Goal: Information Seeking & Learning: Find specific fact

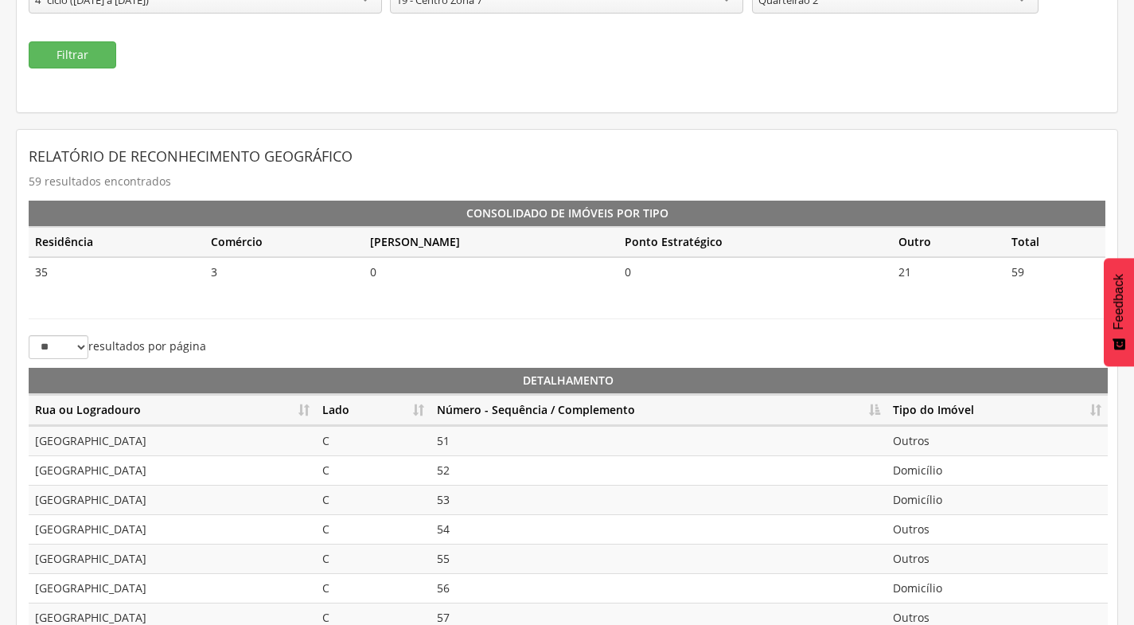
scroll to position [7, 0]
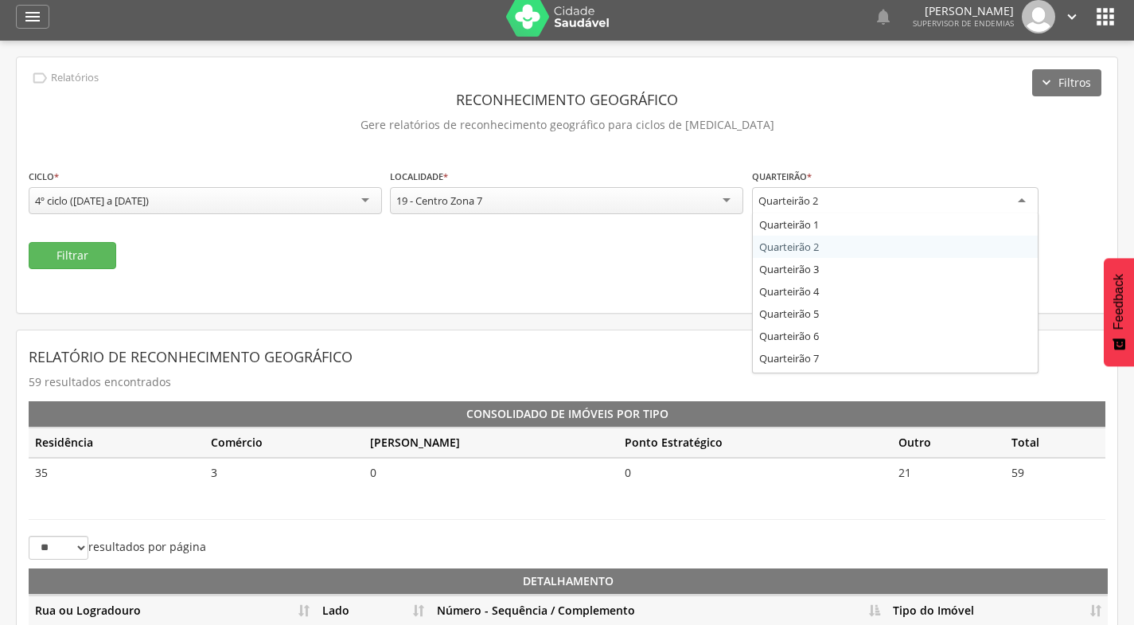
click at [949, 210] on div "Quarteirão 2" at bounding box center [895, 201] width 286 height 29
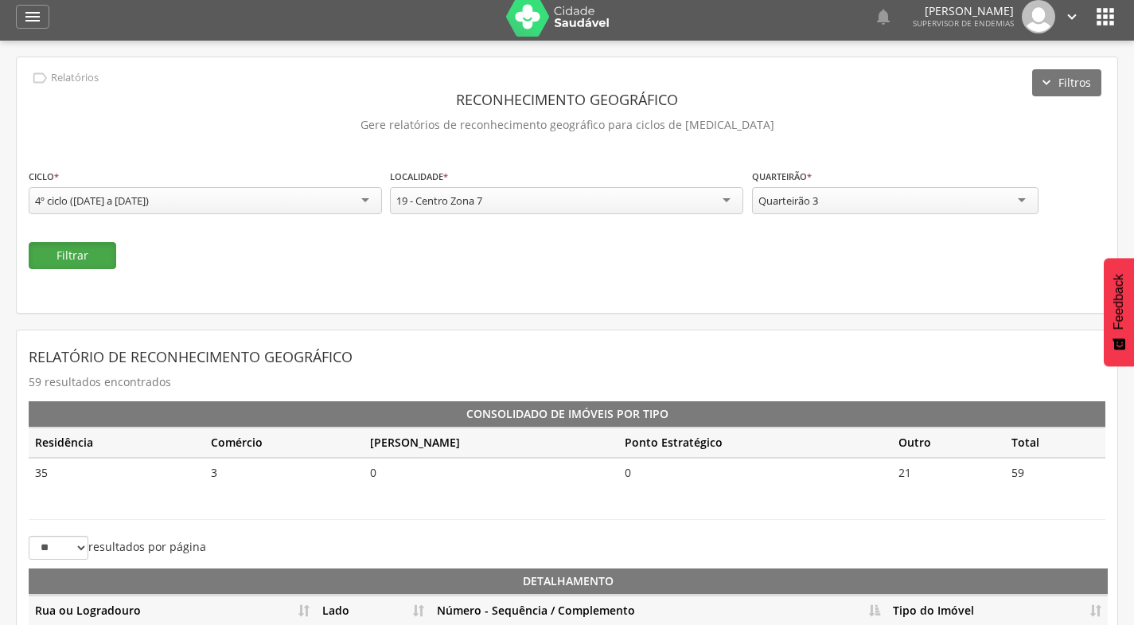
click at [64, 259] on button "Filtrar" at bounding box center [73, 255] width 88 height 27
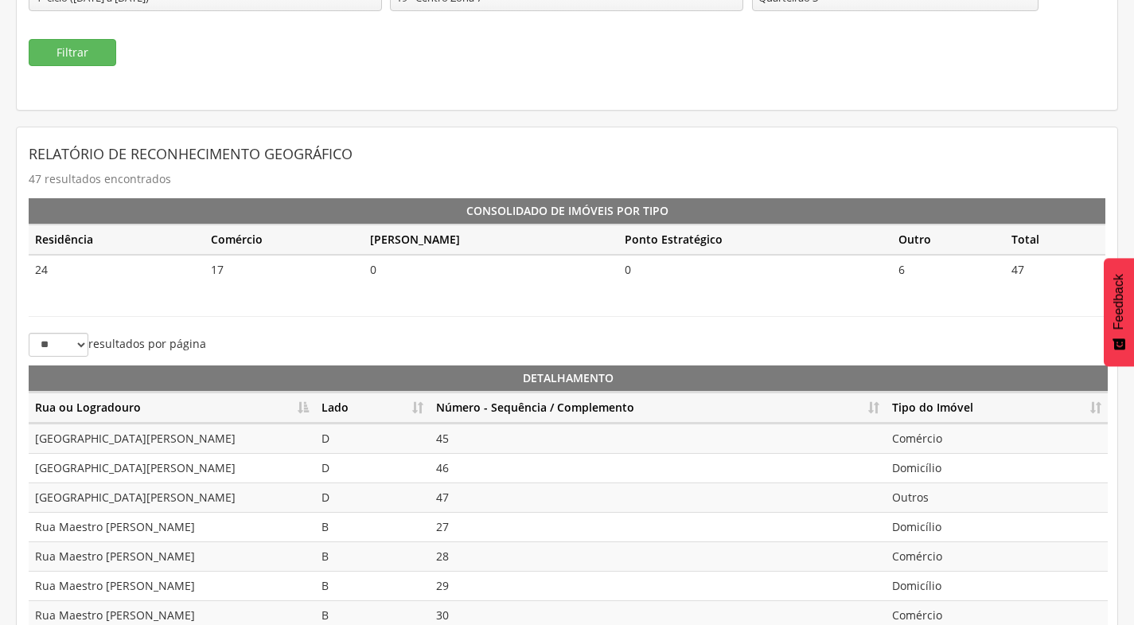
scroll to position [246, 0]
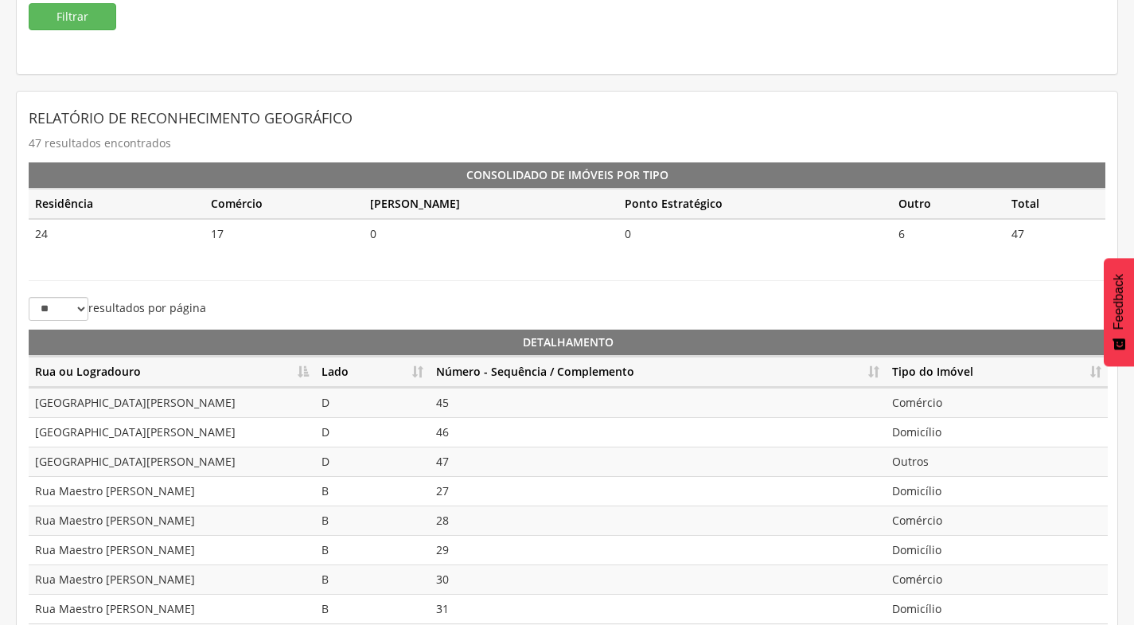
click at [419, 366] on th "Lado" at bounding box center [372, 372] width 115 height 31
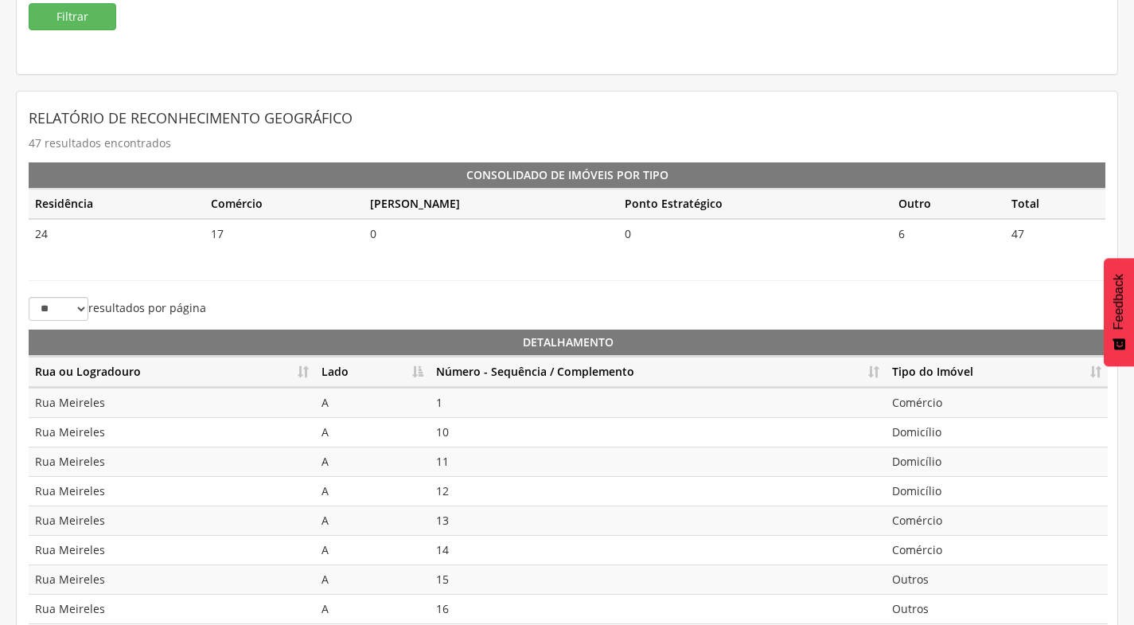
click at [873, 366] on th "Número - Sequência / Complemento" at bounding box center [658, 372] width 456 height 31
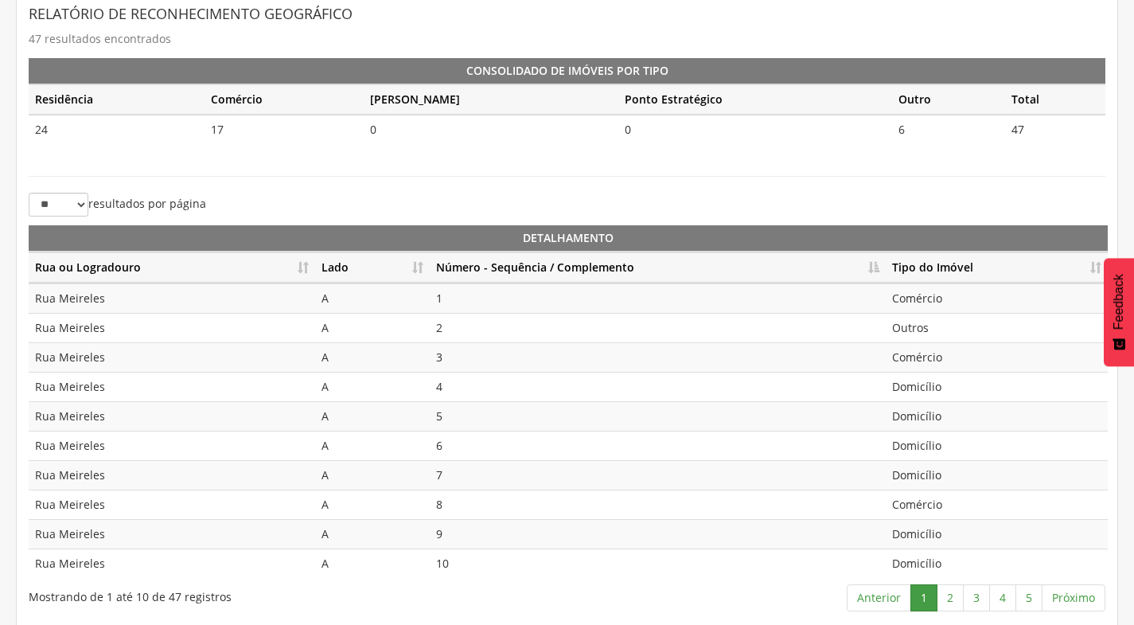
scroll to position [355, 0]
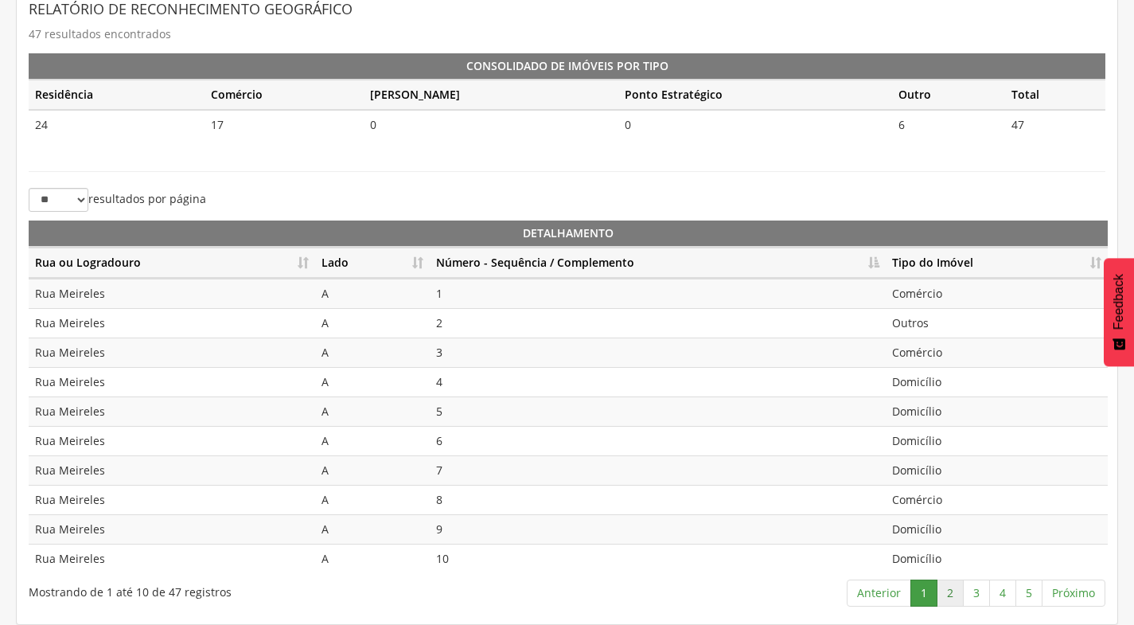
click at [950, 596] on link "2" at bounding box center [950, 592] width 27 height 27
click at [979, 585] on link "3" at bounding box center [976, 592] width 27 height 27
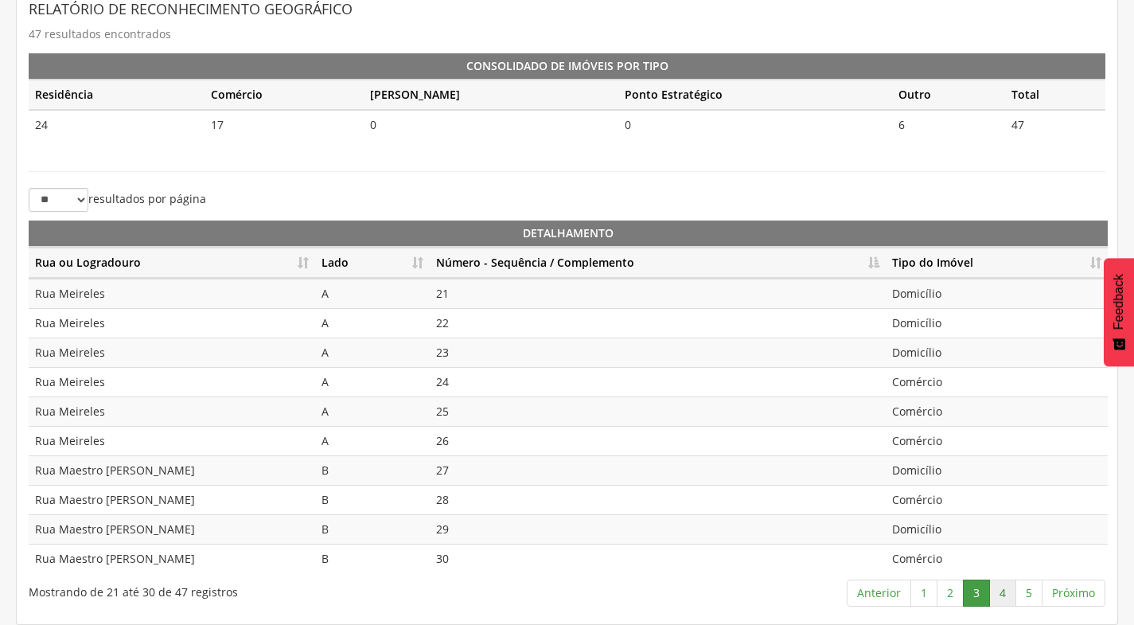
click at [999, 588] on link "4" at bounding box center [1002, 592] width 27 height 27
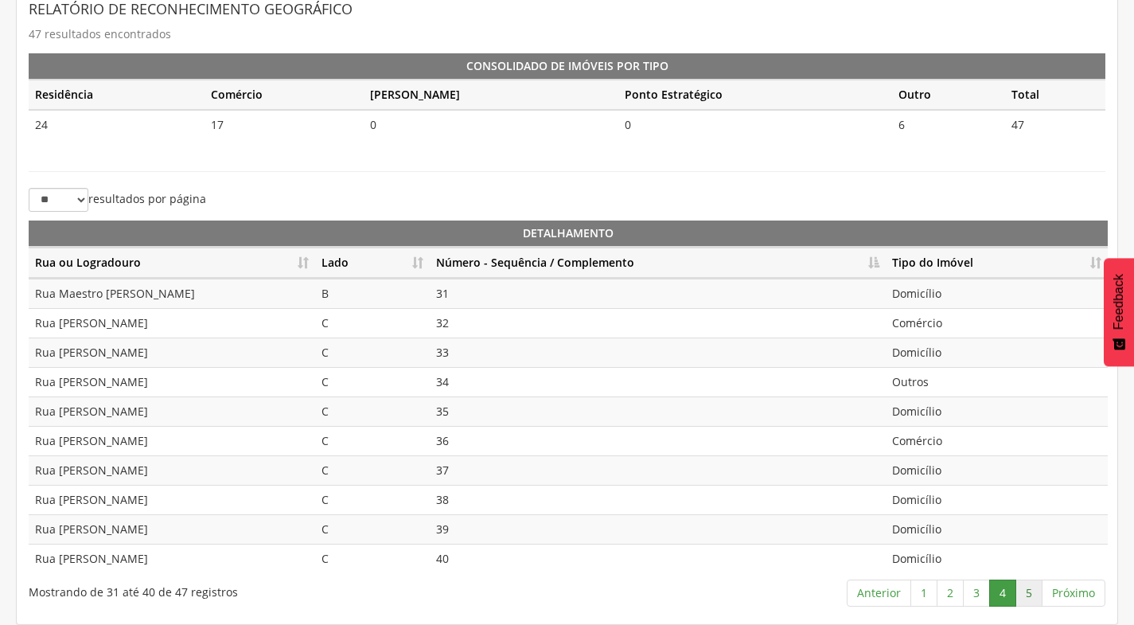
click at [1028, 594] on link "5" at bounding box center [1028, 592] width 27 height 27
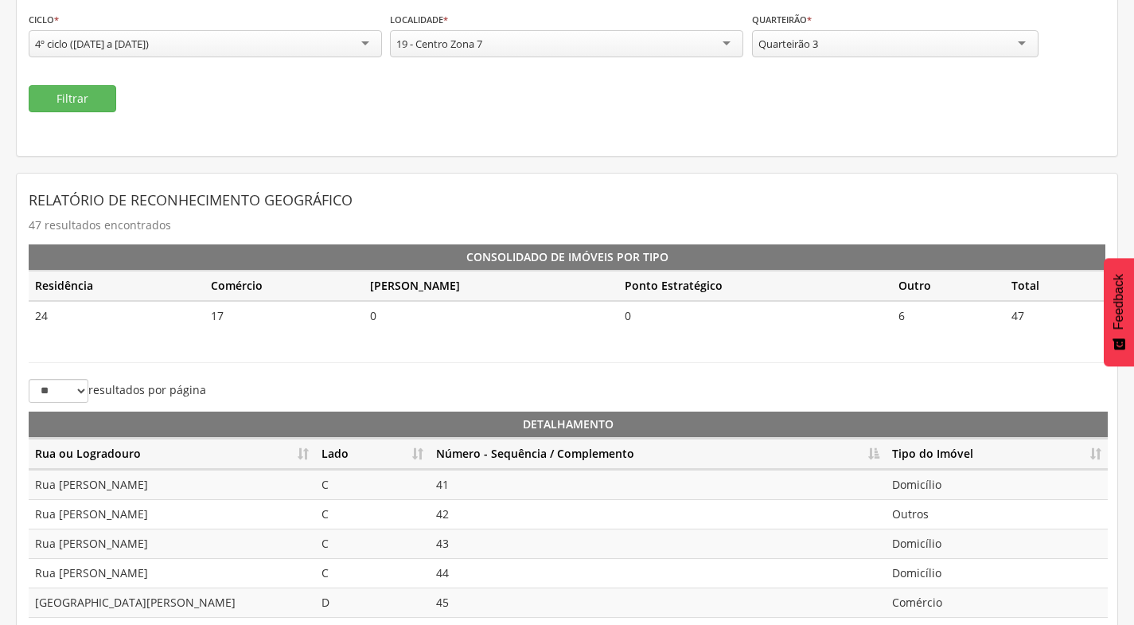
scroll to position [28, 0]
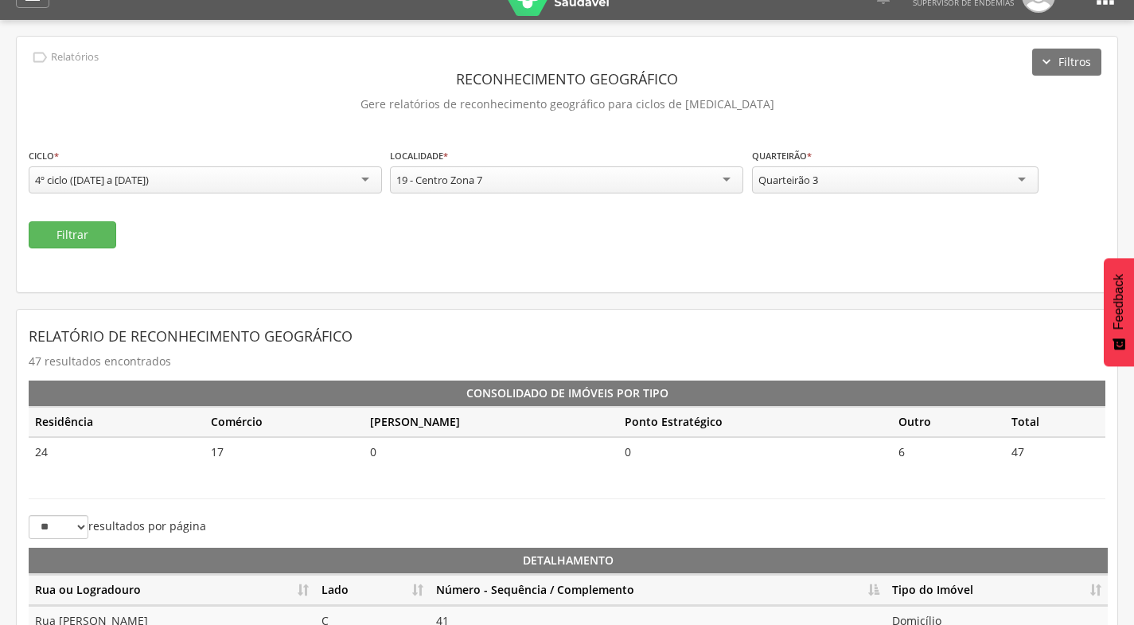
click at [920, 174] on div "Quarteirão 3" at bounding box center [895, 179] width 286 height 27
click at [101, 227] on button "Filtrar" at bounding box center [73, 234] width 88 height 27
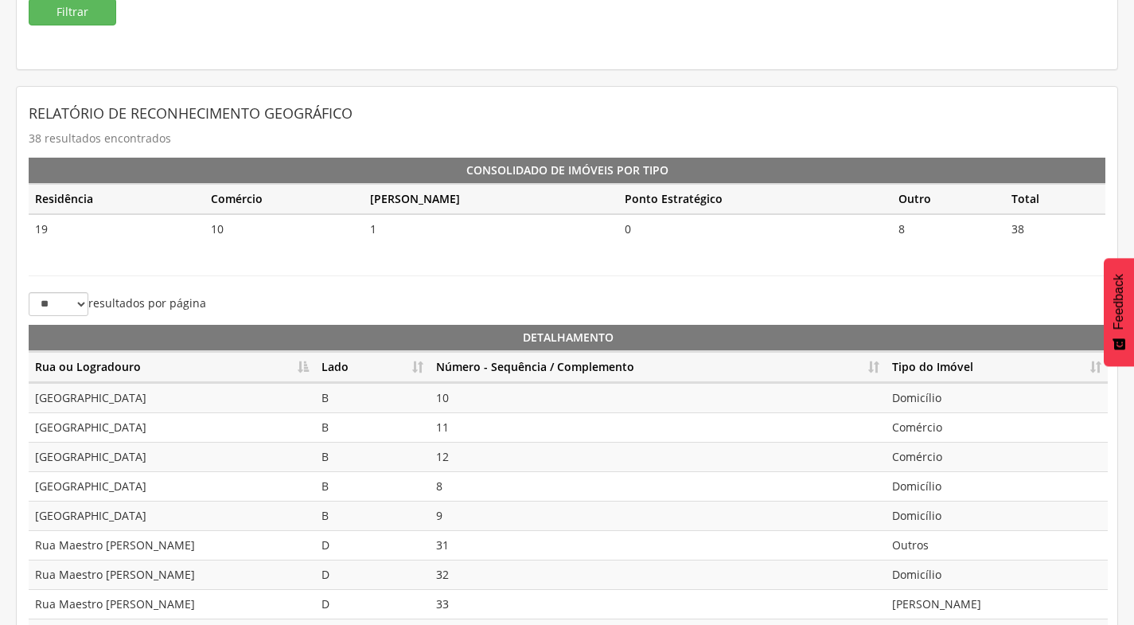
scroll to position [346, 0]
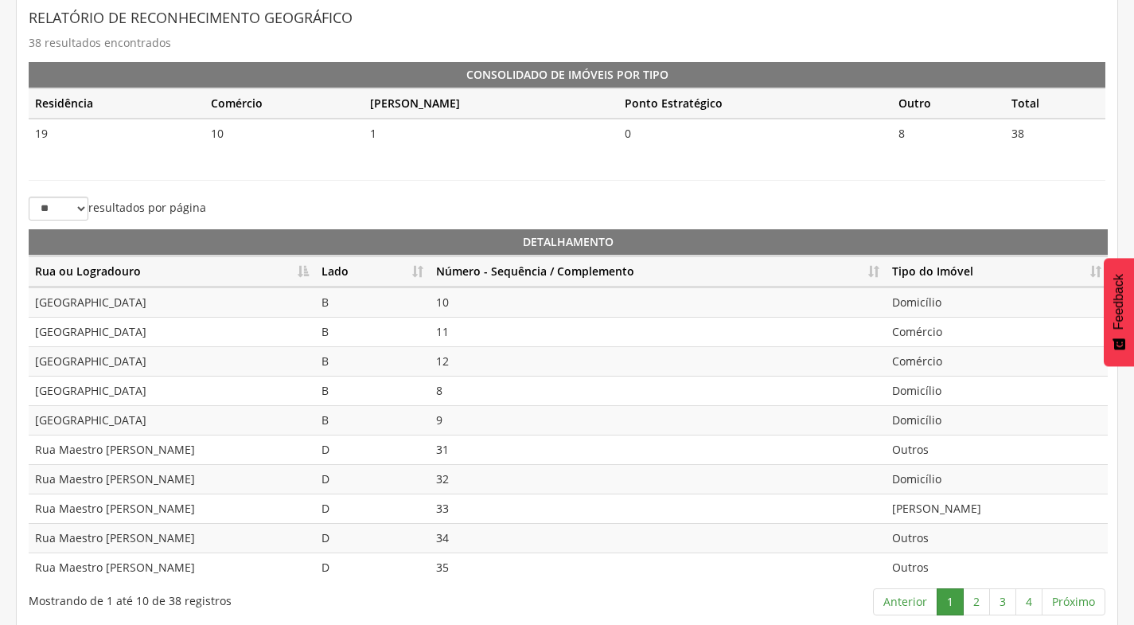
click at [415, 269] on th "Lado" at bounding box center [372, 271] width 115 height 31
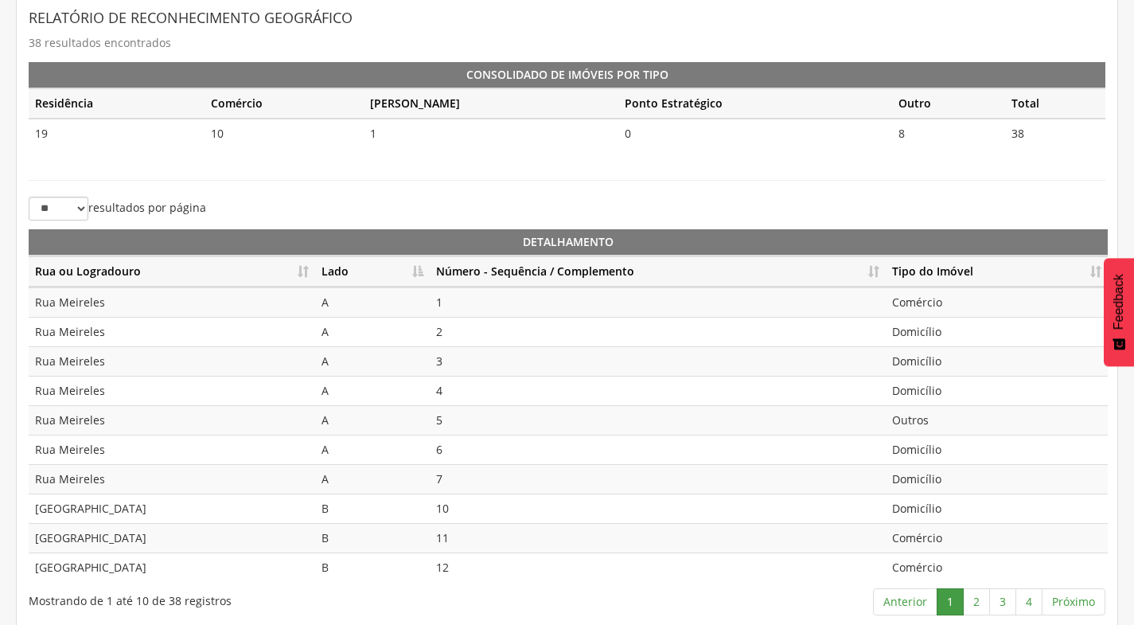
click at [875, 274] on th "Número - Sequência / Complemento" at bounding box center [658, 271] width 456 height 31
click at [965, 598] on link "2" at bounding box center [976, 601] width 27 height 27
click at [1009, 599] on link "3" at bounding box center [1002, 601] width 27 height 27
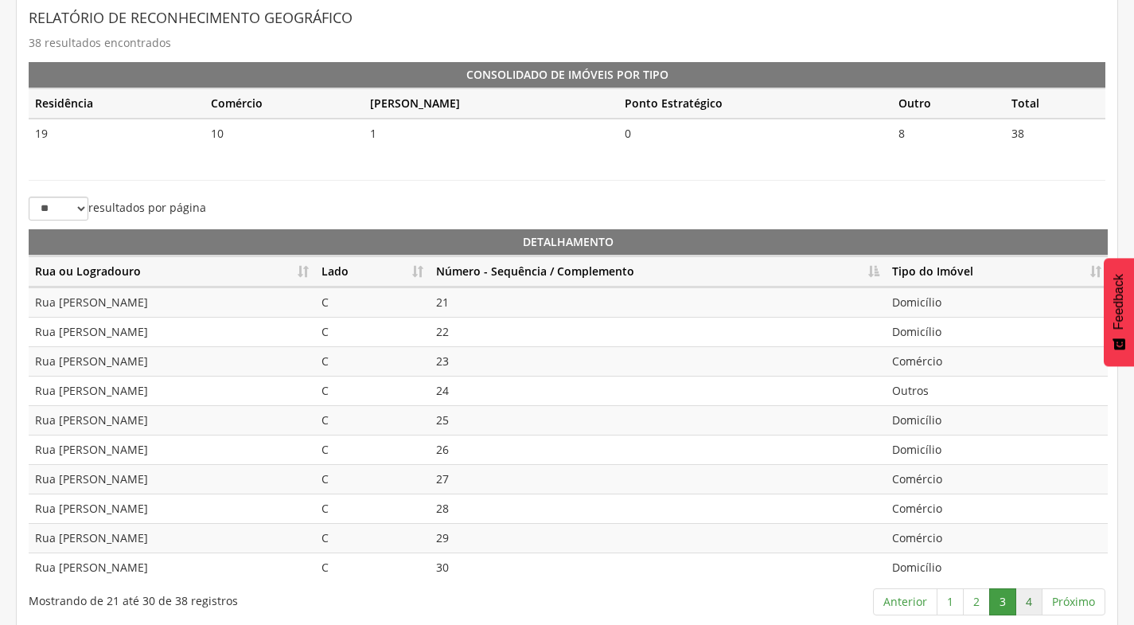
click at [1038, 601] on link "4" at bounding box center [1028, 601] width 27 height 27
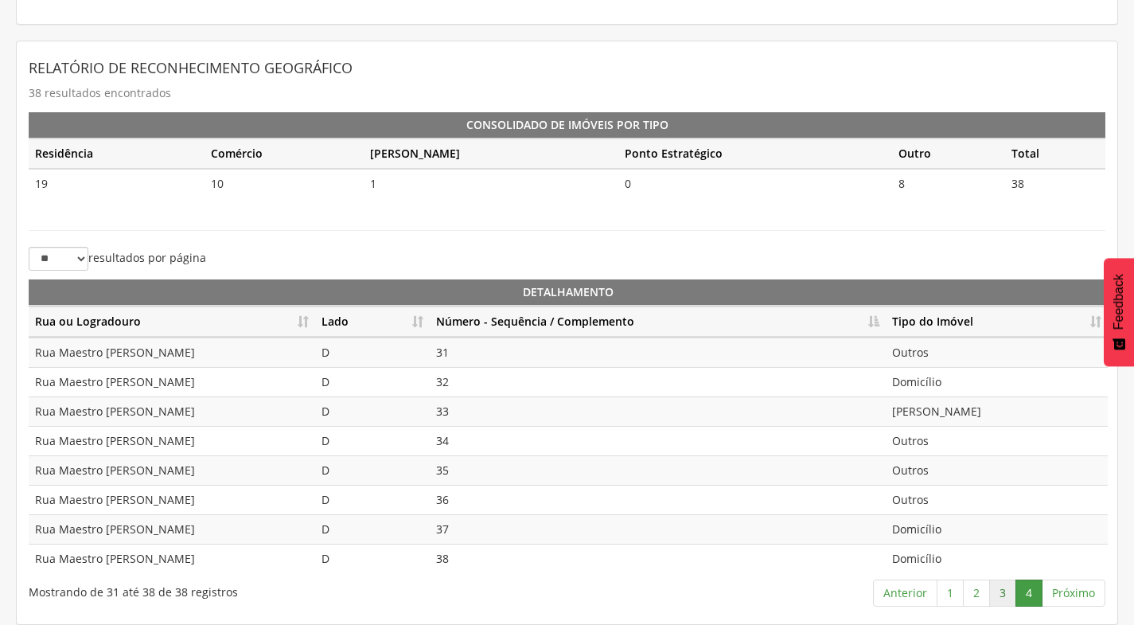
click at [1000, 594] on link "3" at bounding box center [1002, 592] width 27 height 27
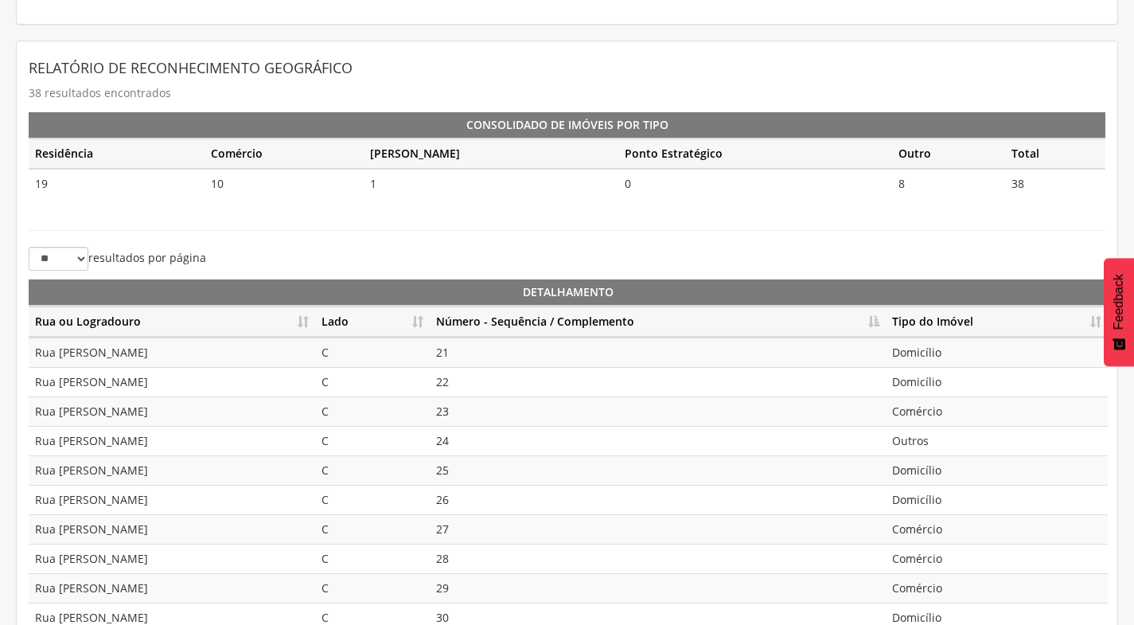
scroll to position [355, 0]
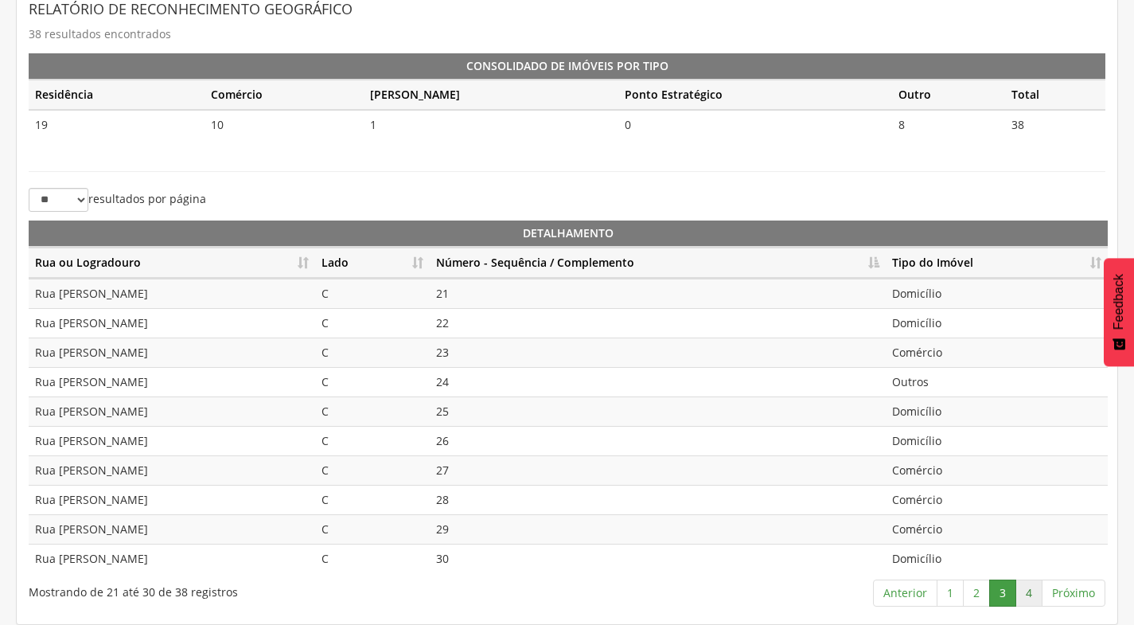
click at [1041, 594] on link "4" at bounding box center [1028, 592] width 27 height 27
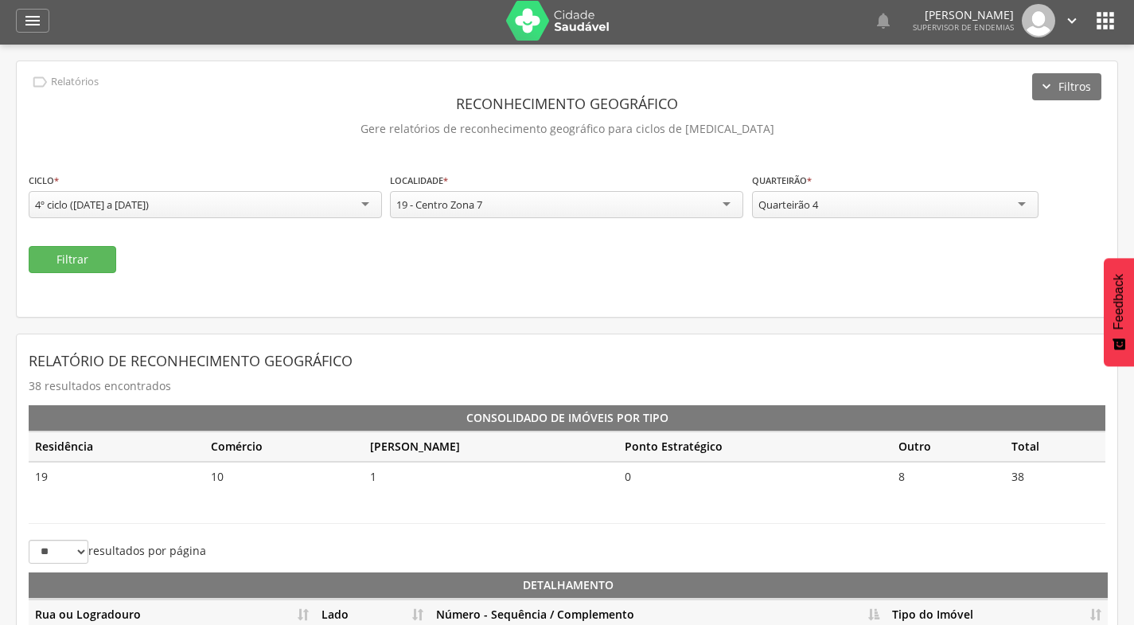
scroll to position [0, 0]
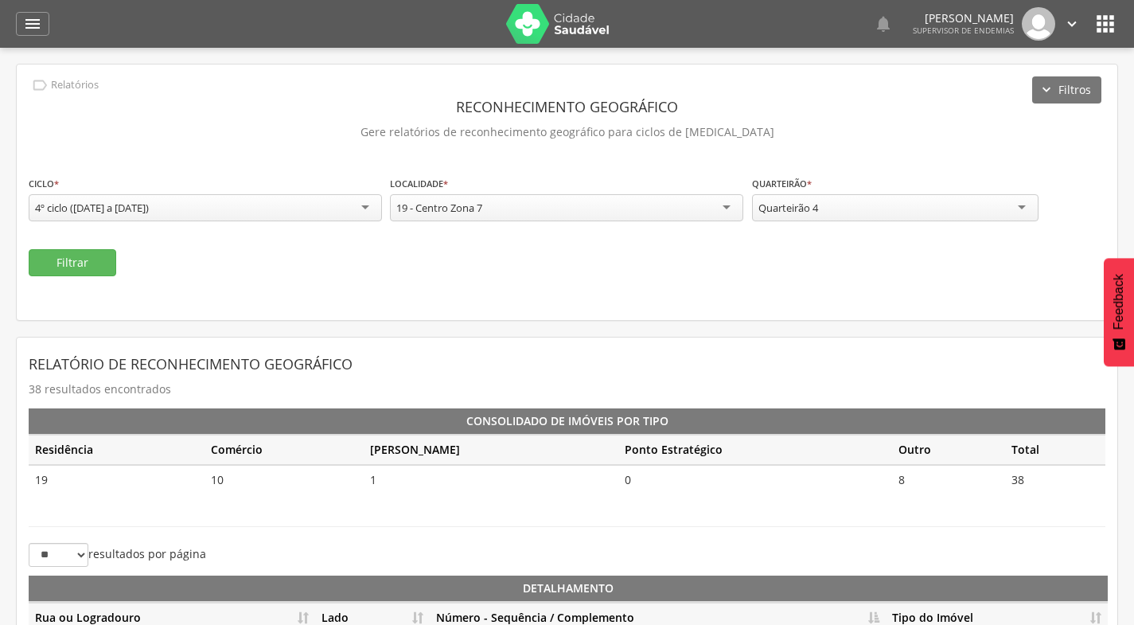
click at [883, 220] on div "**********" at bounding box center [895, 200] width 286 height 50
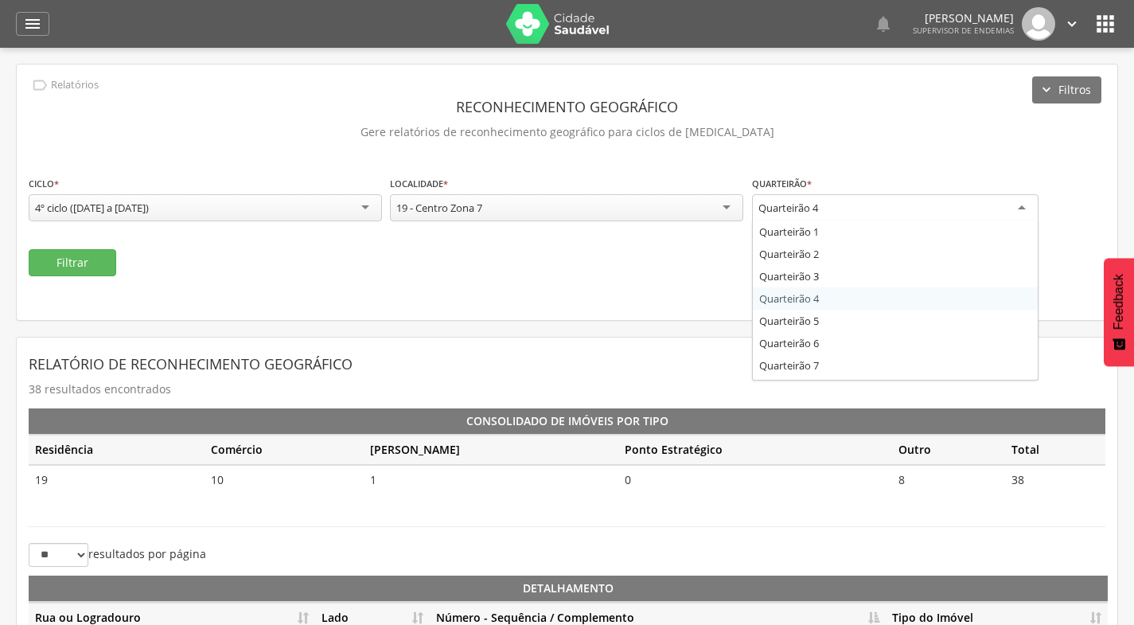
drag, startPoint x: 883, startPoint y: 220, endPoint x: 875, endPoint y: 205, distance: 17.1
click at [875, 205] on div "Quarteirão 4" at bounding box center [895, 208] width 286 height 29
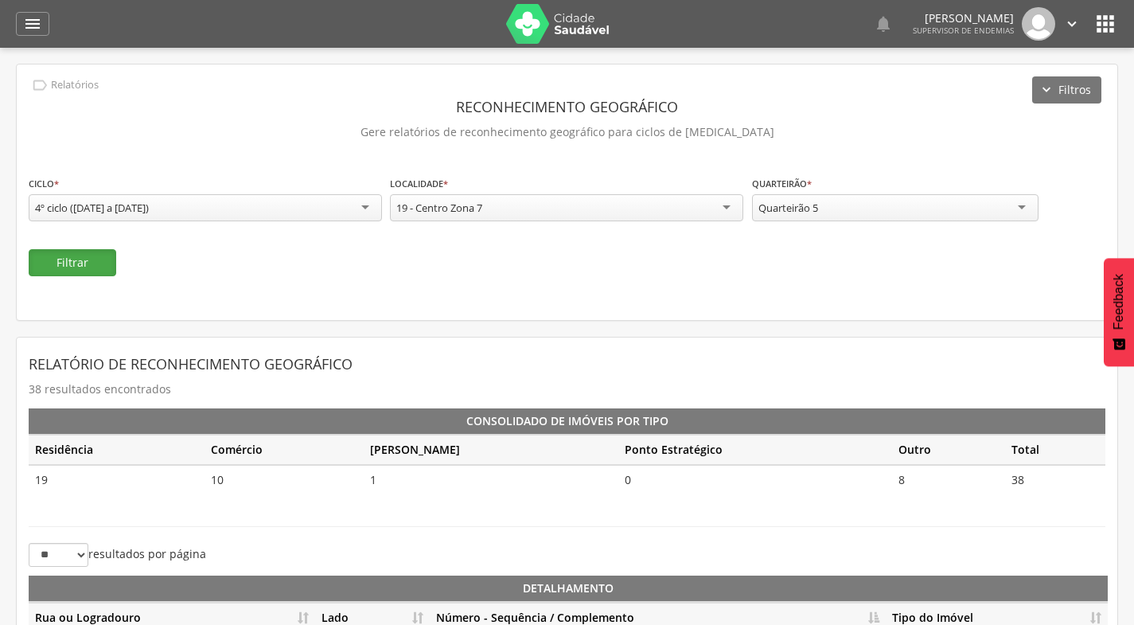
click at [79, 267] on button "Filtrar" at bounding box center [73, 262] width 88 height 27
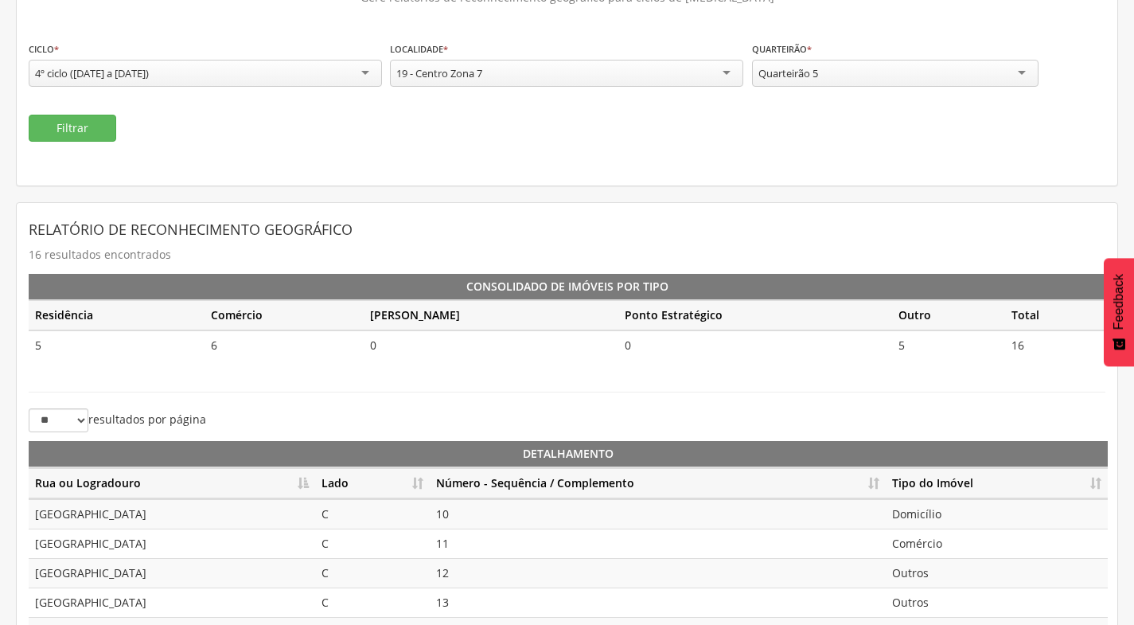
scroll to position [355, 0]
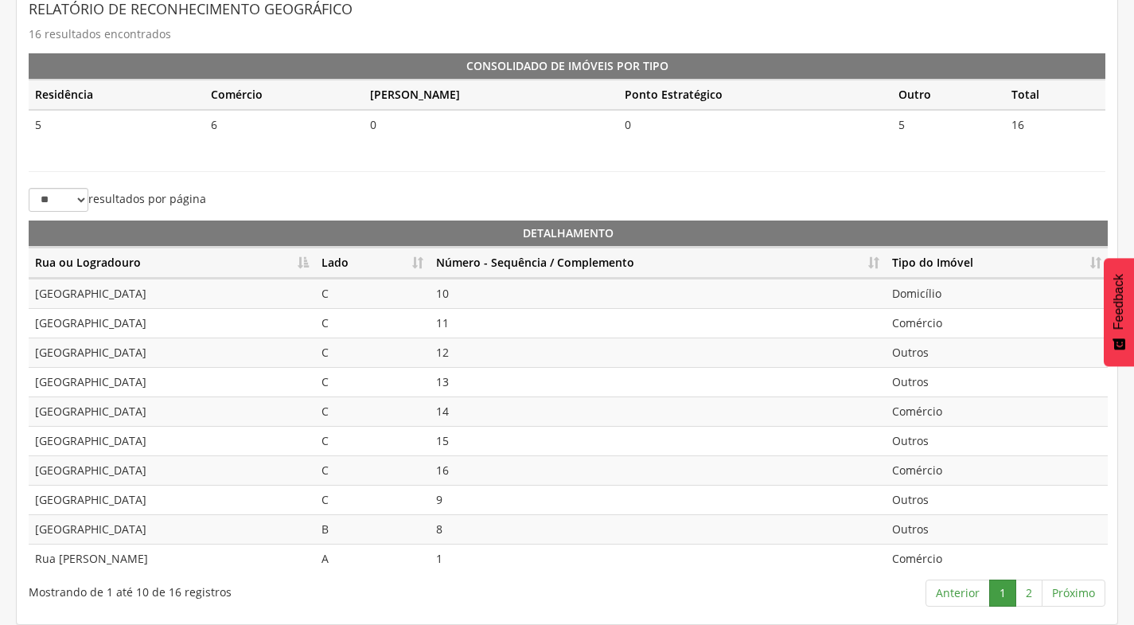
click at [417, 265] on th "Lado" at bounding box center [372, 262] width 115 height 31
click at [874, 259] on th "Número - Sequência / Complemento" at bounding box center [658, 262] width 456 height 31
click at [1027, 593] on link "2" at bounding box center [1028, 592] width 27 height 27
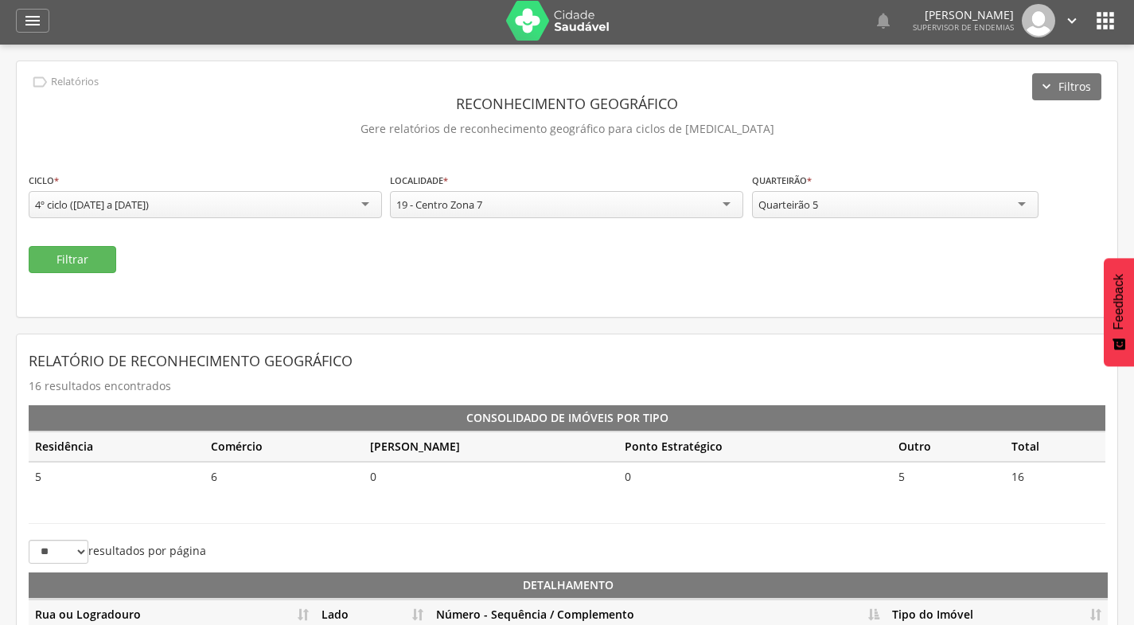
scroll to position [0, 0]
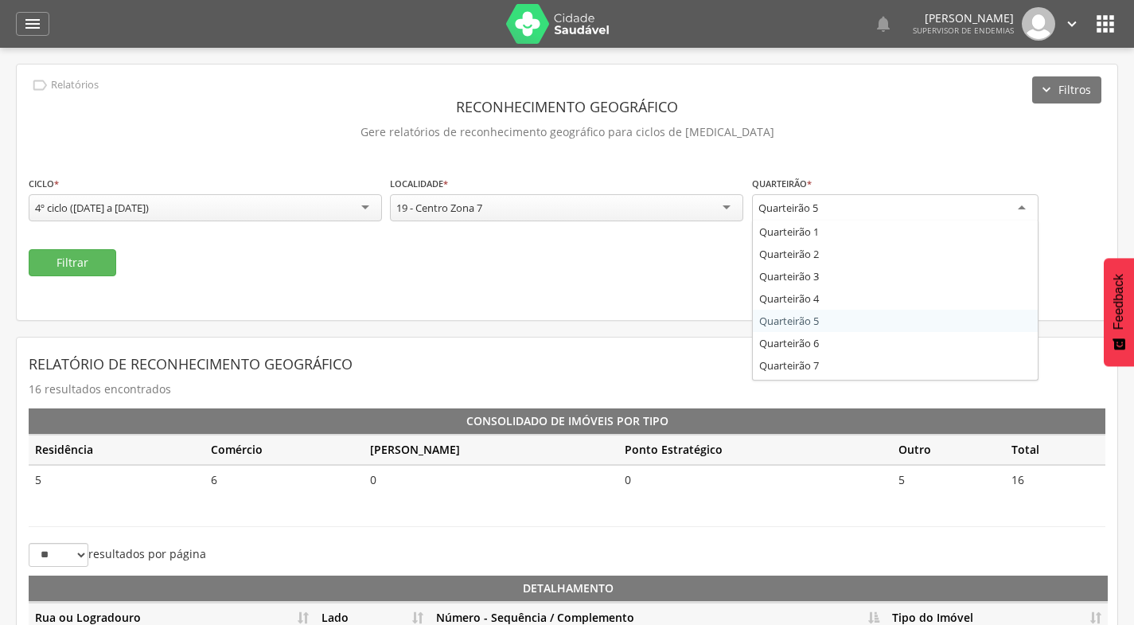
click at [972, 205] on div "Quarteirão 5" at bounding box center [895, 208] width 286 height 29
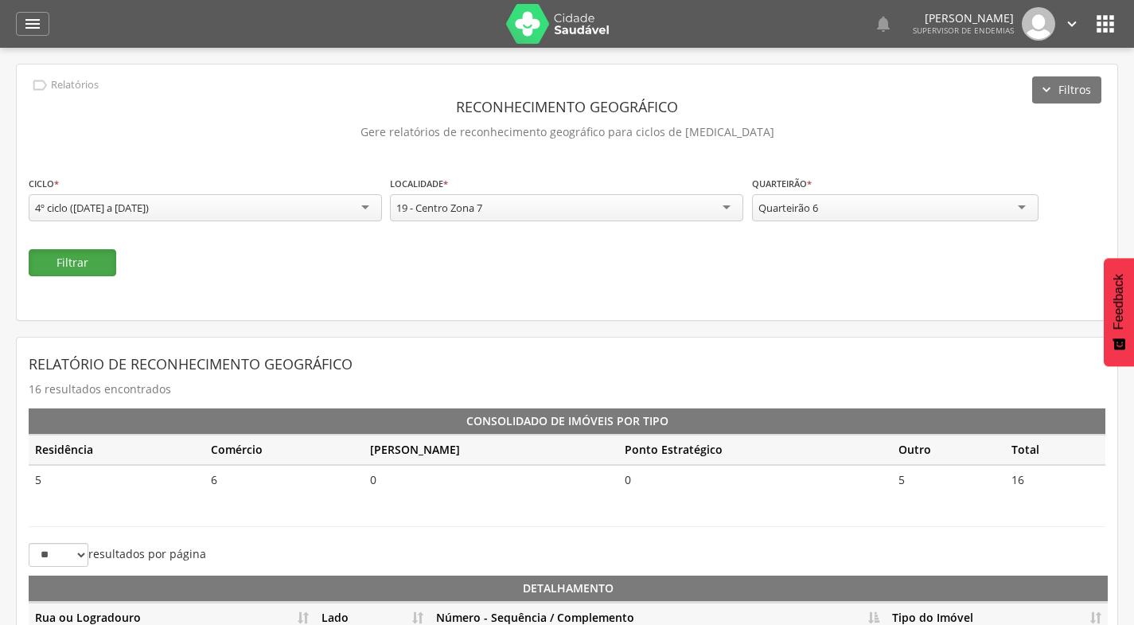
click at [71, 267] on button "Filtrar" at bounding box center [73, 262] width 88 height 27
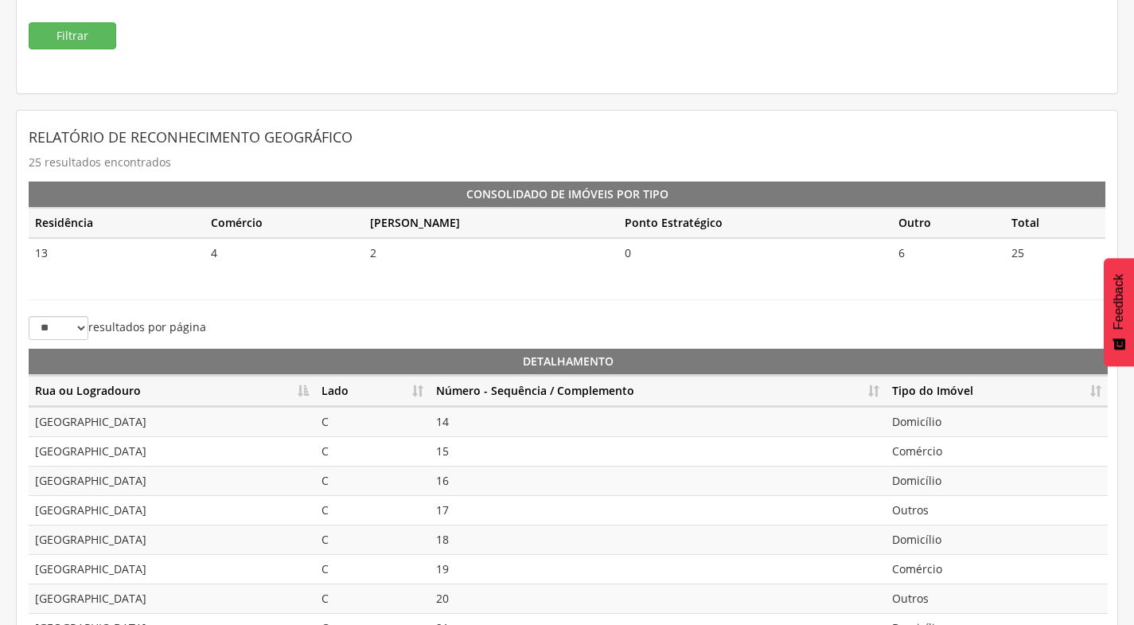
scroll to position [355, 0]
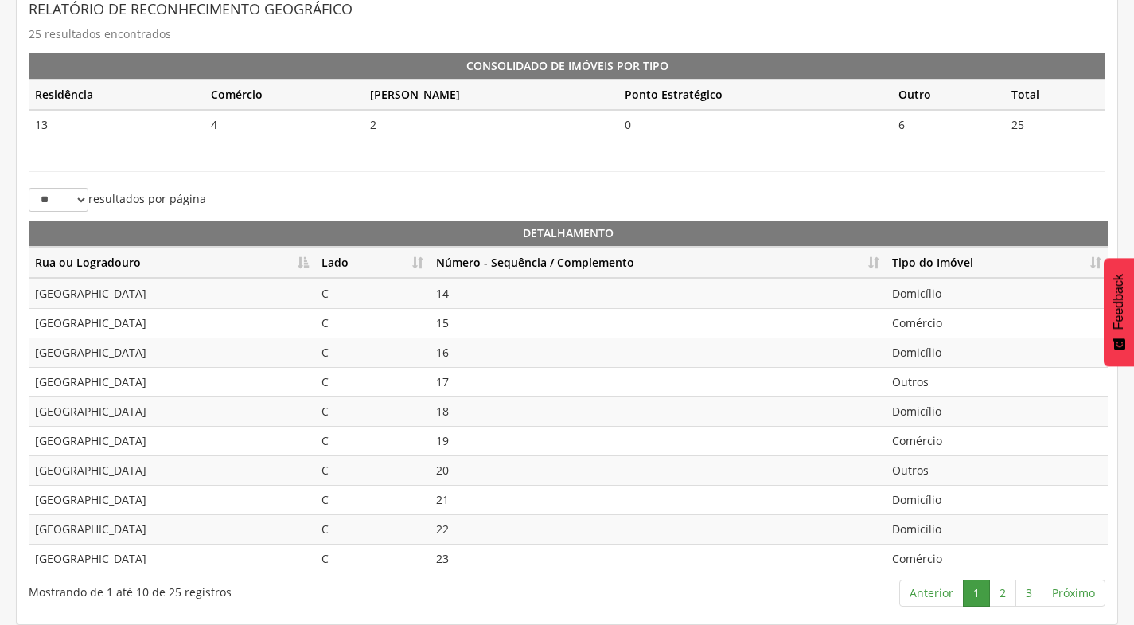
click at [418, 263] on th "Lado" at bounding box center [372, 262] width 115 height 31
click at [875, 263] on th "Número - Sequência / Complemento" at bounding box center [658, 262] width 456 height 31
click at [1003, 597] on link "2" at bounding box center [1002, 592] width 27 height 27
click at [1032, 591] on link "3" at bounding box center [1028, 592] width 27 height 27
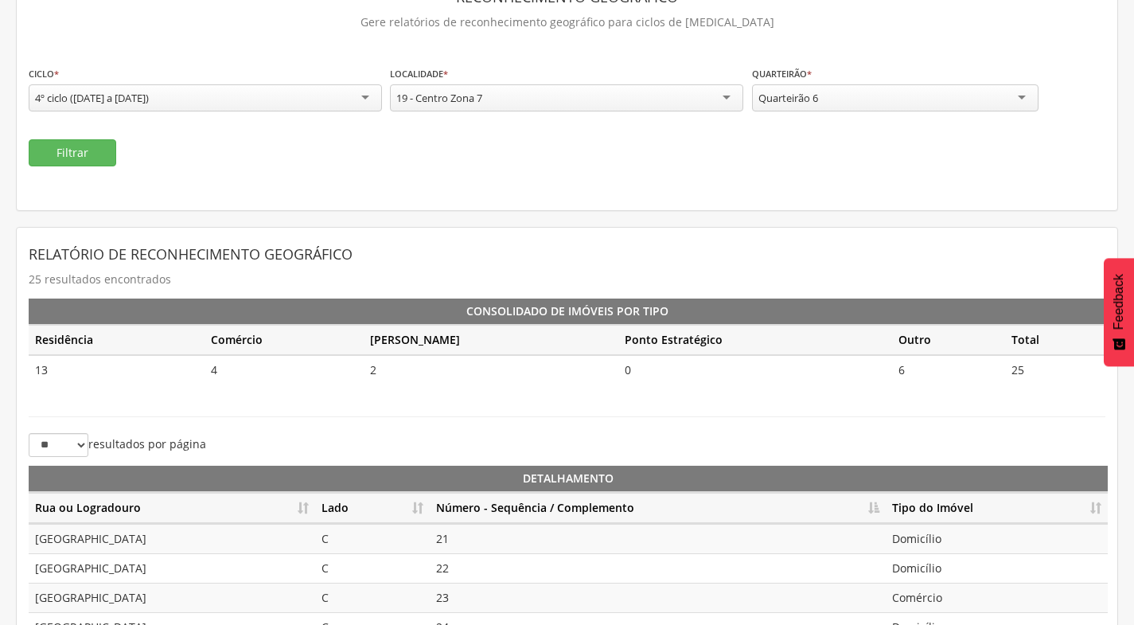
scroll to position [0, 0]
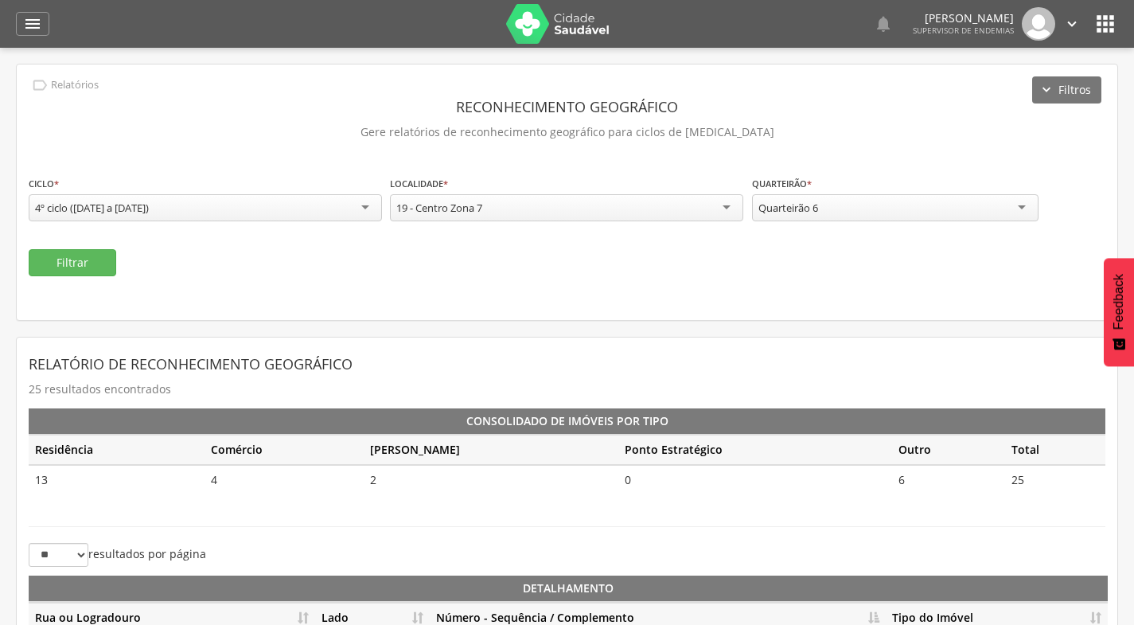
click at [899, 204] on div "Quarteirão 6" at bounding box center [895, 207] width 286 height 27
drag, startPoint x: 50, startPoint y: 252, endPoint x: 92, endPoint y: 273, distance: 47.0
click at [49, 250] on button "Filtrar" at bounding box center [73, 262] width 88 height 27
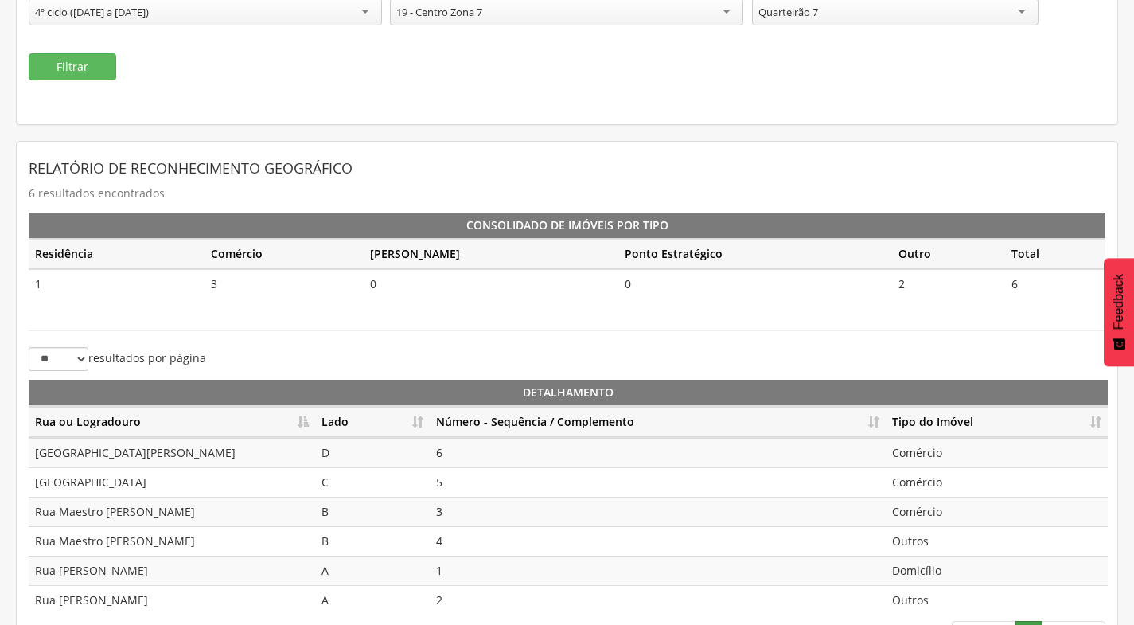
scroll to position [237, 0]
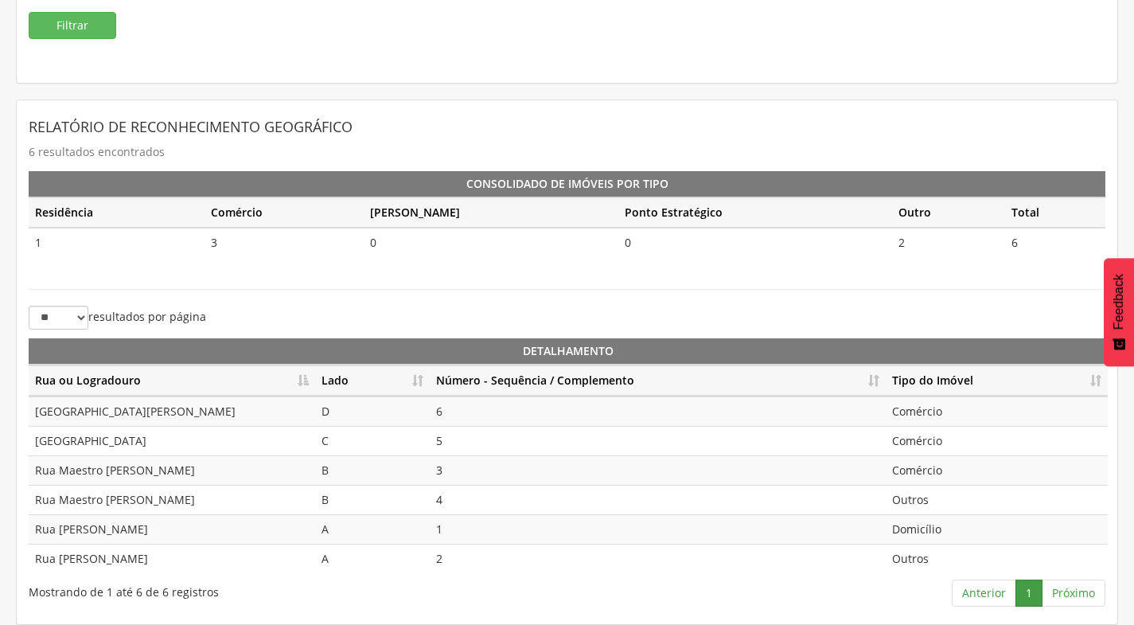
click at [417, 383] on th "Lado" at bounding box center [372, 380] width 115 height 31
click at [875, 380] on th "Número - Sequência / Complemento" at bounding box center [658, 380] width 456 height 31
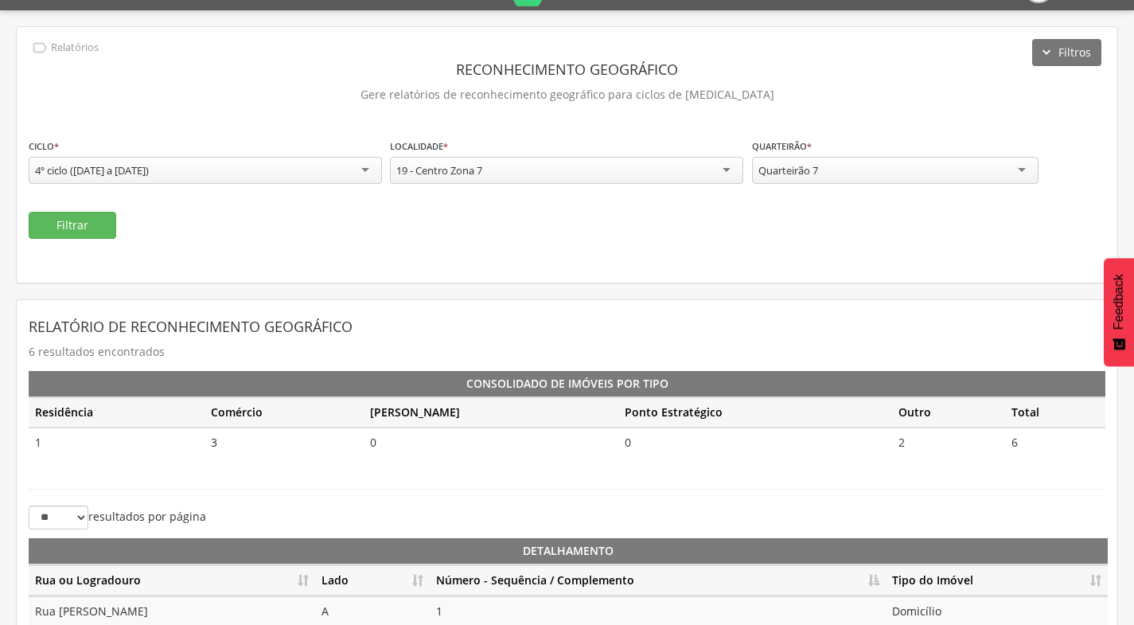
scroll to position [0, 0]
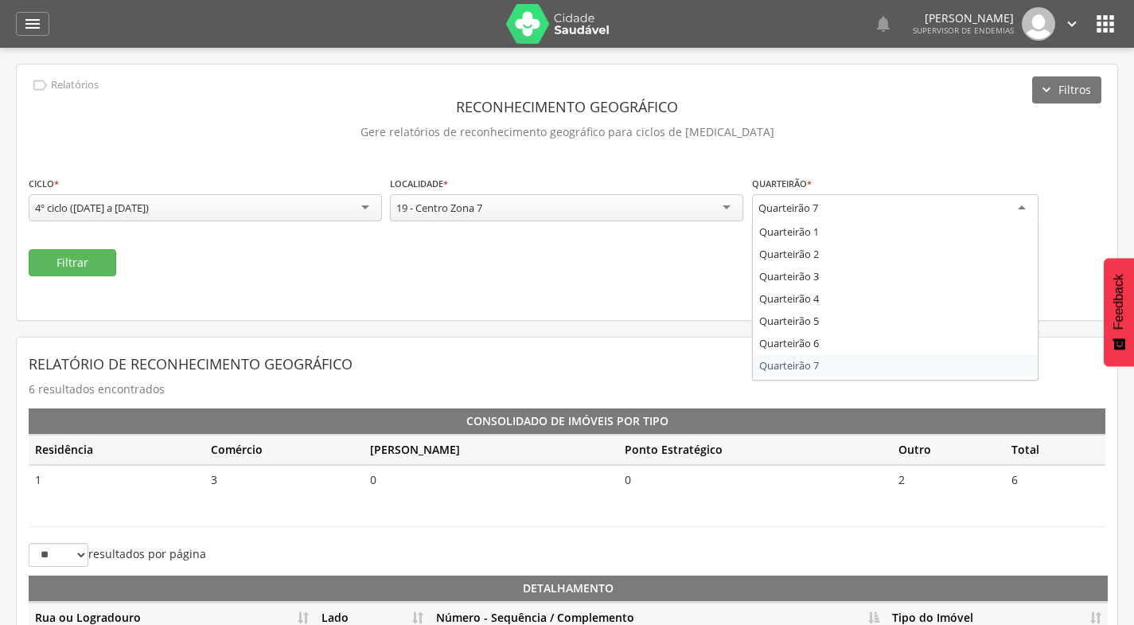
click at [929, 202] on div "Quarteirão 7" at bounding box center [895, 208] width 286 height 29
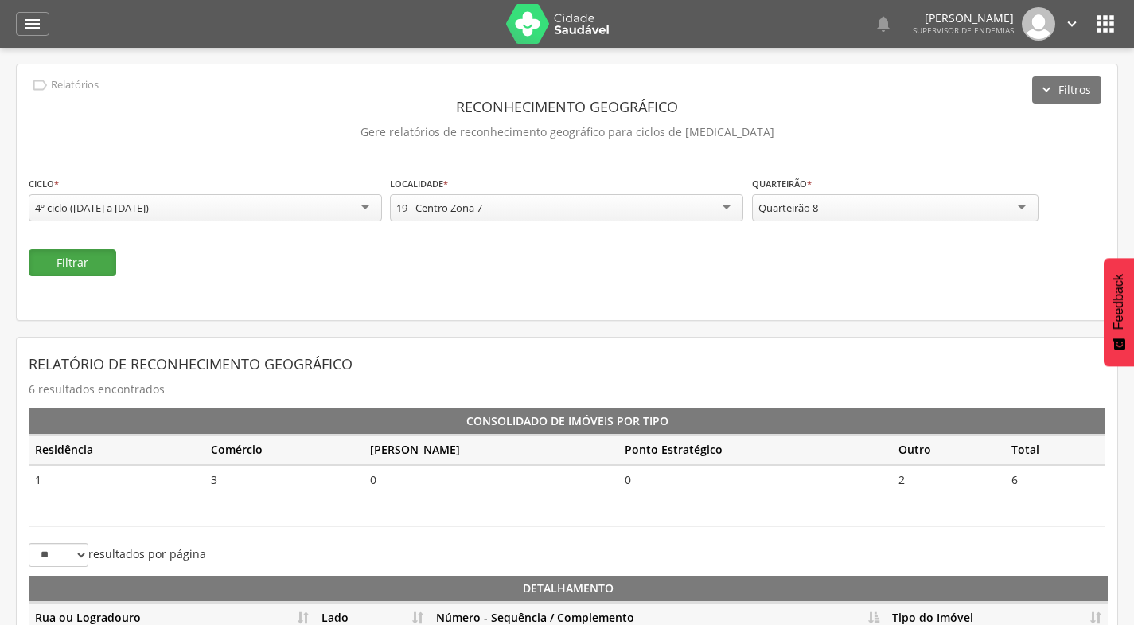
click at [88, 267] on button "Filtrar" at bounding box center [73, 262] width 88 height 27
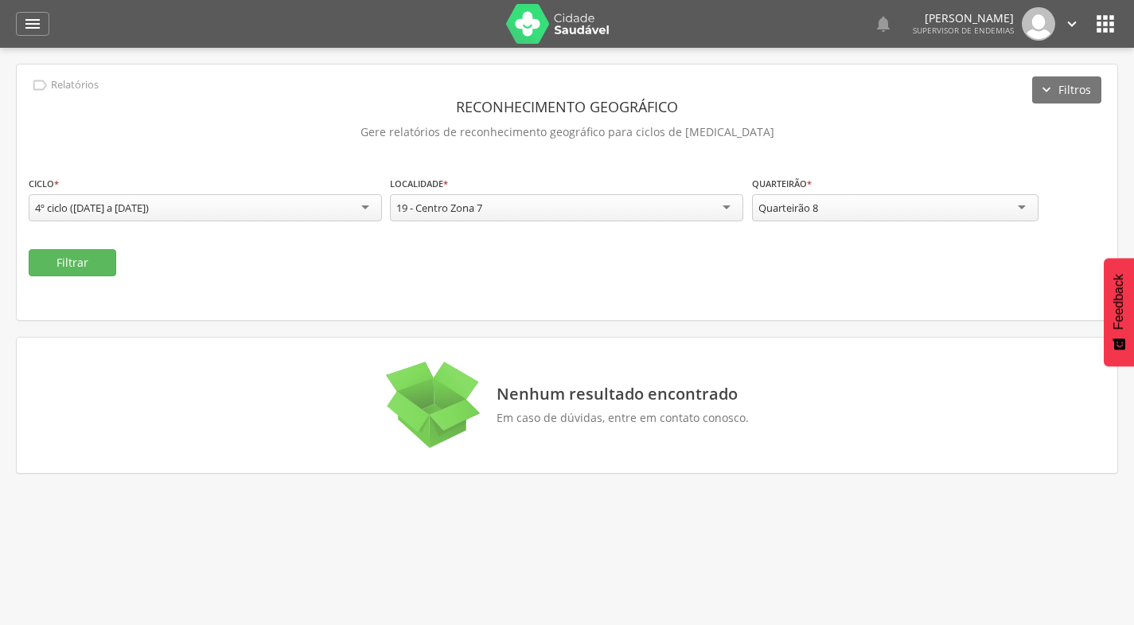
click at [858, 215] on div "Quarteirão 8" at bounding box center [895, 207] width 286 height 27
click at [39, 257] on button "Filtrar" at bounding box center [73, 262] width 88 height 27
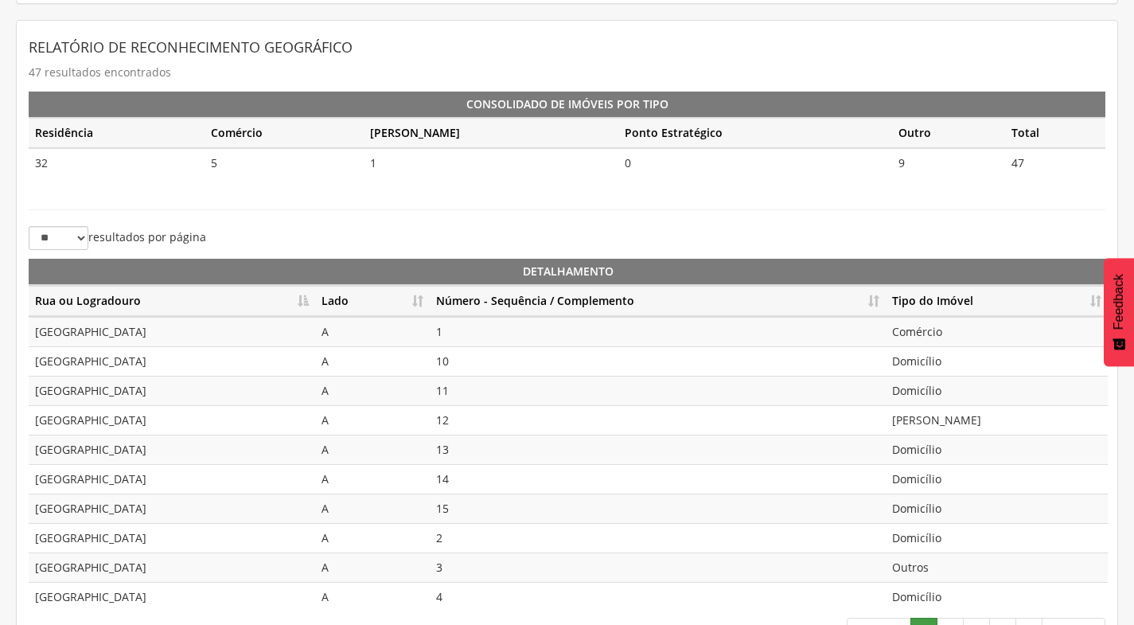
scroll to position [318, 0]
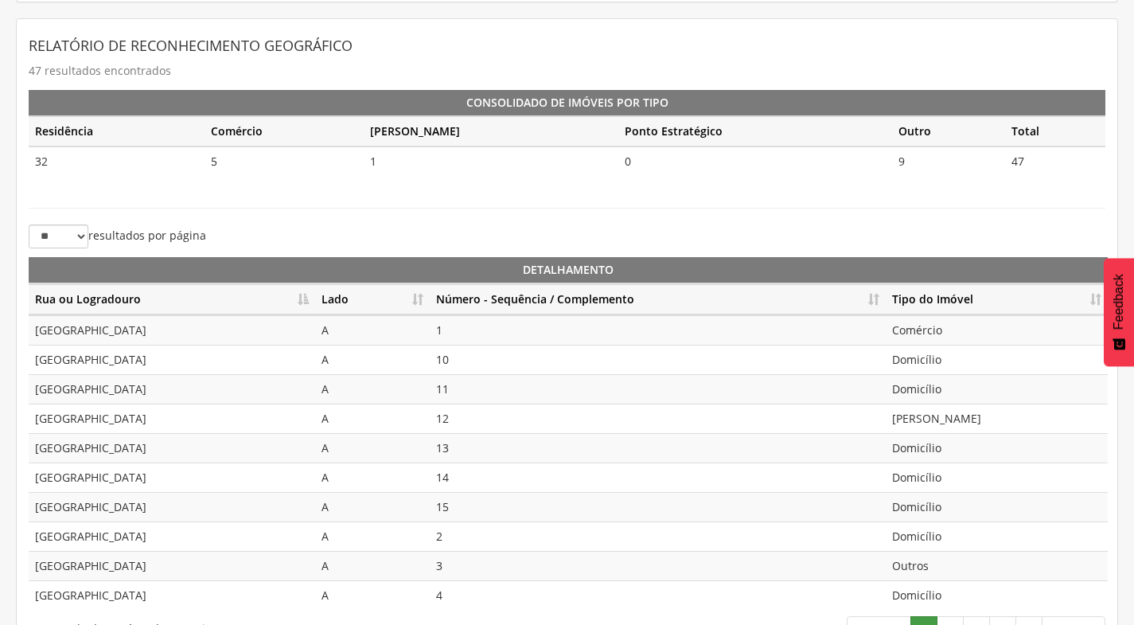
click at [417, 297] on th "Lado" at bounding box center [372, 299] width 115 height 31
click at [419, 302] on th "Lado" at bounding box center [372, 299] width 115 height 31
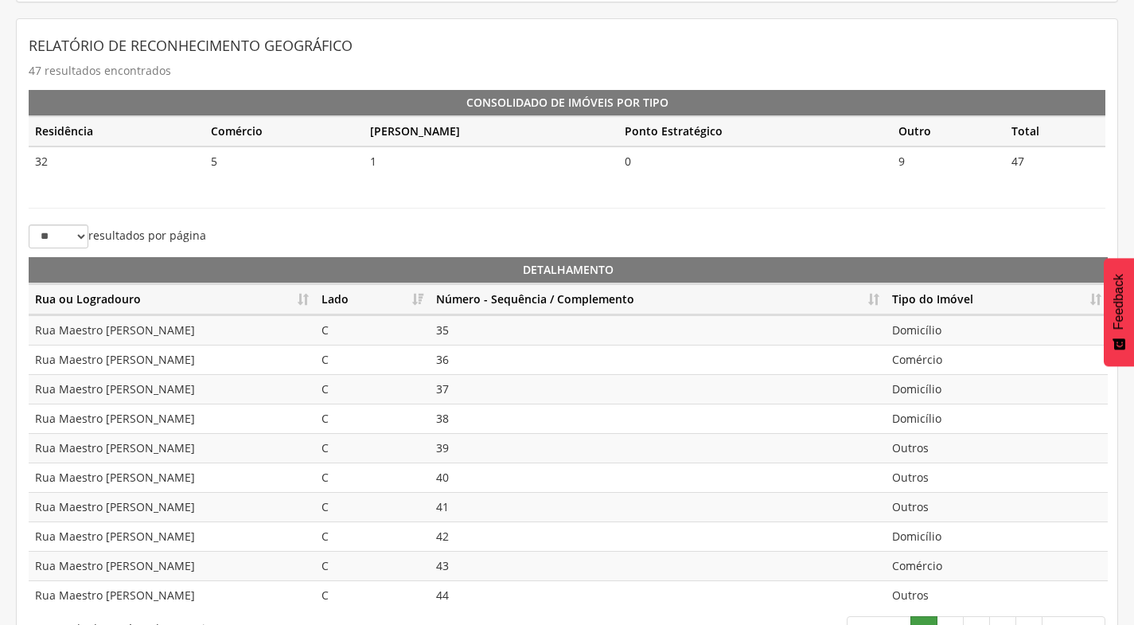
click at [419, 301] on th "Lado" at bounding box center [372, 299] width 115 height 31
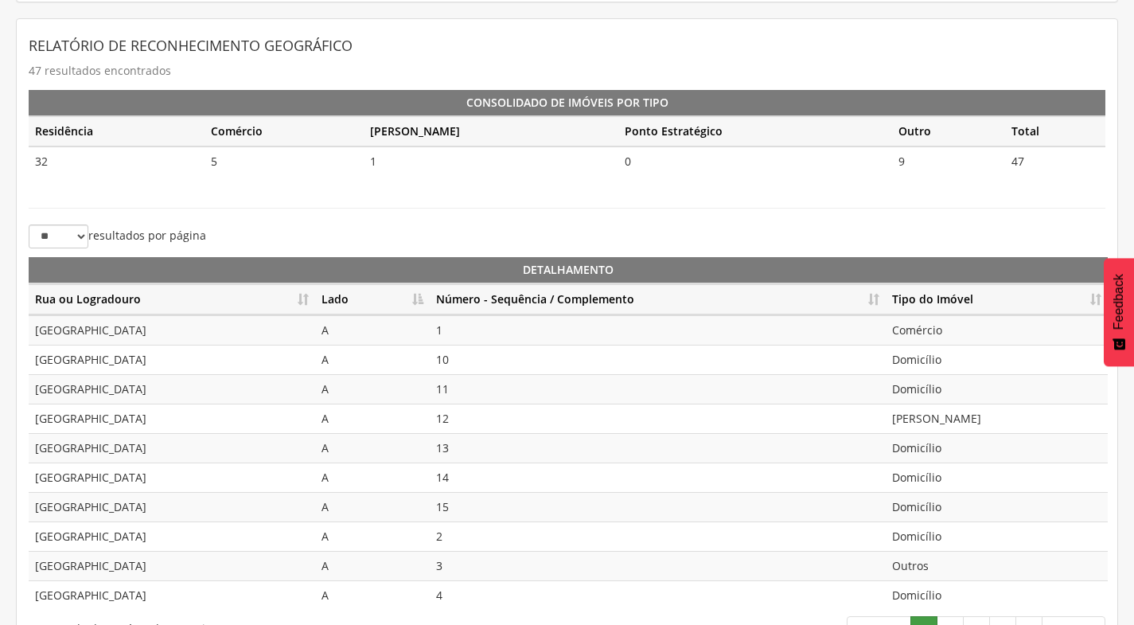
click at [875, 305] on th "Número - Sequência / Complemento" at bounding box center [658, 299] width 456 height 31
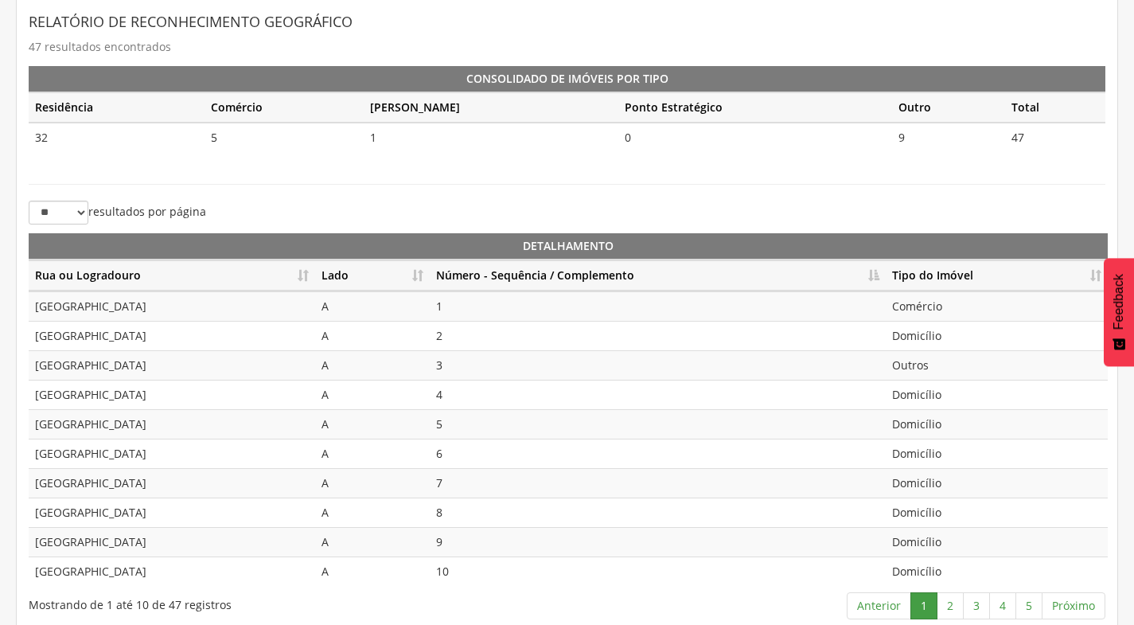
scroll to position [355, 0]
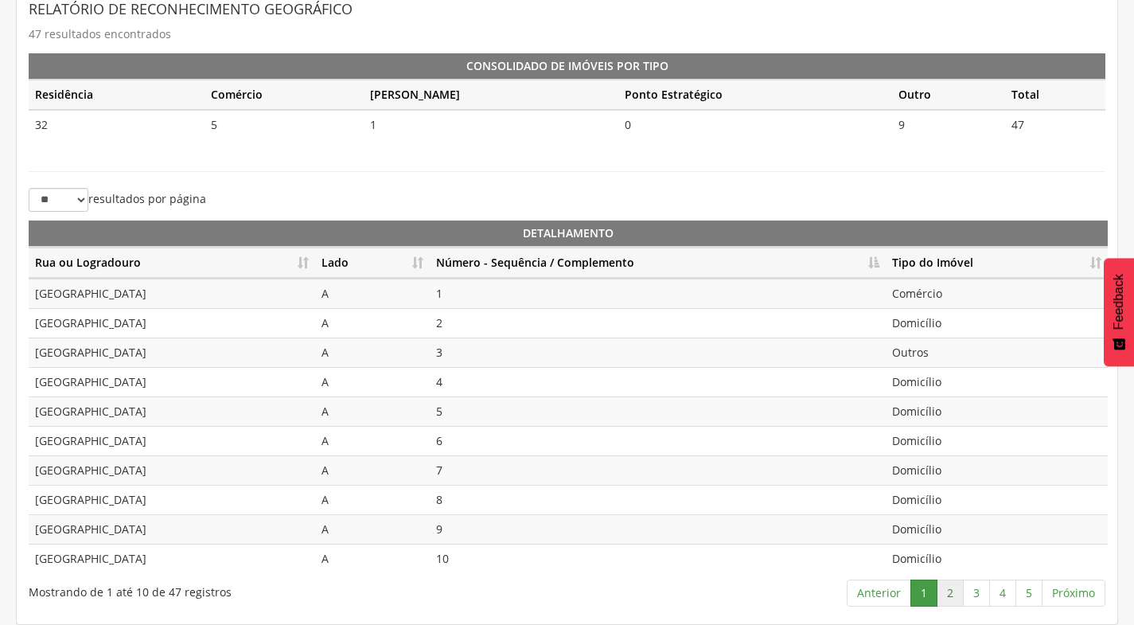
click at [957, 594] on link "2" at bounding box center [950, 592] width 27 height 27
click at [976, 590] on link "3" at bounding box center [976, 592] width 27 height 27
click at [1008, 585] on link "4" at bounding box center [1002, 592] width 27 height 27
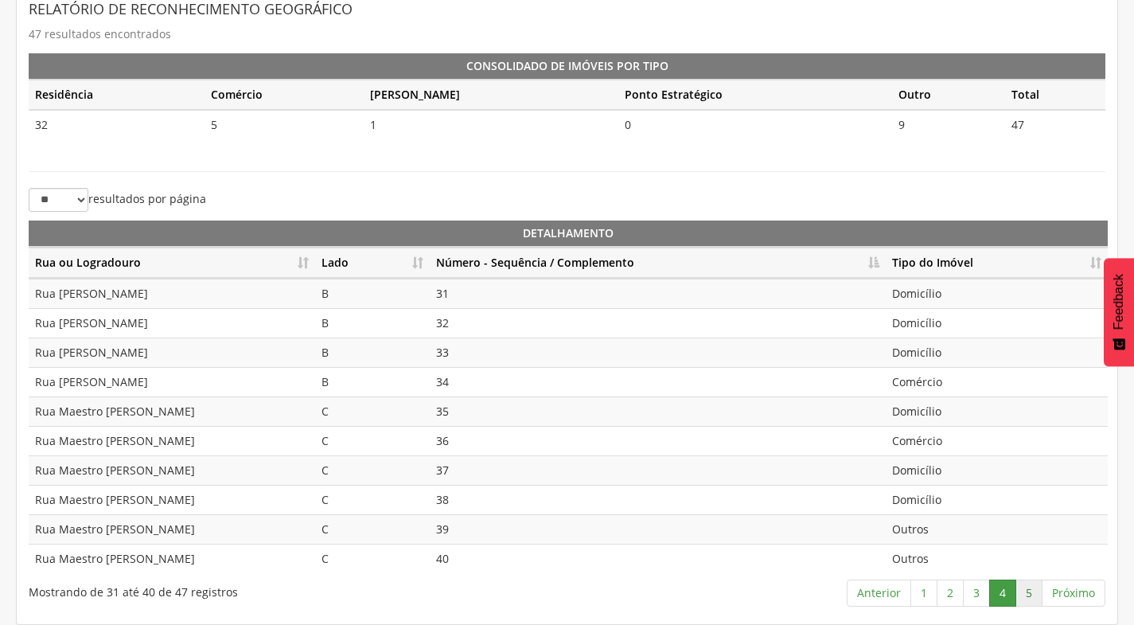
click at [1031, 595] on link "5" at bounding box center [1028, 592] width 27 height 27
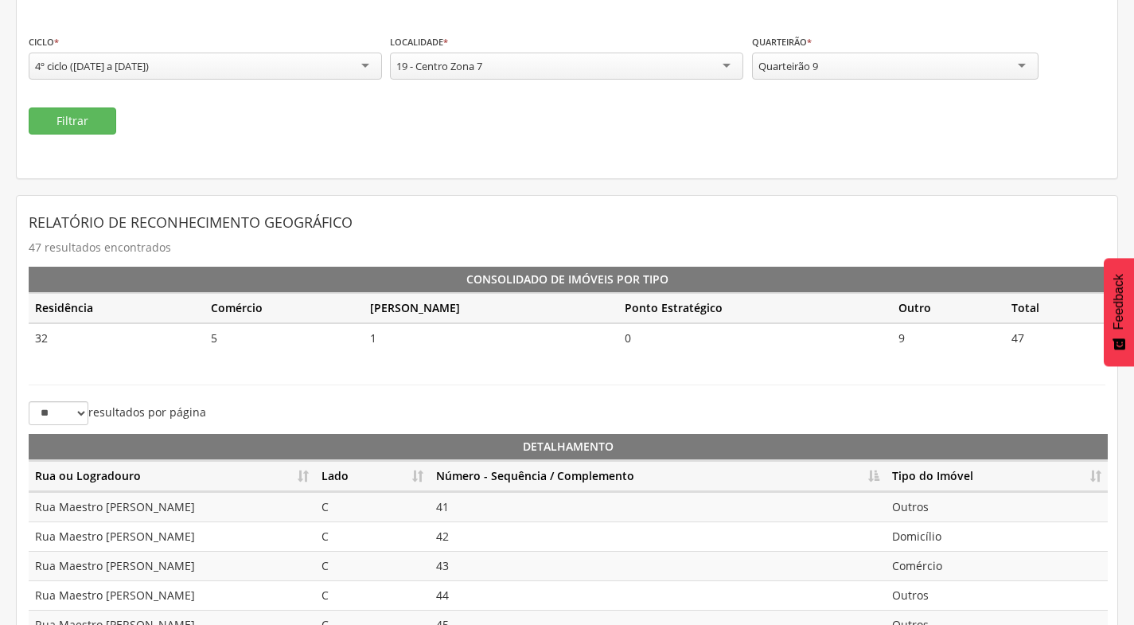
scroll to position [0, 0]
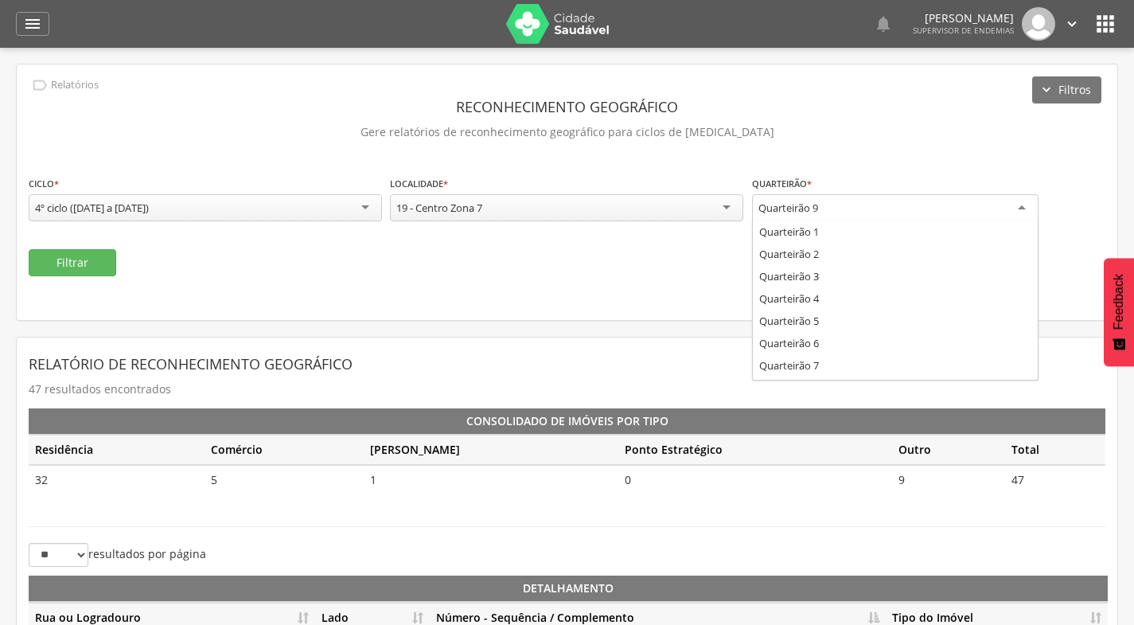
click at [826, 216] on div "Quarteirão 9" at bounding box center [895, 208] width 286 height 29
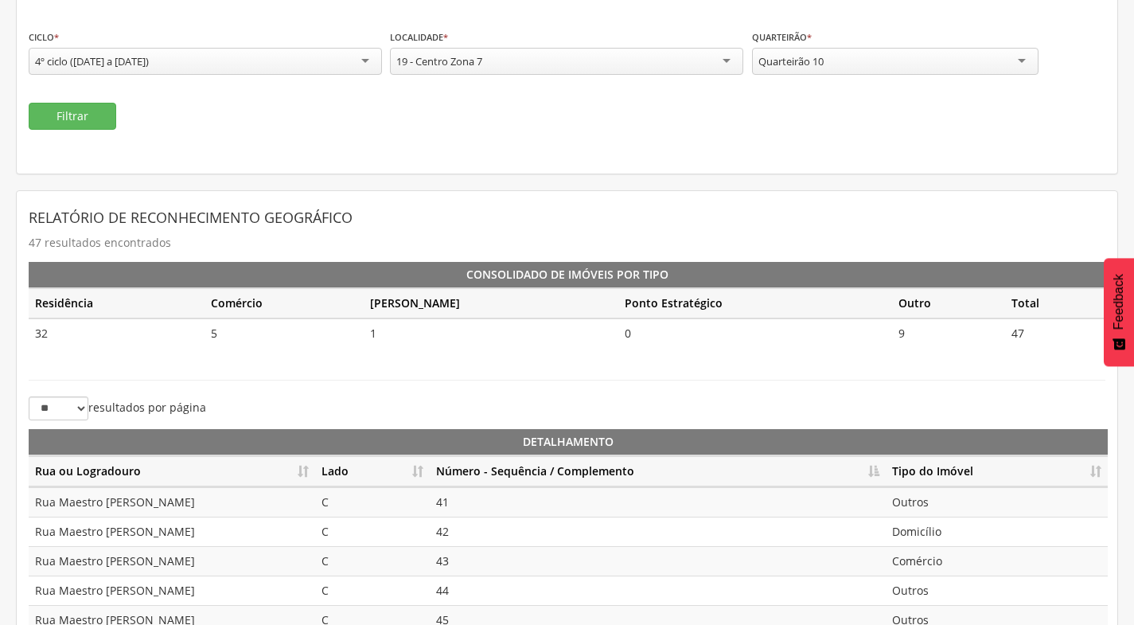
scroll to position [80, 0]
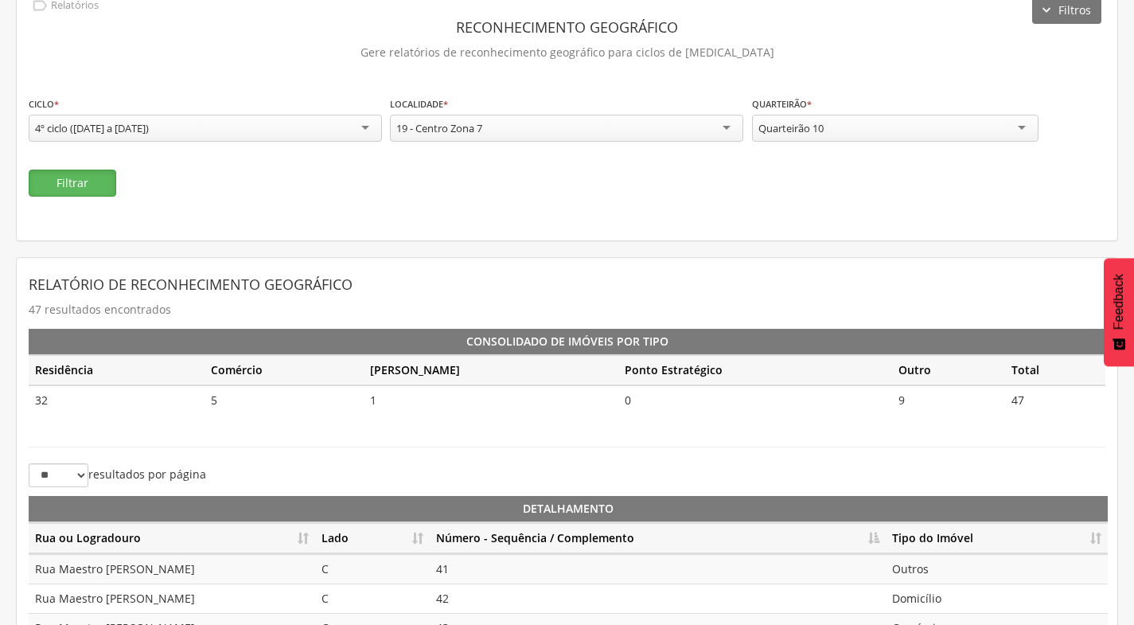
click at [74, 189] on button "Filtrar" at bounding box center [73, 183] width 88 height 27
click at [890, 135] on div "Quarteirão 10" at bounding box center [895, 128] width 286 height 27
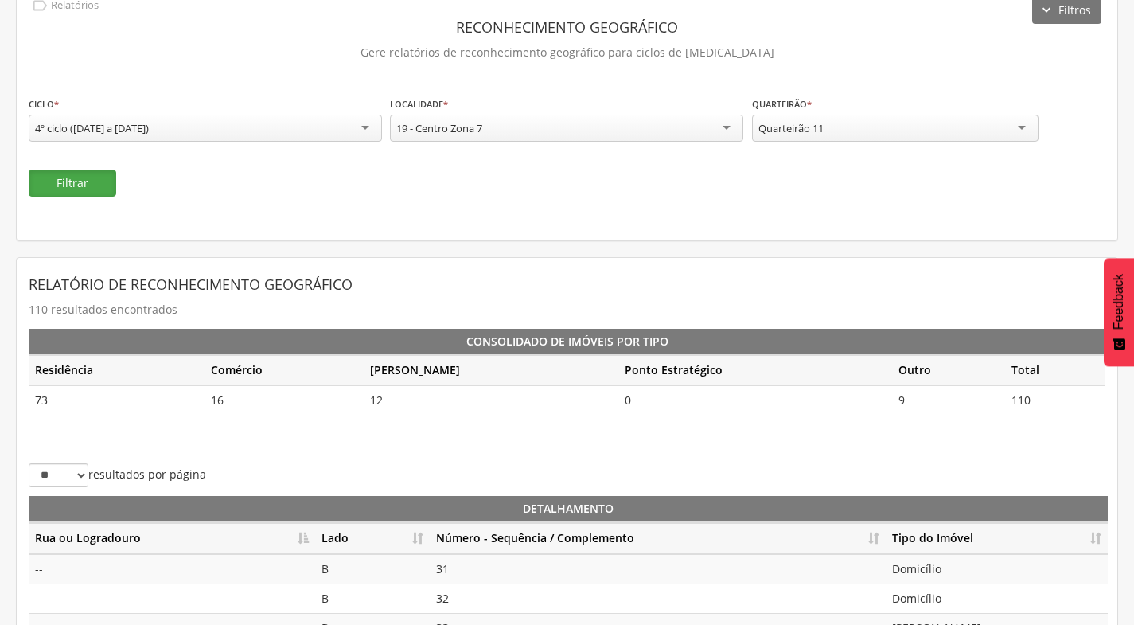
click at [101, 191] on button "Filtrar" at bounding box center [73, 183] width 88 height 27
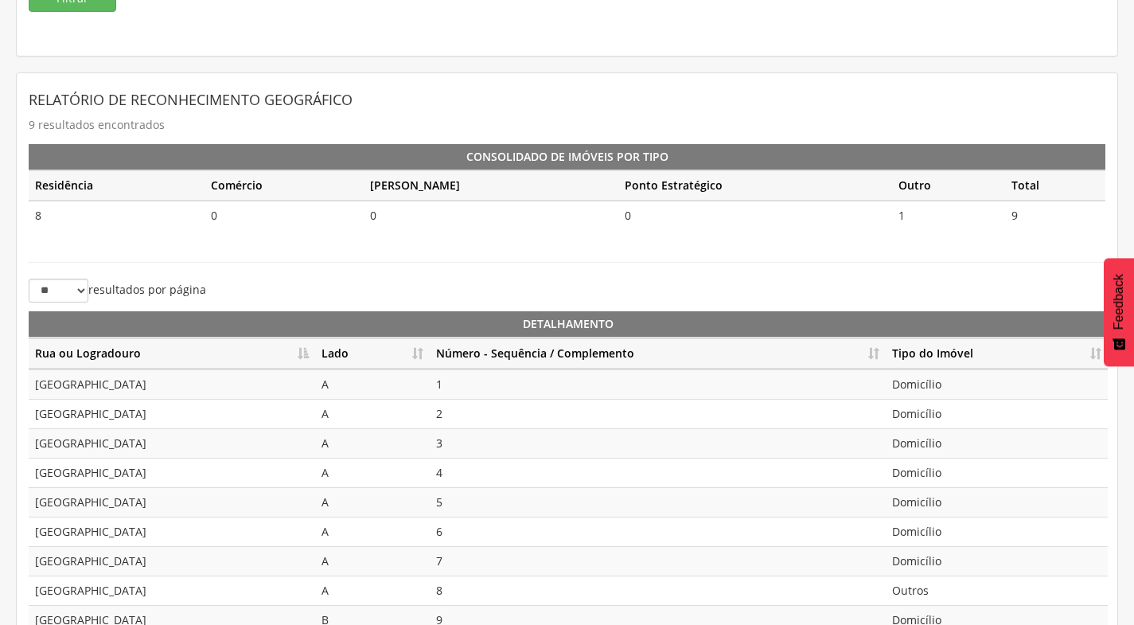
scroll to position [318, 0]
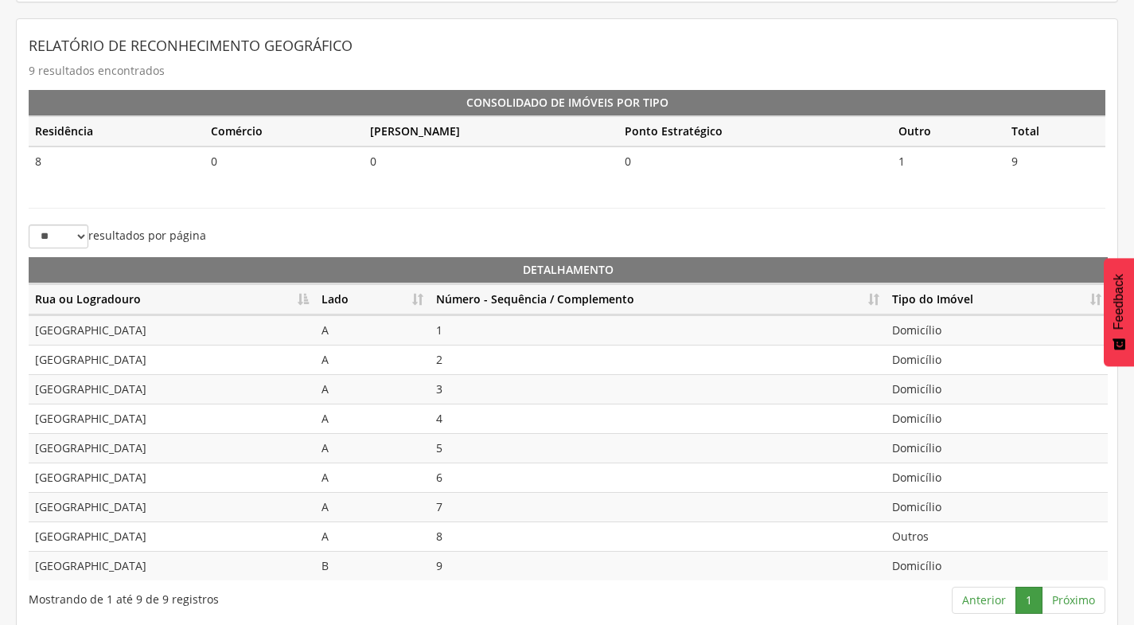
click at [419, 301] on th "Lado" at bounding box center [372, 299] width 115 height 31
click at [870, 293] on th "Número - Sequência / Complemento" at bounding box center [658, 299] width 456 height 31
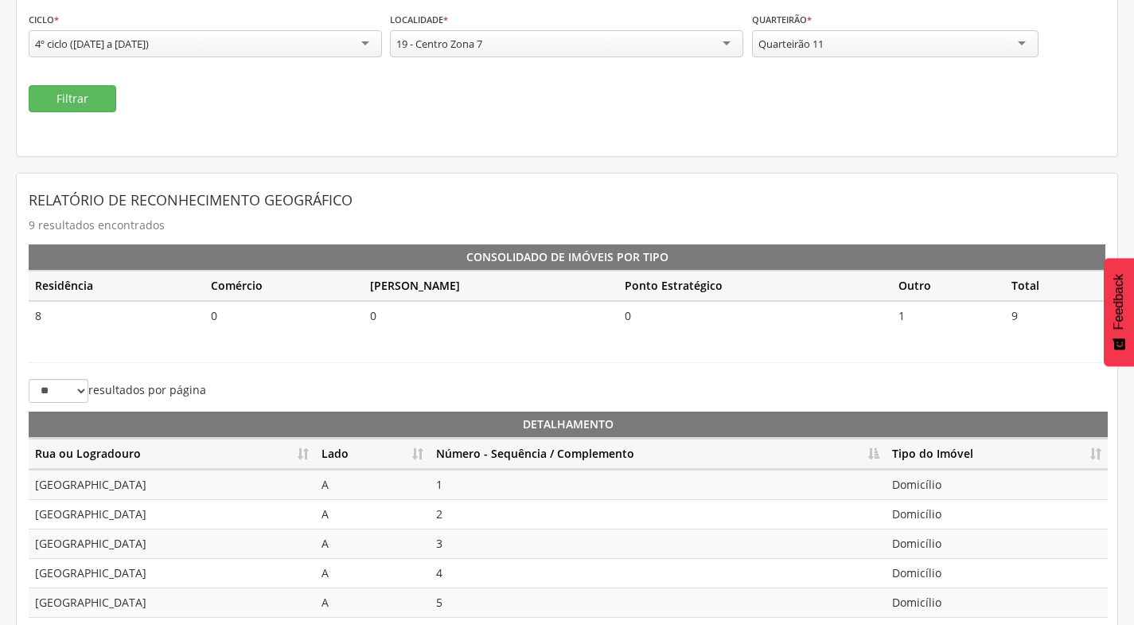
scroll to position [7, 0]
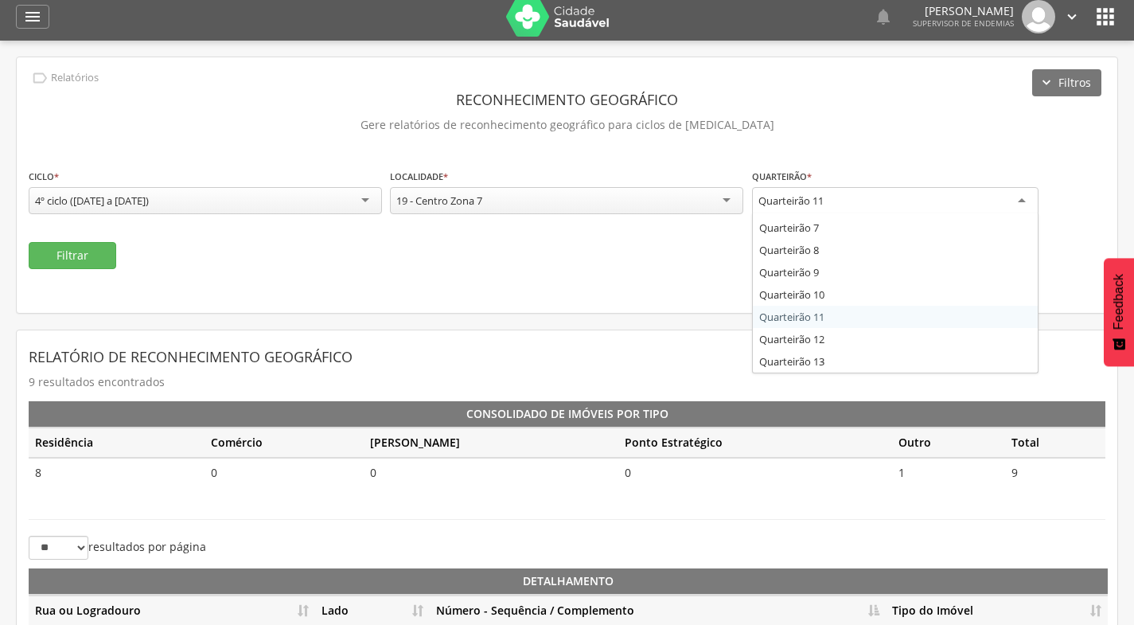
click at [935, 197] on div "Quarteirão 11" at bounding box center [895, 201] width 286 height 29
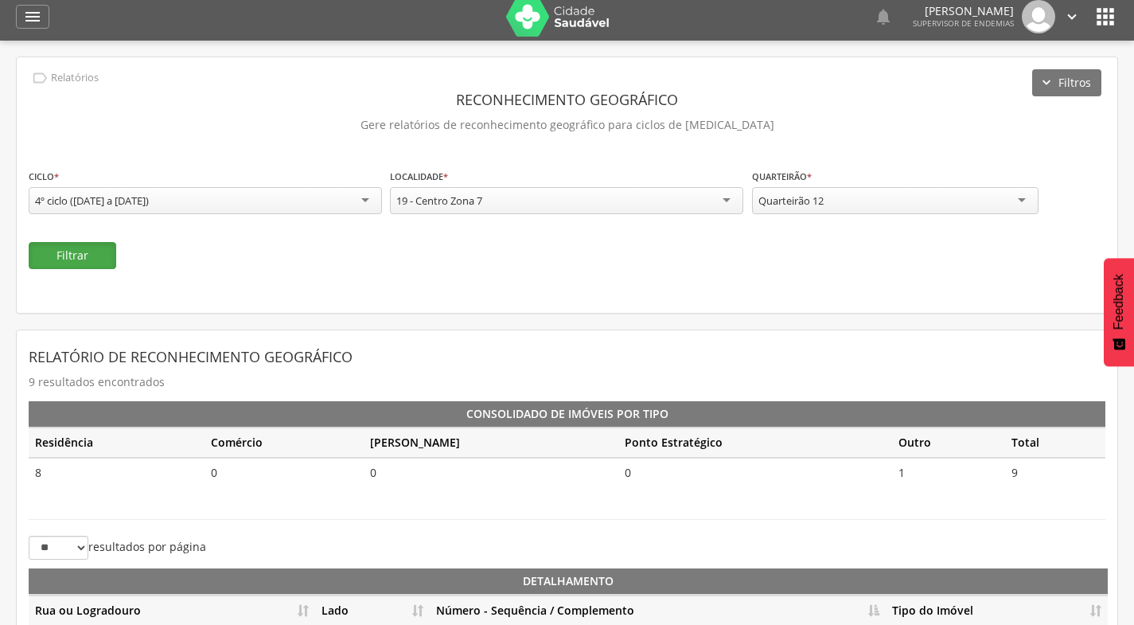
click at [80, 256] on button "Filtrar" at bounding box center [73, 255] width 88 height 27
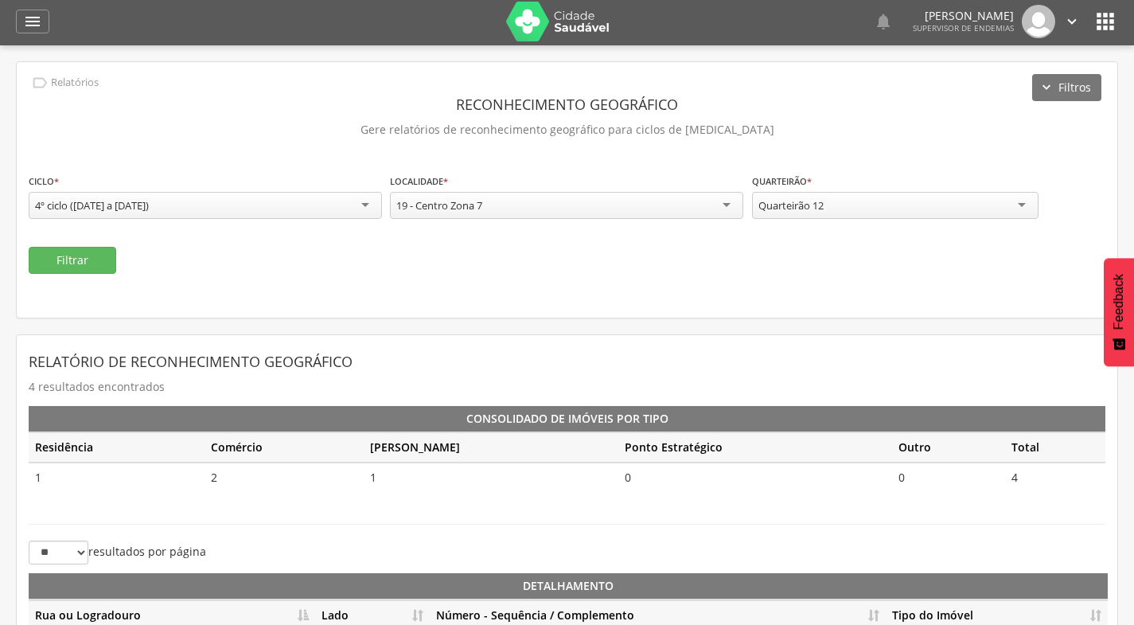
scroll to position [0, 0]
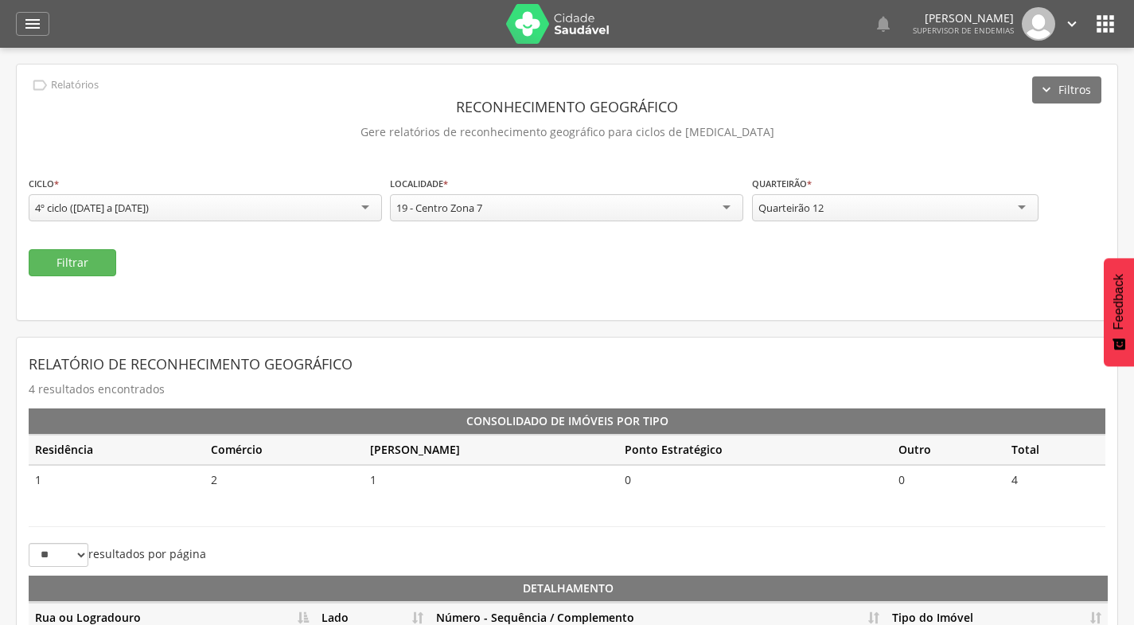
click at [860, 202] on div "Quarteirão 12" at bounding box center [895, 207] width 286 height 27
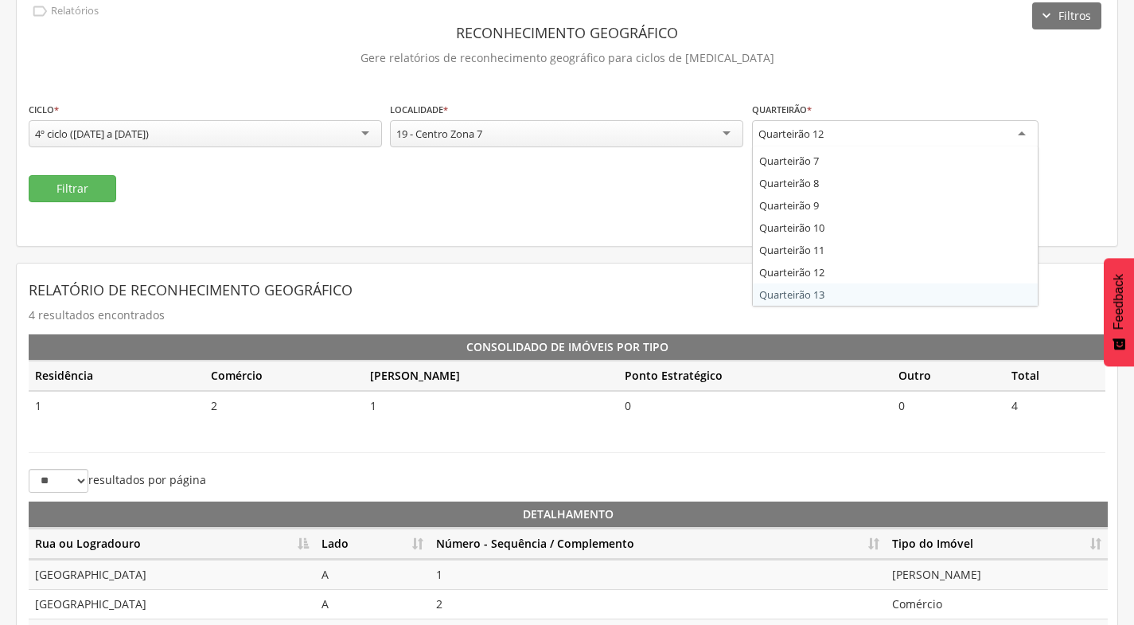
scroll to position [178, 0]
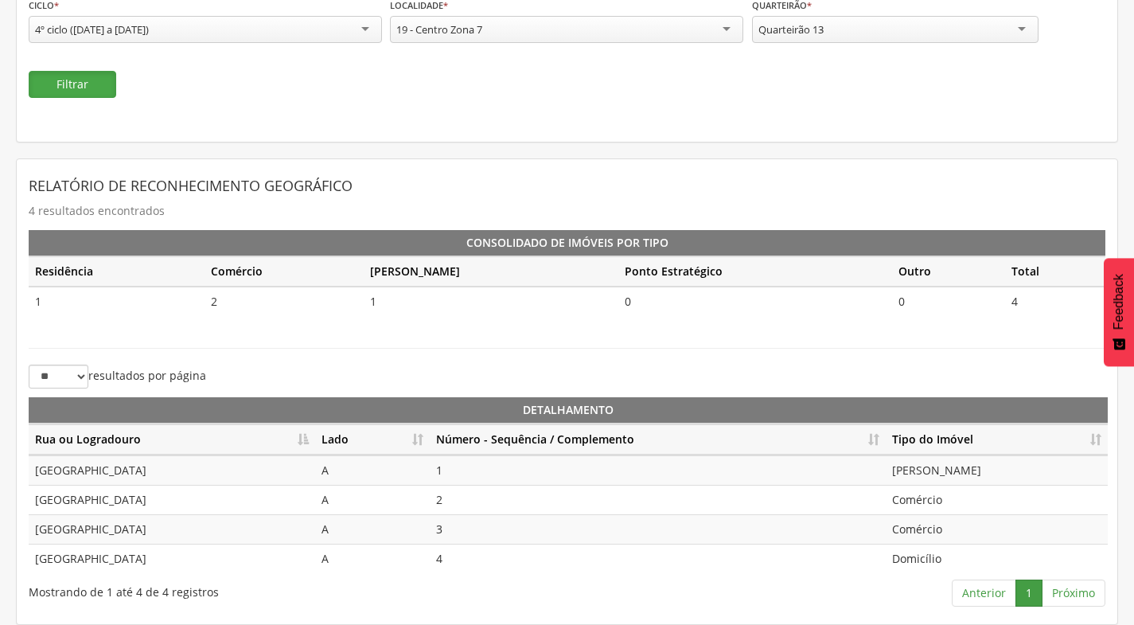
click at [79, 93] on button "Filtrar" at bounding box center [73, 84] width 88 height 27
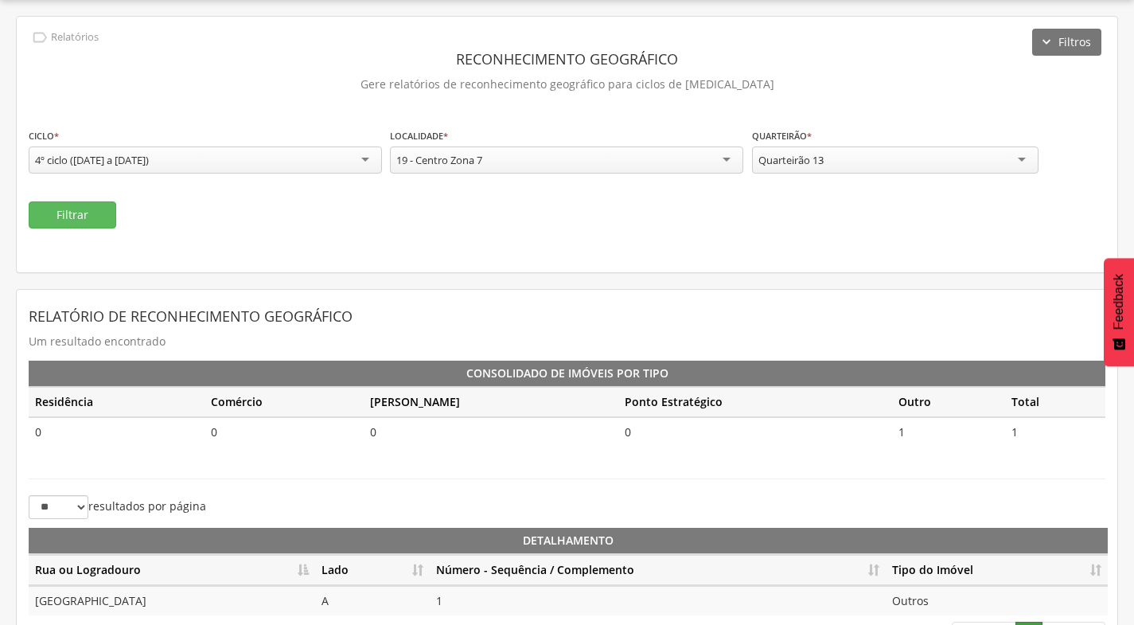
scroll to position [90, 0]
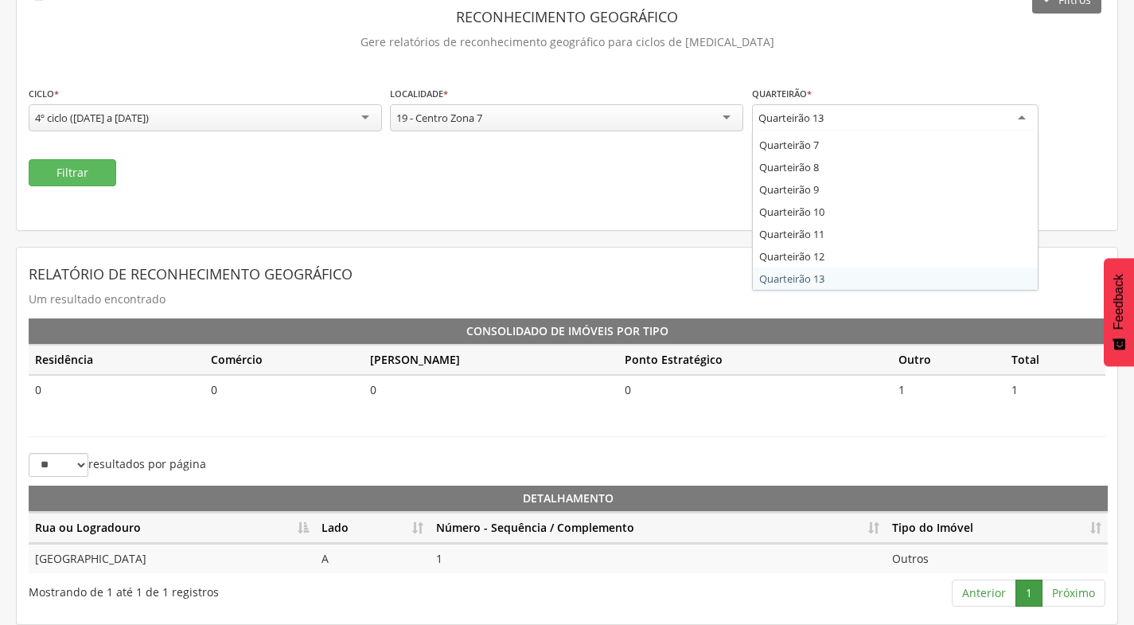
click at [911, 127] on div "Quarteirão 13" at bounding box center [895, 118] width 286 height 29
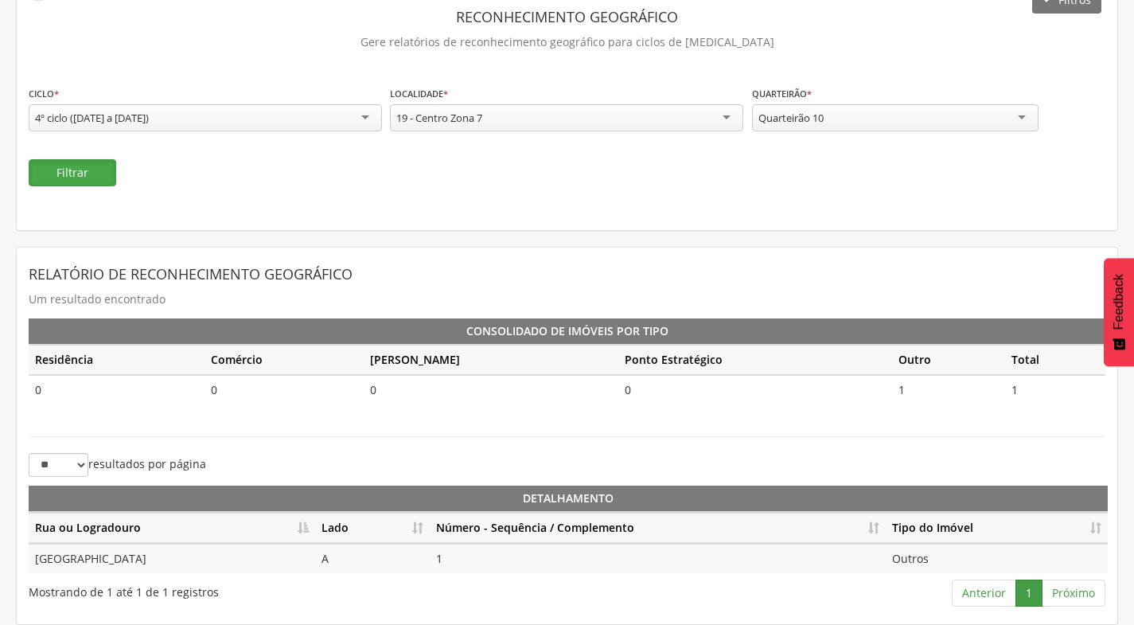
click at [65, 181] on button "Filtrar" at bounding box center [73, 172] width 88 height 27
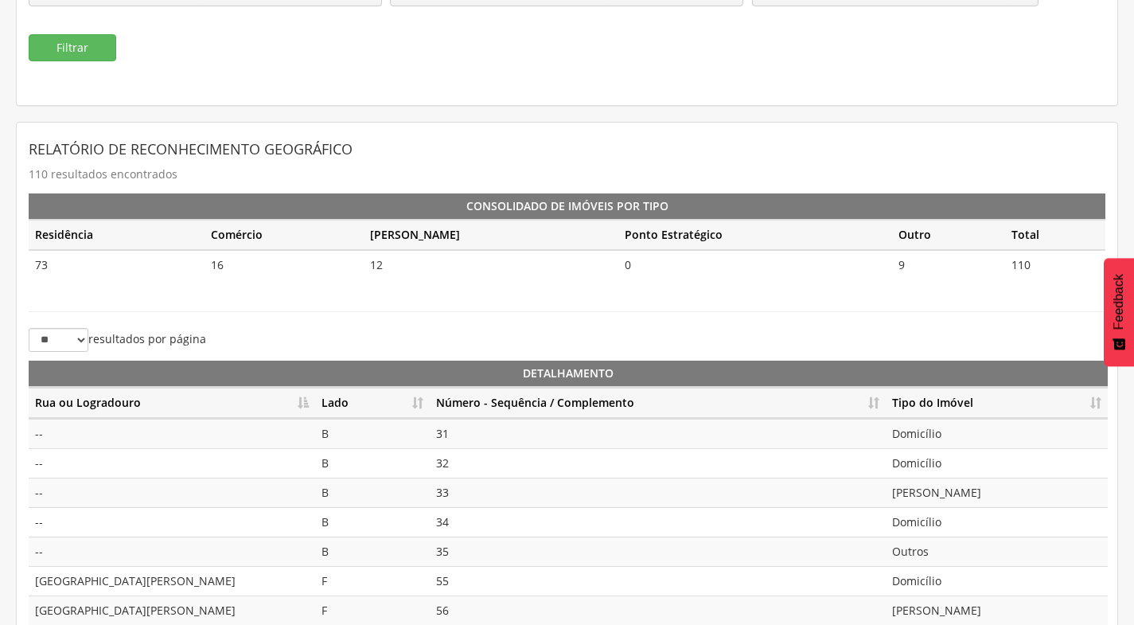
scroll to position [355, 0]
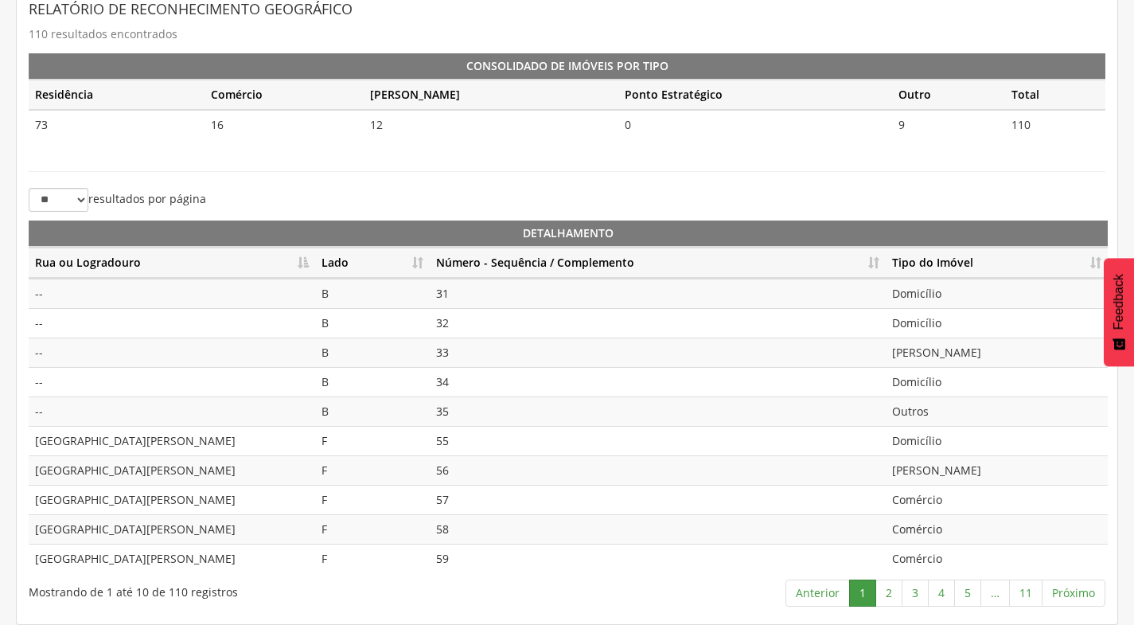
click at [423, 263] on th "Lado" at bounding box center [372, 262] width 115 height 31
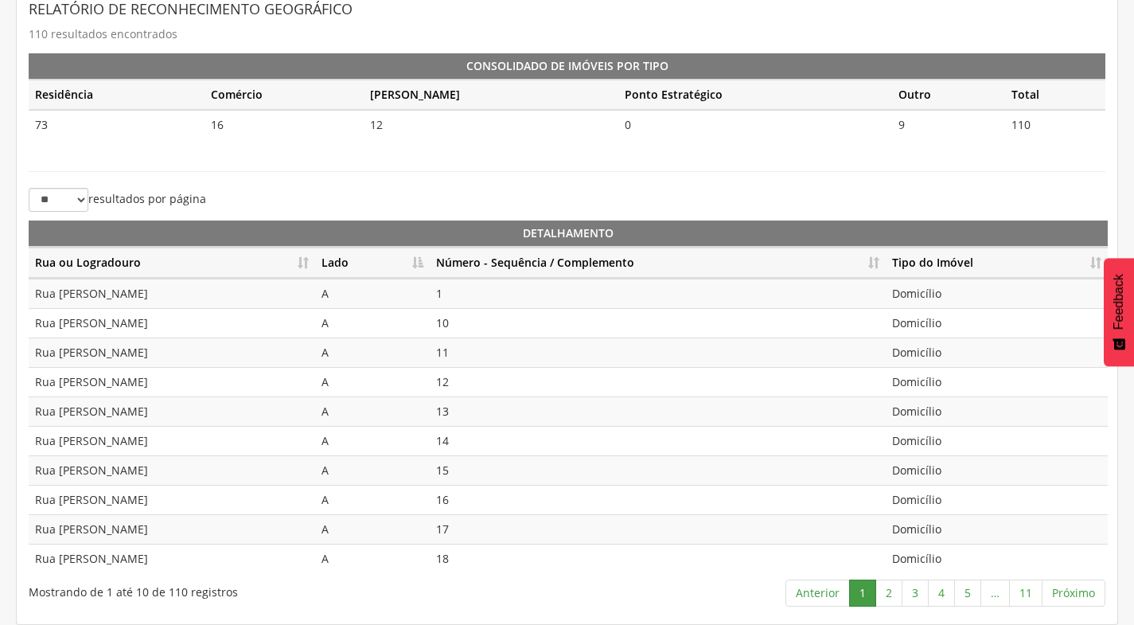
click at [872, 263] on th "Número - Sequência / Complemento" at bounding box center [658, 262] width 456 height 31
click at [889, 595] on link "2" at bounding box center [888, 592] width 27 height 27
click at [913, 595] on link "3" at bounding box center [915, 592] width 27 height 27
click at [936, 594] on link "4" at bounding box center [941, 592] width 27 height 27
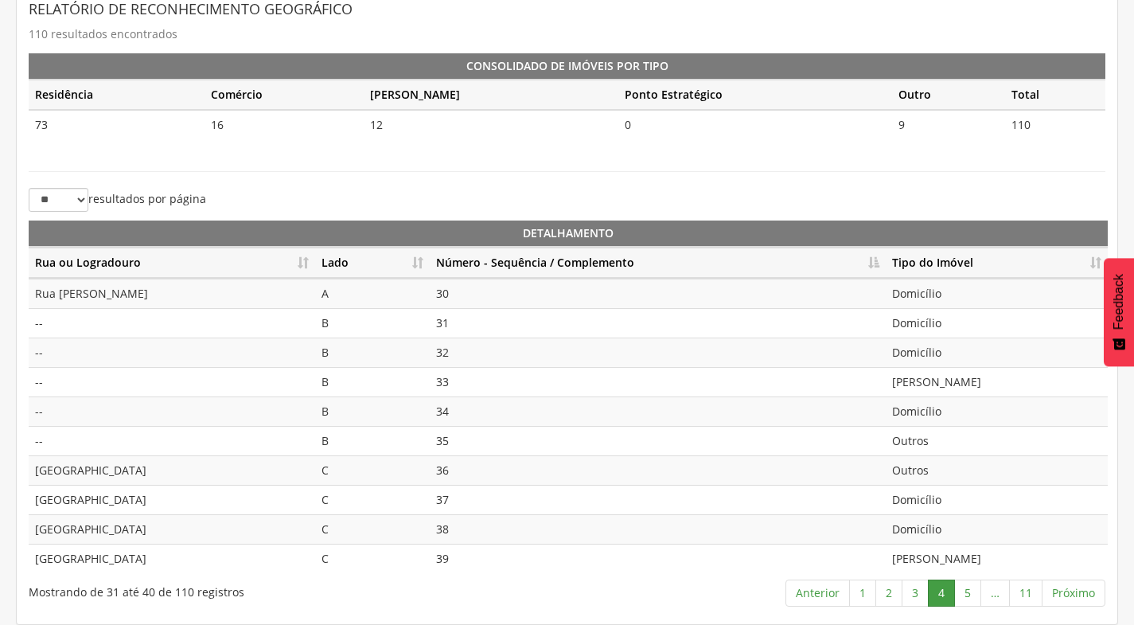
click at [82, 327] on td "--" at bounding box center [172, 322] width 286 height 29
click at [967, 590] on link "5" at bounding box center [967, 592] width 27 height 27
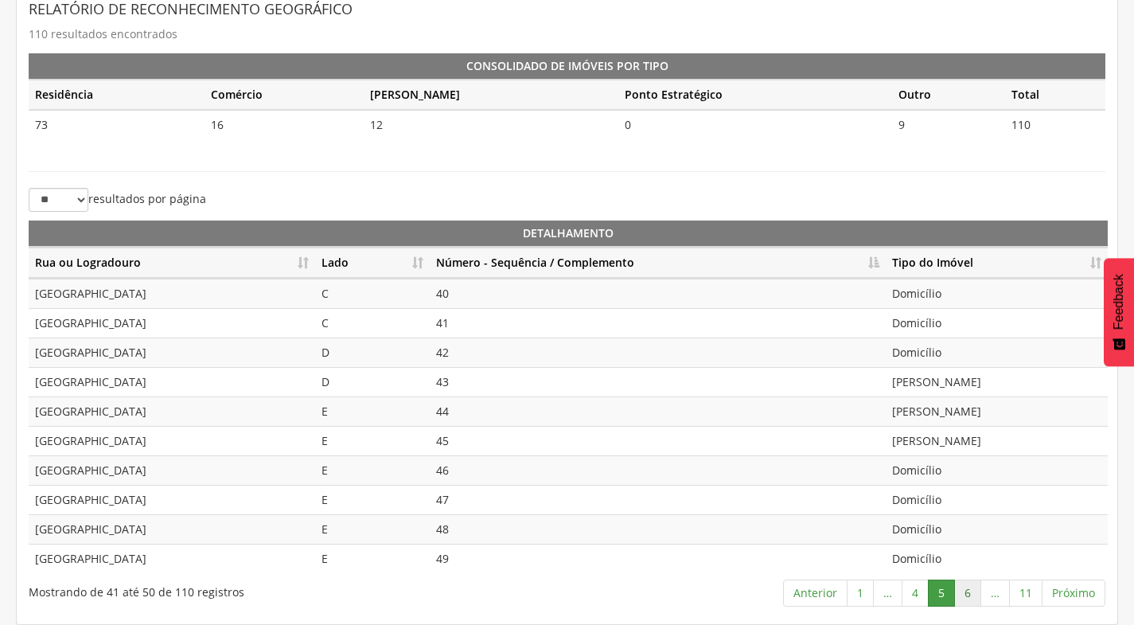
click at [976, 593] on link "6" at bounding box center [967, 592] width 27 height 27
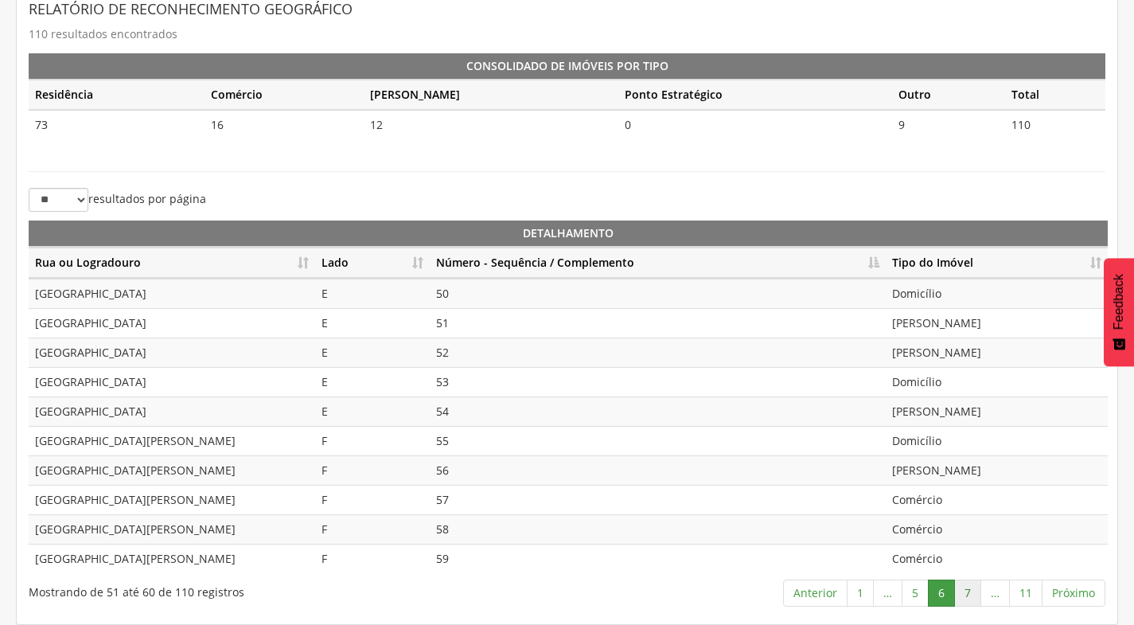
click at [973, 593] on link "7" at bounding box center [967, 592] width 27 height 27
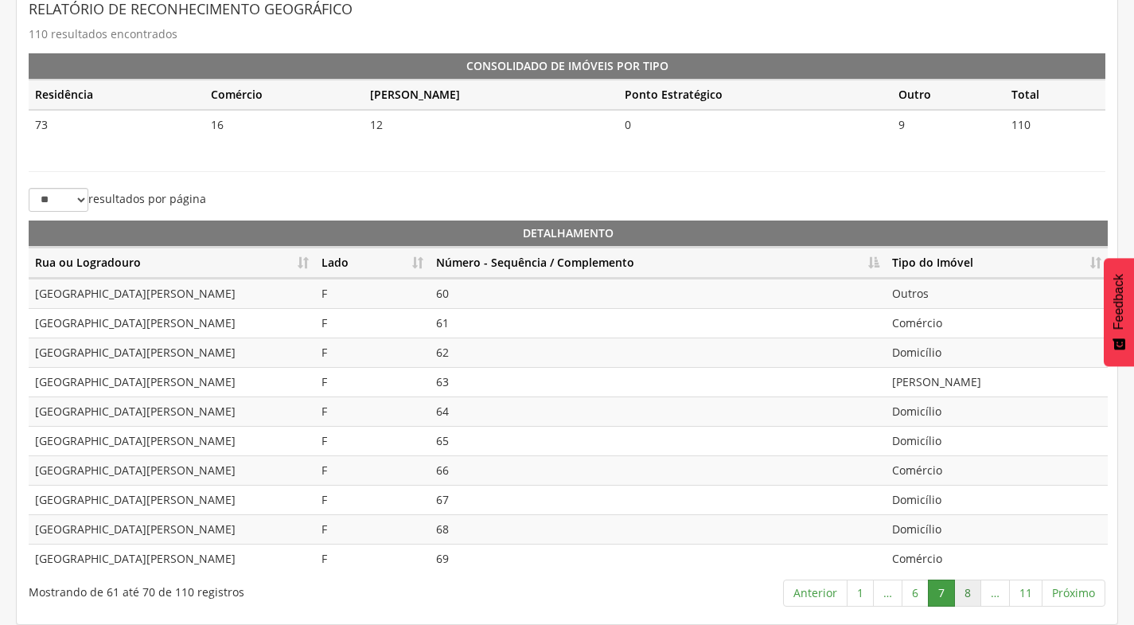
click at [970, 590] on link "8" at bounding box center [967, 592] width 27 height 27
click at [971, 590] on link "9" at bounding box center [963, 592] width 27 height 27
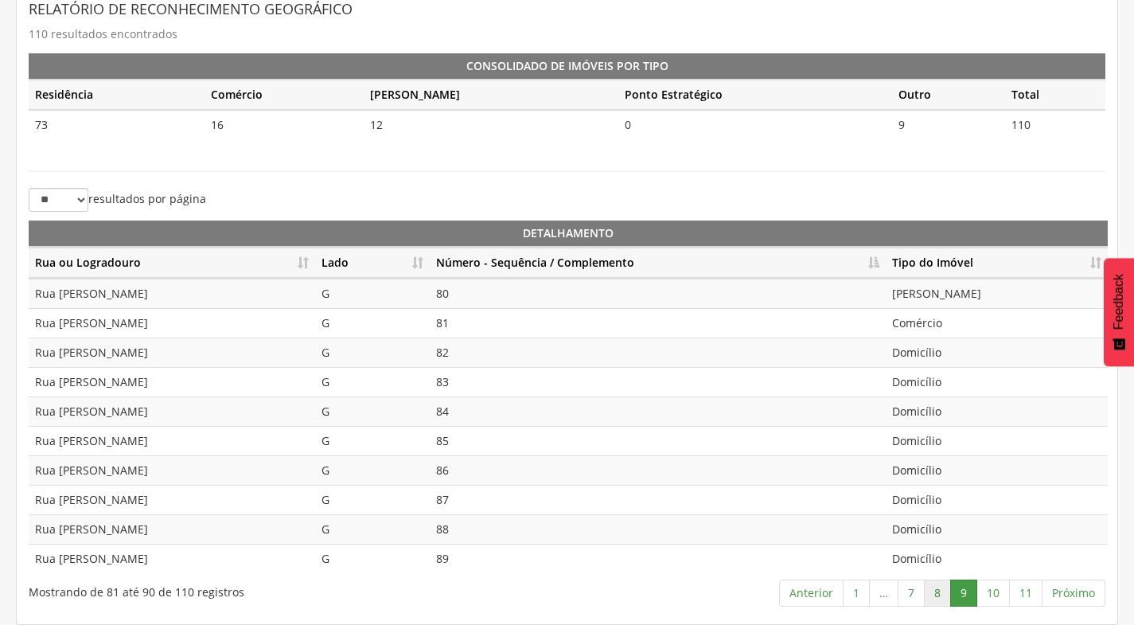
click at [937, 587] on link "8" at bounding box center [937, 592] width 27 height 27
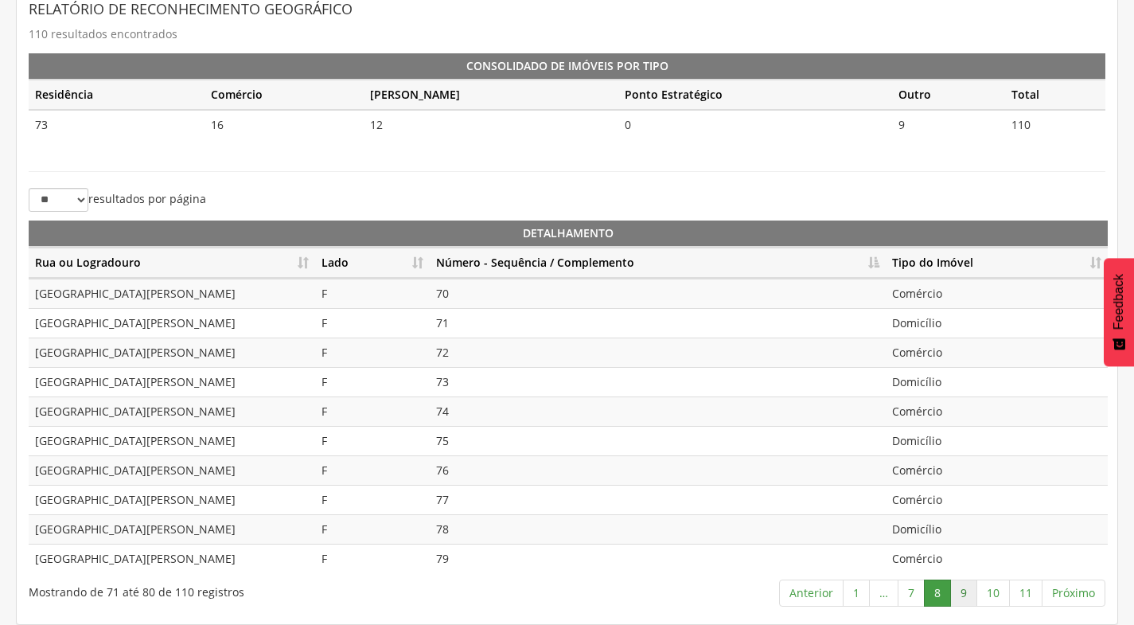
click at [962, 588] on link "9" at bounding box center [963, 592] width 27 height 27
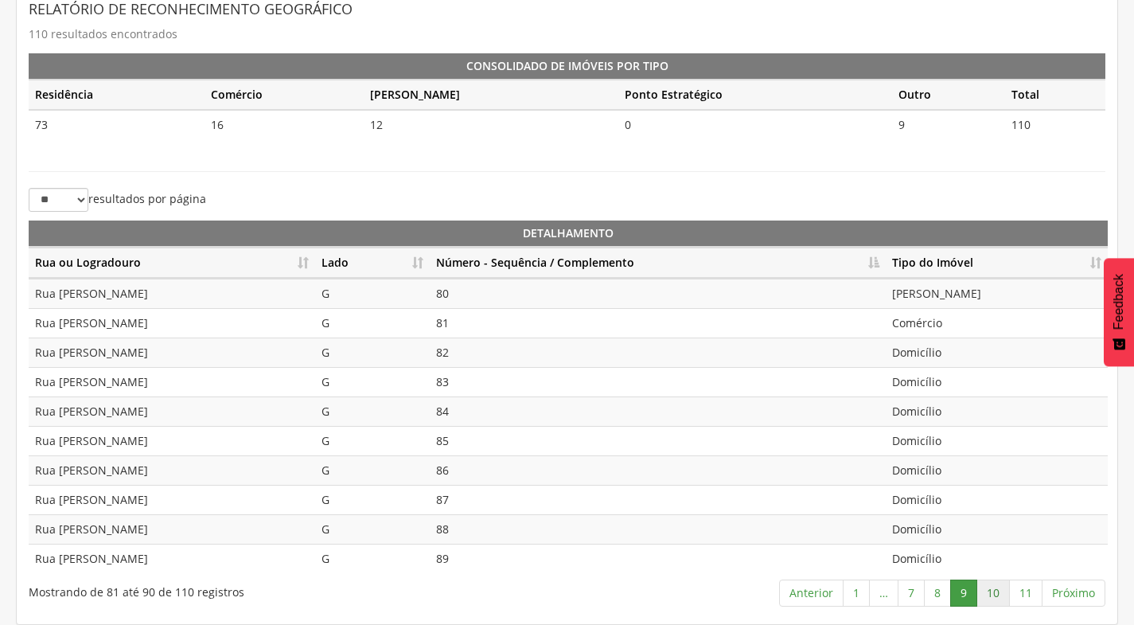
click at [1000, 594] on link "10" at bounding box center [992, 592] width 33 height 27
click at [938, 353] on td "Outros" at bounding box center [997, 351] width 222 height 29
click at [941, 381] on td "Domicílio" at bounding box center [997, 381] width 222 height 29
click at [945, 409] on td "Domicílio" at bounding box center [997, 410] width 222 height 29
click at [961, 448] on td "[PERSON_NAME]" at bounding box center [997, 440] width 222 height 29
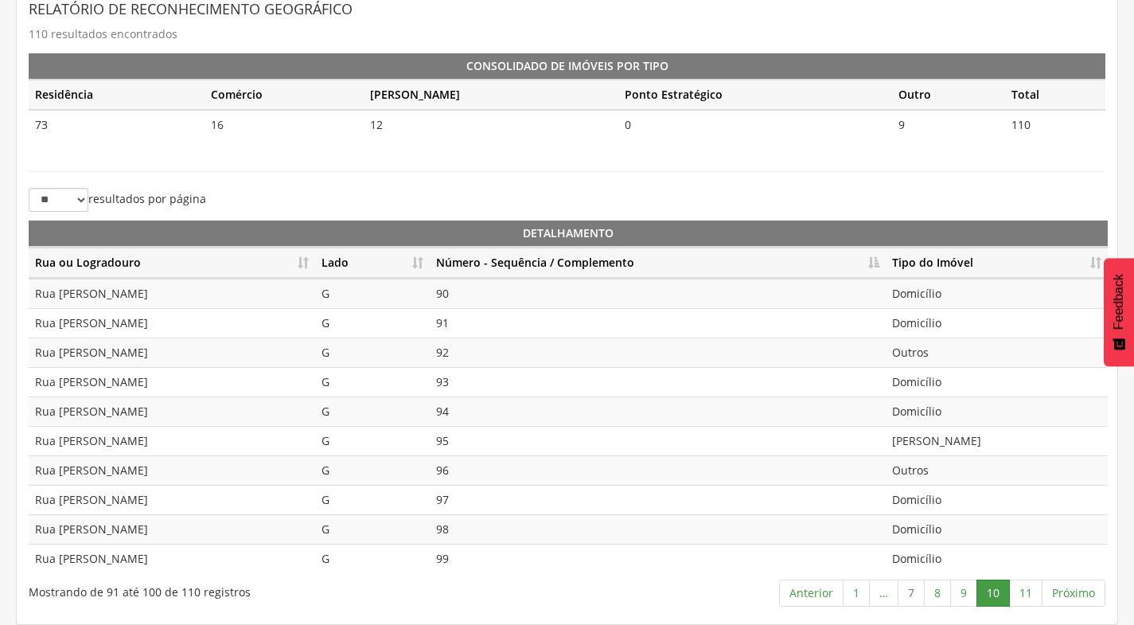
click at [941, 470] on td "Outros" at bounding box center [997, 469] width 222 height 29
drag, startPoint x: 961, startPoint y: 525, endPoint x: 961, endPoint y: 537, distance: 12.0
click at [961, 527] on td "Domicílio" at bounding box center [997, 528] width 222 height 29
click at [961, 561] on td "Domicílio" at bounding box center [997, 558] width 222 height 29
click at [1032, 599] on link "11" at bounding box center [1025, 592] width 33 height 27
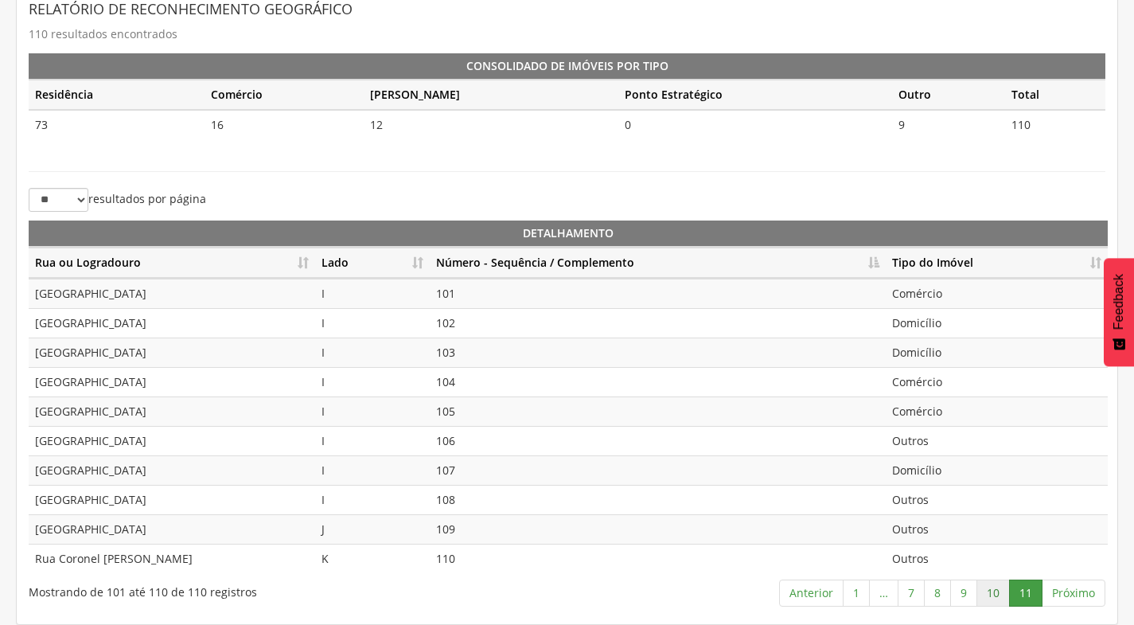
click at [998, 590] on link "10" at bounding box center [992, 592] width 33 height 27
click at [1023, 597] on link "11" at bounding box center [1025, 592] width 33 height 27
click at [458, 350] on td "103" at bounding box center [658, 351] width 456 height 29
click at [473, 385] on td "104" at bounding box center [658, 381] width 456 height 29
click at [470, 406] on td "105" at bounding box center [658, 410] width 456 height 29
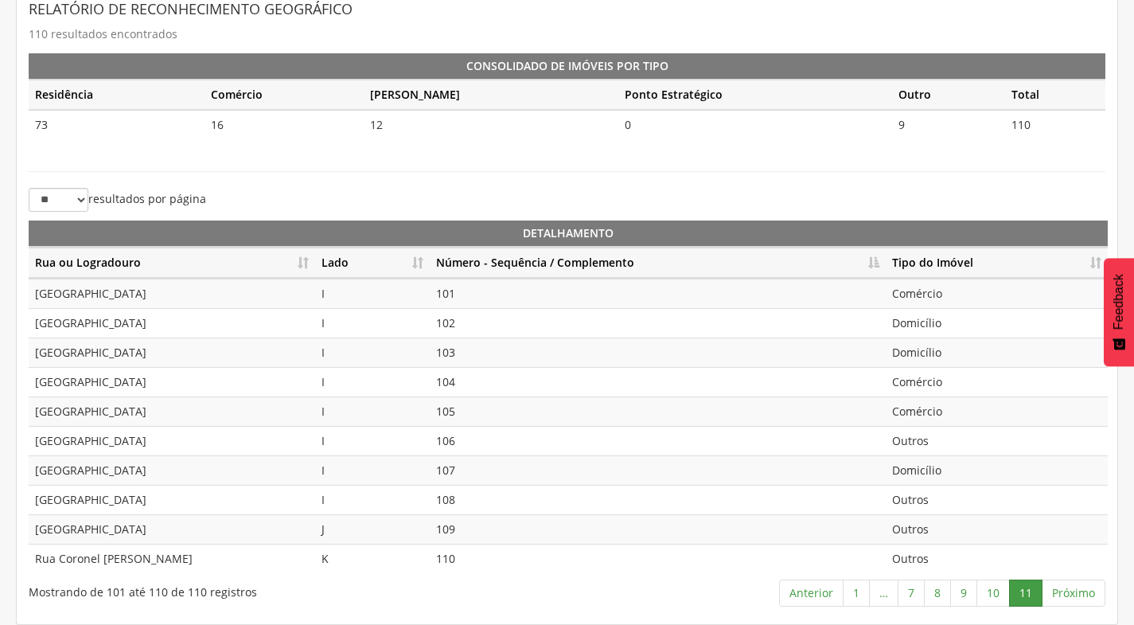
click at [475, 437] on td "106" at bounding box center [658, 440] width 456 height 29
click at [478, 474] on td "107" at bounding box center [658, 469] width 456 height 29
click at [472, 498] on td "108" at bounding box center [658, 499] width 456 height 29
click at [480, 537] on td "109" at bounding box center [658, 528] width 456 height 29
click at [474, 555] on td "110" at bounding box center [658, 558] width 456 height 29
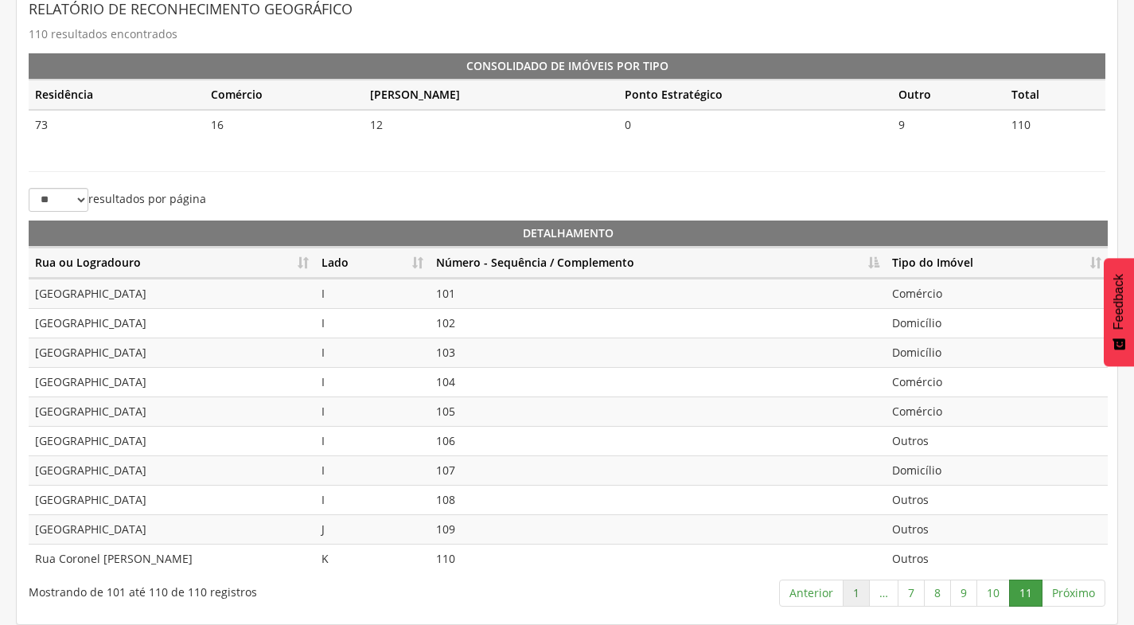
click at [857, 598] on link "1" at bounding box center [856, 592] width 27 height 27
click at [922, 592] on link "3" at bounding box center [915, 592] width 27 height 27
click at [938, 592] on link "4" at bounding box center [941, 592] width 27 height 27
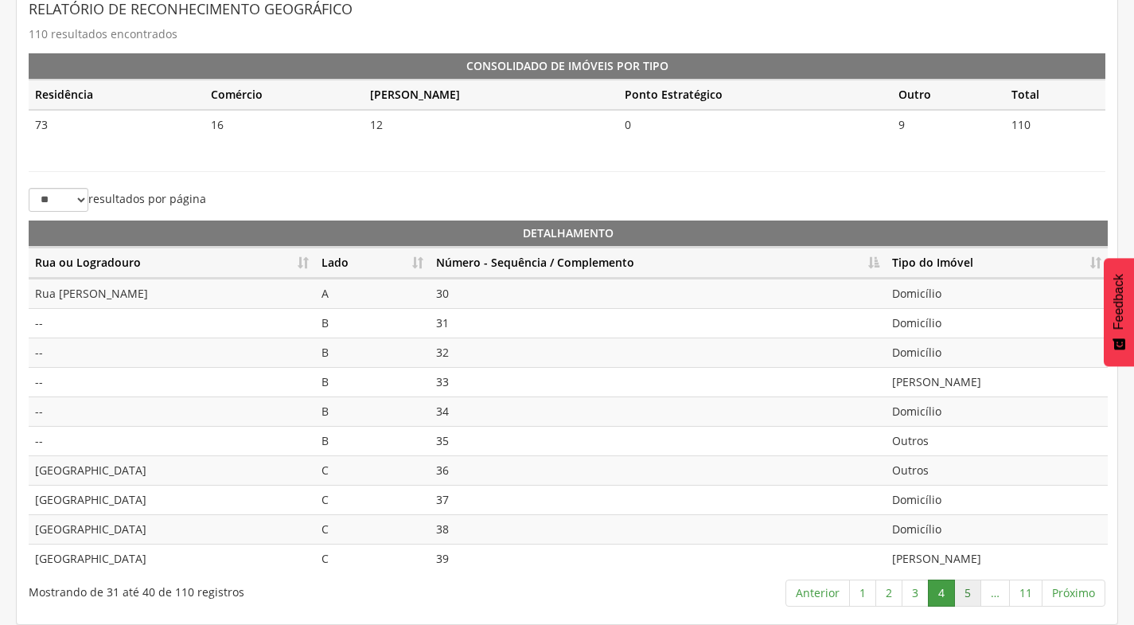
click at [968, 594] on link "5" at bounding box center [967, 592] width 27 height 27
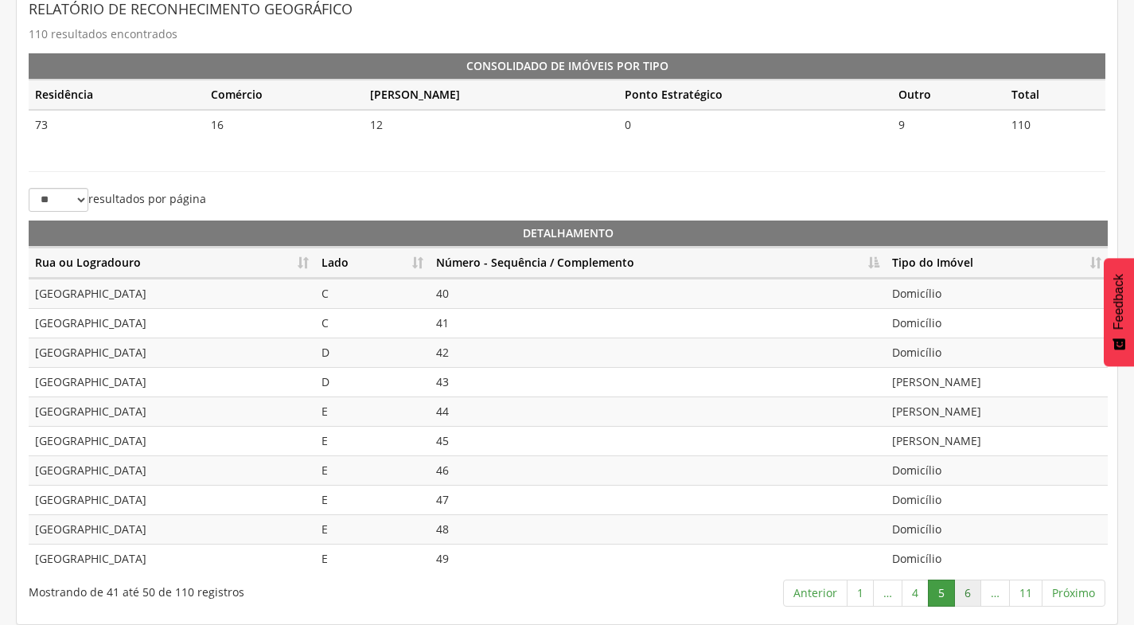
click at [967, 599] on link "6" at bounding box center [967, 592] width 27 height 27
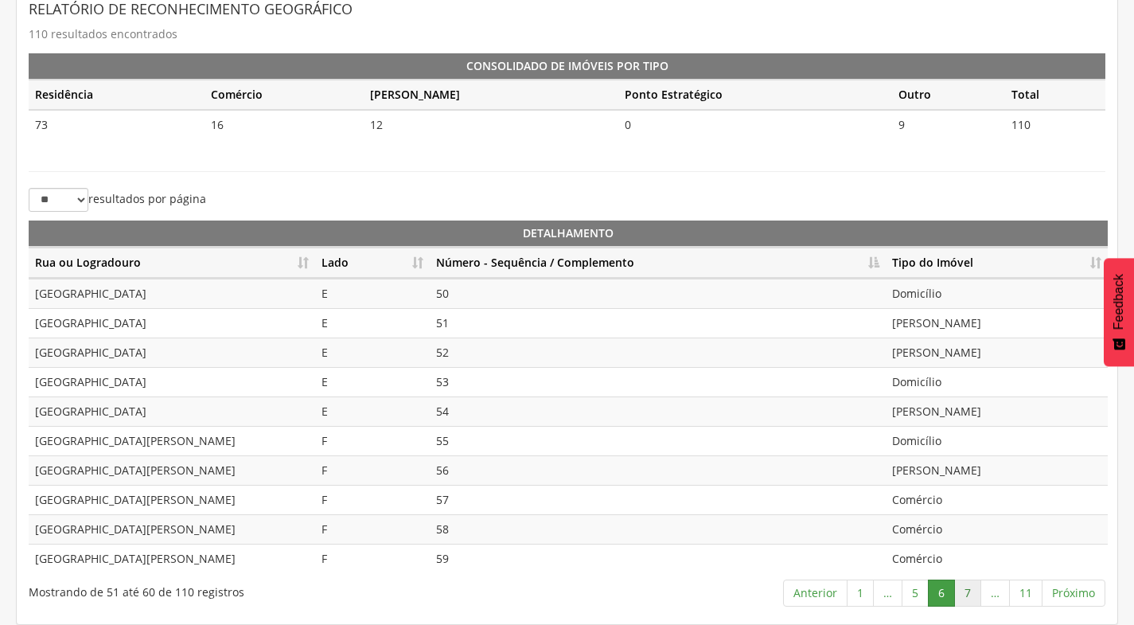
click at [972, 595] on link "7" at bounding box center [967, 592] width 27 height 27
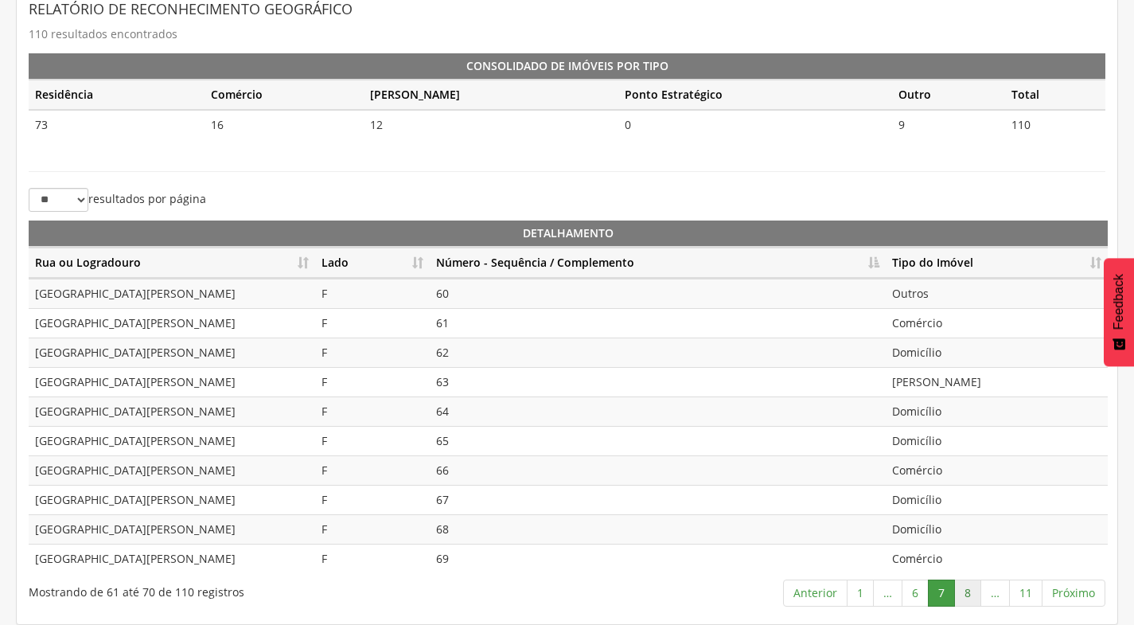
click at [968, 596] on link "8" at bounding box center [967, 592] width 27 height 27
click at [970, 597] on link "9" at bounding box center [963, 592] width 27 height 27
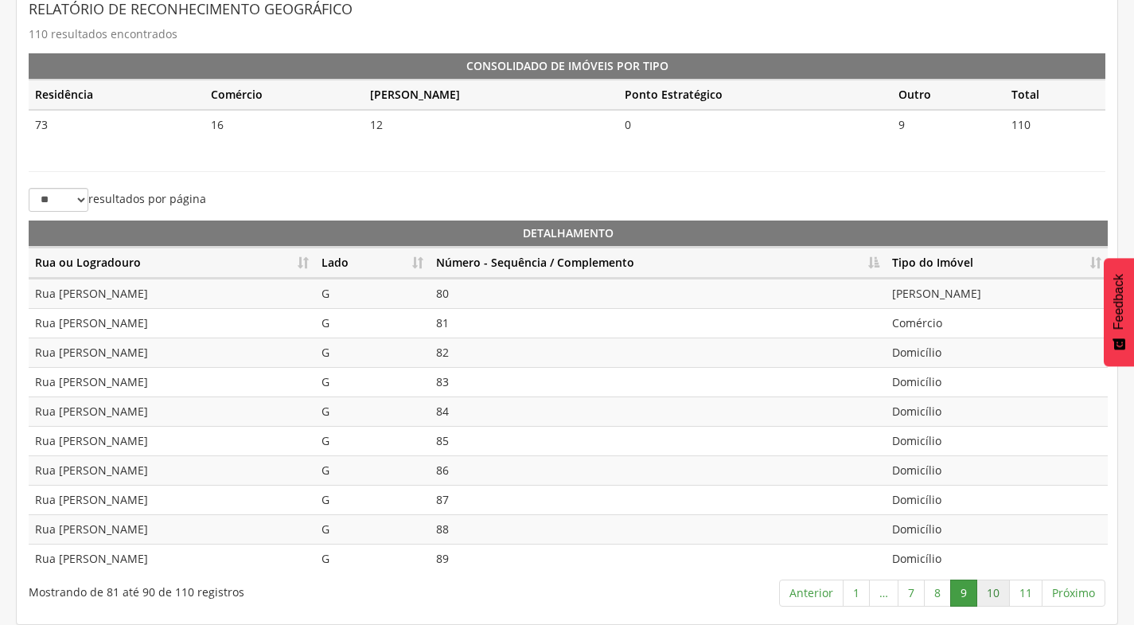
click at [987, 598] on link "10" at bounding box center [992, 592] width 33 height 27
click at [1020, 592] on link "11" at bounding box center [1025, 592] width 33 height 27
click at [998, 590] on link "10" at bounding box center [992, 592] width 33 height 27
click at [863, 595] on link "1" at bounding box center [856, 592] width 27 height 27
click at [1026, 597] on link "11" at bounding box center [1025, 592] width 33 height 27
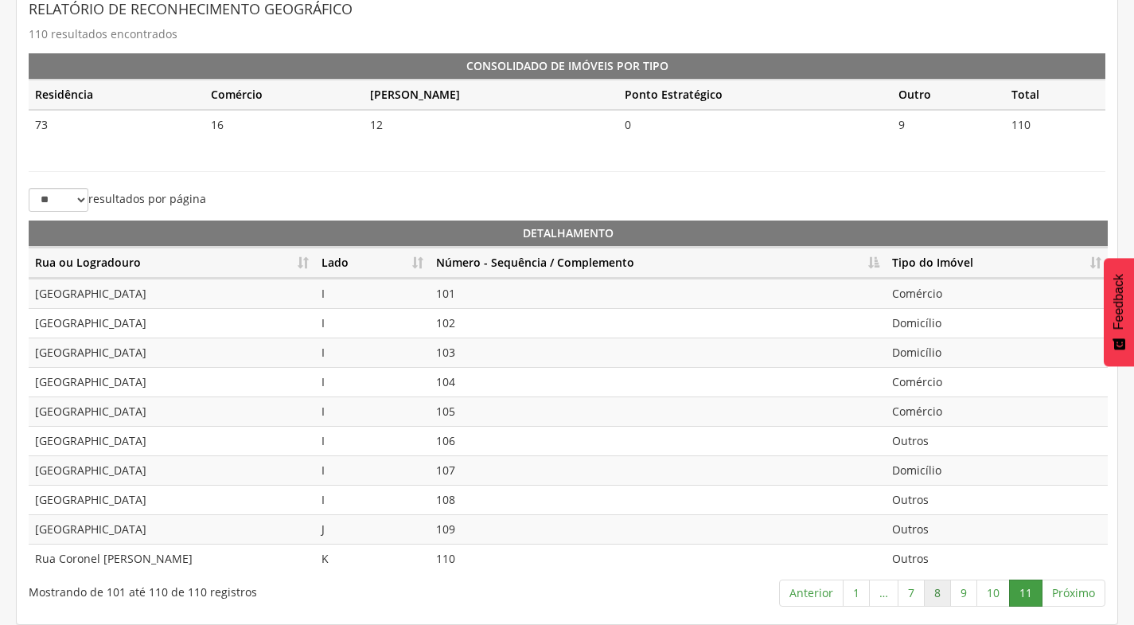
click at [943, 595] on link "8" at bounding box center [937, 592] width 27 height 27
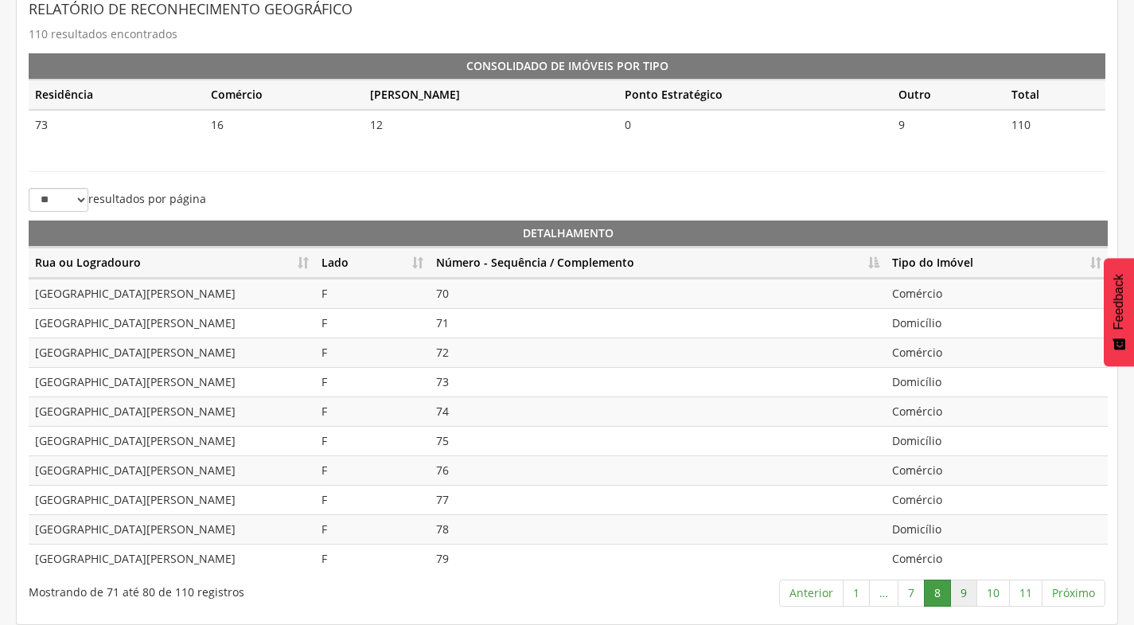
click at [962, 599] on link "9" at bounding box center [963, 592] width 27 height 27
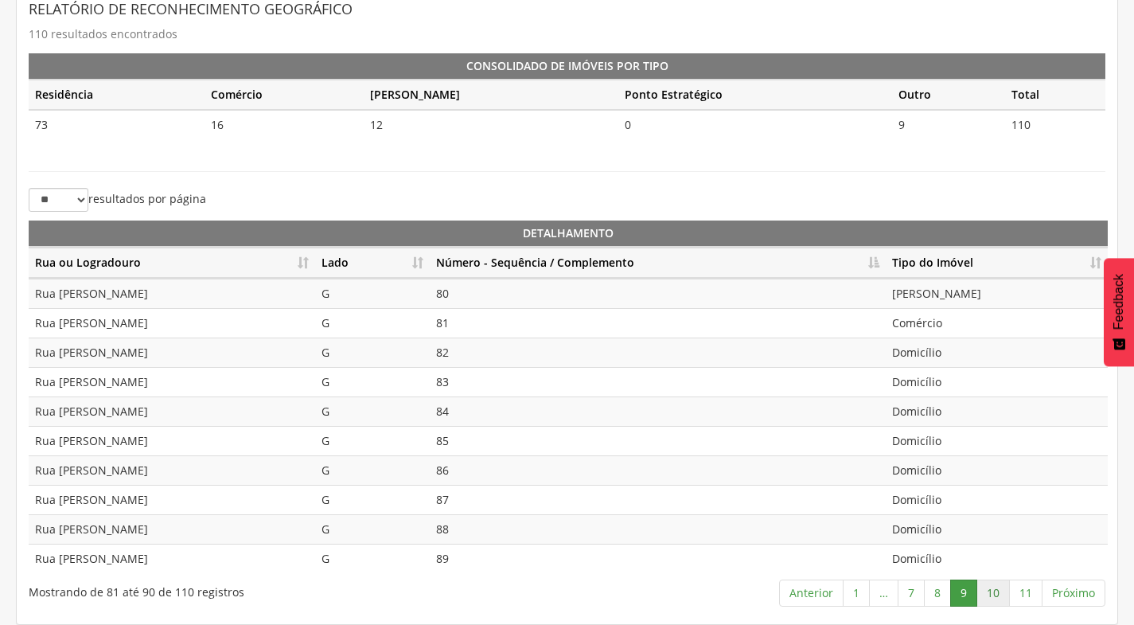
click at [984, 600] on link "10" at bounding box center [992, 592] width 33 height 27
click at [853, 590] on link "1" at bounding box center [856, 592] width 27 height 27
click at [1032, 596] on link "11" at bounding box center [1025, 592] width 33 height 27
click at [953, 595] on link "9" at bounding box center [963, 592] width 27 height 27
click at [993, 591] on link "10" at bounding box center [992, 592] width 33 height 27
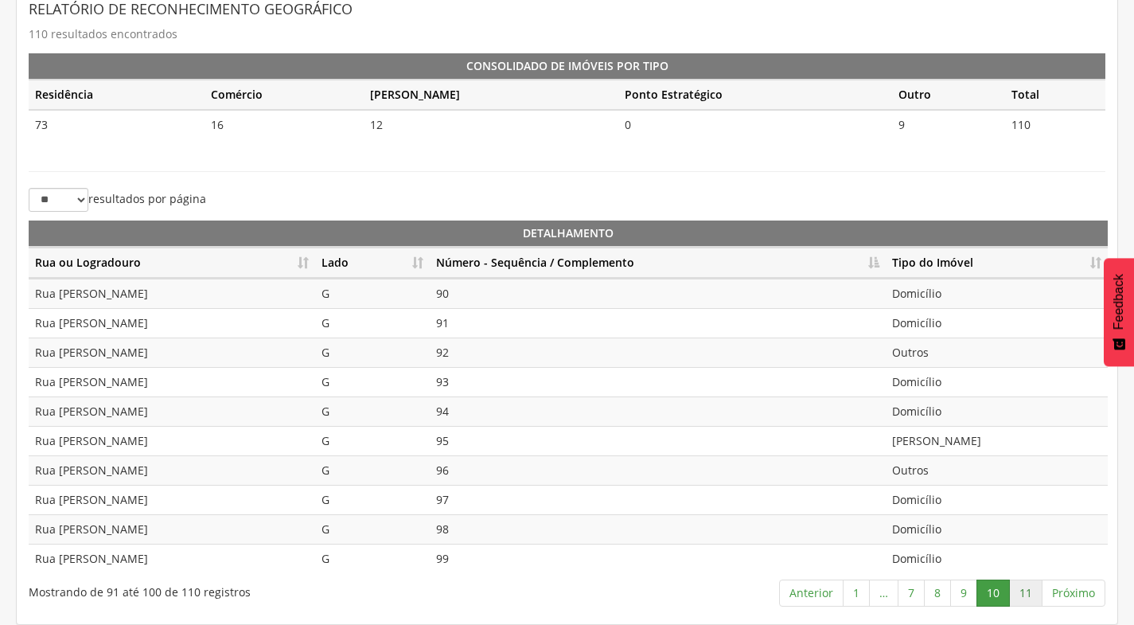
click at [1024, 593] on link "11" at bounding box center [1025, 592] width 33 height 27
click at [1001, 595] on link "10" at bounding box center [992, 592] width 33 height 27
click at [1030, 592] on link "11" at bounding box center [1025, 592] width 33 height 27
click at [999, 592] on link "10" at bounding box center [992, 592] width 33 height 27
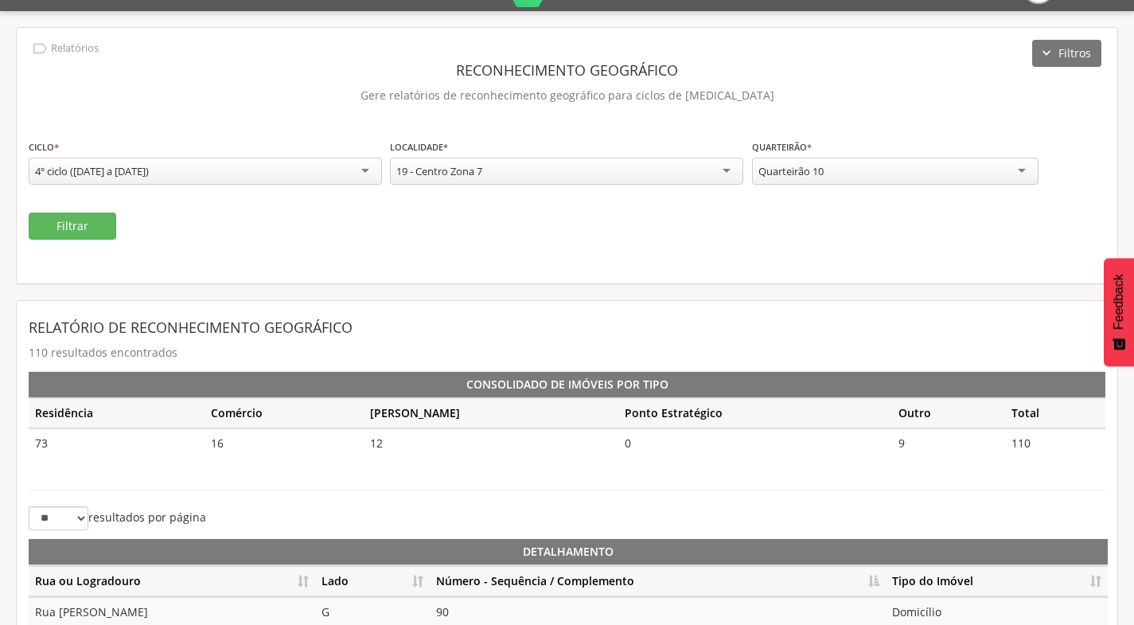
click at [926, 173] on div "Quarteirão 10" at bounding box center [895, 171] width 286 height 27
click at [66, 230] on button "Filtrar" at bounding box center [73, 225] width 88 height 27
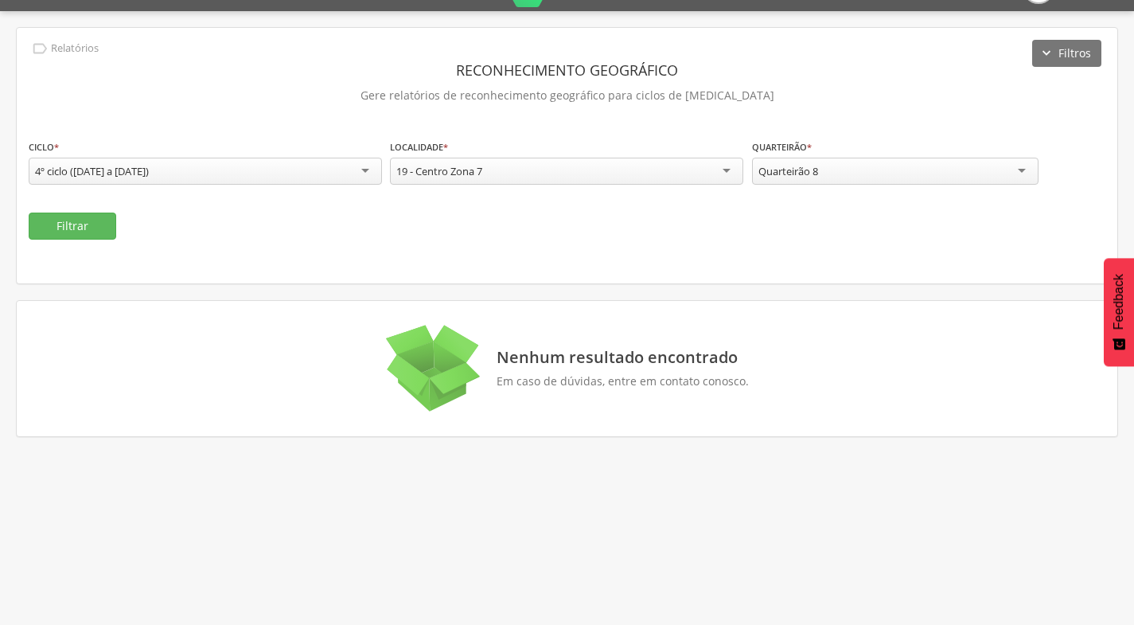
click at [890, 184] on div "Quarteirão 8 Quarteirão 1 Quarteirão 2 Quarteirão 3 Quarteirão 4 Quarteirão 5 Q…" at bounding box center [895, 171] width 286 height 27
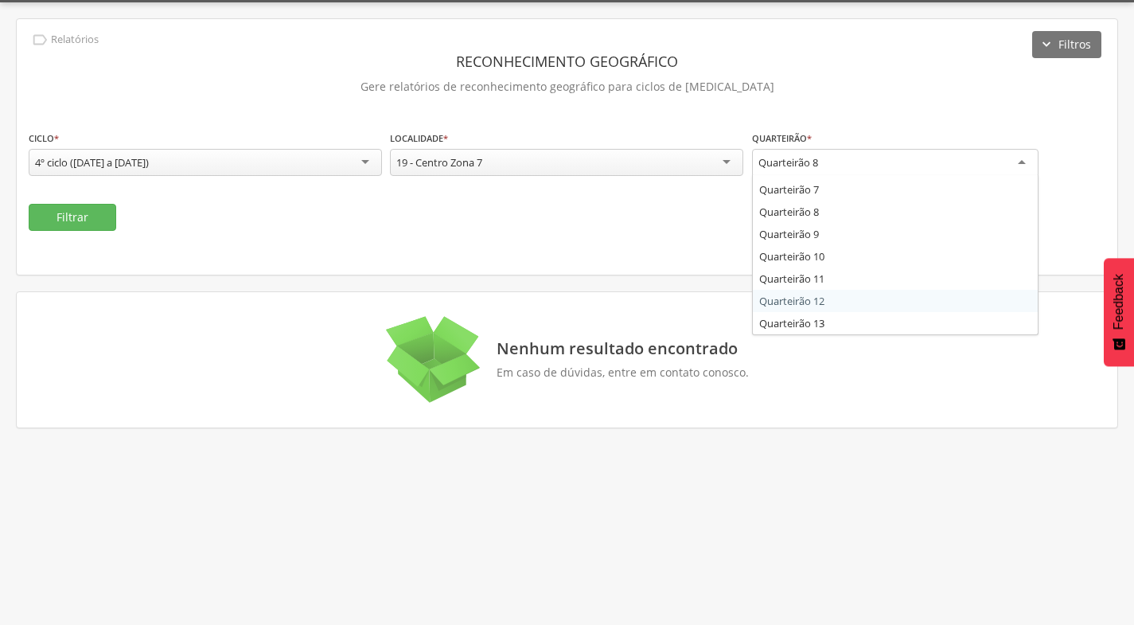
scroll to position [48, 0]
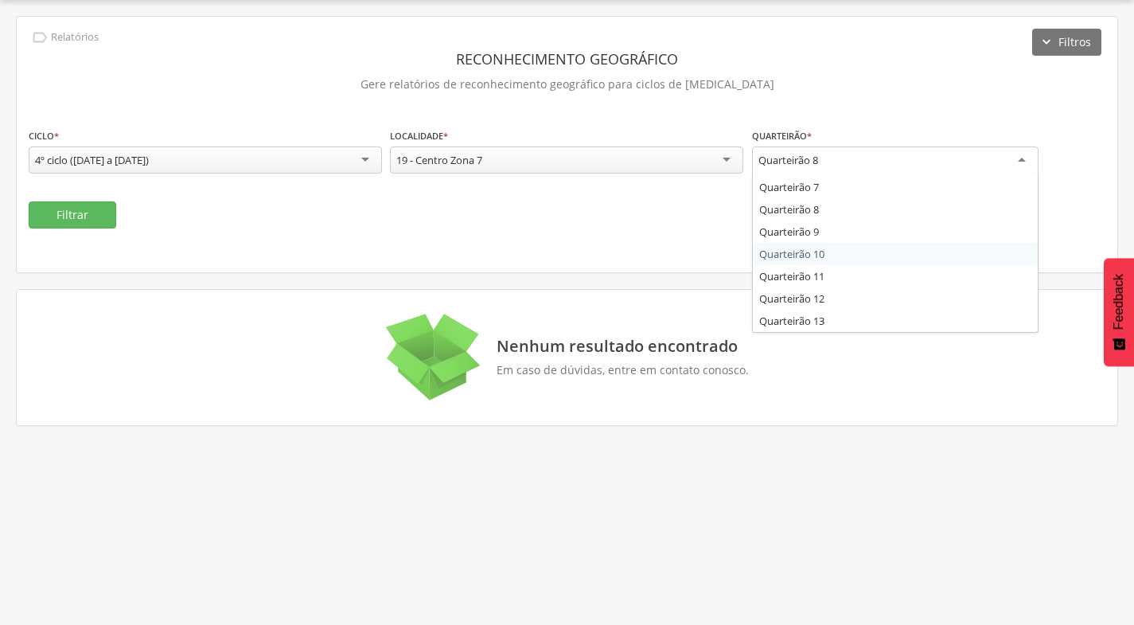
click at [672, 242] on div "**********" at bounding box center [567, 144] width 1101 height 255
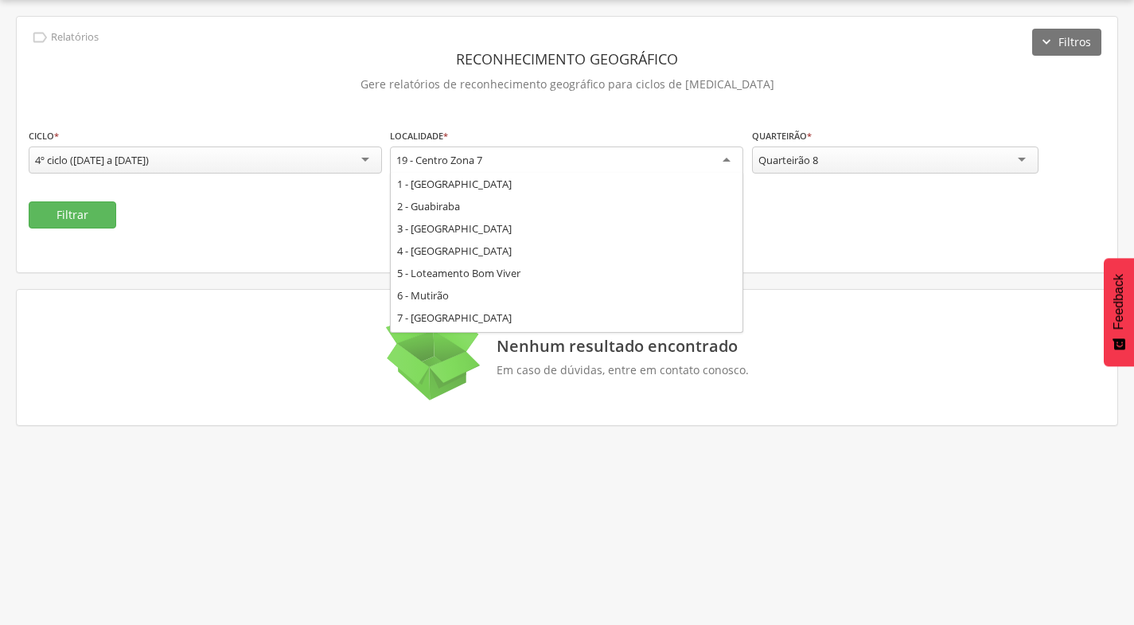
click at [439, 153] on div "19 - Centro Zona 7" at bounding box center [439, 160] width 86 height 14
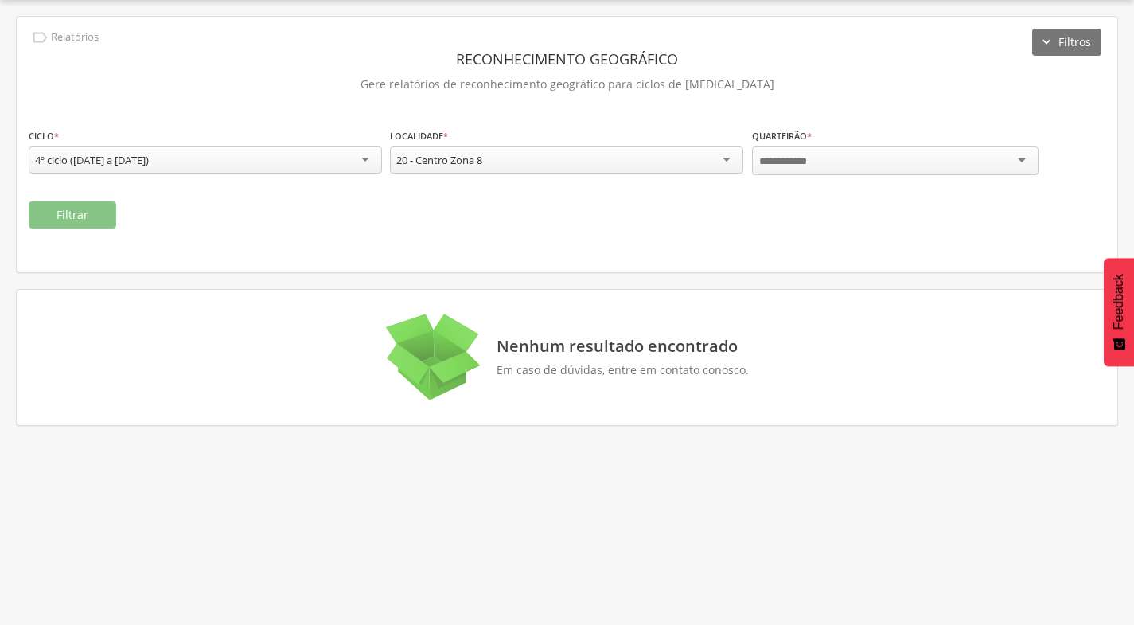
click at [933, 154] on div at bounding box center [895, 160] width 286 height 29
click at [86, 220] on button "Filtrar" at bounding box center [73, 214] width 88 height 27
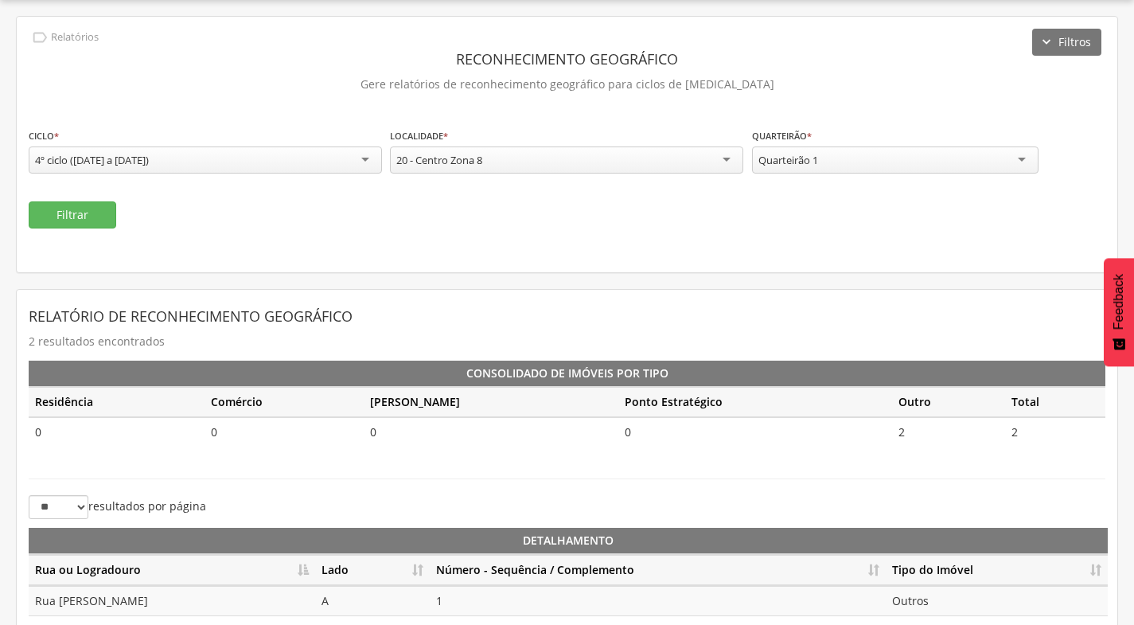
scroll to position [119, 0]
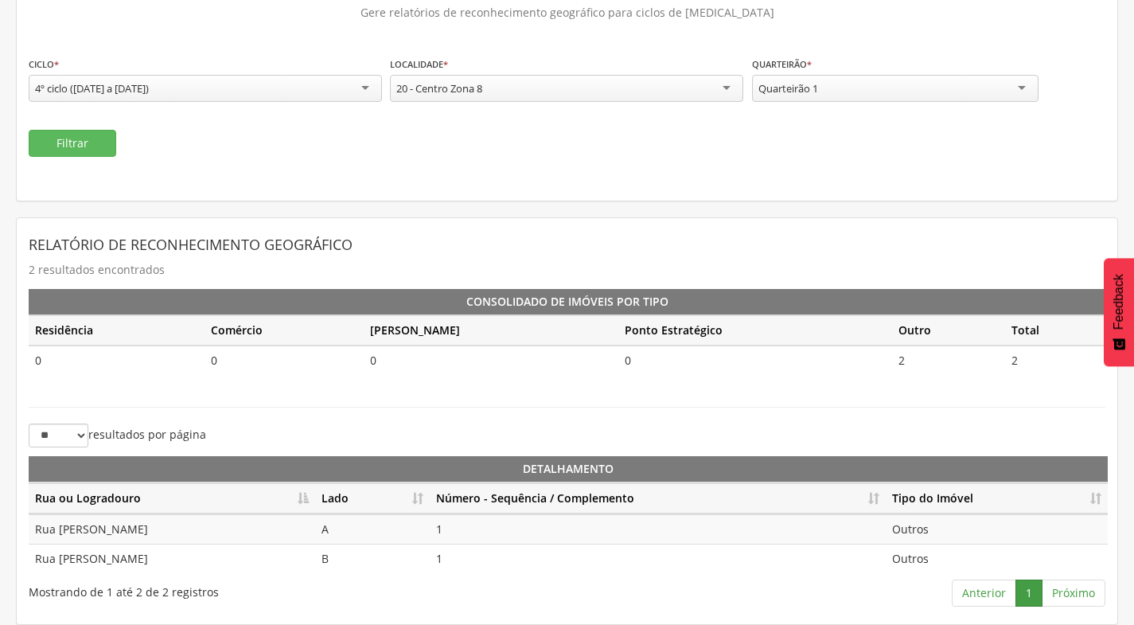
click at [918, 80] on div "Quarteirão 1" at bounding box center [895, 88] width 286 height 27
click at [76, 152] on button "Filtrar" at bounding box center [73, 143] width 88 height 27
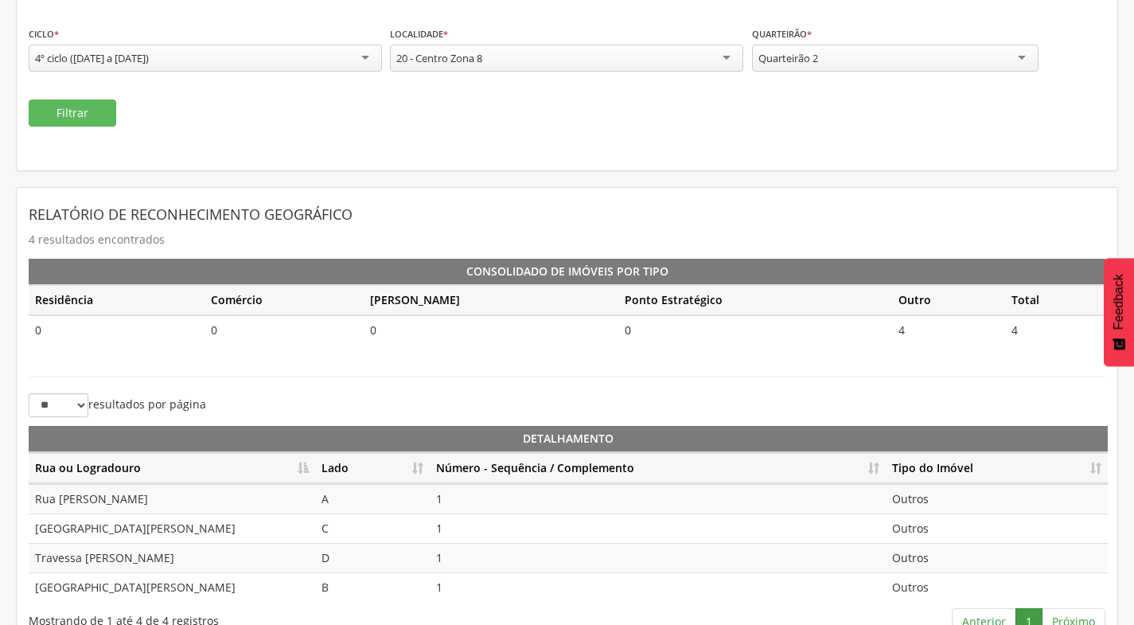
scroll to position [178, 0]
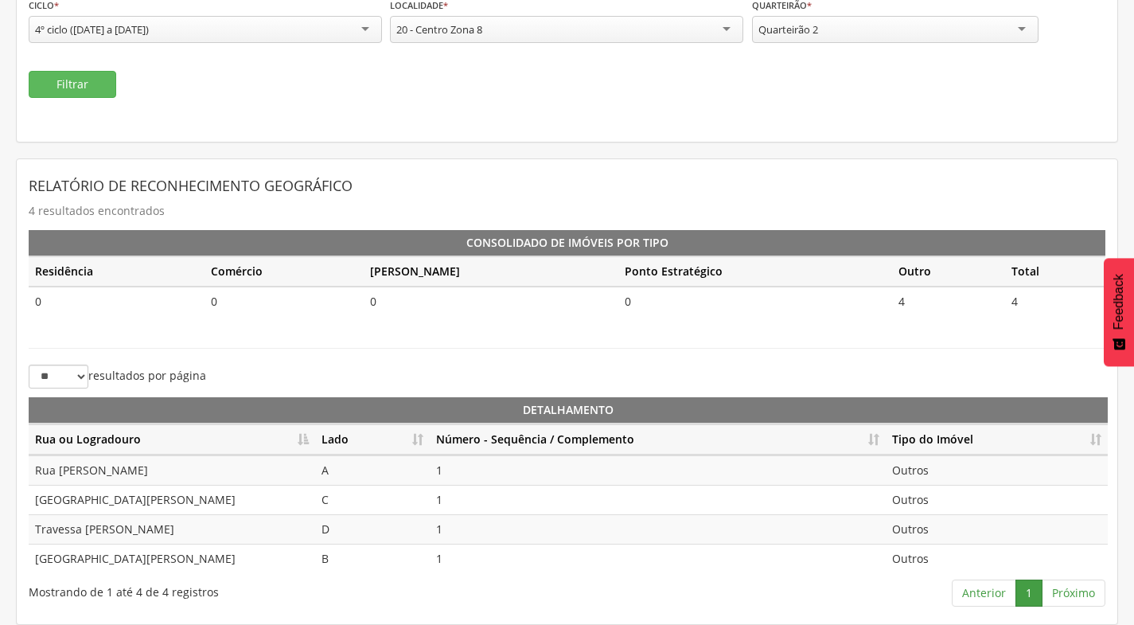
click at [875, 438] on th "Número - Sequência / Complemento" at bounding box center [658, 439] width 456 height 31
click at [417, 435] on th "Lado" at bounding box center [372, 439] width 115 height 31
click at [894, 38] on div "Quarteirão 2" at bounding box center [895, 29] width 286 height 27
click at [90, 88] on button "Filtrar" at bounding box center [73, 84] width 88 height 27
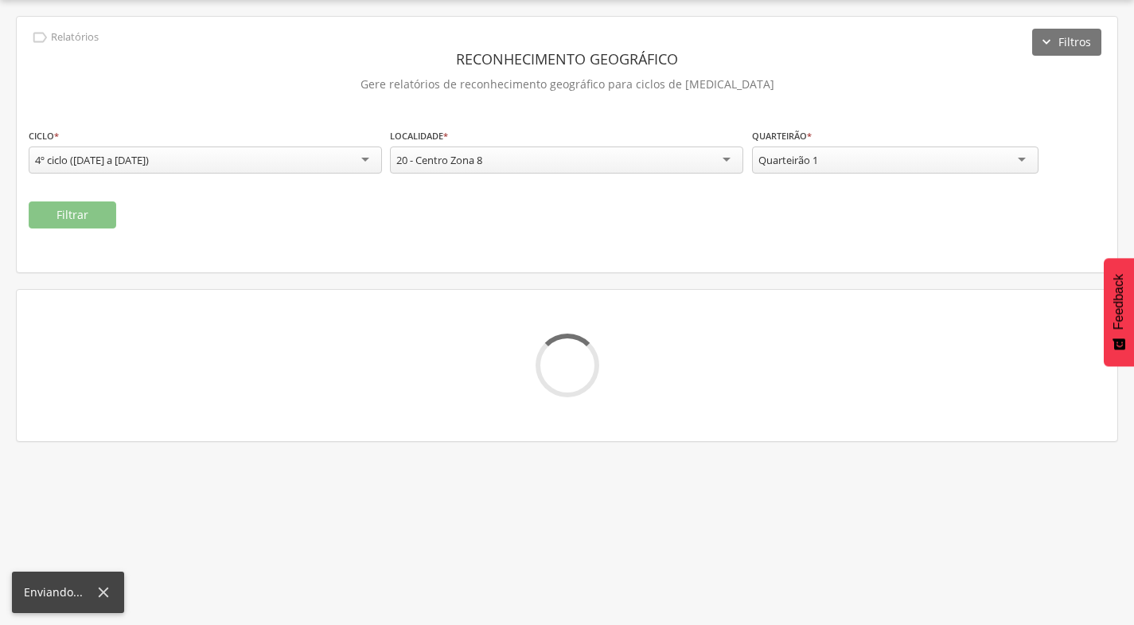
scroll to position [119, 0]
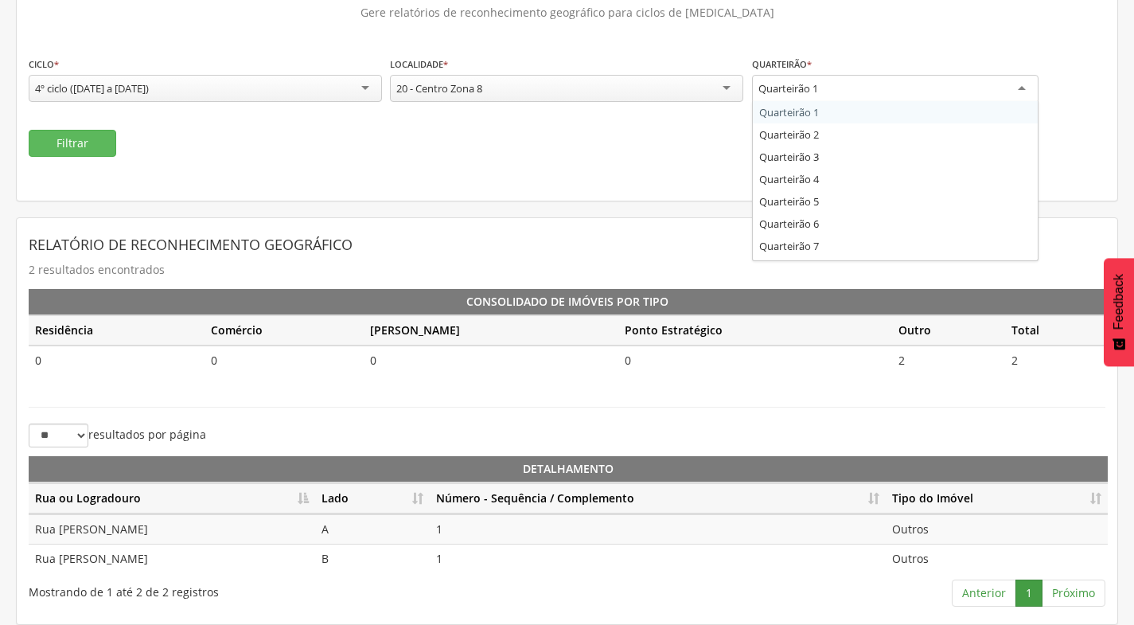
click at [818, 94] on div "Quarteirão 1" at bounding box center [788, 88] width 60 height 14
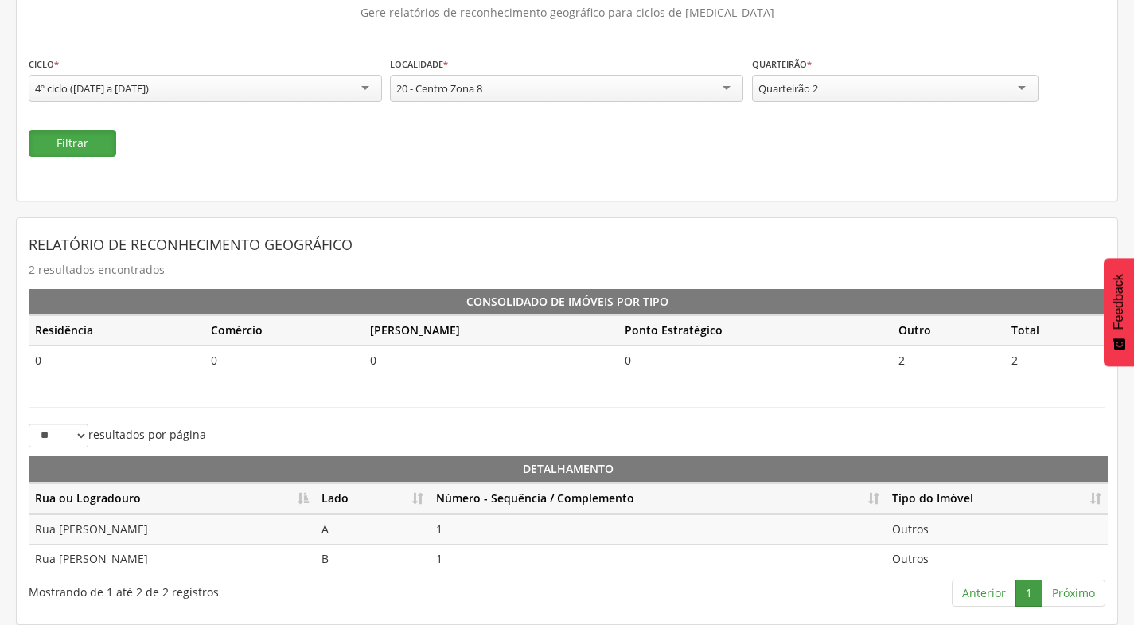
click at [89, 149] on button "Filtrar" at bounding box center [73, 143] width 88 height 27
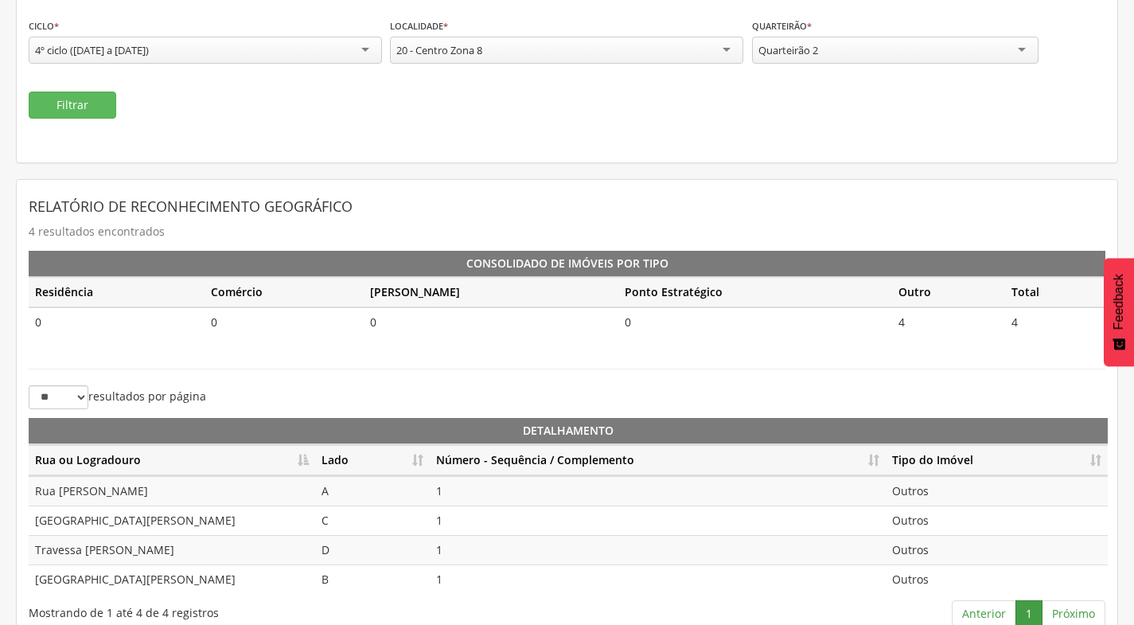
scroll to position [178, 0]
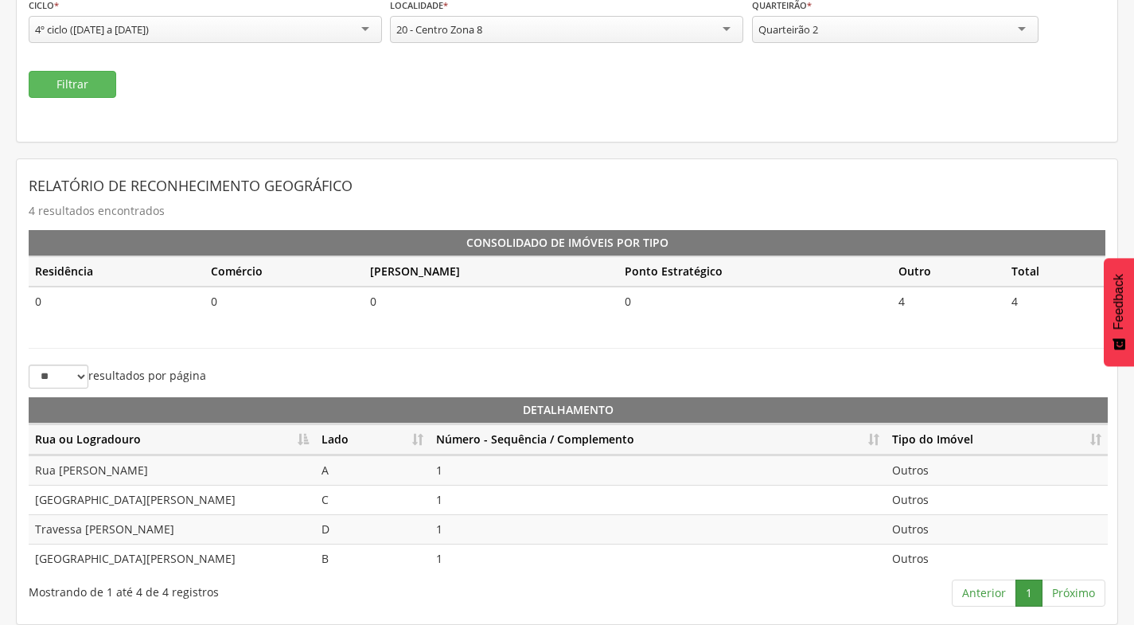
click at [875, 437] on th "Número - Sequência / Complemento" at bounding box center [658, 439] width 456 height 31
click at [427, 436] on th "Lado" at bounding box center [372, 439] width 115 height 31
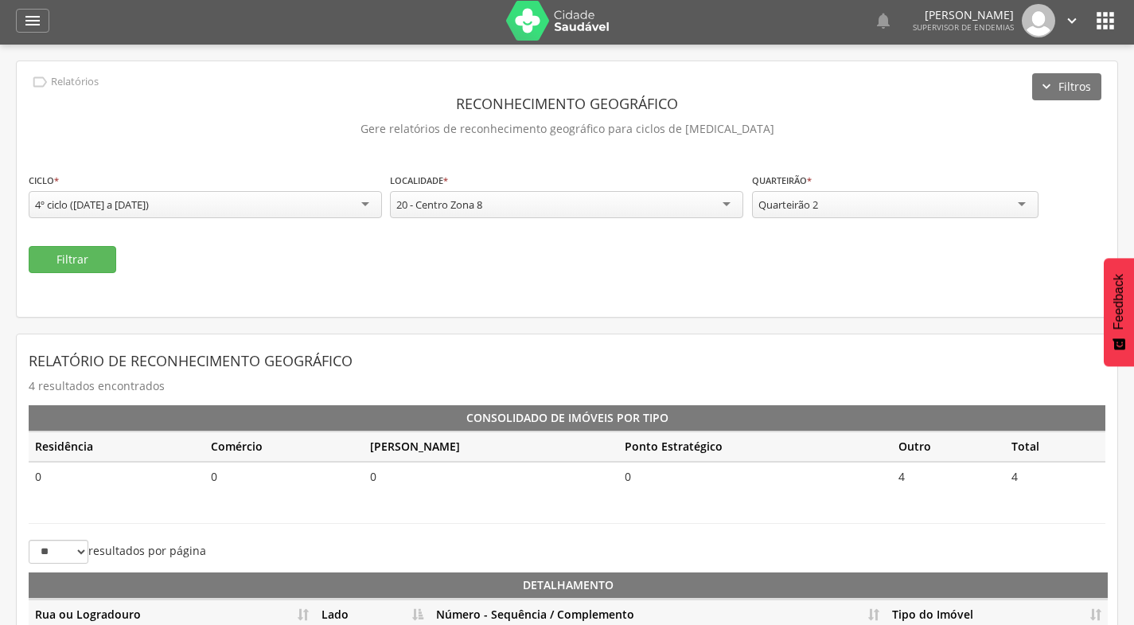
scroll to position [0, 0]
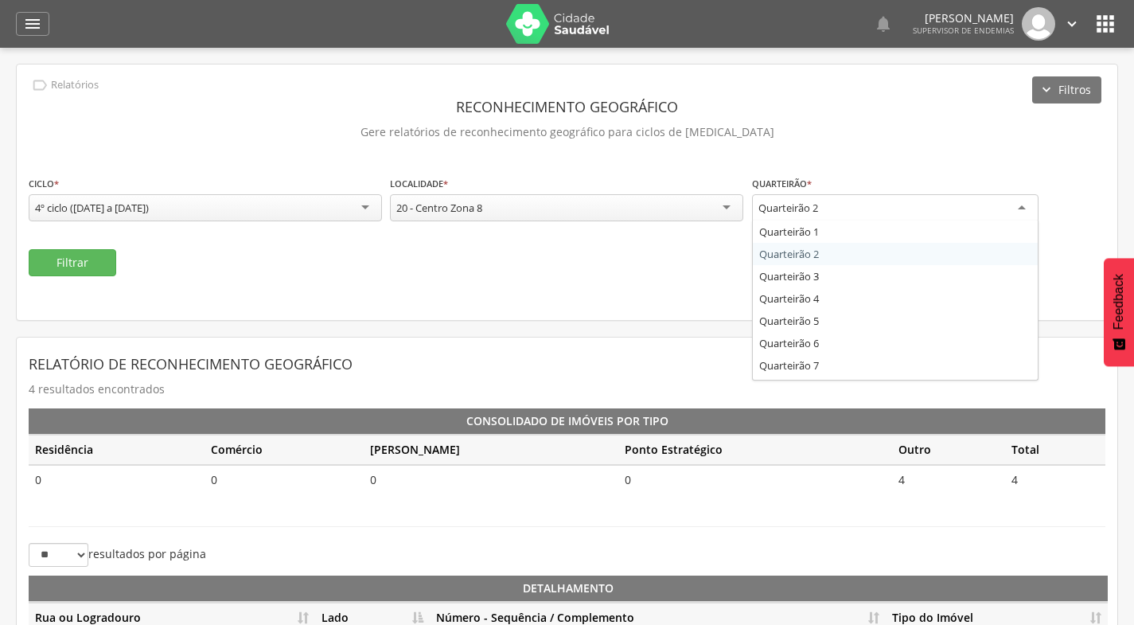
click at [884, 218] on div "Quarteirão 2" at bounding box center [895, 208] width 286 height 29
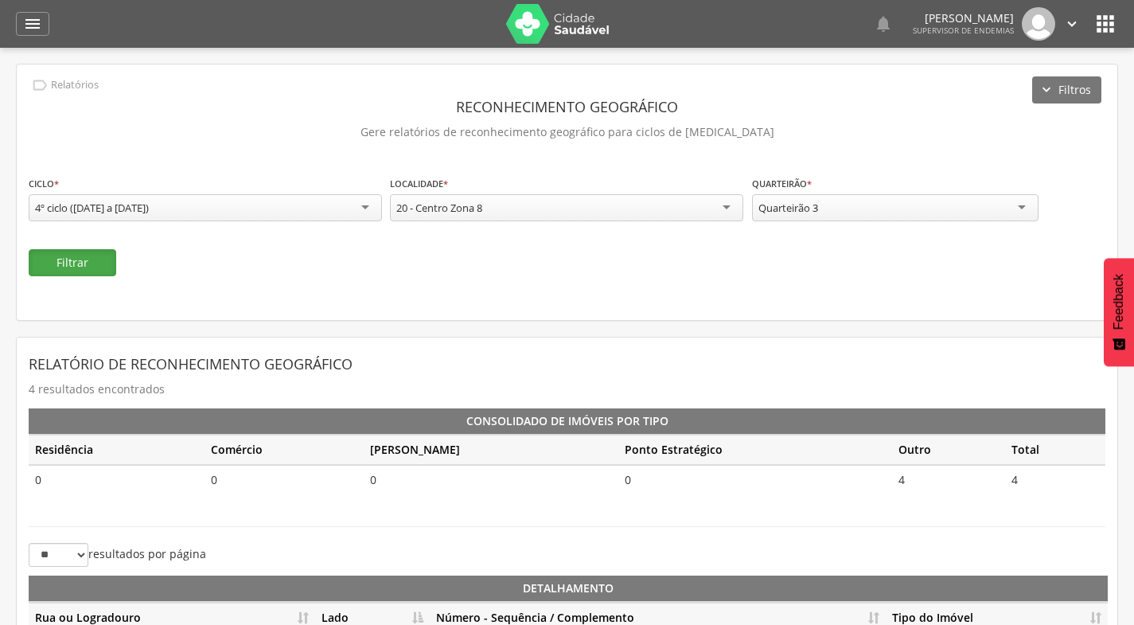
click at [95, 255] on button "Filtrar" at bounding box center [73, 262] width 88 height 27
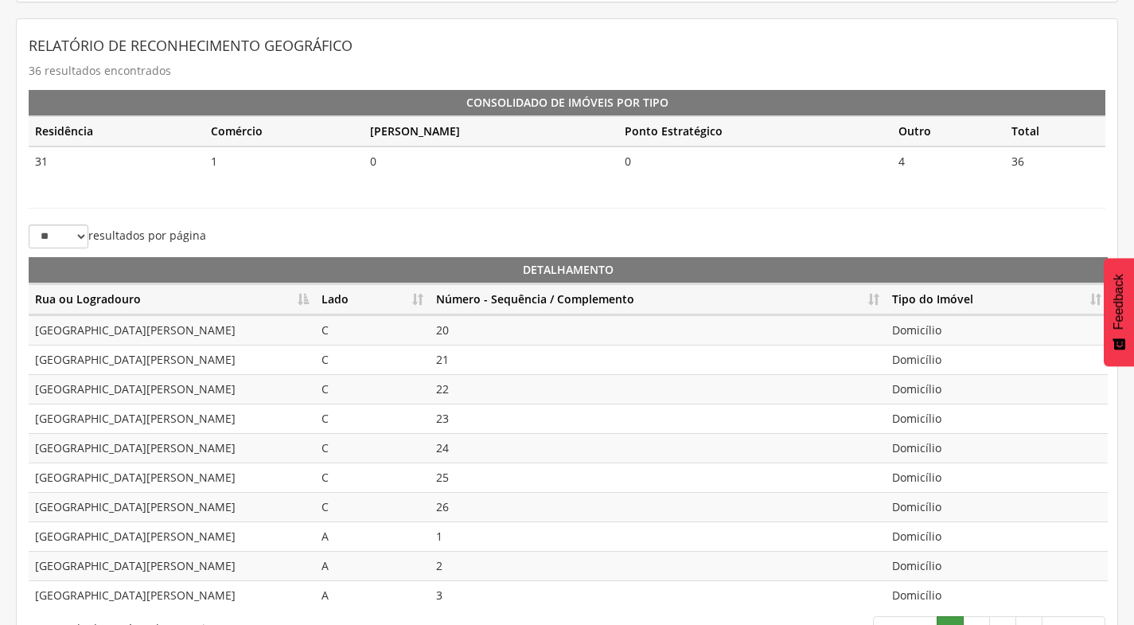
scroll to position [355, 0]
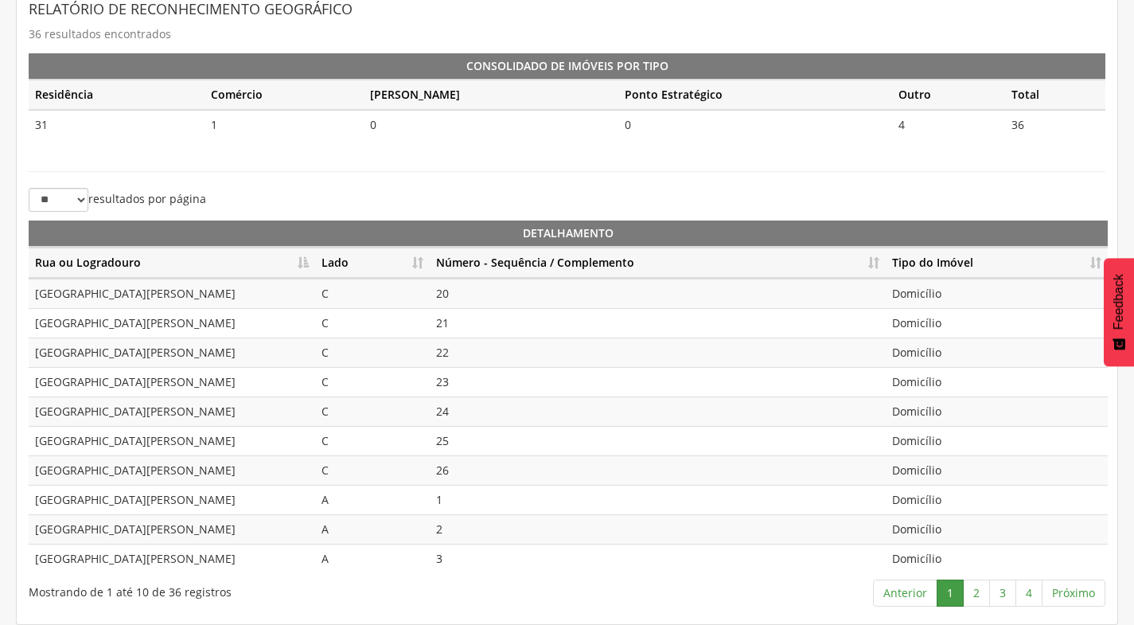
click at [414, 267] on th "Lado" at bounding box center [372, 262] width 115 height 31
click at [872, 260] on th "Número - Sequência / Complemento" at bounding box center [658, 262] width 456 height 31
click at [982, 592] on link "2" at bounding box center [976, 592] width 27 height 27
click at [1011, 594] on link "3" at bounding box center [1002, 592] width 27 height 27
click at [1029, 592] on link "4" at bounding box center [1028, 592] width 27 height 27
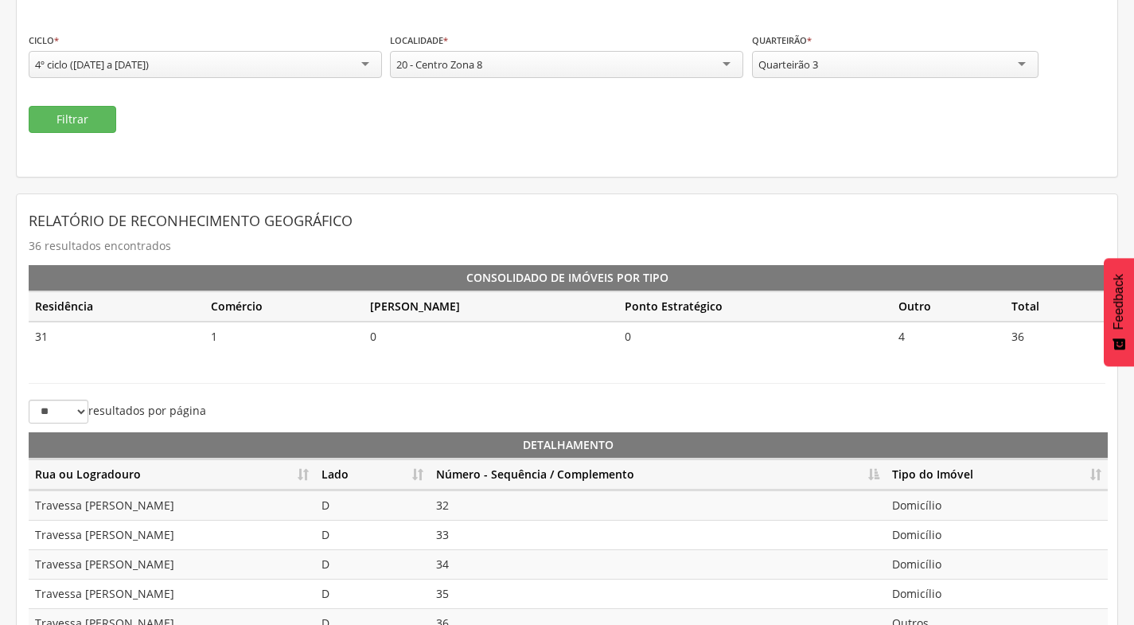
scroll to position [0, 0]
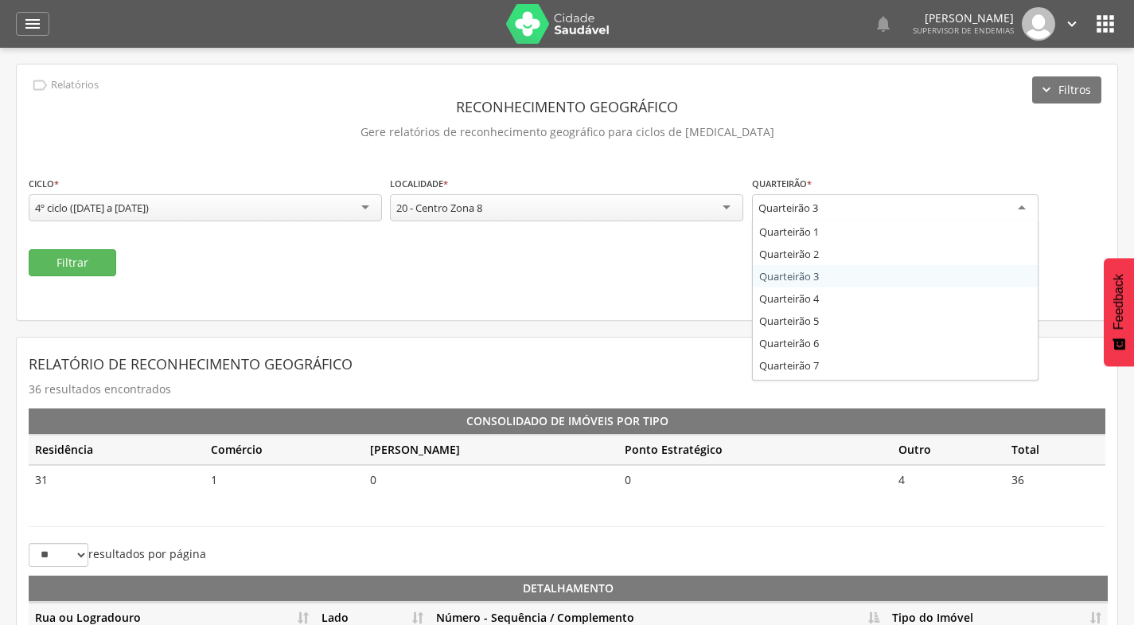
click at [902, 208] on div "Quarteirão 3" at bounding box center [895, 208] width 286 height 29
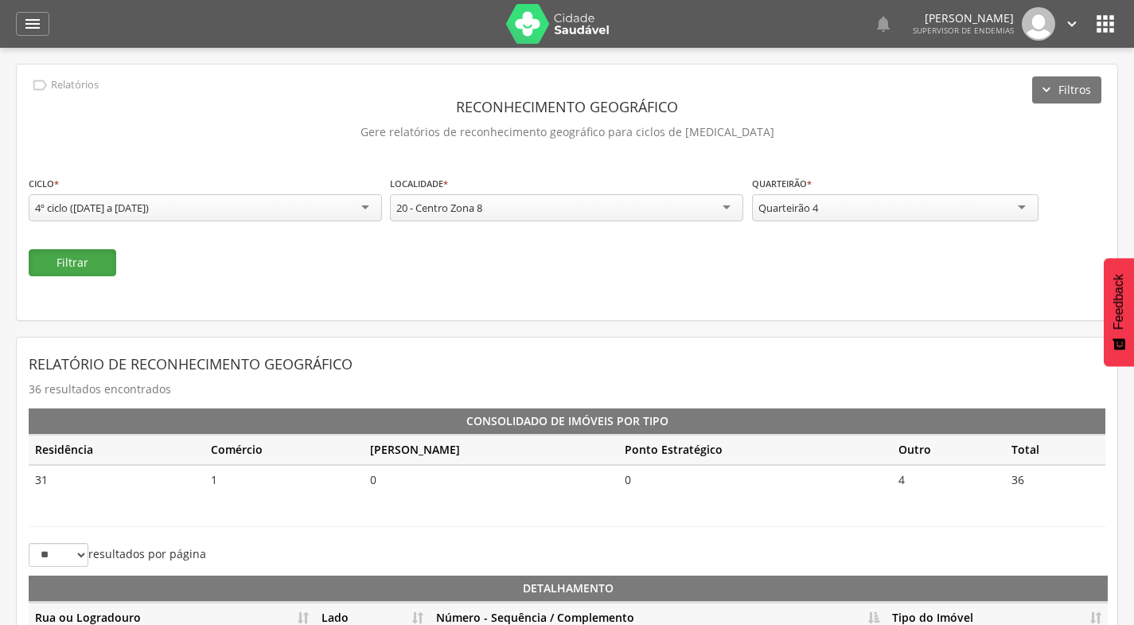
click at [72, 267] on button "Filtrar" at bounding box center [73, 262] width 88 height 27
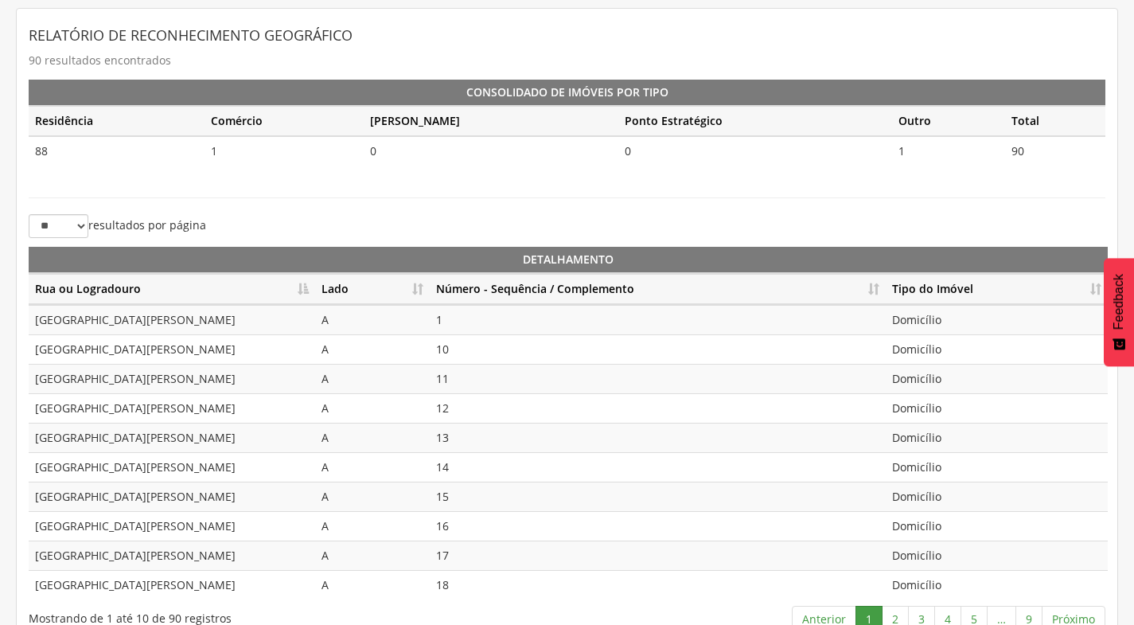
scroll to position [355, 0]
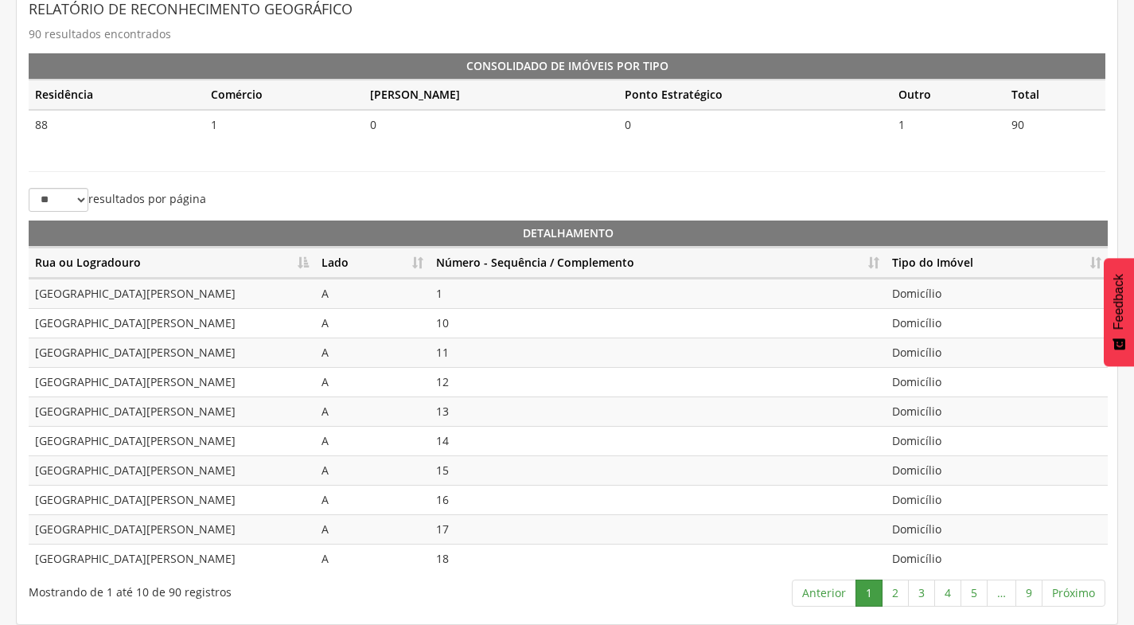
click at [414, 259] on th "Lado" at bounding box center [372, 262] width 115 height 31
click at [877, 262] on th "Número - Sequência / Complemento" at bounding box center [658, 262] width 456 height 31
click at [902, 594] on link "2" at bounding box center [895, 592] width 27 height 27
click at [921, 594] on link "3" at bounding box center [921, 592] width 27 height 27
click at [949, 595] on link "4" at bounding box center [947, 592] width 27 height 27
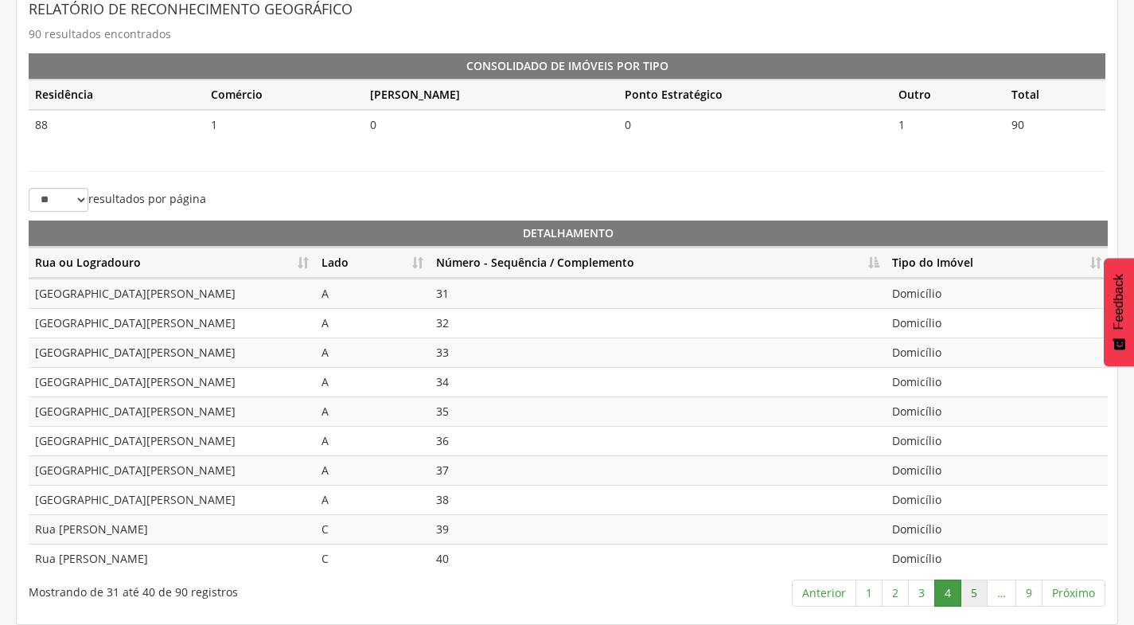
click at [969, 592] on link "5" at bounding box center [974, 592] width 27 height 27
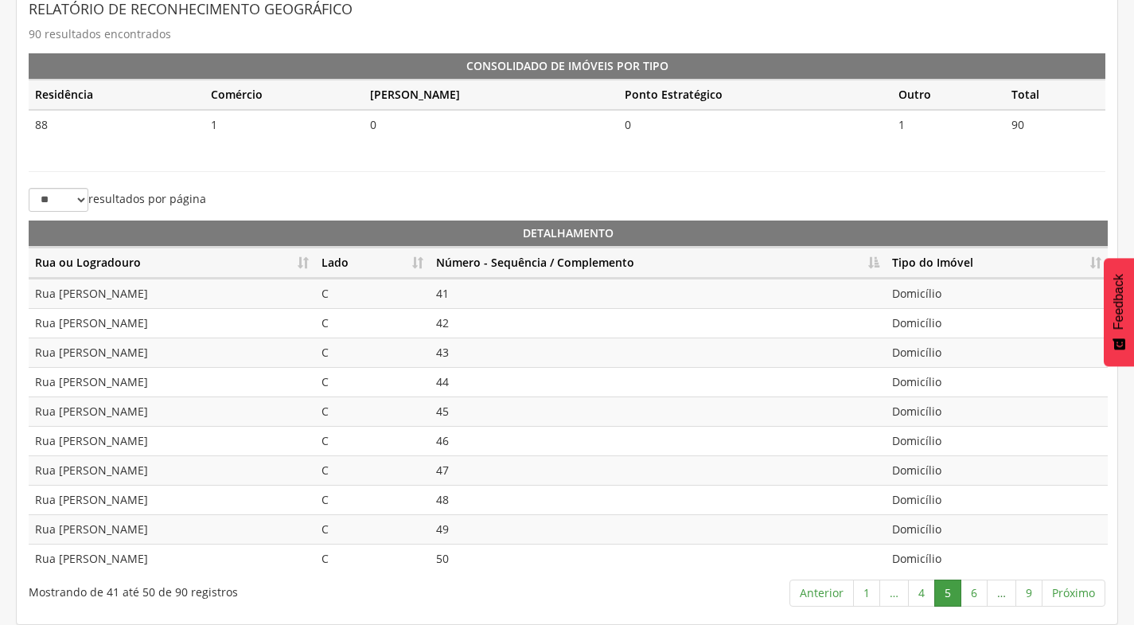
click at [909, 592] on link "…" at bounding box center [893, 592] width 29 height 27
click at [981, 591] on link "6" at bounding box center [974, 592] width 27 height 27
click at [986, 591] on link "7" at bounding box center [976, 592] width 27 height 27
click at [992, 592] on link "8" at bounding box center [1002, 592] width 27 height 27
click at [1019, 592] on link "9" at bounding box center [1028, 592] width 27 height 27
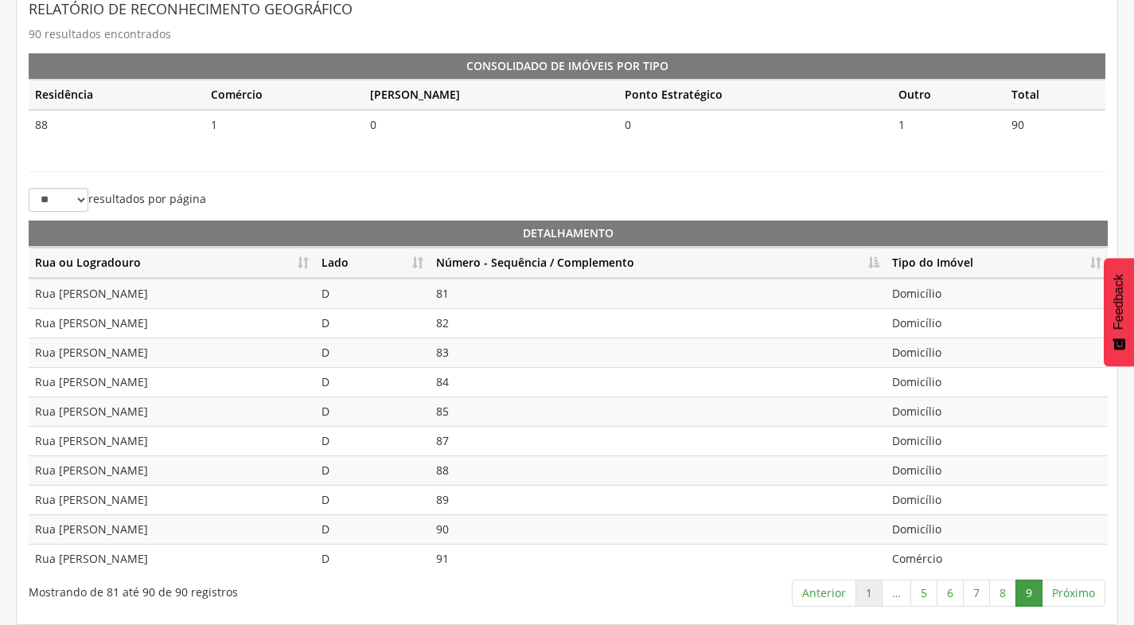
click at [870, 597] on link "1" at bounding box center [868, 592] width 27 height 27
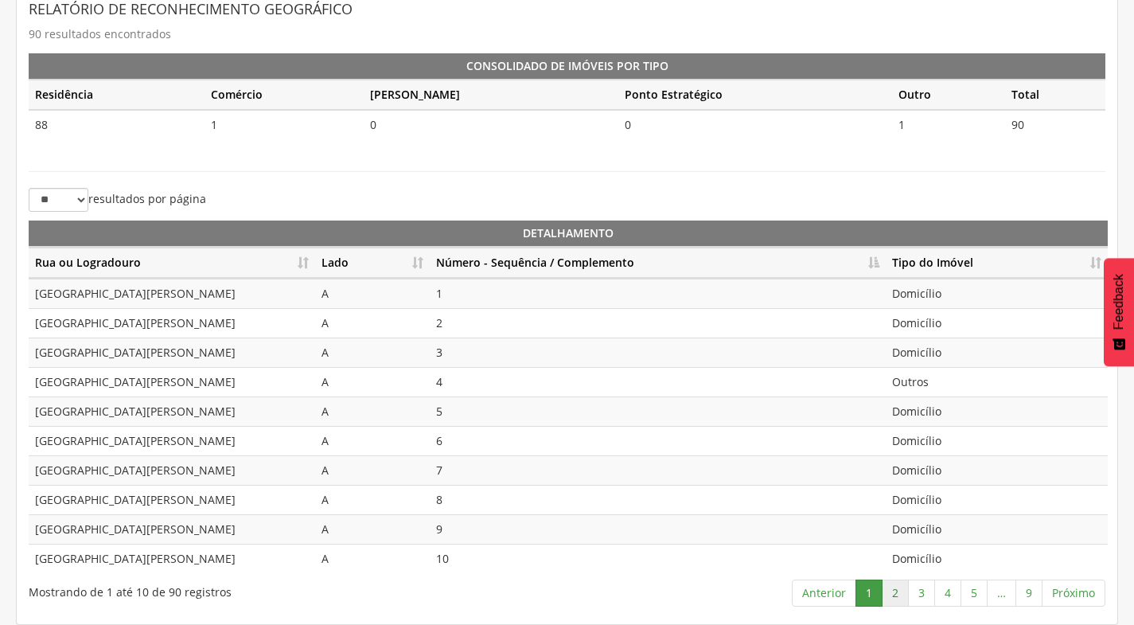
click at [892, 600] on link "2" at bounding box center [895, 592] width 27 height 27
click at [927, 594] on link "3" at bounding box center [921, 592] width 27 height 27
click at [941, 594] on link "4" at bounding box center [947, 592] width 27 height 27
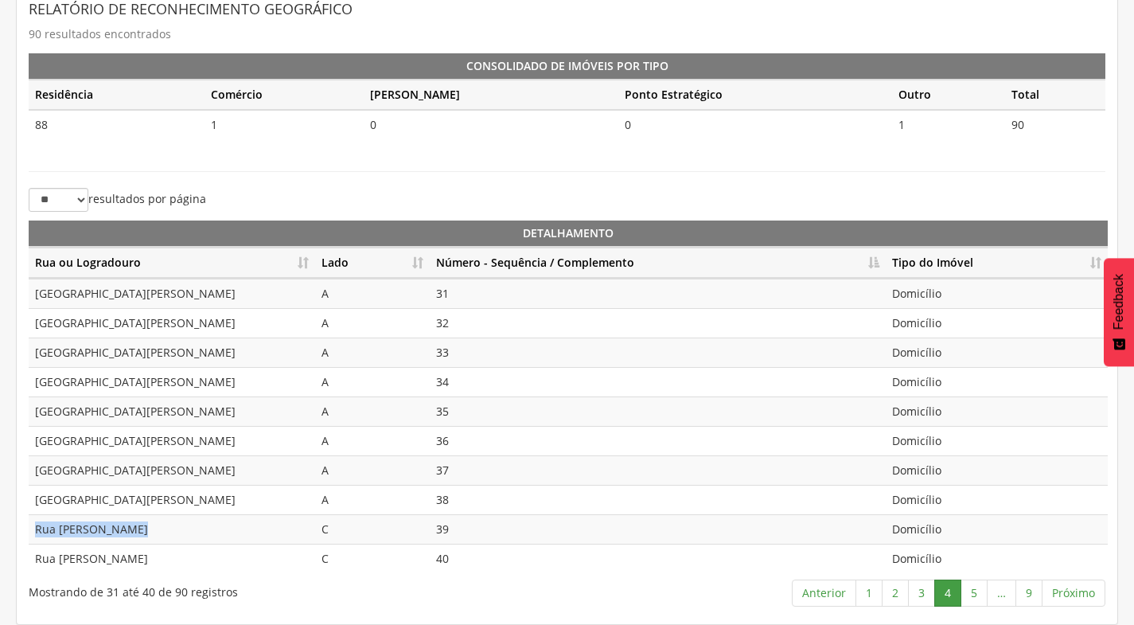
drag, startPoint x: 138, startPoint y: 529, endPoint x: 36, endPoint y: 532, distance: 101.9
click at [36, 532] on td "Rua [PERSON_NAME]" at bounding box center [172, 528] width 286 height 29
copy td "Rua [PERSON_NAME]"
click at [977, 596] on link "5" at bounding box center [974, 592] width 27 height 27
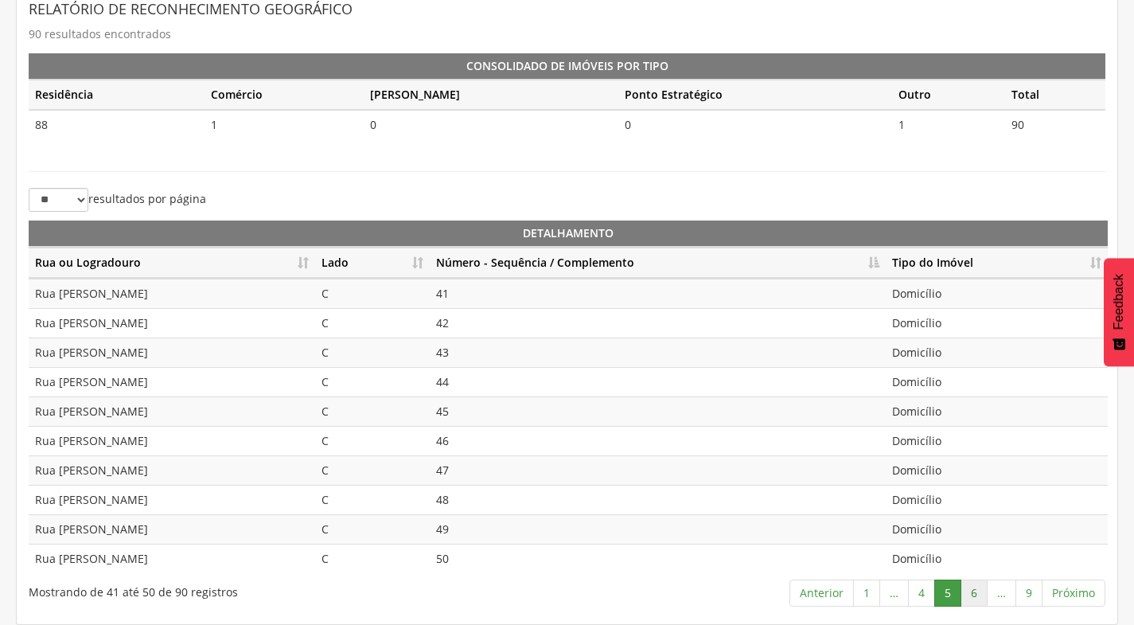
click at [978, 595] on link "6" at bounding box center [974, 592] width 27 height 27
click at [982, 594] on link "7" at bounding box center [976, 592] width 27 height 27
click at [1034, 595] on link "9" at bounding box center [1028, 592] width 27 height 27
click at [991, 594] on link "8" at bounding box center [1002, 592] width 27 height 27
click at [1033, 600] on link "9" at bounding box center [1028, 592] width 27 height 27
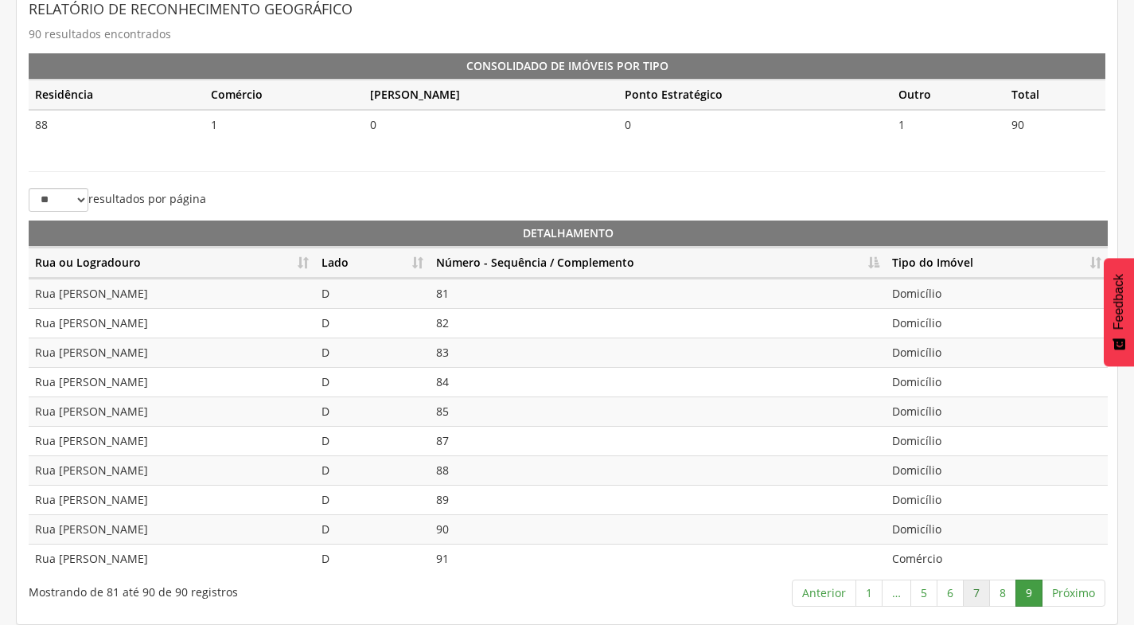
click at [975, 601] on link "7" at bounding box center [976, 592] width 27 height 27
click at [1006, 597] on link "8" at bounding box center [1002, 592] width 27 height 27
click at [1024, 598] on link "9" at bounding box center [1028, 592] width 27 height 27
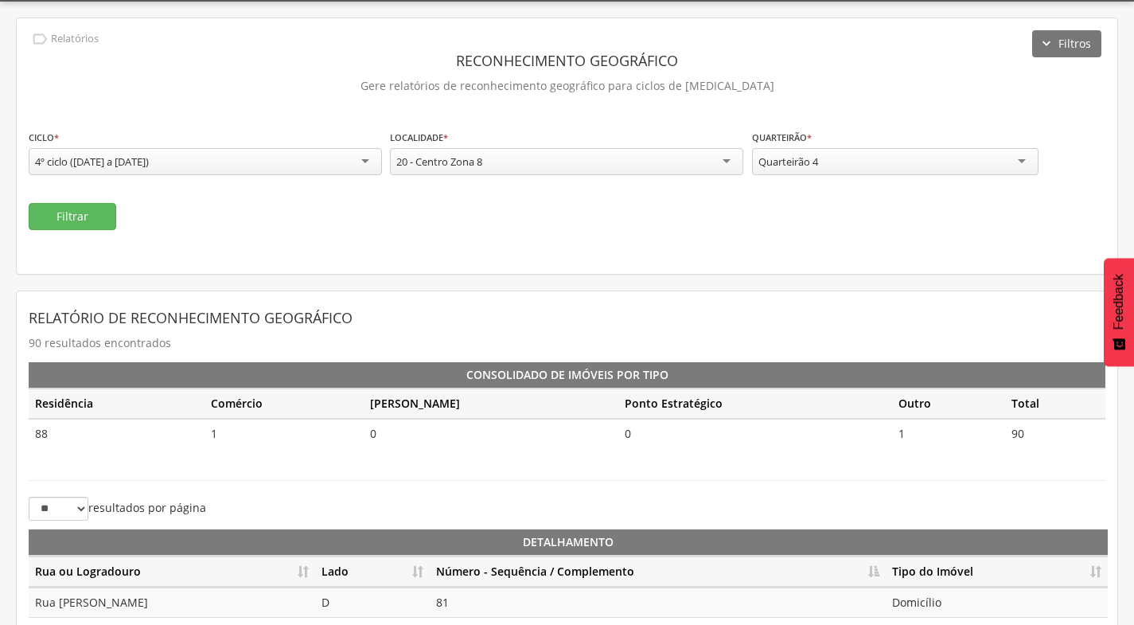
scroll to position [37, 0]
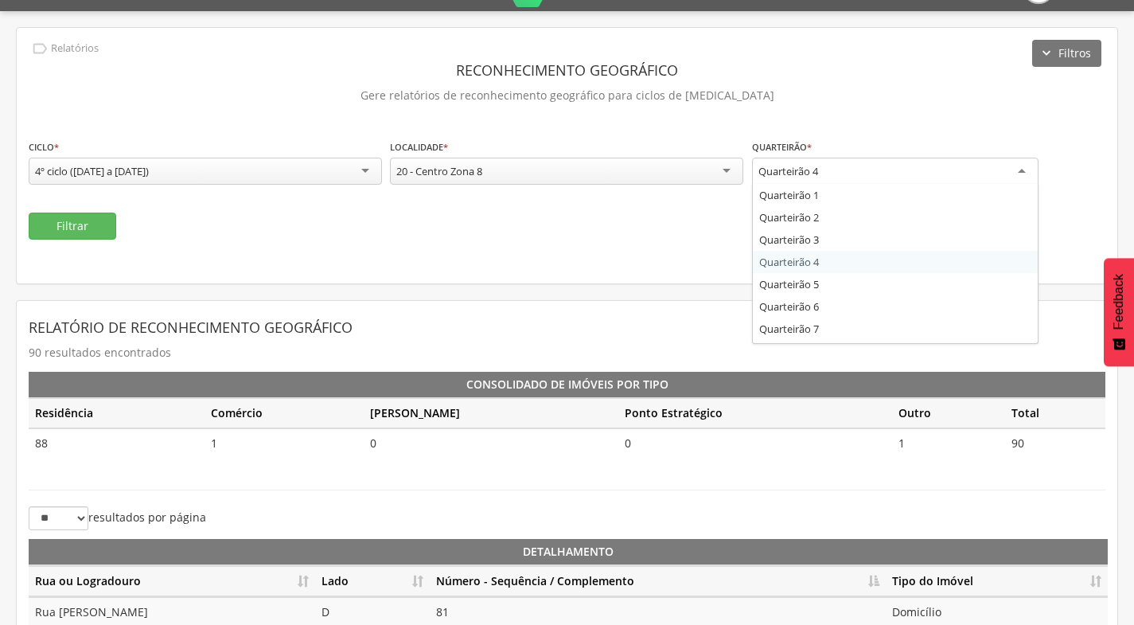
click at [945, 174] on div "Quarteirão 4" at bounding box center [895, 172] width 286 height 29
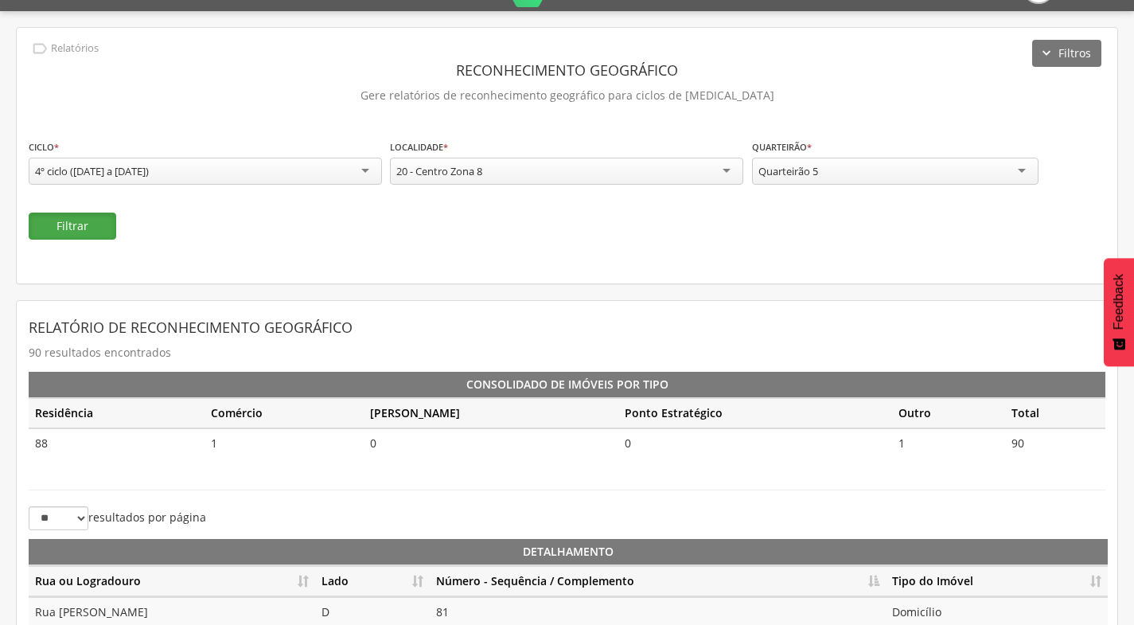
drag, startPoint x: 51, startPoint y: 226, endPoint x: 45, endPoint y: 216, distance: 11.1
click at [49, 220] on button "Filtrar" at bounding box center [73, 225] width 88 height 27
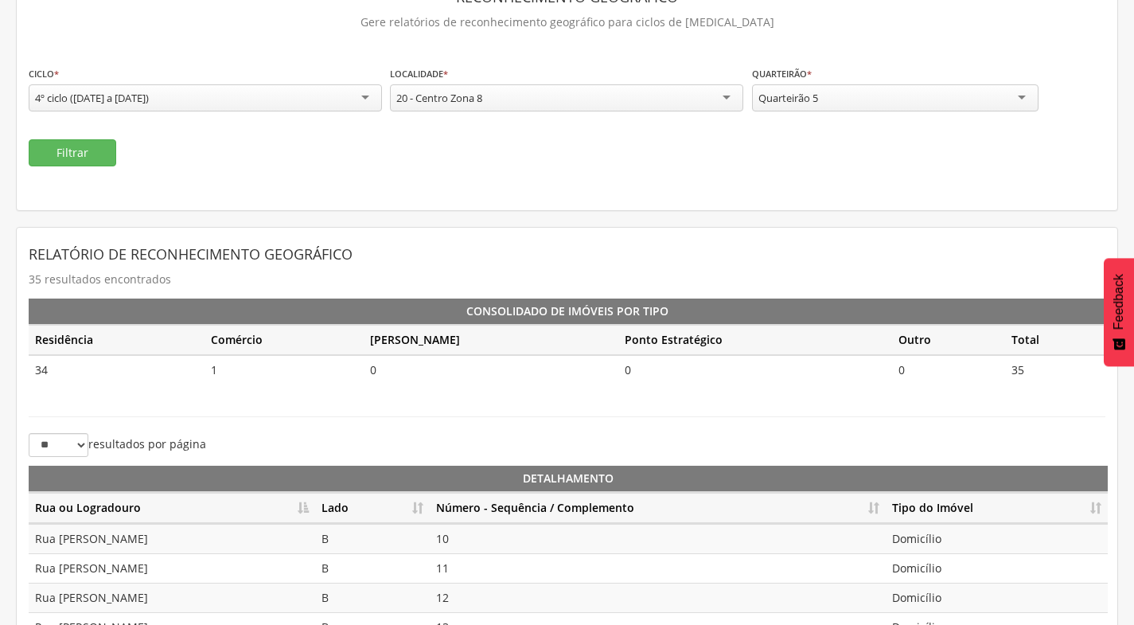
scroll to position [355, 0]
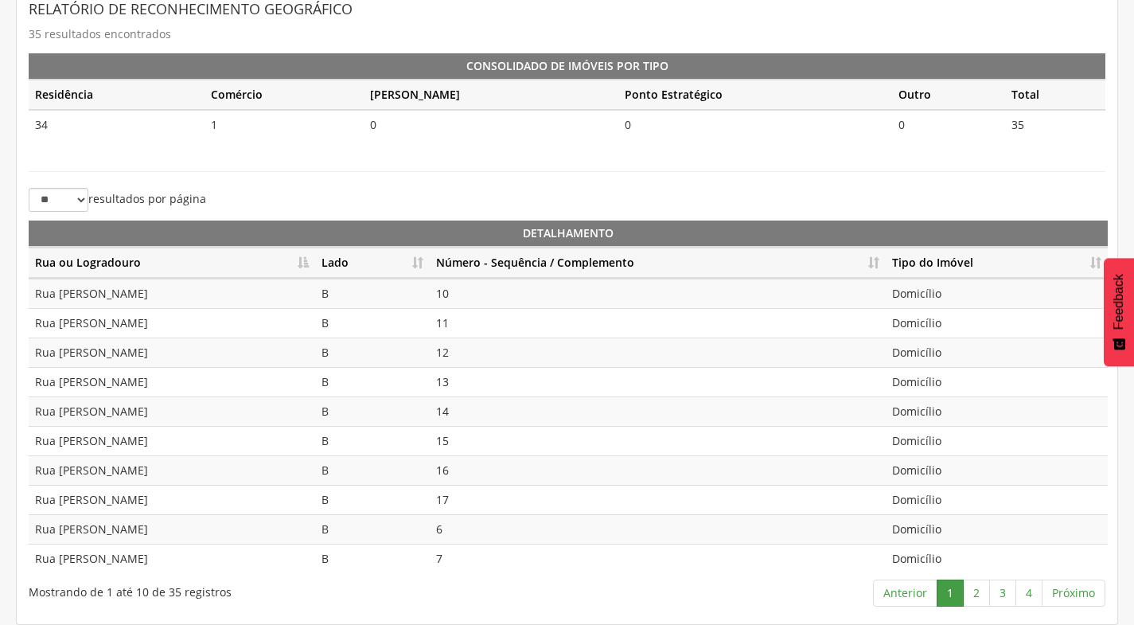
drag, startPoint x: 422, startPoint y: 269, endPoint x: 448, endPoint y: 273, distance: 26.6
click at [422, 274] on th "Lado" at bounding box center [372, 262] width 115 height 31
click at [868, 267] on th "Número - Sequência / Complemento" at bounding box center [658, 262] width 456 height 31
click at [982, 591] on link "2" at bounding box center [976, 592] width 27 height 27
click at [1007, 598] on link "3" at bounding box center [1002, 592] width 27 height 27
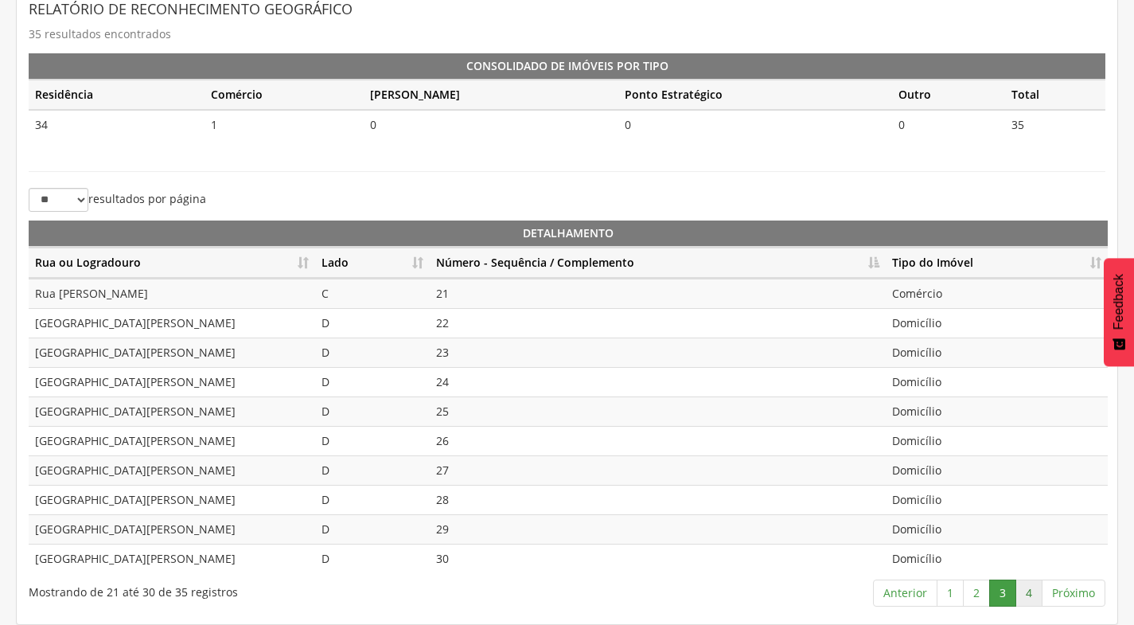
click at [1032, 594] on link "4" at bounding box center [1028, 592] width 27 height 27
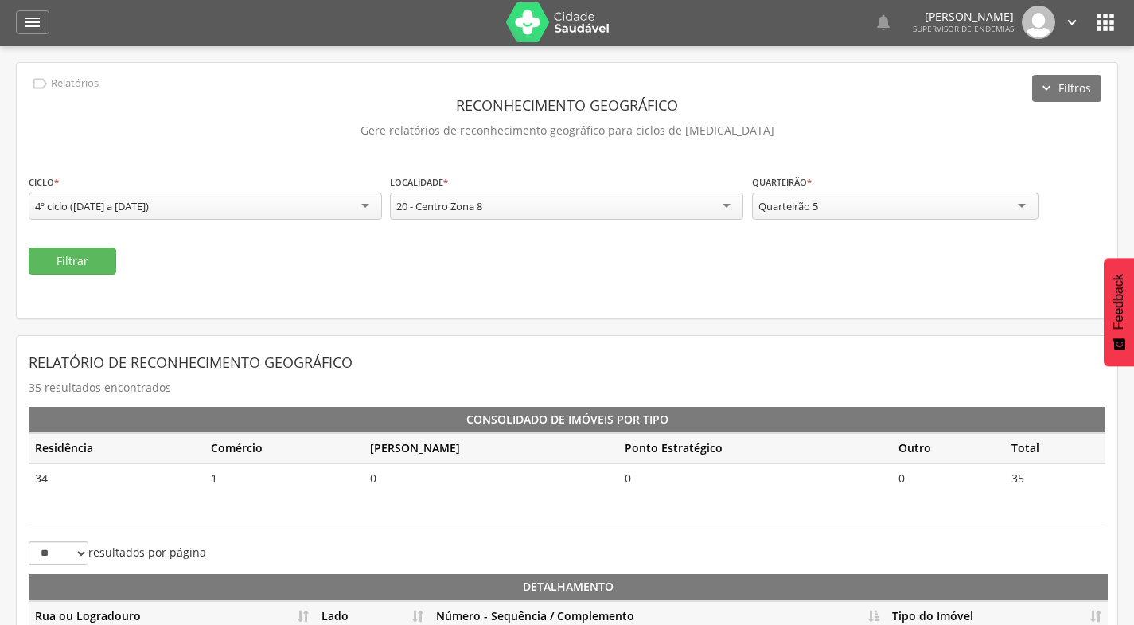
scroll to position [0, 0]
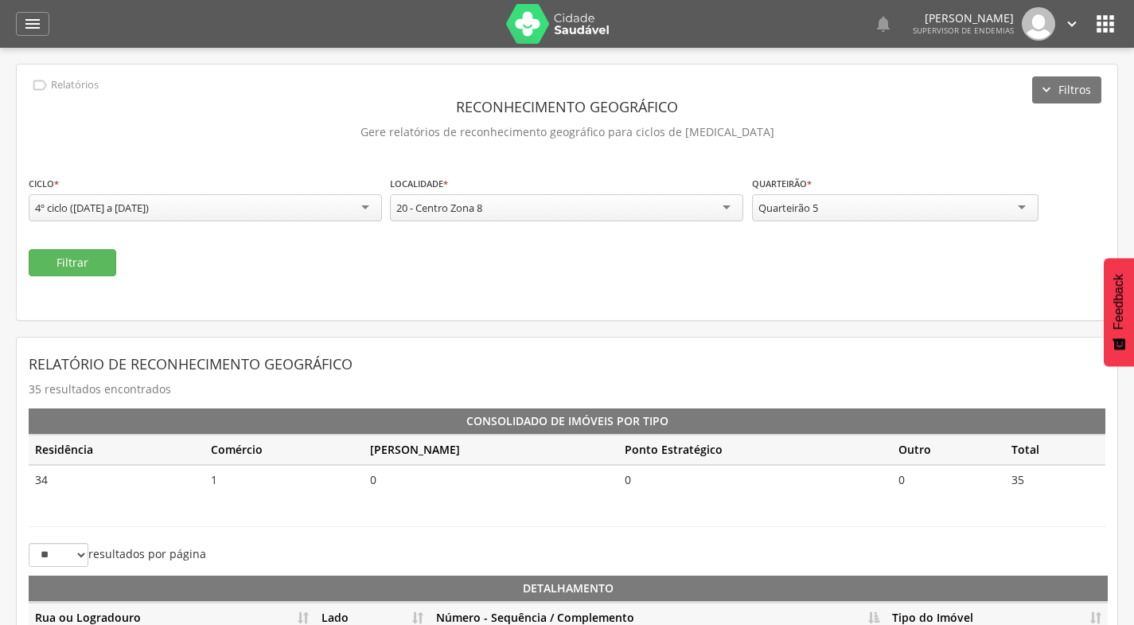
click at [846, 207] on div "Quarteirão 5" at bounding box center [895, 207] width 286 height 27
click at [72, 271] on button "Filtrar" at bounding box center [73, 262] width 88 height 27
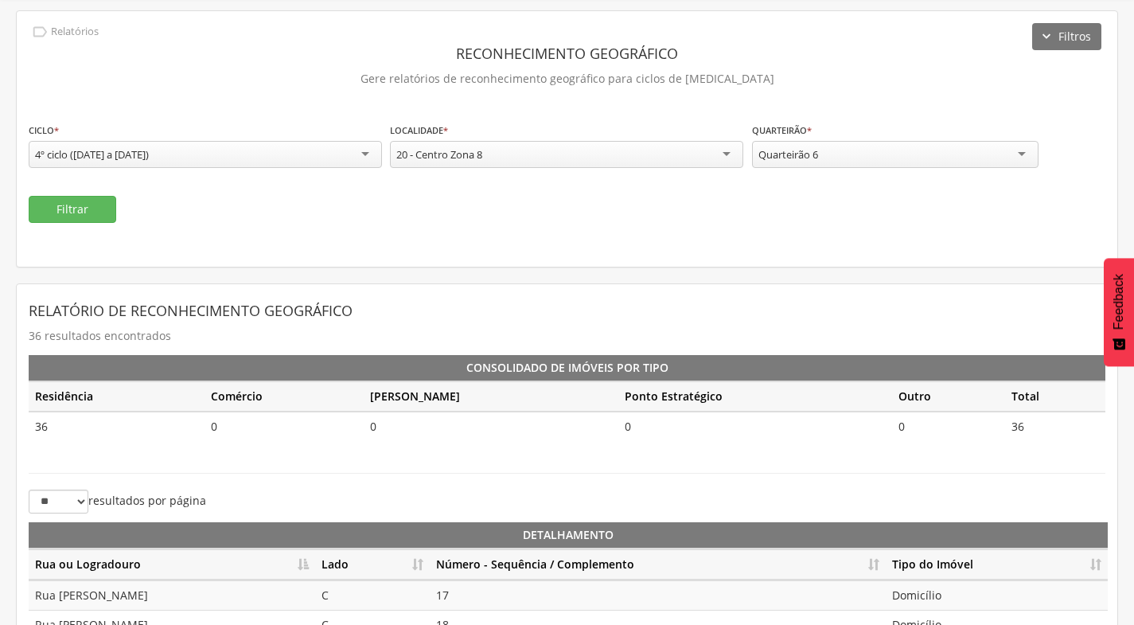
scroll to position [239, 0]
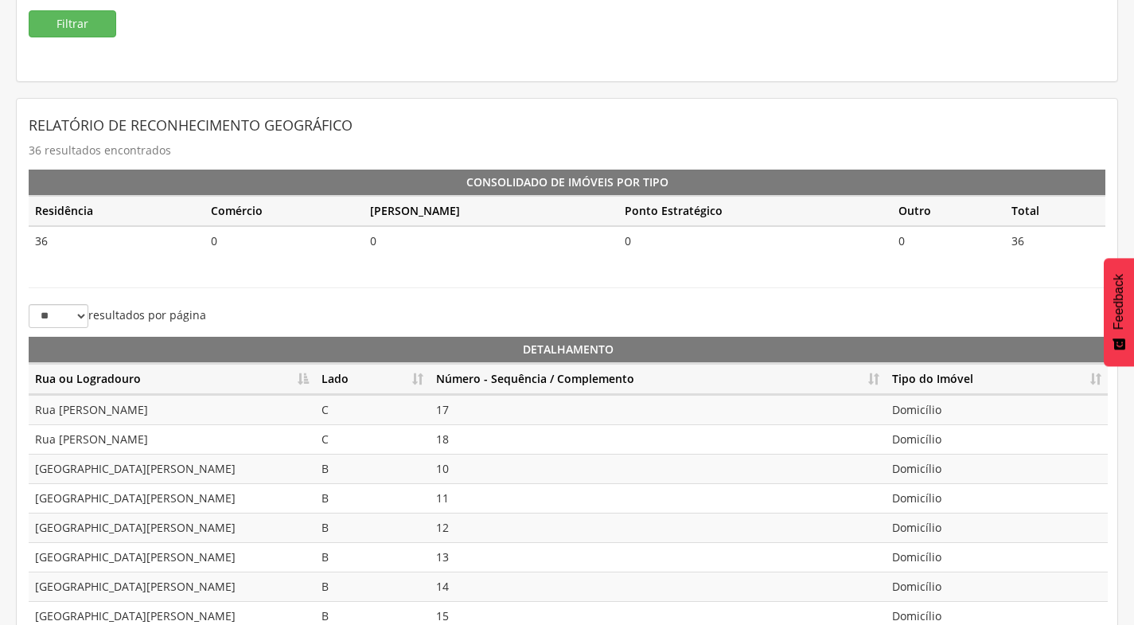
click at [422, 383] on th "Lado" at bounding box center [372, 379] width 115 height 31
click at [883, 373] on th "Número - Sequência / Complemento" at bounding box center [658, 379] width 456 height 31
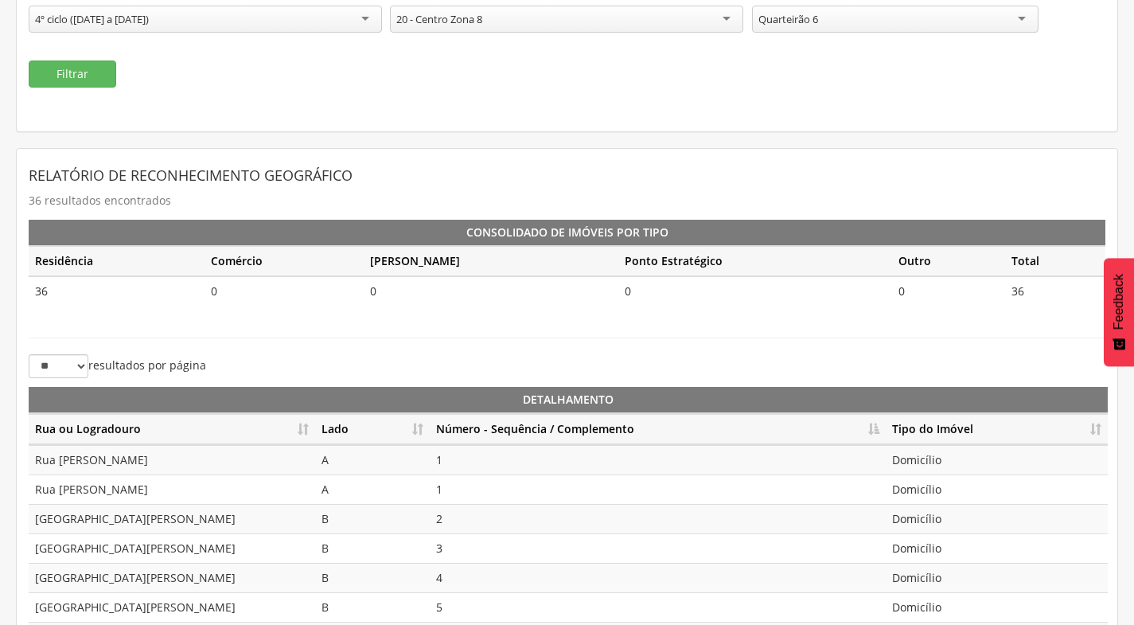
scroll to position [0, 0]
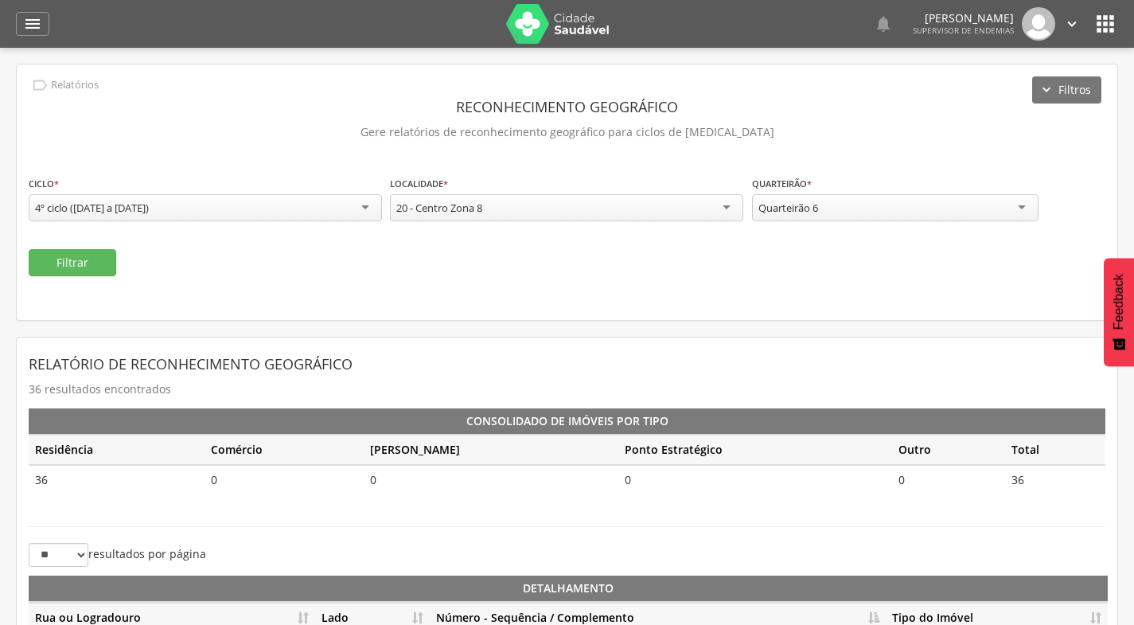
click at [865, 208] on div "Quarteirão 6" at bounding box center [895, 207] width 286 height 27
click at [55, 255] on button "Filtrar" at bounding box center [73, 262] width 88 height 27
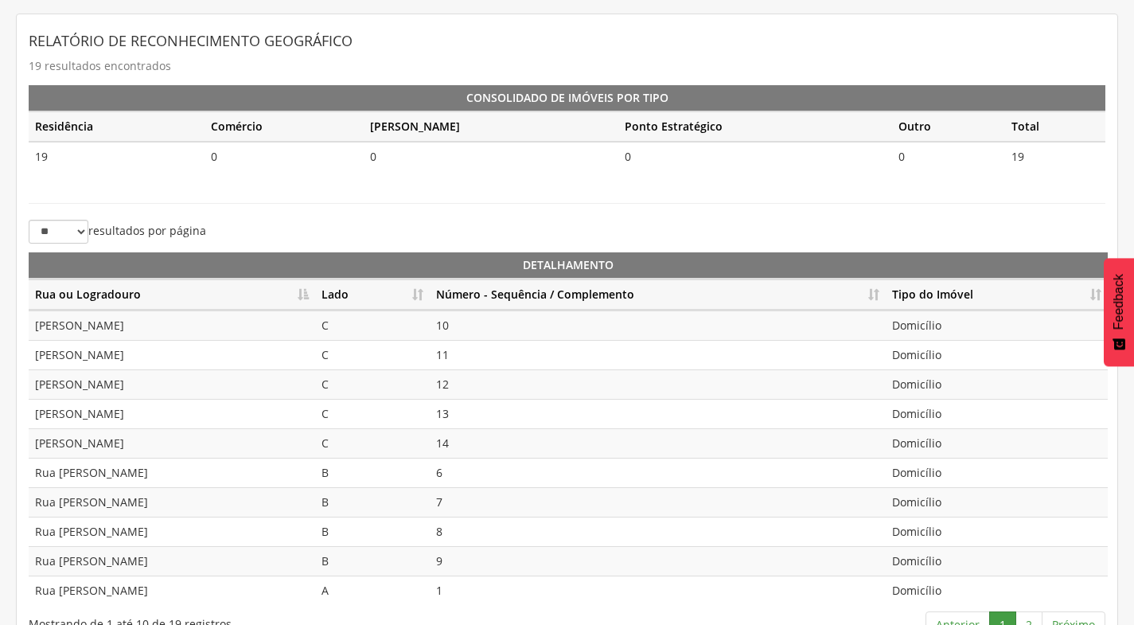
scroll to position [355, 0]
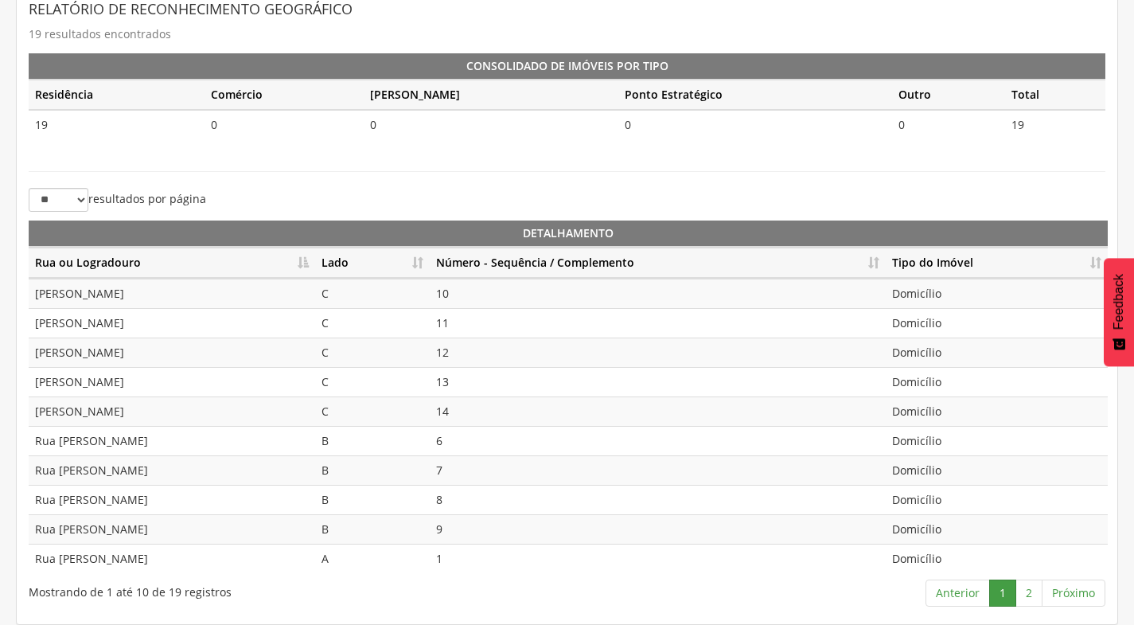
click at [414, 264] on th "Lado" at bounding box center [372, 262] width 115 height 31
click at [873, 259] on th "Número - Sequência / Complemento" at bounding box center [658, 262] width 456 height 31
click at [1027, 598] on link "2" at bounding box center [1028, 592] width 27 height 27
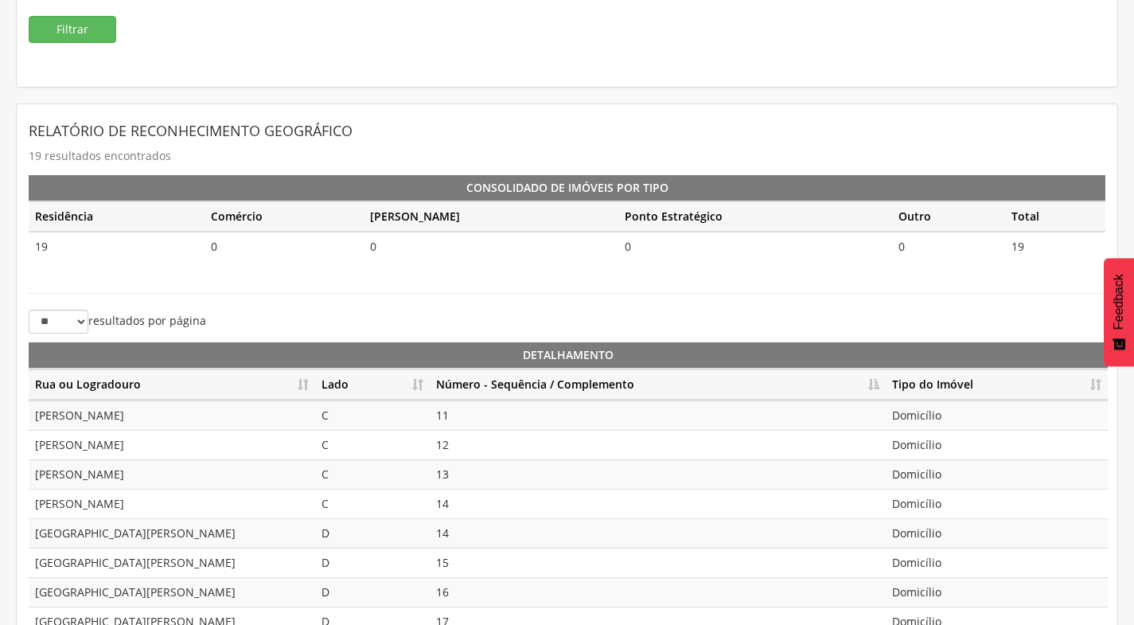
scroll to position [87, 0]
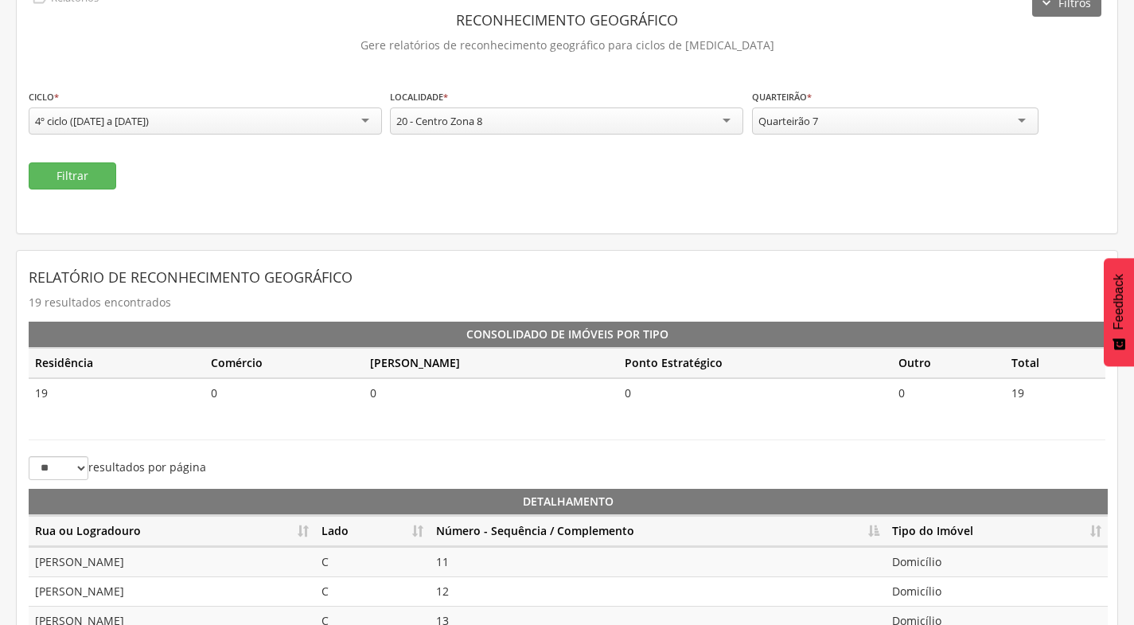
click at [894, 125] on div "Quarteirão 7" at bounding box center [895, 120] width 286 height 27
click at [89, 170] on button "Filtrar" at bounding box center [73, 175] width 88 height 27
click at [422, 535] on th "Lado" at bounding box center [372, 531] width 115 height 31
click at [876, 531] on th "Número - Sequência / Complemento" at bounding box center [658, 531] width 456 height 31
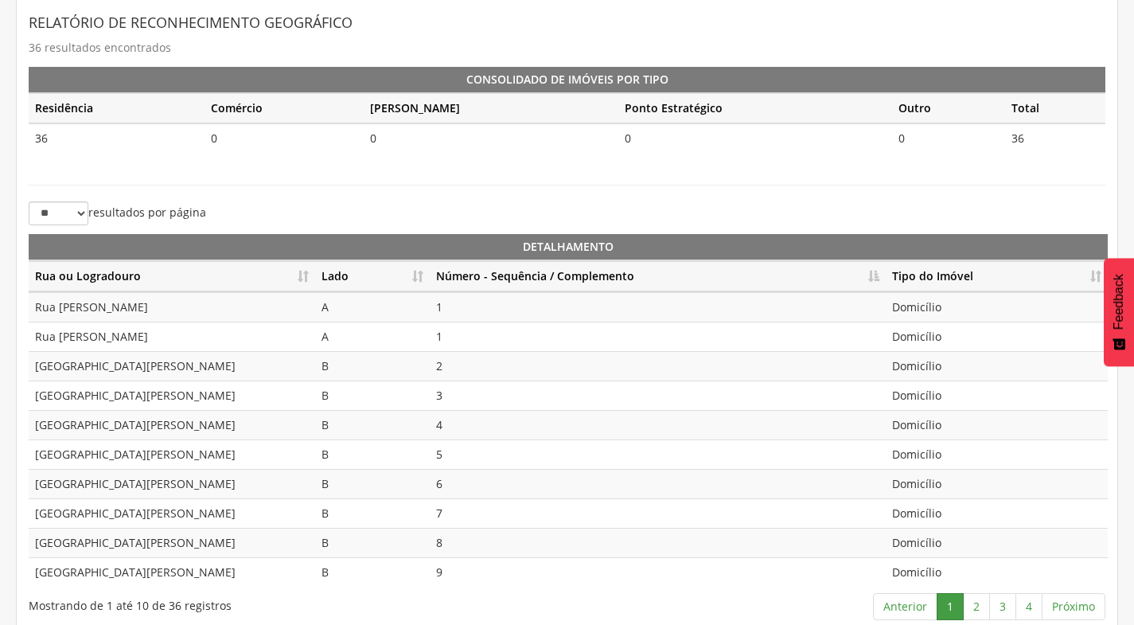
scroll to position [355, 0]
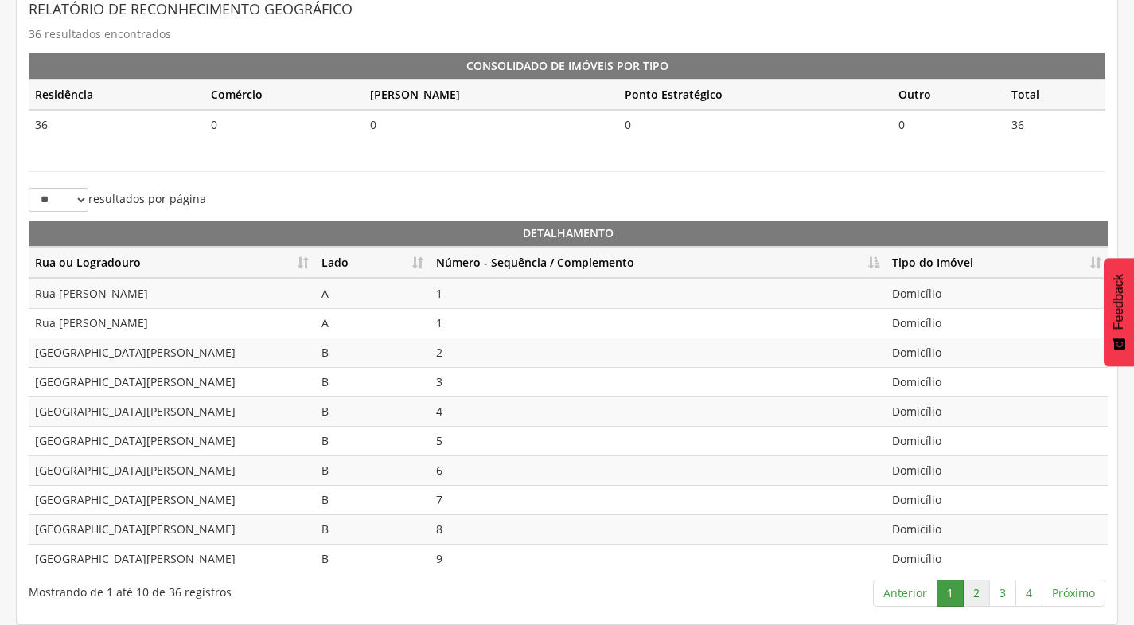
click at [982, 595] on link "2" at bounding box center [976, 592] width 27 height 27
click at [1010, 586] on link "3" at bounding box center [1002, 592] width 27 height 27
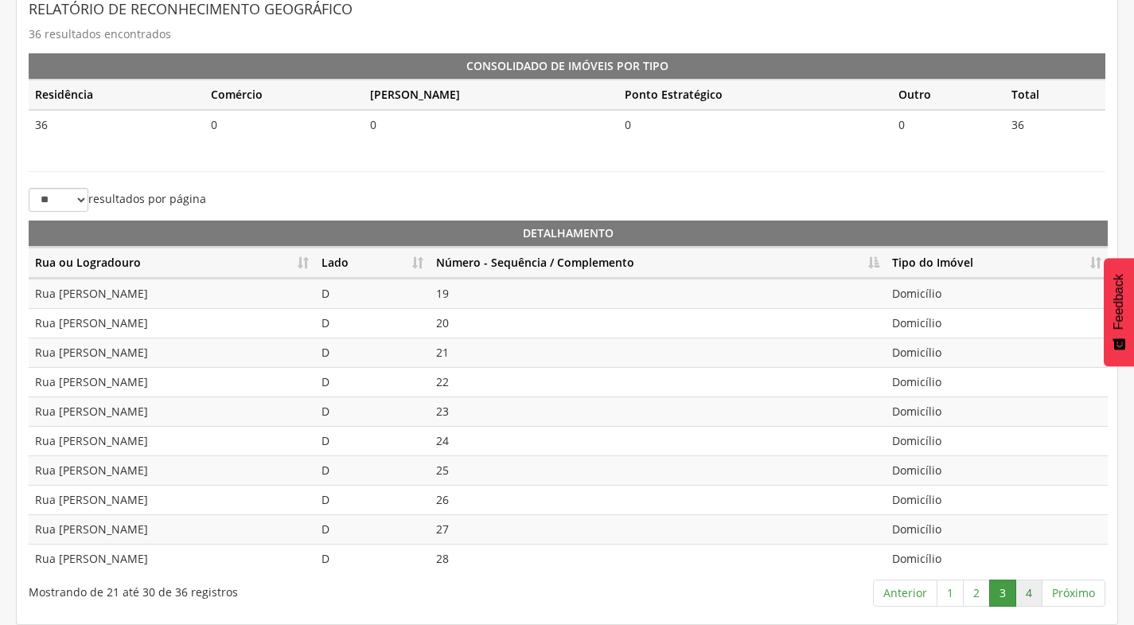
click at [1031, 592] on link "4" at bounding box center [1028, 592] width 27 height 27
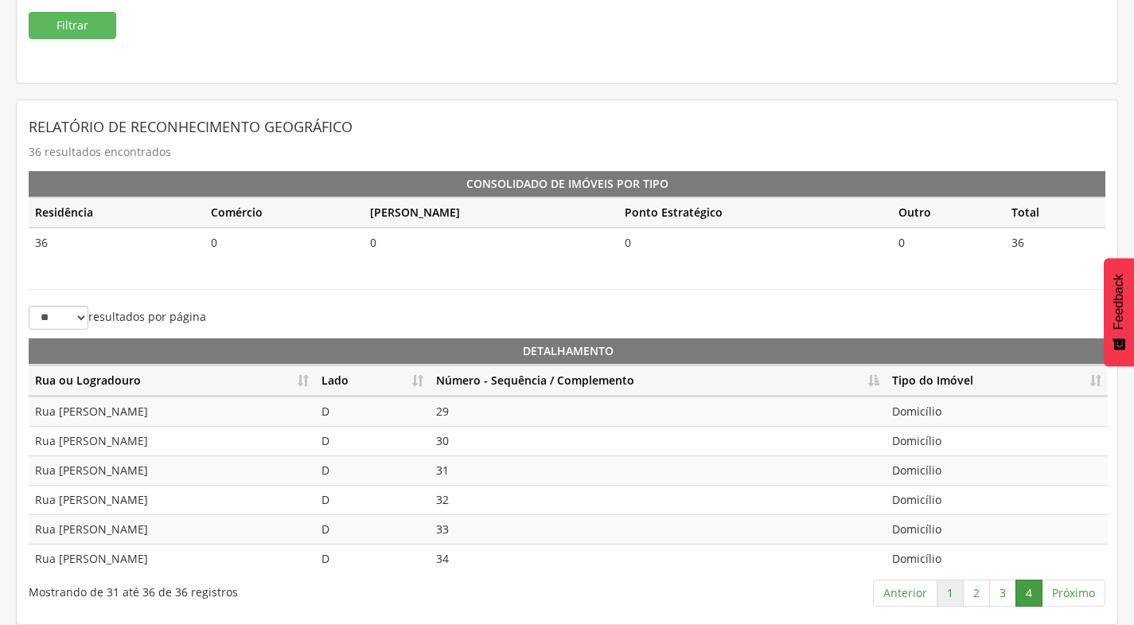
click at [954, 599] on link "1" at bounding box center [950, 592] width 27 height 27
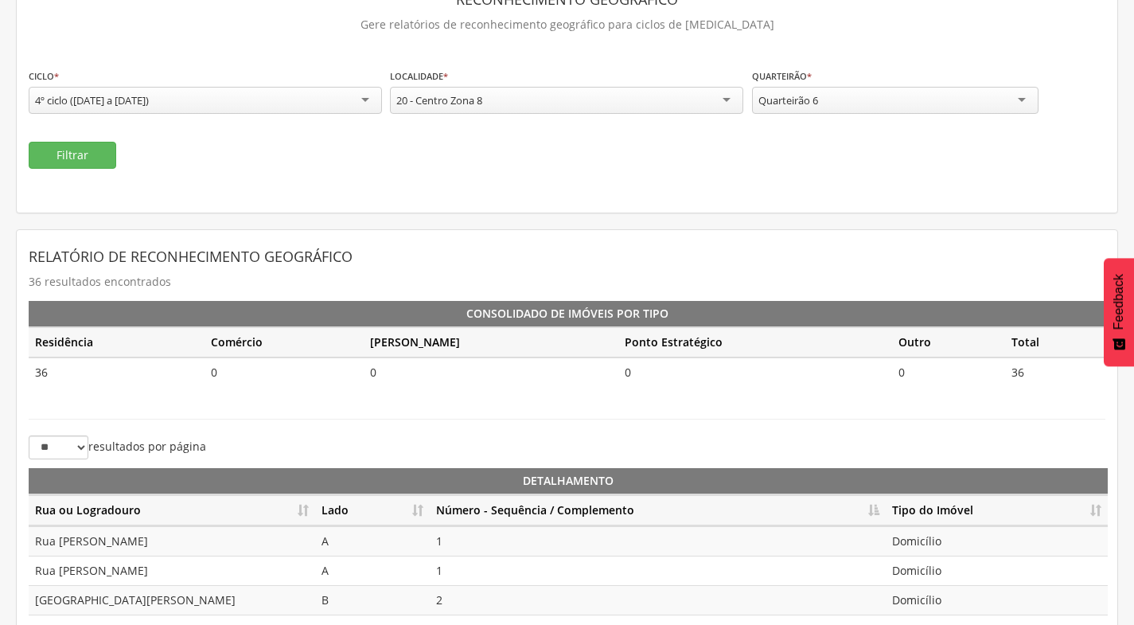
scroll to position [0, 0]
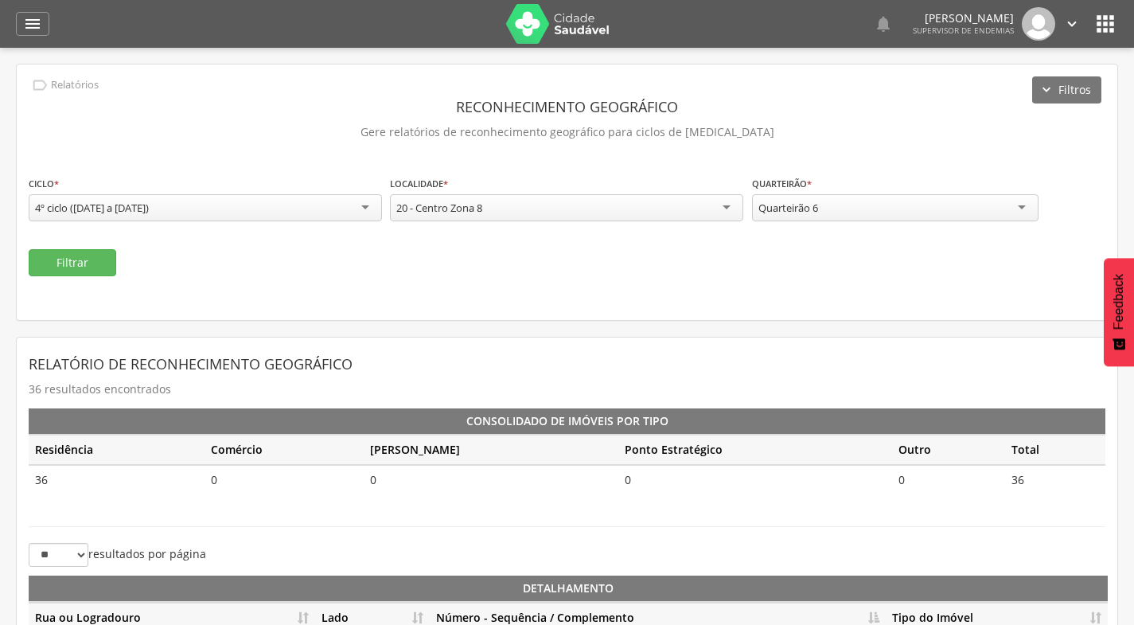
click at [871, 212] on div "Quarteirão 6" at bounding box center [895, 207] width 286 height 27
click at [103, 274] on button "Filtrar" at bounding box center [73, 262] width 88 height 27
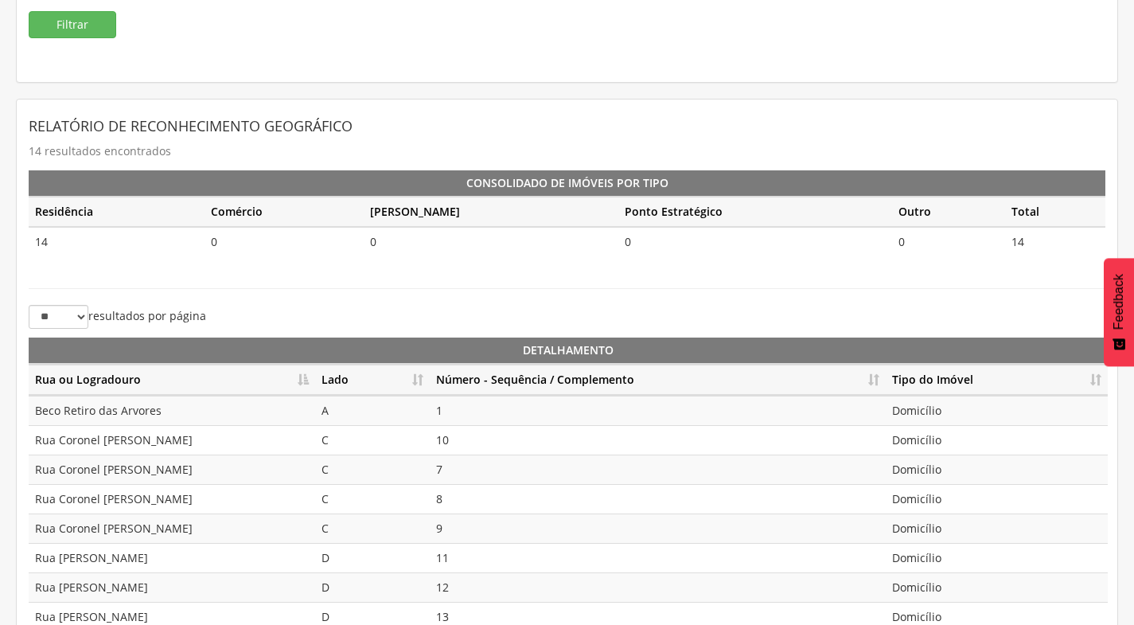
scroll to position [239, 0]
click at [423, 380] on th "Lado" at bounding box center [372, 379] width 115 height 31
click at [883, 380] on th "Número - Sequência / Complemento" at bounding box center [658, 379] width 456 height 31
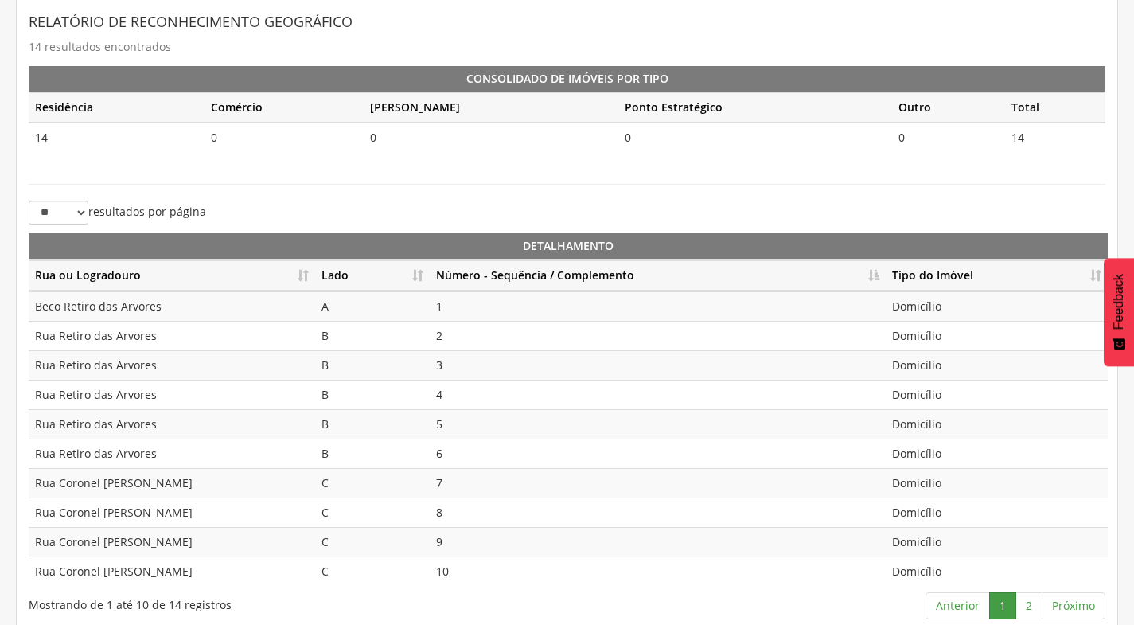
scroll to position [355, 0]
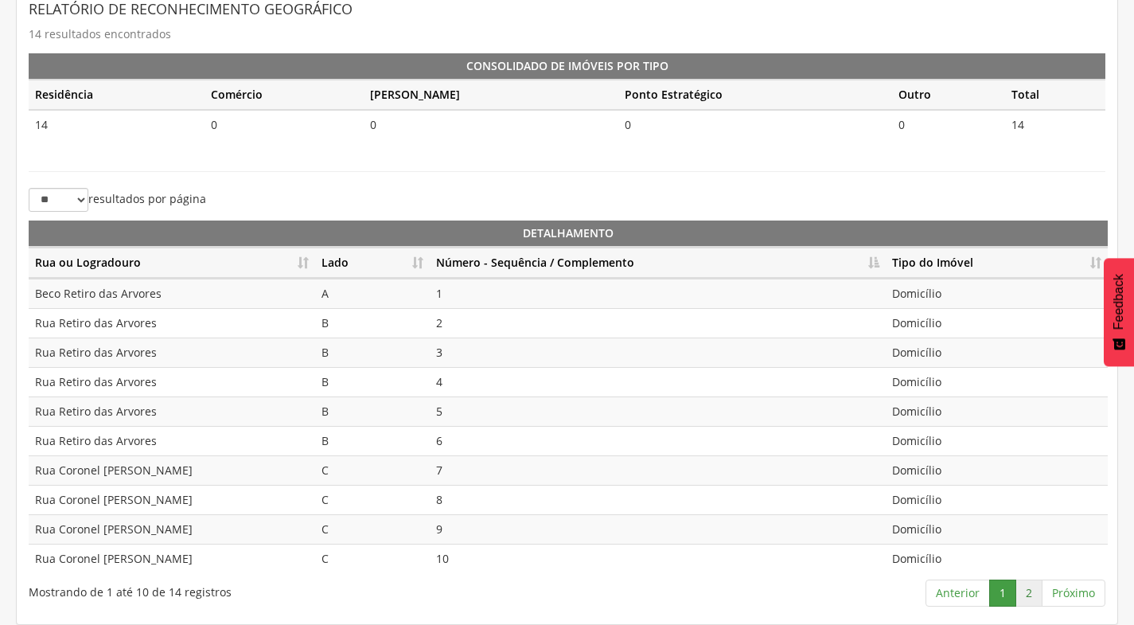
click at [1022, 596] on link "2" at bounding box center [1028, 592] width 27 height 27
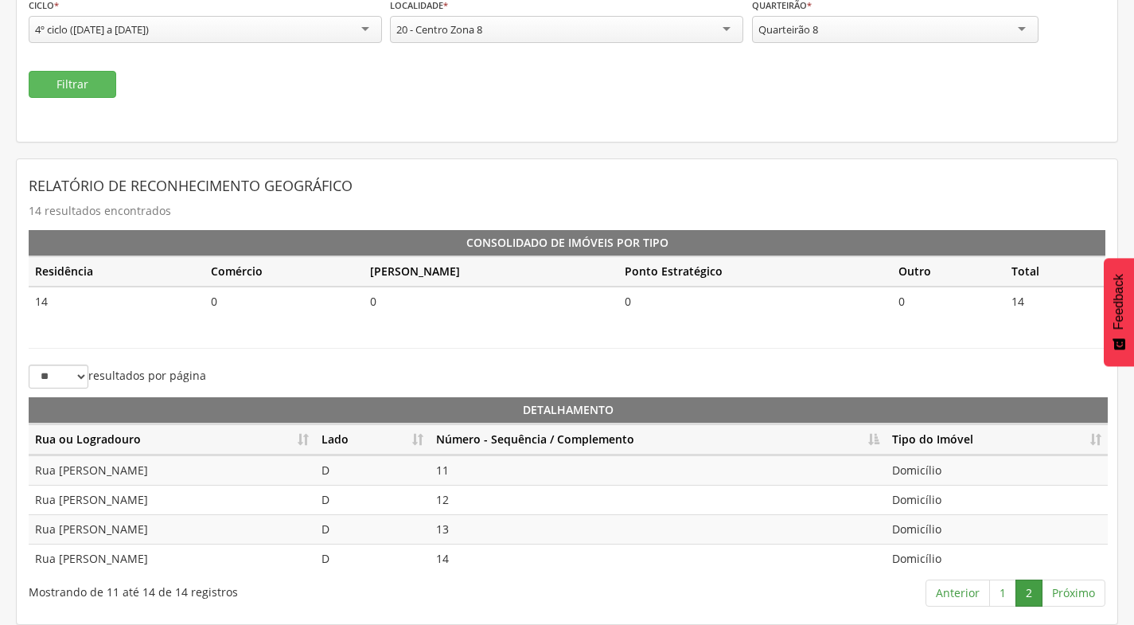
scroll to position [178, 0]
click at [1000, 583] on link "1" at bounding box center [1002, 592] width 27 height 27
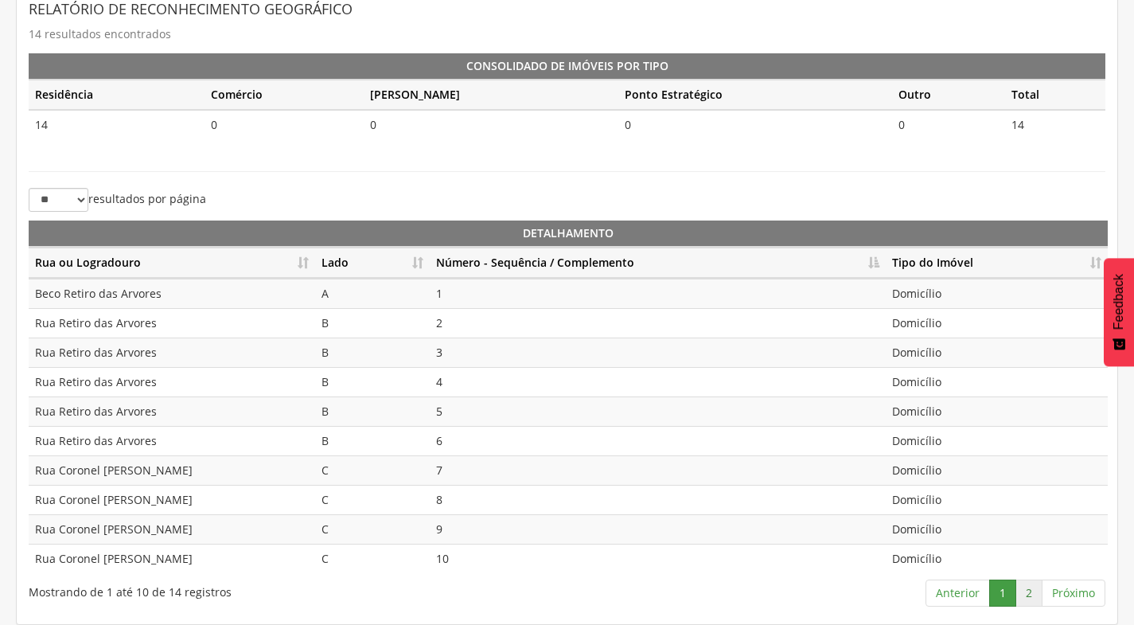
click at [1028, 594] on link "2" at bounding box center [1028, 592] width 27 height 27
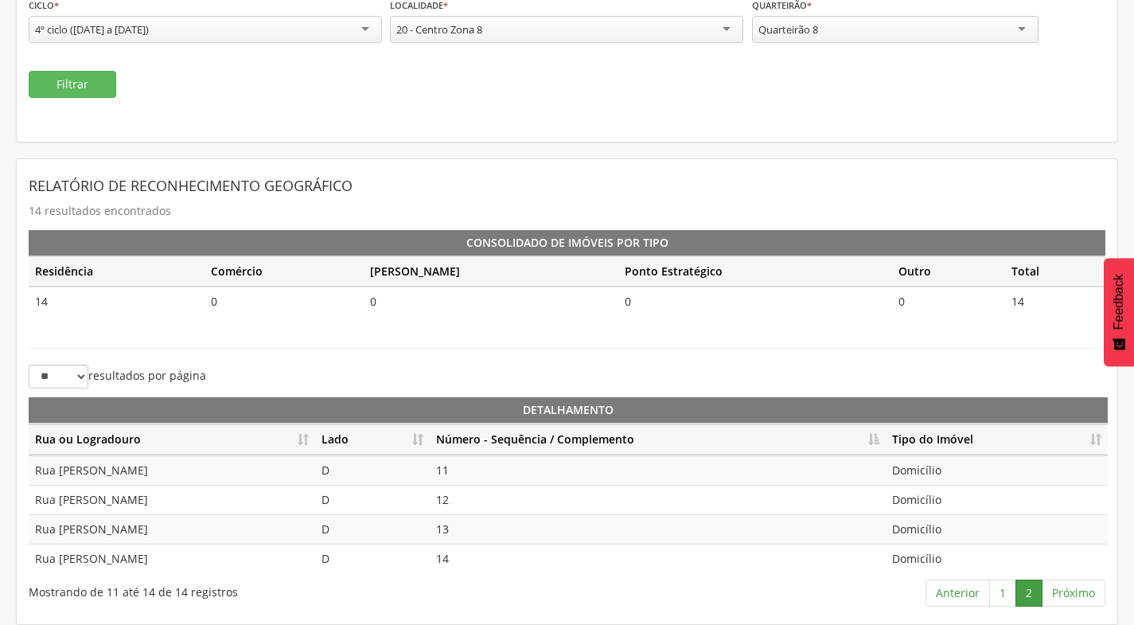
scroll to position [178, 0]
click at [916, 22] on div "Quarteirão 8" at bounding box center [895, 30] width 286 height 29
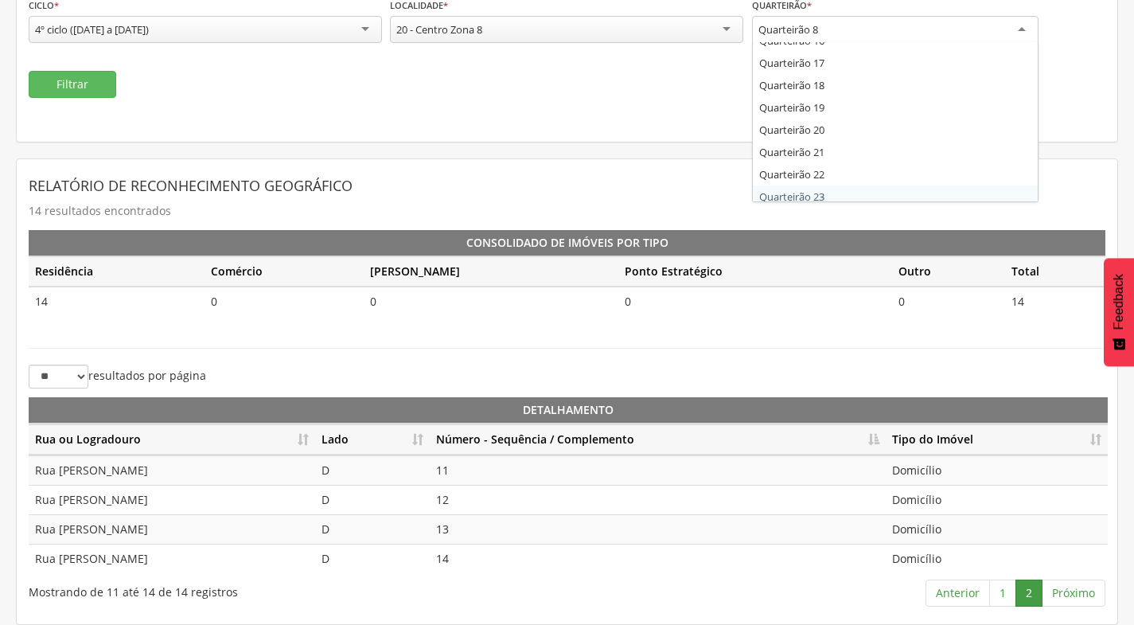
scroll to position [102, 0]
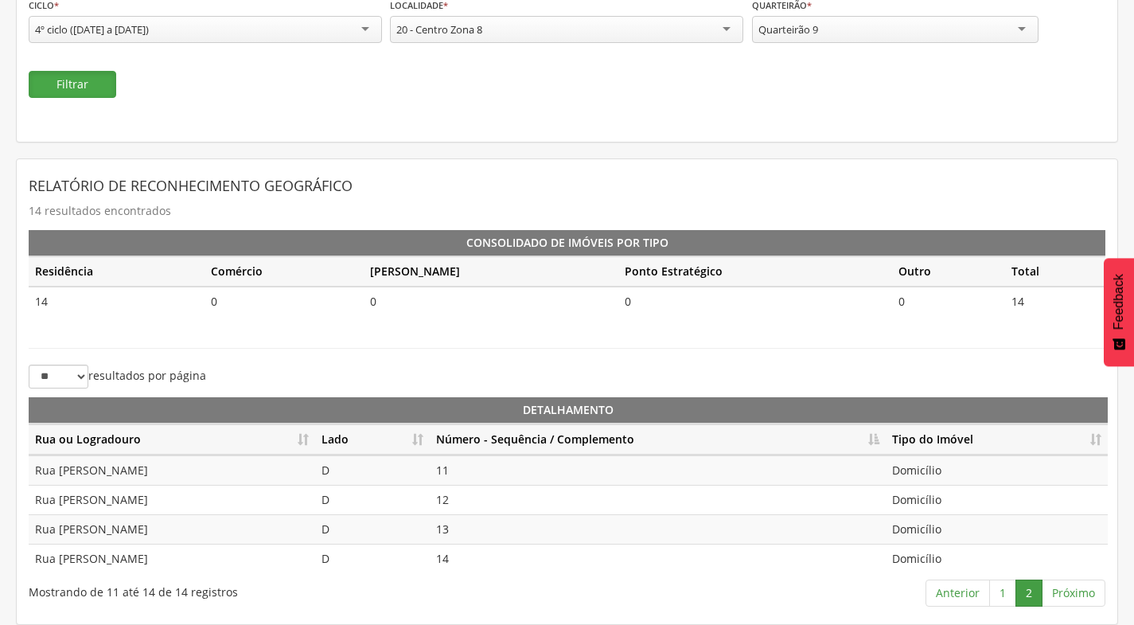
click at [90, 94] on button "Filtrar" at bounding box center [73, 84] width 88 height 27
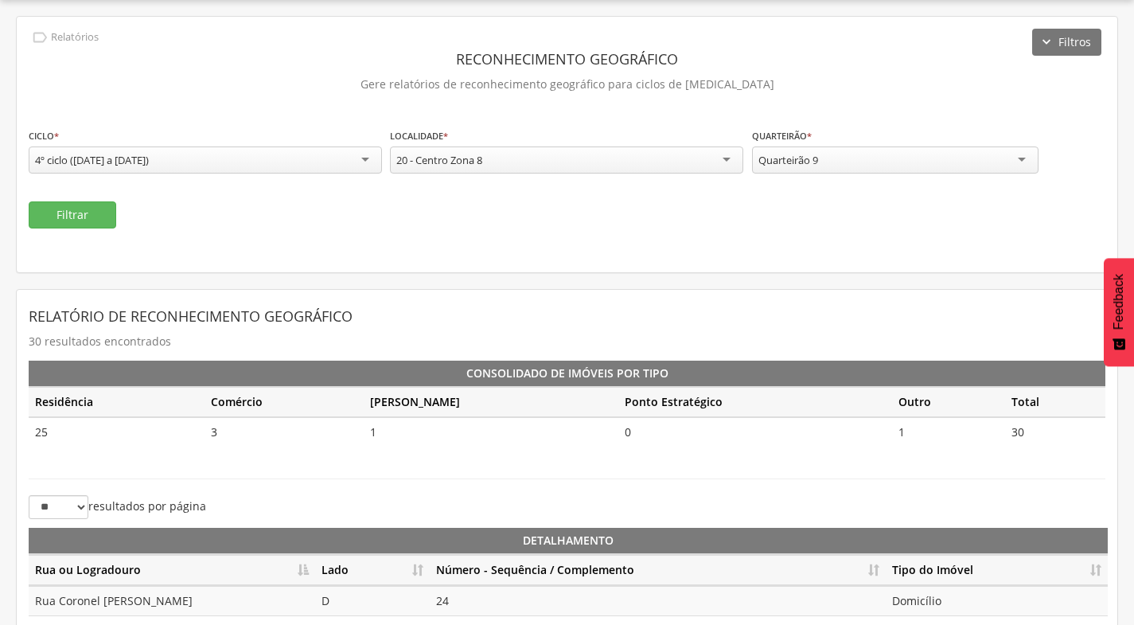
scroll to position [178, 0]
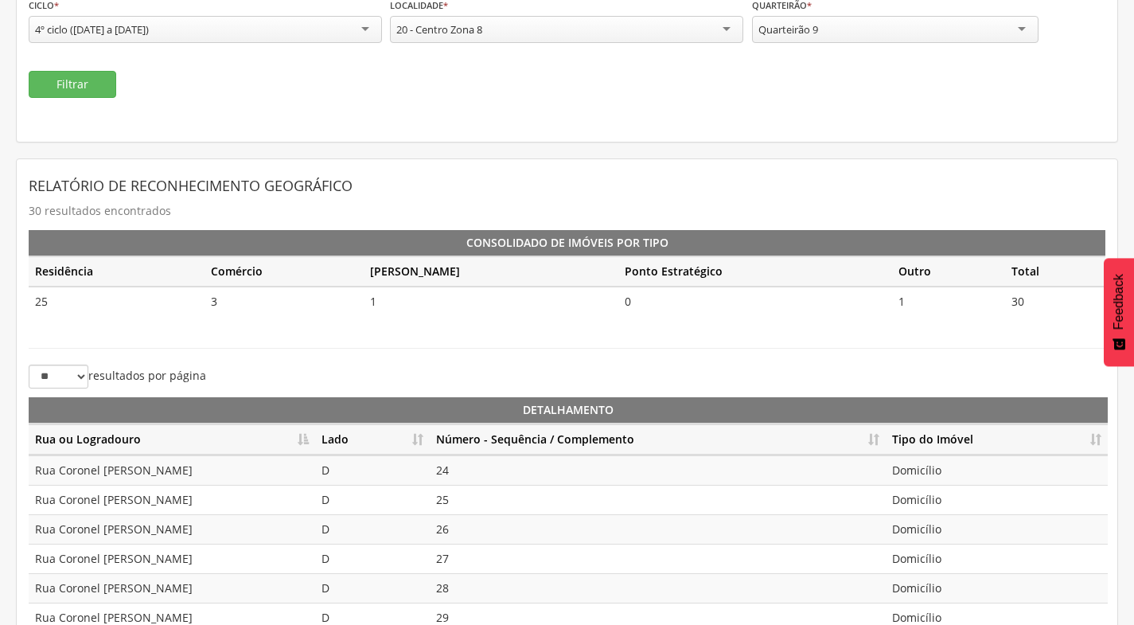
click at [416, 438] on th "Lado" at bounding box center [372, 439] width 115 height 31
click at [867, 438] on th "Número - Sequência / Complemento" at bounding box center [658, 439] width 456 height 31
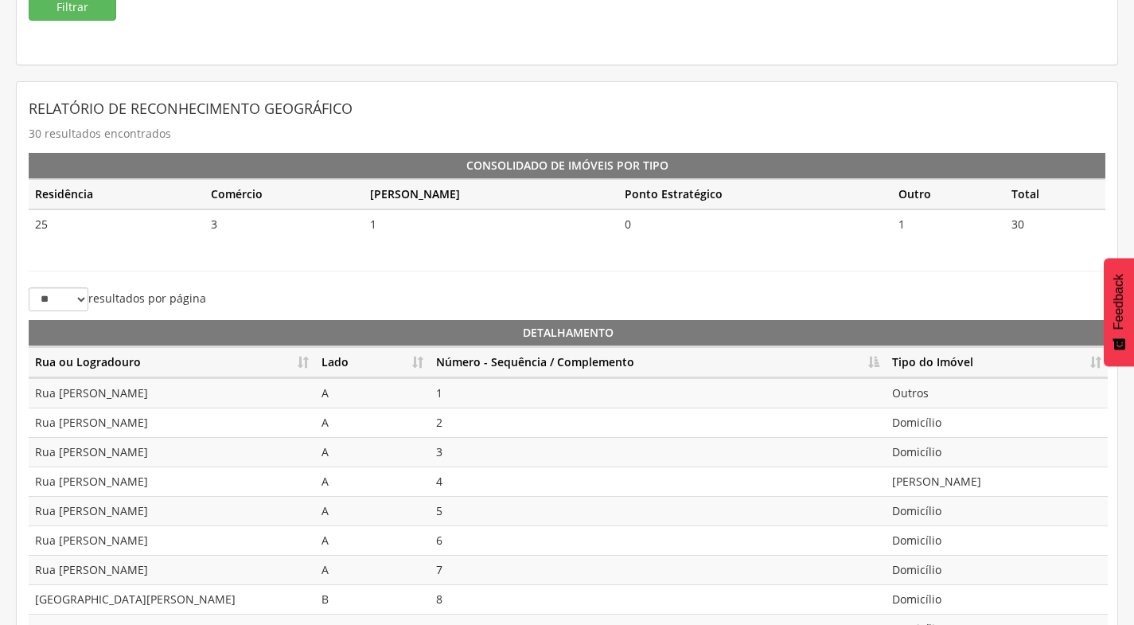
scroll to position [355, 0]
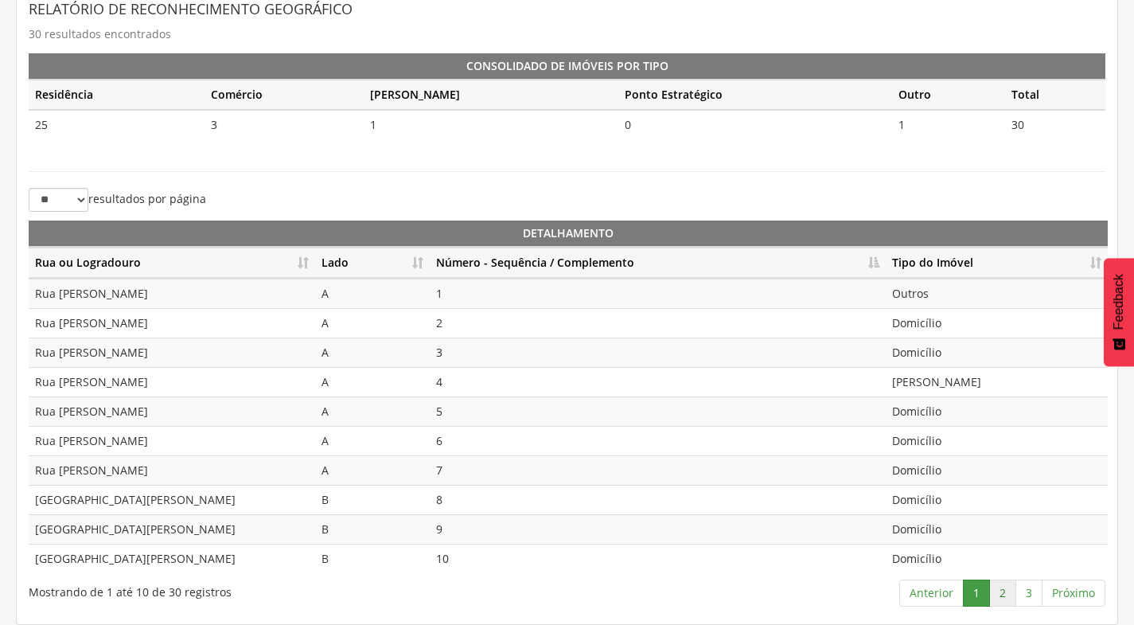
click at [1008, 591] on link "2" at bounding box center [1002, 592] width 27 height 27
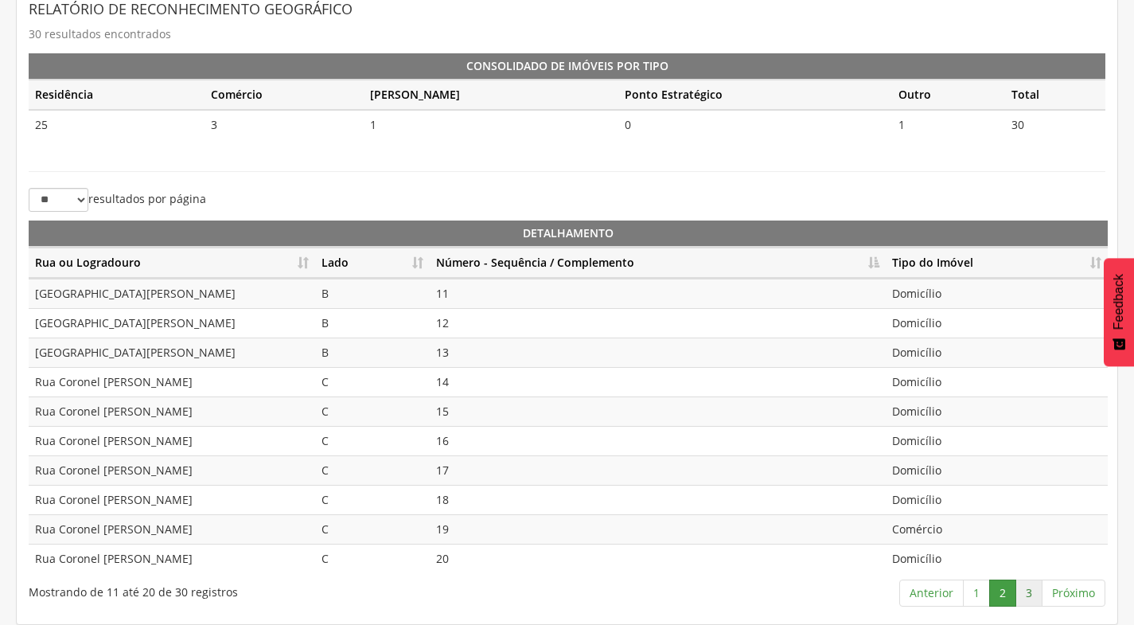
click at [1039, 595] on link "3" at bounding box center [1028, 592] width 27 height 27
click at [969, 586] on link "1" at bounding box center [976, 592] width 27 height 27
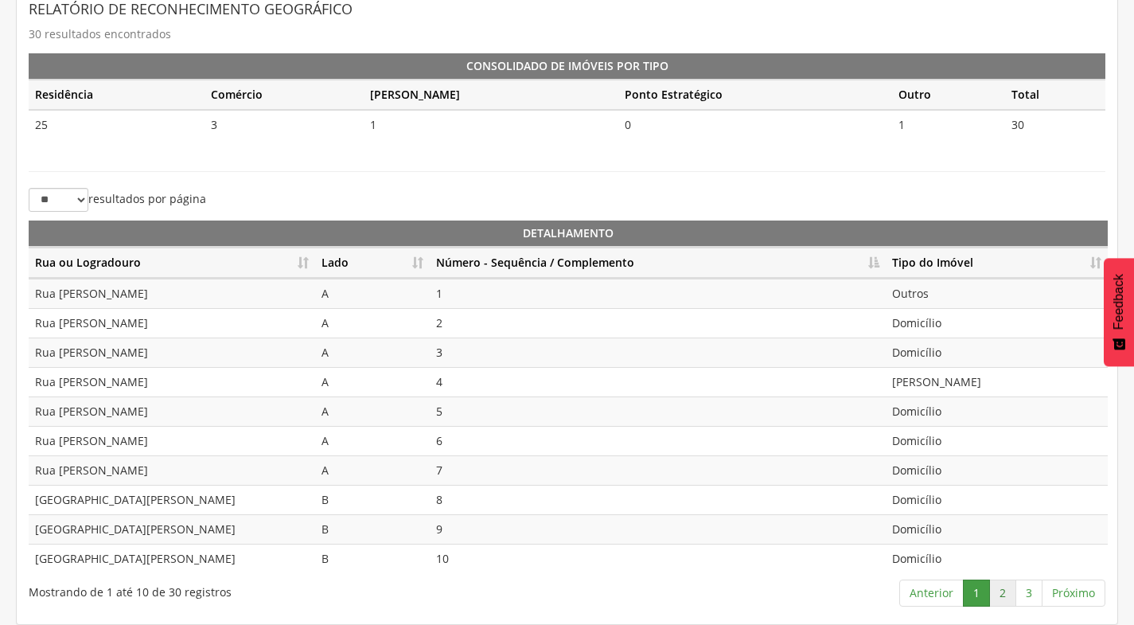
click at [1004, 591] on link "2" at bounding box center [1002, 592] width 27 height 27
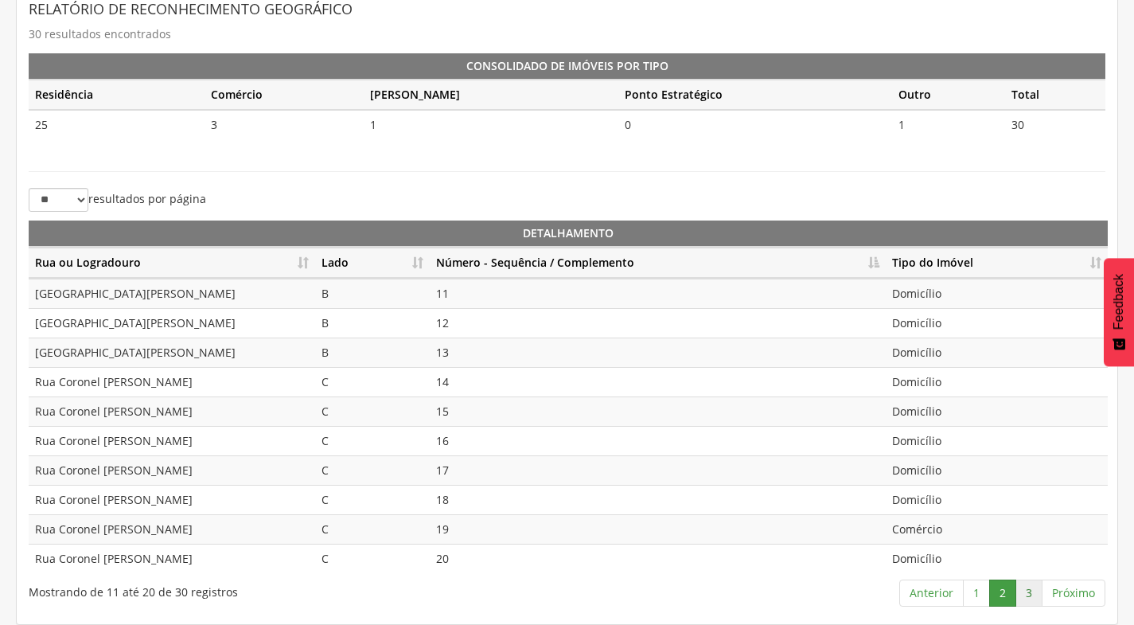
click at [1037, 590] on link "3" at bounding box center [1028, 592] width 27 height 27
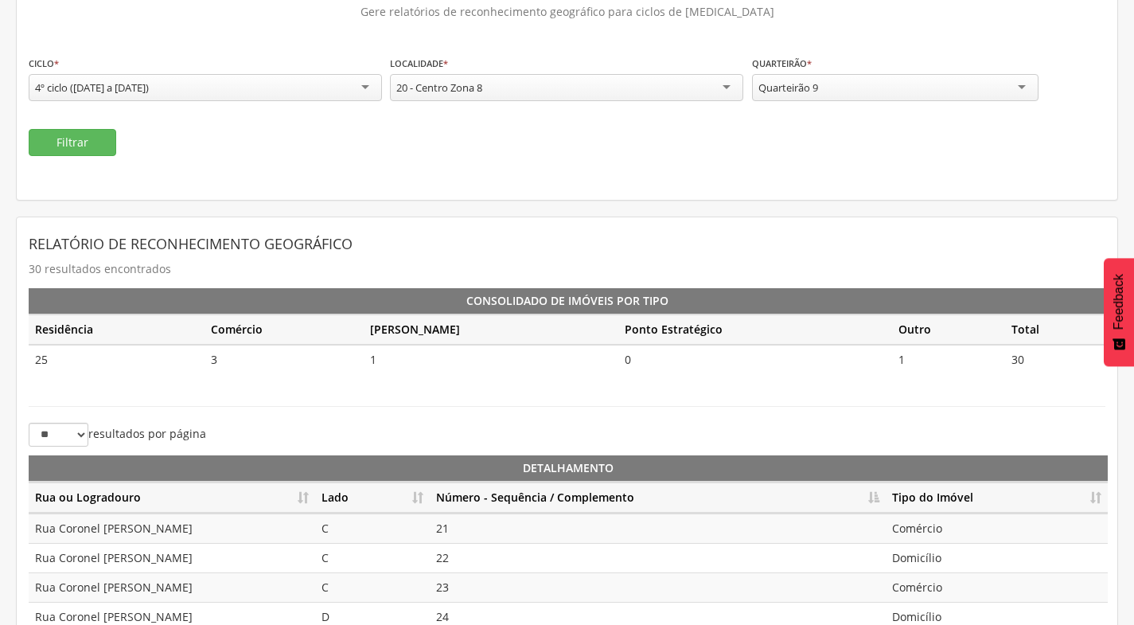
scroll to position [116, 0]
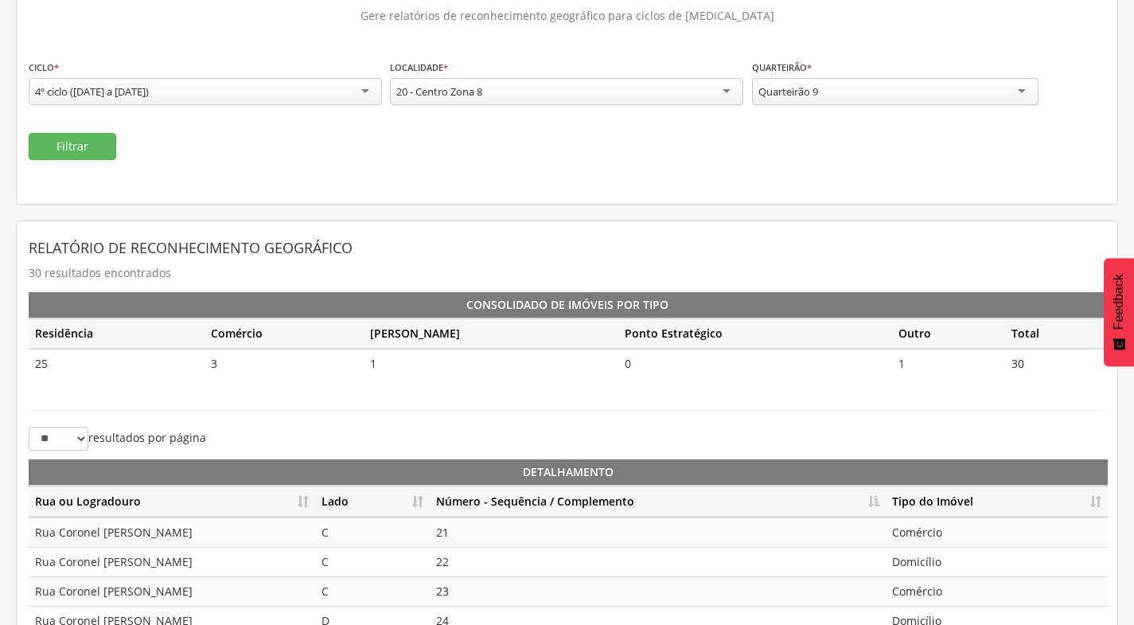
click at [890, 87] on div "Quarteirão 9" at bounding box center [895, 91] width 286 height 27
click at [98, 154] on button "Filtrar" at bounding box center [73, 146] width 88 height 27
click at [415, 504] on th "Lado" at bounding box center [372, 501] width 115 height 31
click at [880, 500] on th "Número - Sequência / Complemento" at bounding box center [658, 501] width 456 height 31
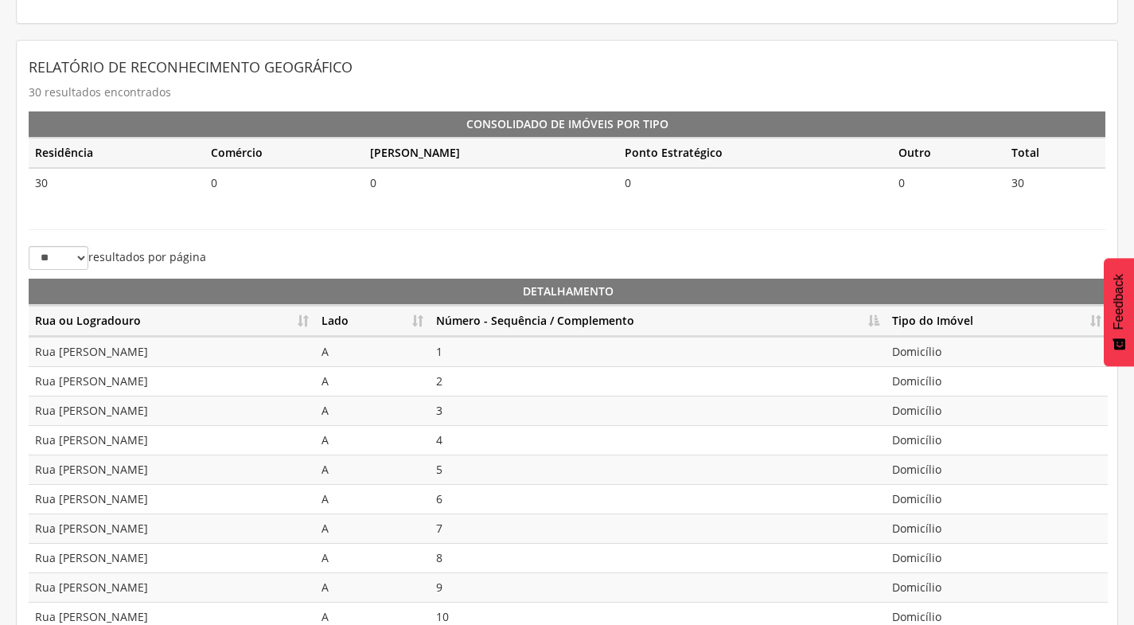
scroll to position [355, 0]
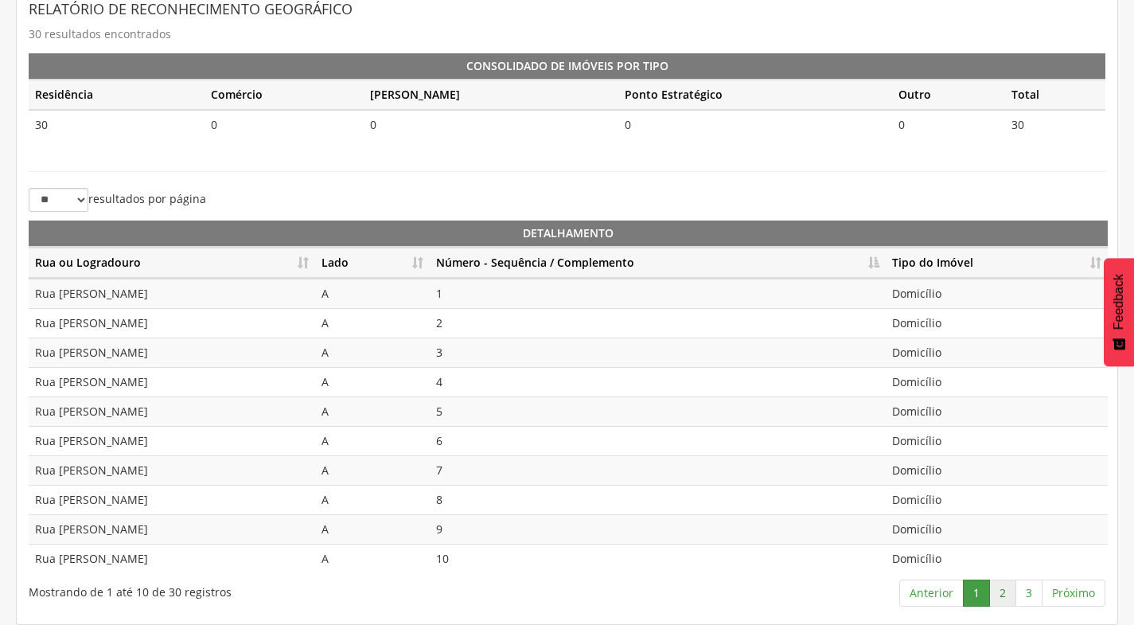
click at [993, 587] on link "2" at bounding box center [1002, 592] width 27 height 27
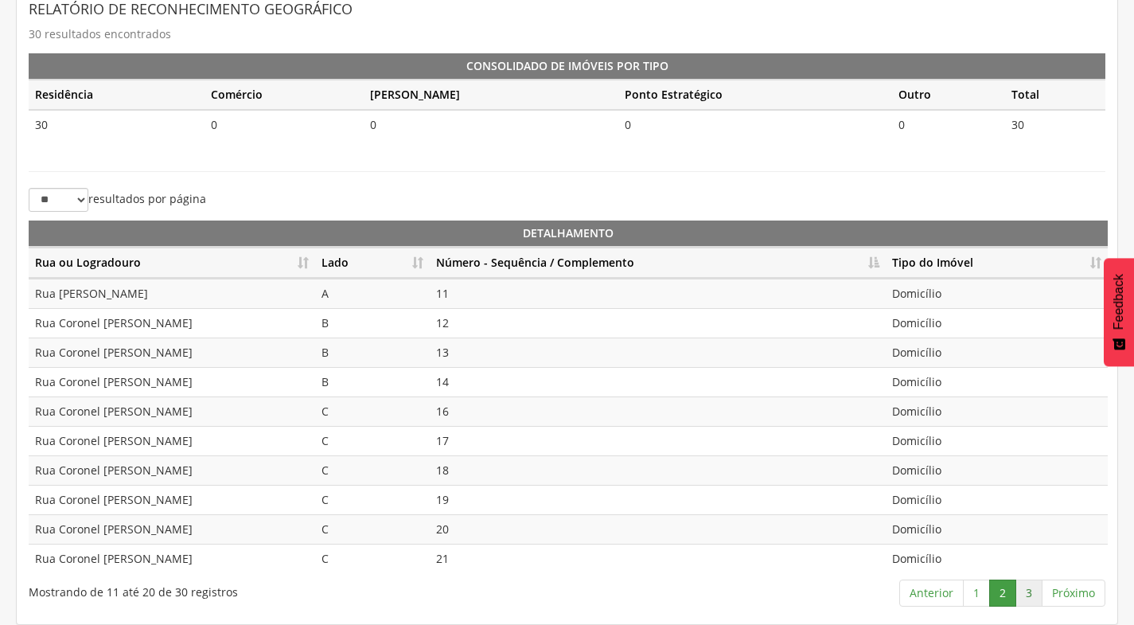
click at [1031, 593] on link "3" at bounding box center [1028, 592] width 27 height 27
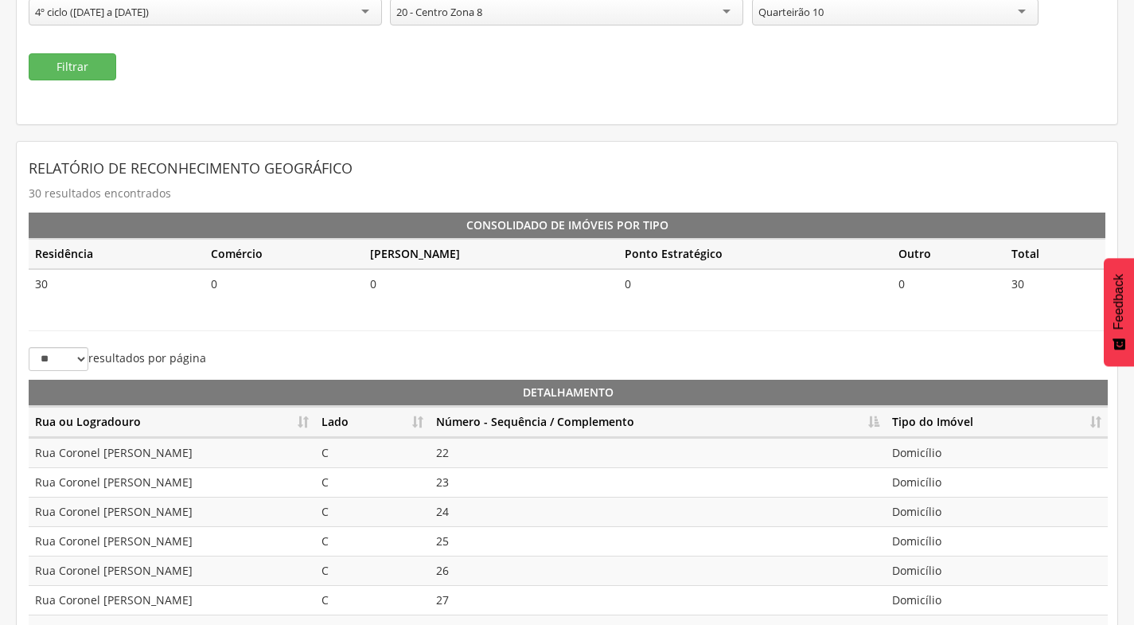
scroll to position [37, 0]
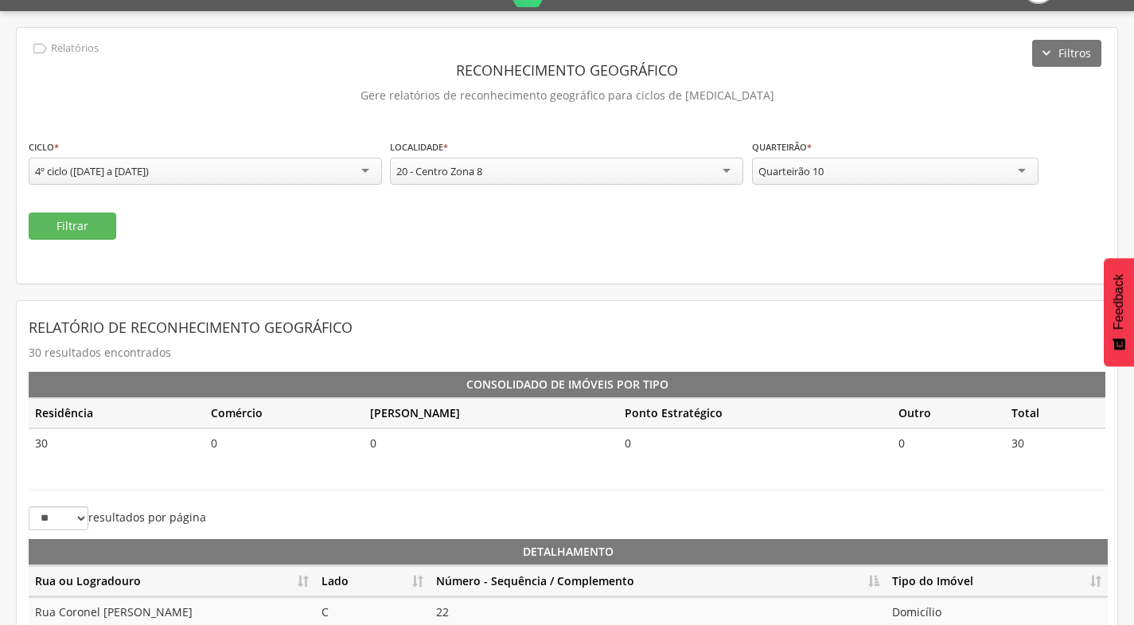
click at [902, 175] on div "Quarteirão 10" at bounding box center [895, 171] width 286 height 27
drag, startPoint x: 832, startPoint y: 314, endPoint x: 830, endPoint y: 305, distance: 9.8
click at [94, 229] on button "Filtrar" at bounding box center [73, 225] width 88 height 27
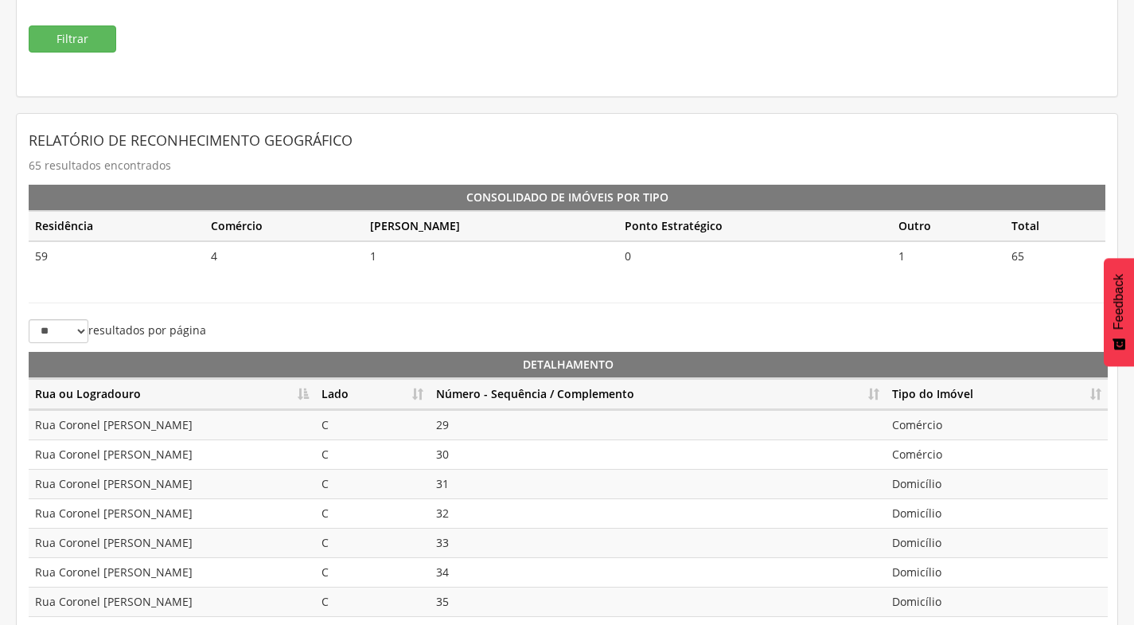
scroll to position [196, 0]
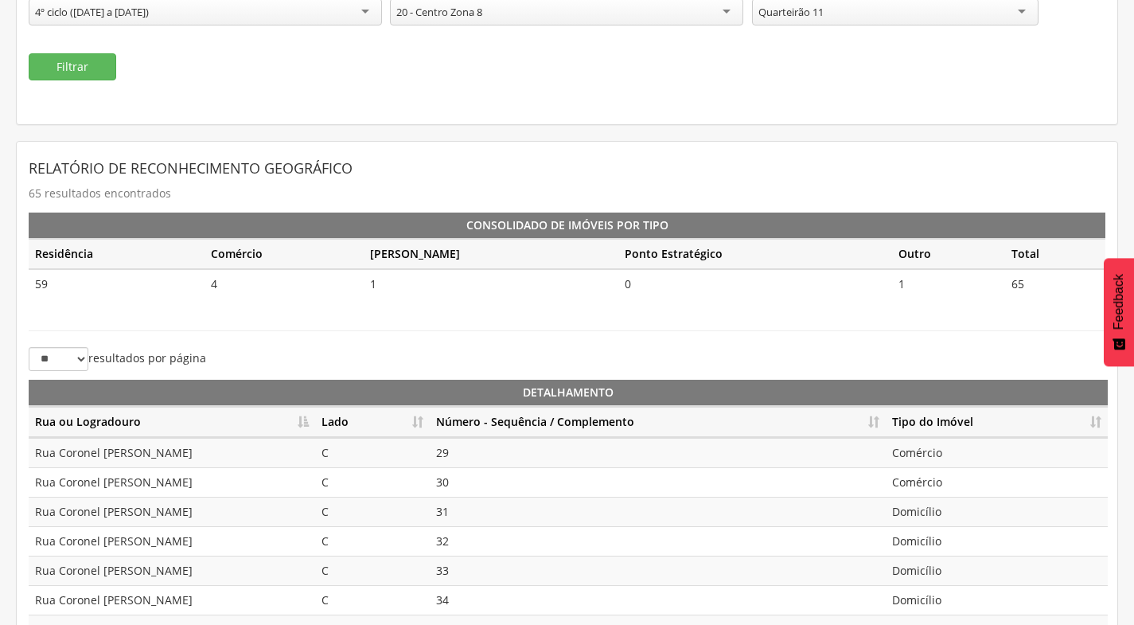
click at [416, 423] on th "Lado" at bounding box center [372, 422] width 115 height 31
click at [875, 418] on th "Número - Sequência / Complemento" at bounding box center [658, 422] width 456 height 31
click at [571, 325] on div "Relatório de Reconhecimento Geográfico 65 resultados encontrados Consolidado de…" at bounding box center [567, 463] width 1077 height 618
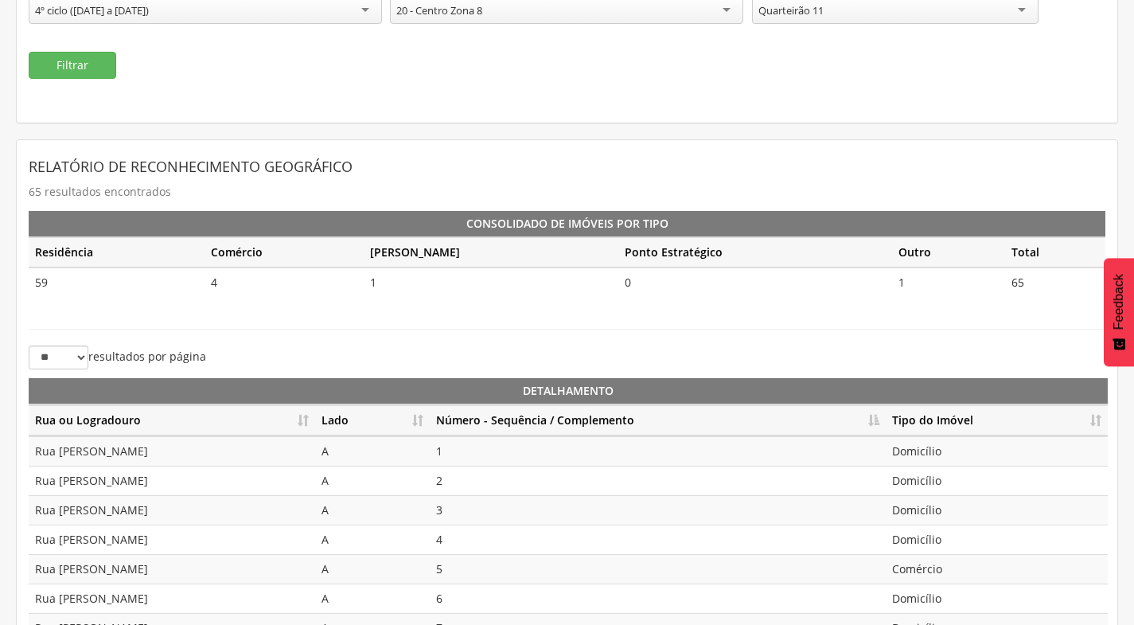
scroll to position [355, 0]
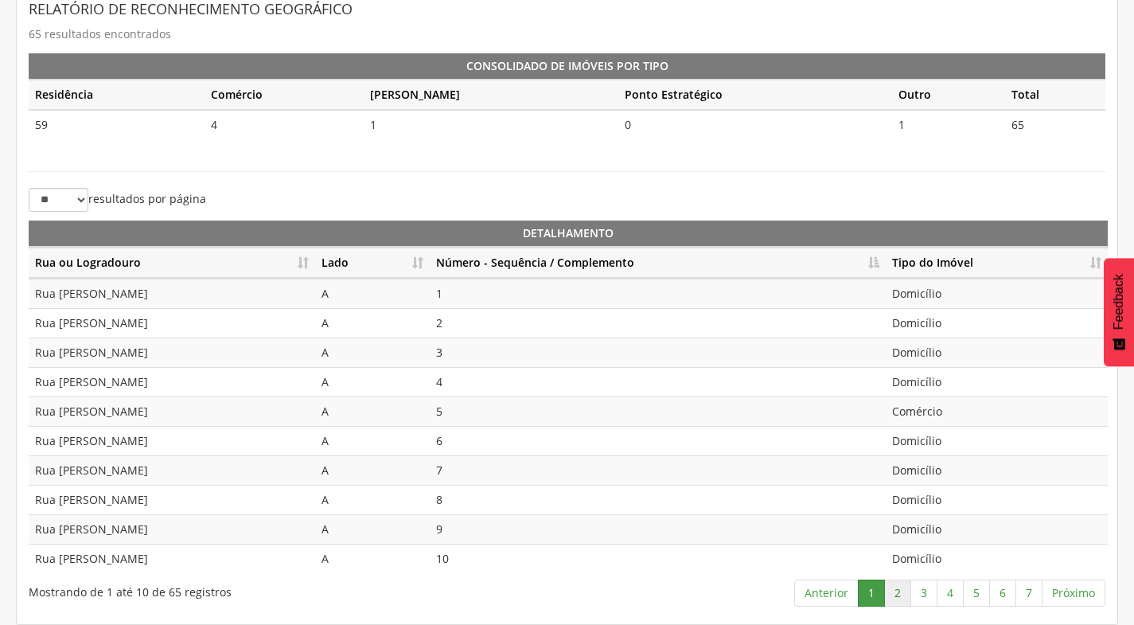
click at [904, 596] on link "2" at bounding box center [897, 592] width 27 height 27
click at [918, 593] on link "3" at bounding box center [923, 592] width 27 height 27
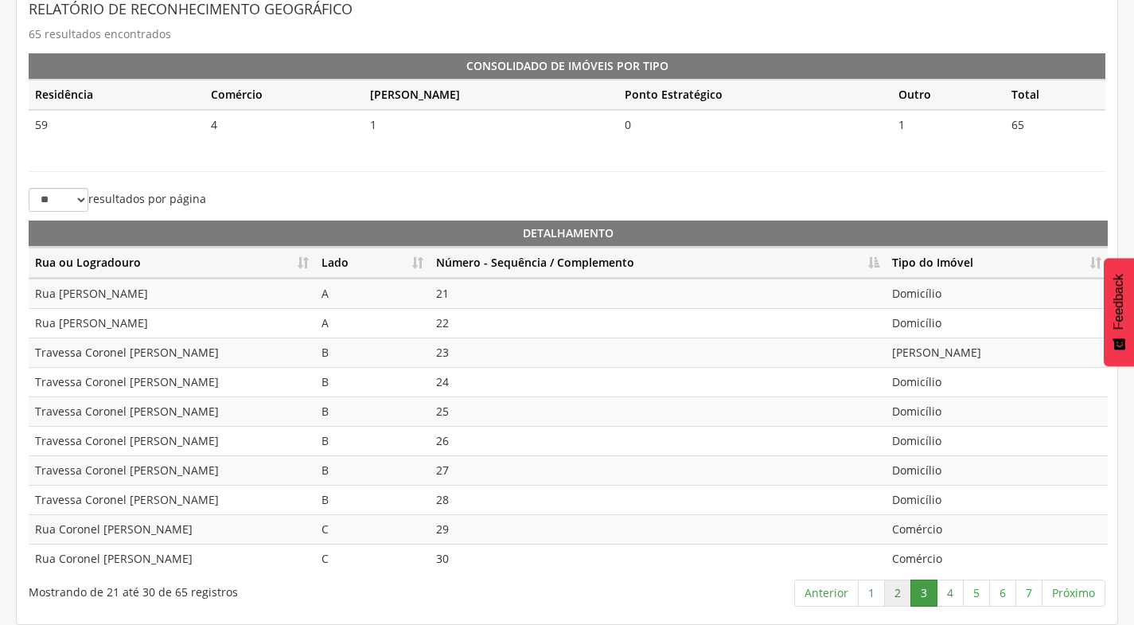
click at [901, 593] on link "2" at bounding box center [897, 592] width 27 height 27
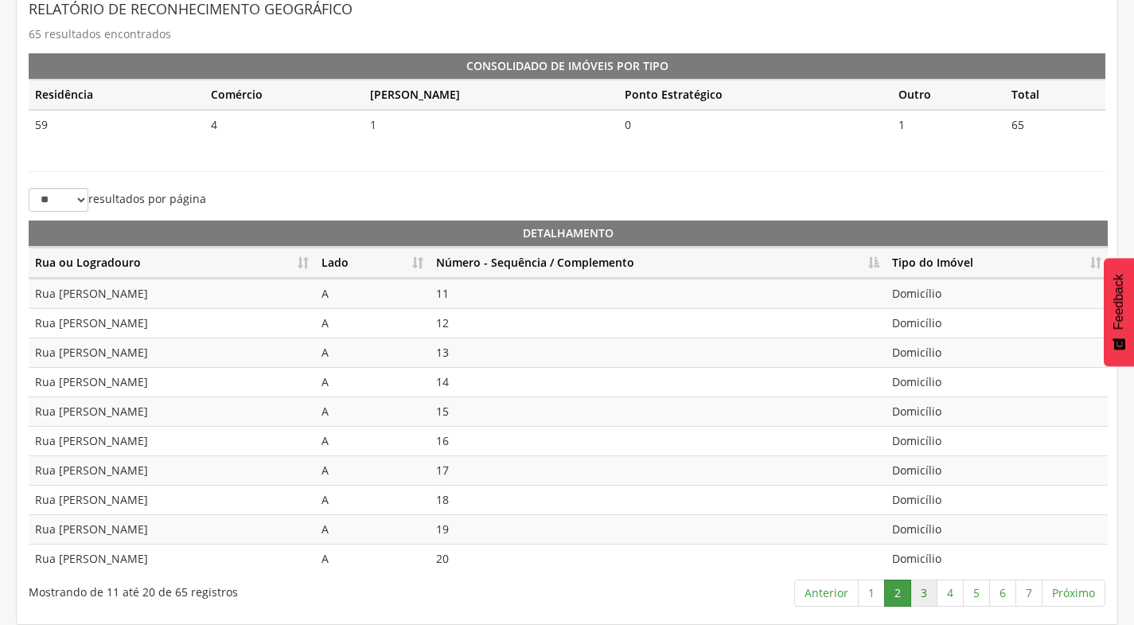
click at [926, 592] on link "3" at bounding box center [923, 592] width 27 height 27
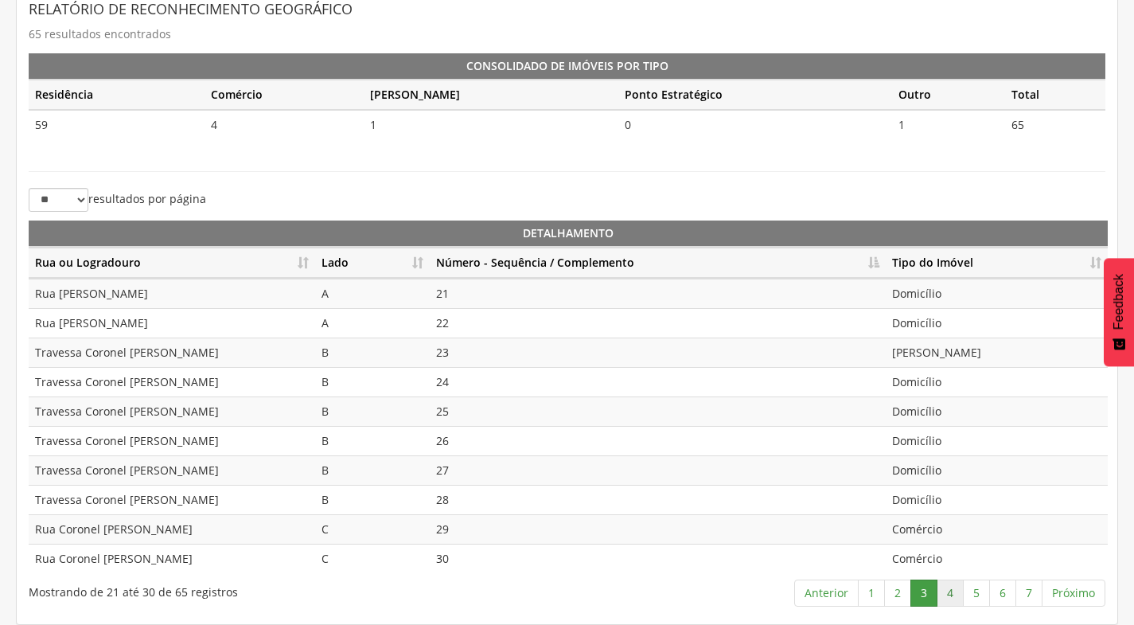
click at [953, 588] on link "4" at bounding box center [950, 592] width 27 height 27
click at [977, 597] on link "5" at bounding box center [976, 592] width 27 height 27
click at [1008, 598] on link "6" at bounding box center [1002, 592] width 27 height 27
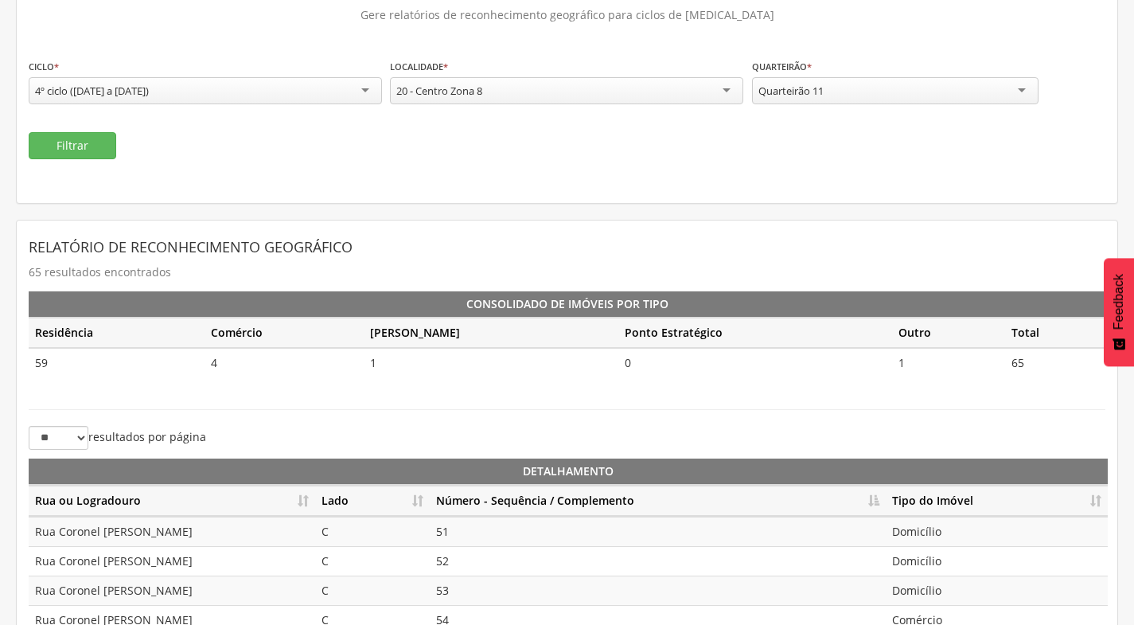
scroll to position [116, 0]
click at [871, 100] on div "Quarteirão 11" at bounding box center [895, 91] width 286 height 27
click at [99, 157] on button "Filtrar" at bounding box center [73, 146] width 88 height 27
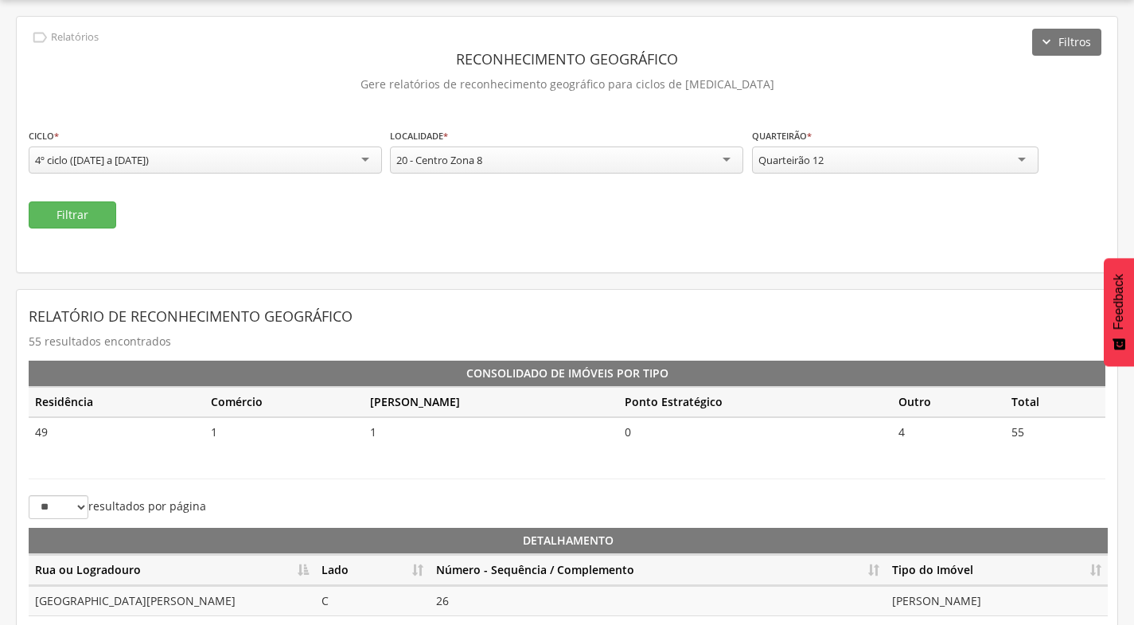
scroll to position [116, 0]
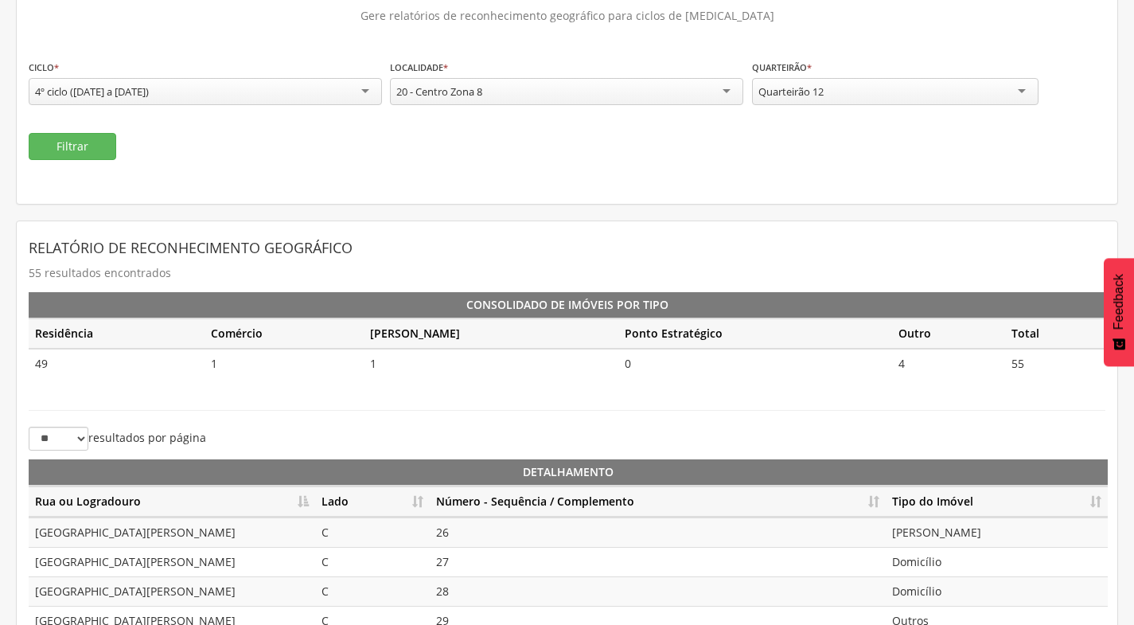
click at [419, 505] on th "Lado" at bounding box center [372, 501] width 115 height 31
click at [882, 501] on th "Número - Sequência / Complemento" at bounding box center [658, 501] width 456 height 31
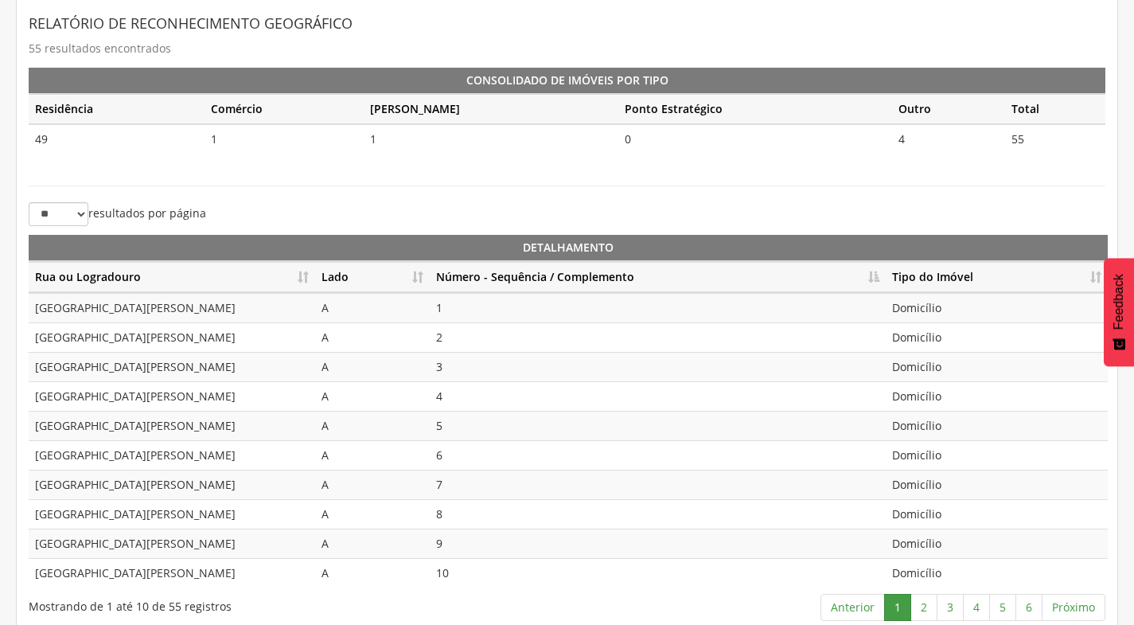
scroll to position [355, 0]
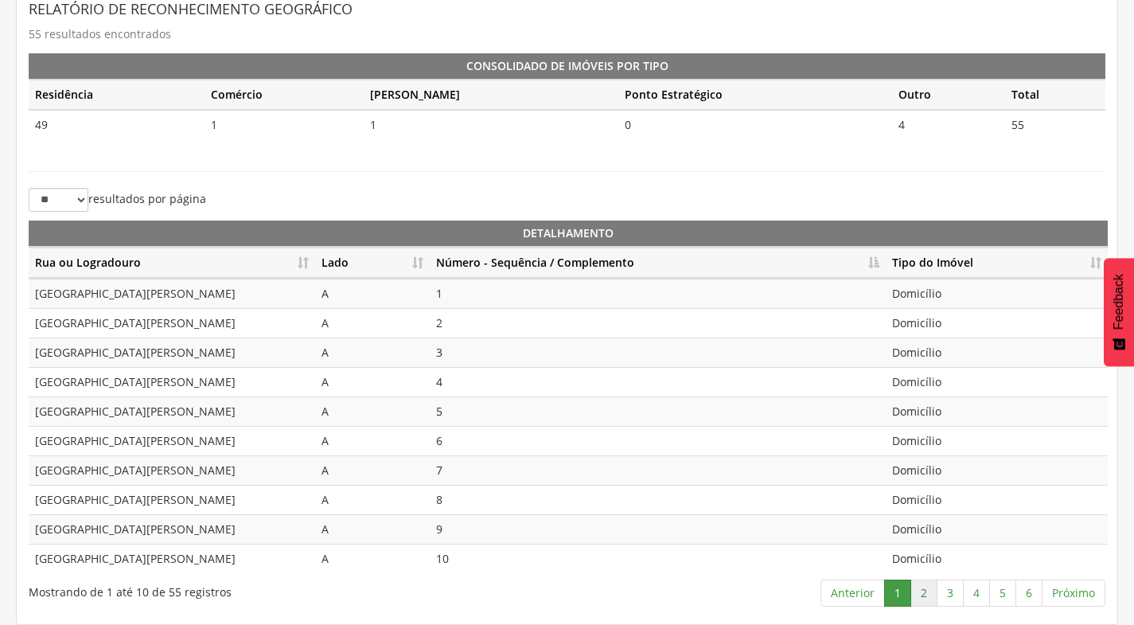
click at [925, 592] on link "2" at bounding box center [923, 592] width 27 height 27
click at [953, 589] on link "3" at bounding box center [950, 592] width 27 height 27
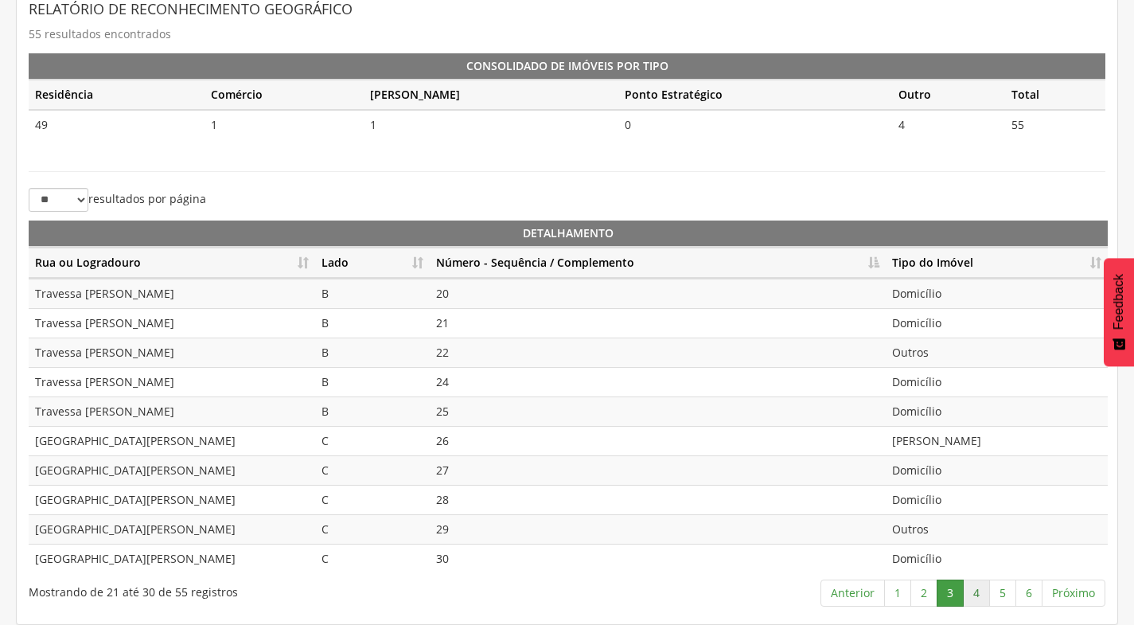
click at [984, 595] on link "4" at bounding box center [976, 592] width 27 height 27
click at [1005, 588] on link "5" at bounding box center [1002, 592] width 27 height 27
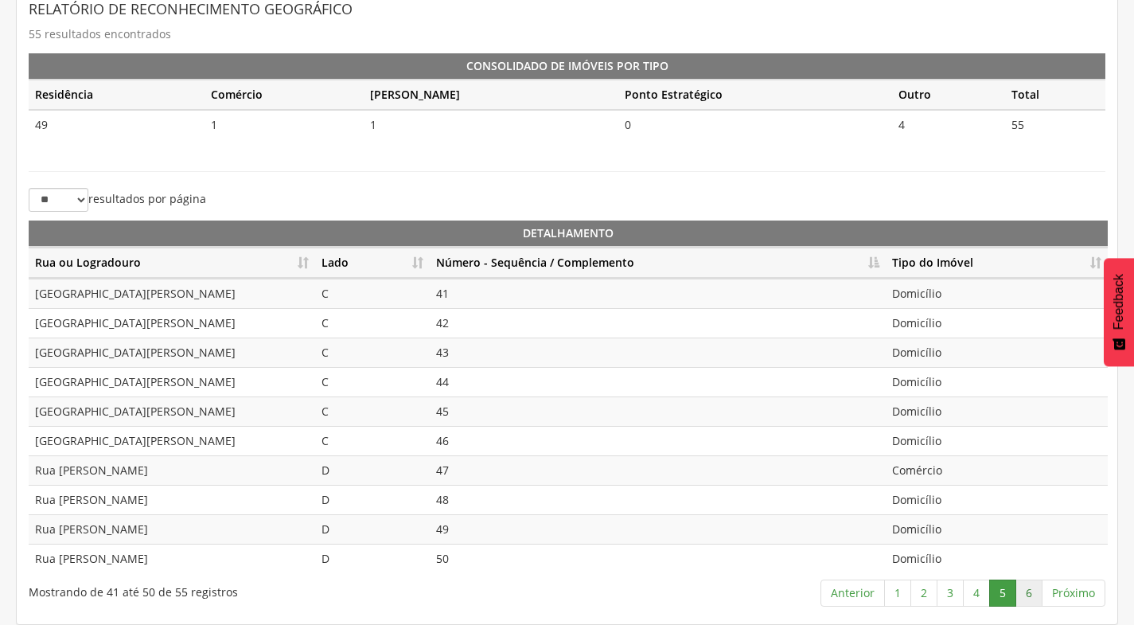
click at [1023, 585] on link "6" at bounding box center [1028, 592] width 27 height 27
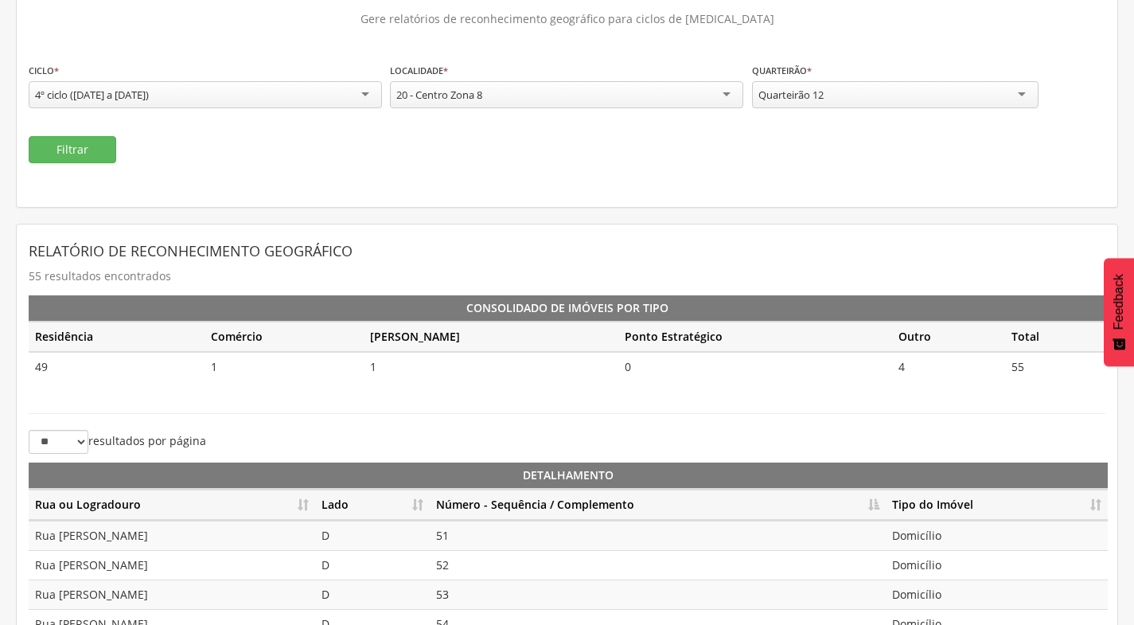
scroll to position [0, 0]
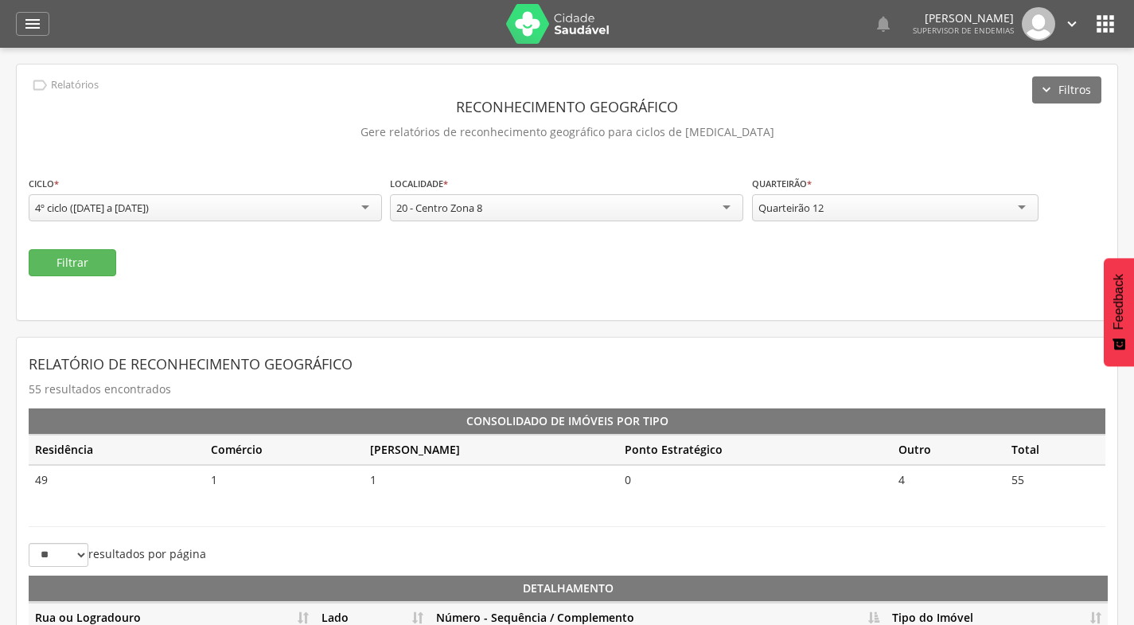
click at [957, 215] on div "Quarteirão 12" at bounding box center [895, 207] width 286 height 27
click at [60, 268] on button "Filtrar" at bounding box center [73, 262] width 88 height 27
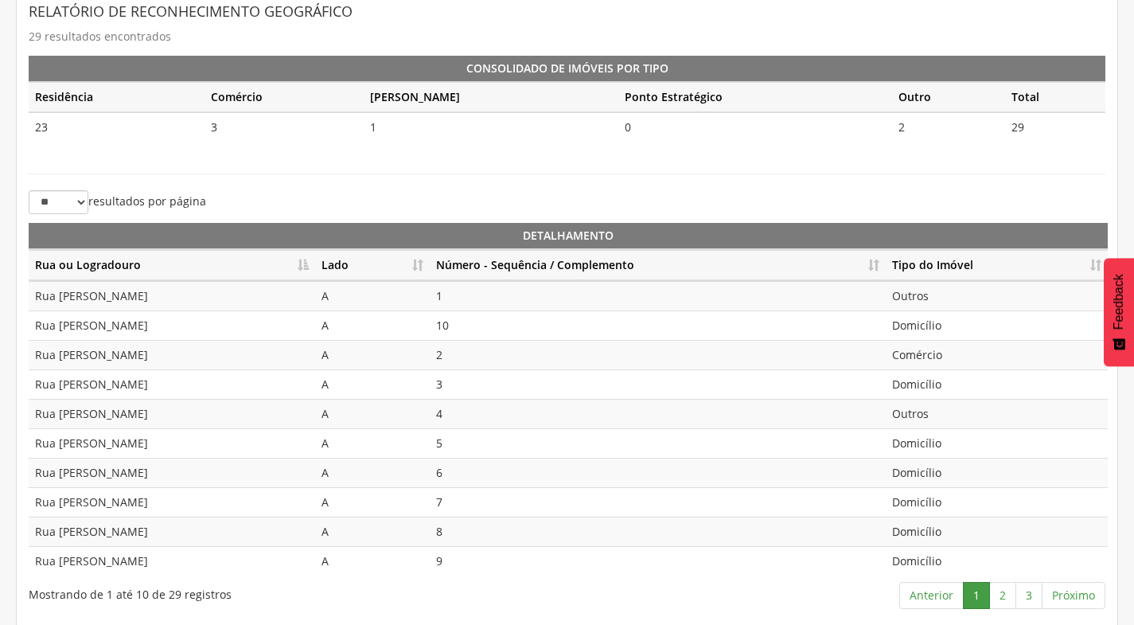
scroll to position [355, 0]
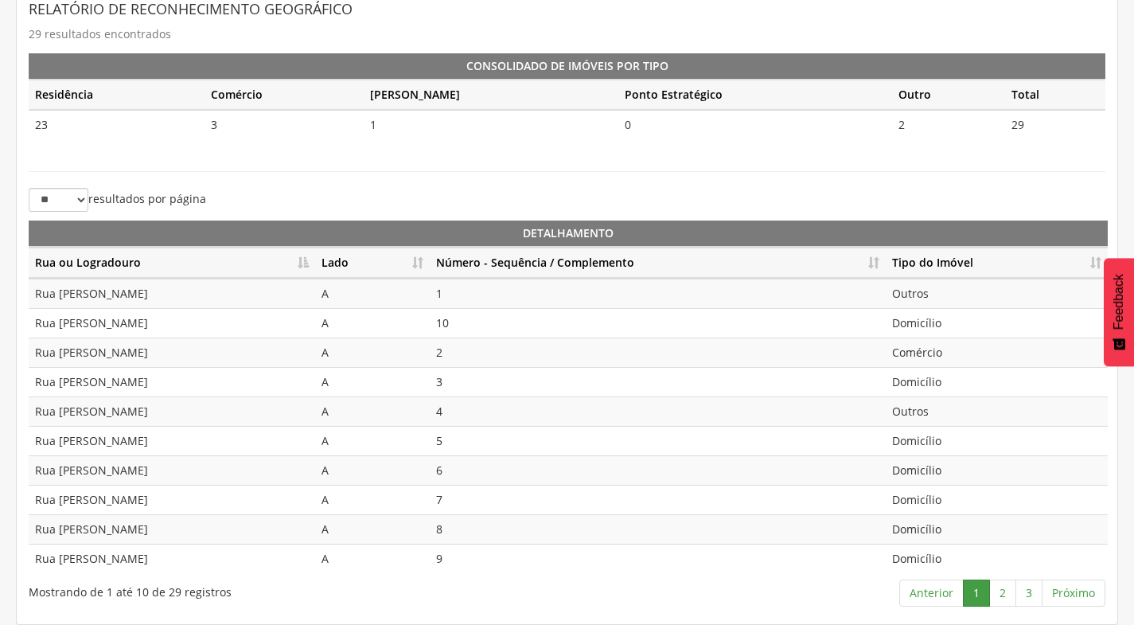
click at [879, 265] on th "Número - Sequência / Complemento" at bounding box center [658, 262] width 456 height 31
click at [998, 601] on link "2" at bounding box center [1002, 592] width 27 height 27
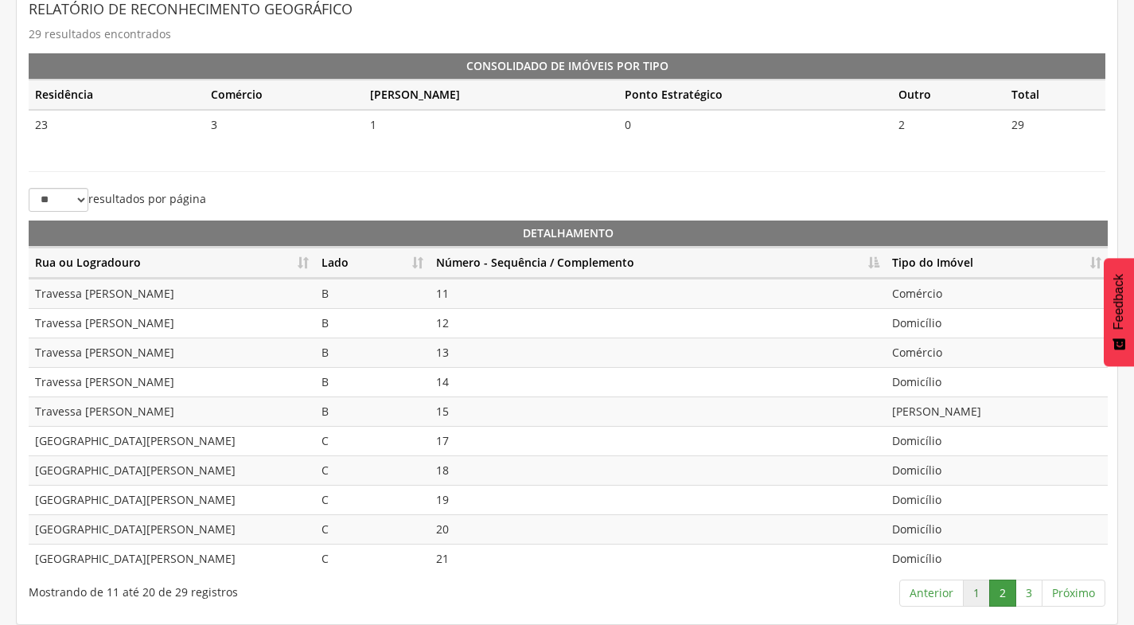
click at [981, 597] on link "1" at bounding box center [976, 592] width 27 height 27
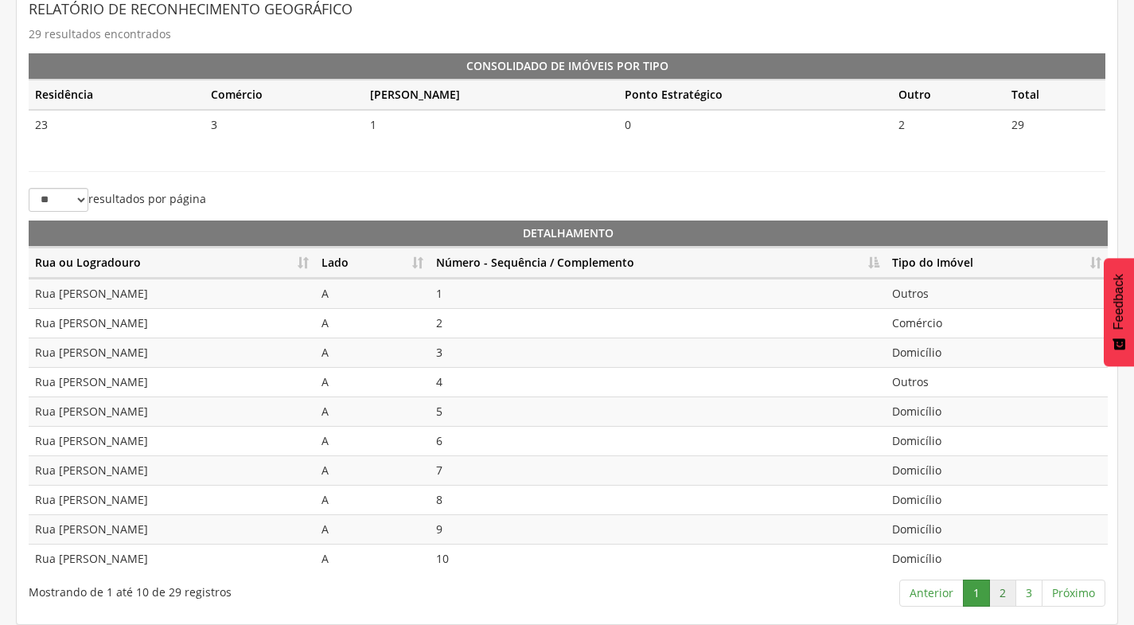
click at [1012, 590] on link "2" at bounding box center [1002, 592] width 27 height 27
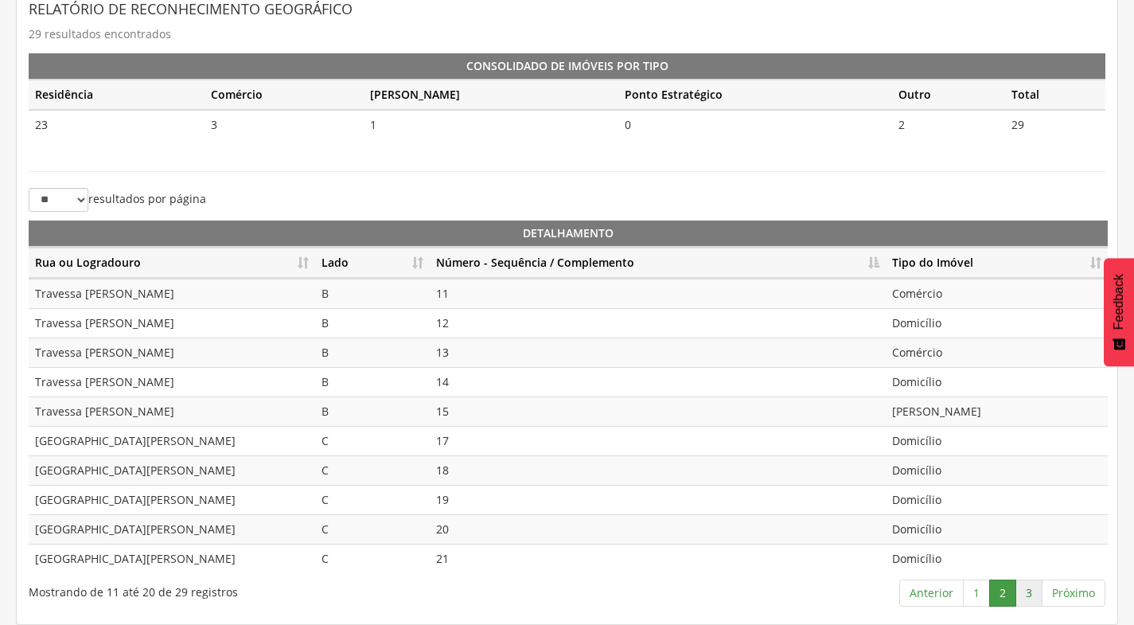
click at [1038, 593] on link "3" at bounding box center [1028, 592] width 27 height 27
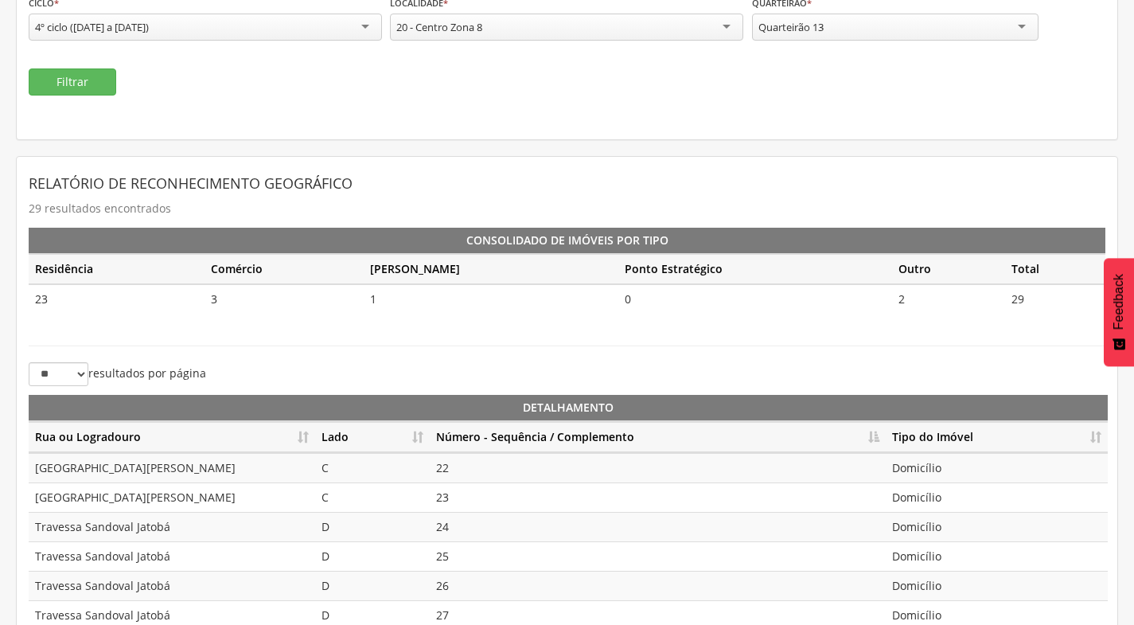
scroll to position [0, 0]
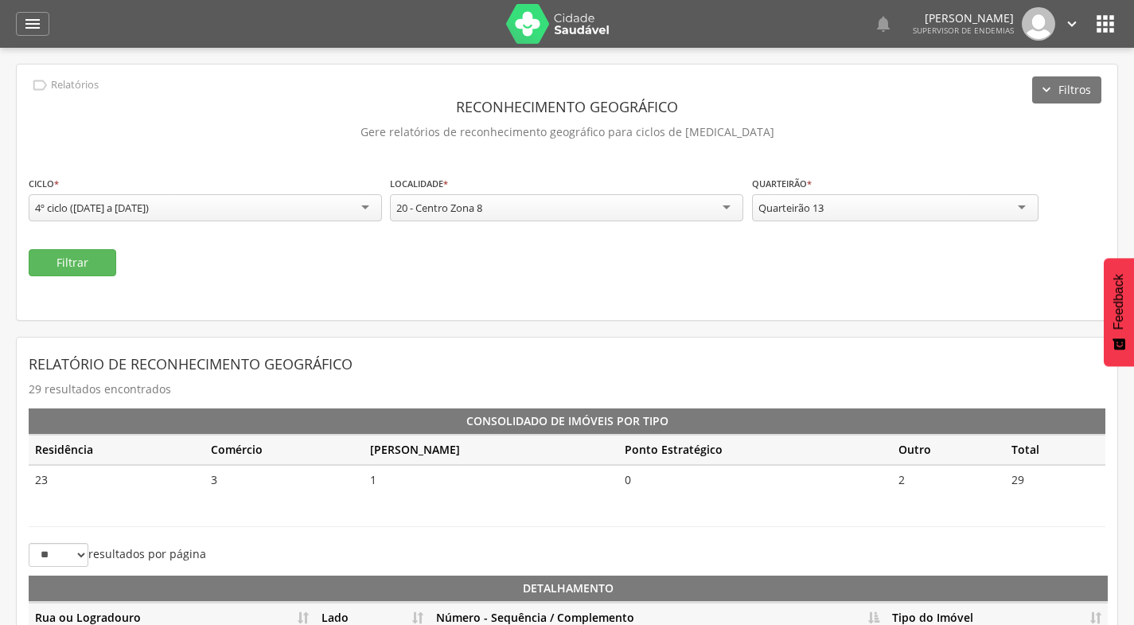
click at [1106, 20] on icon "" at bounding box center [1105, 23] width 25 height 25
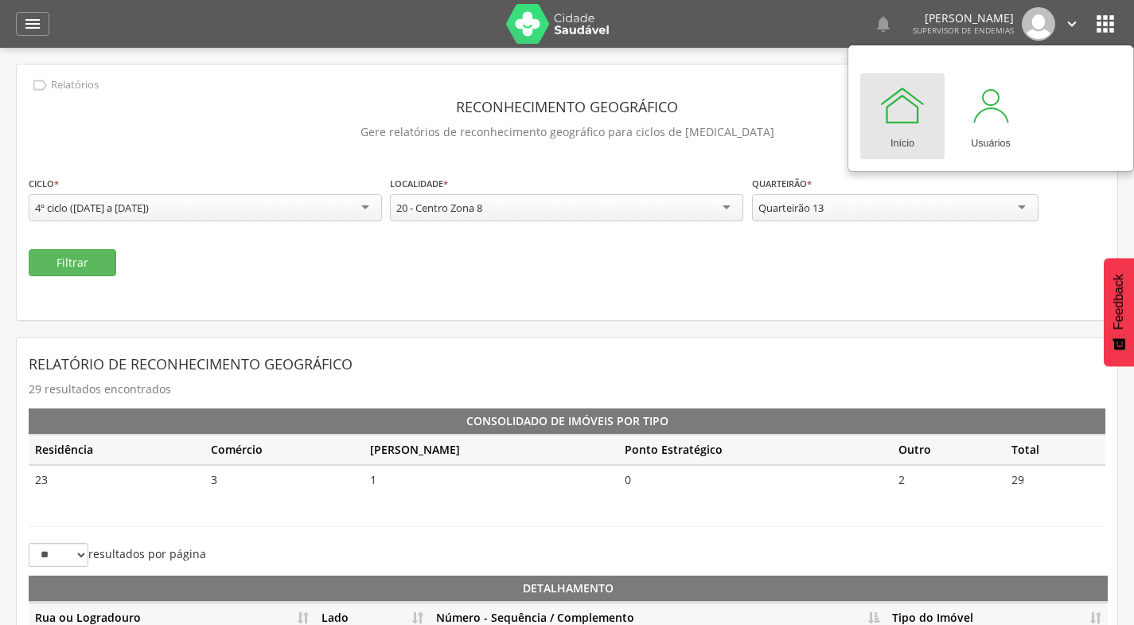
click at [1069, 25] on icon "" at bounding box center [1072, 24] width 18 height 18
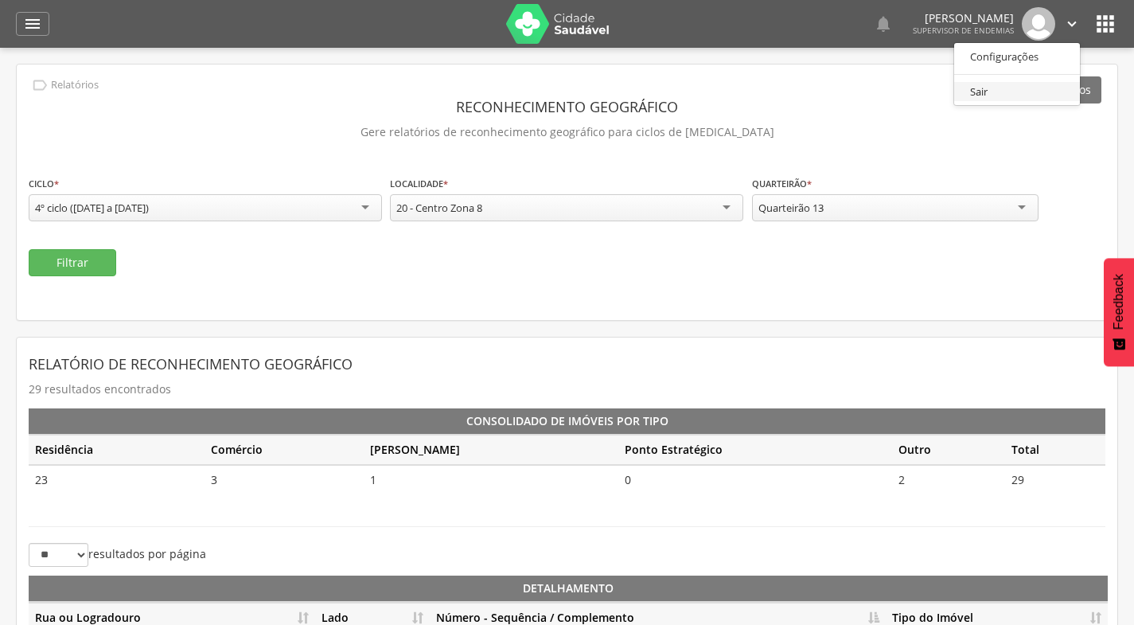
click at [1027, 92] on link "Sair" at bounding box center [1017, 92] width 126 height 20
